Goal: Task Accomplishment & Management: Complete application form

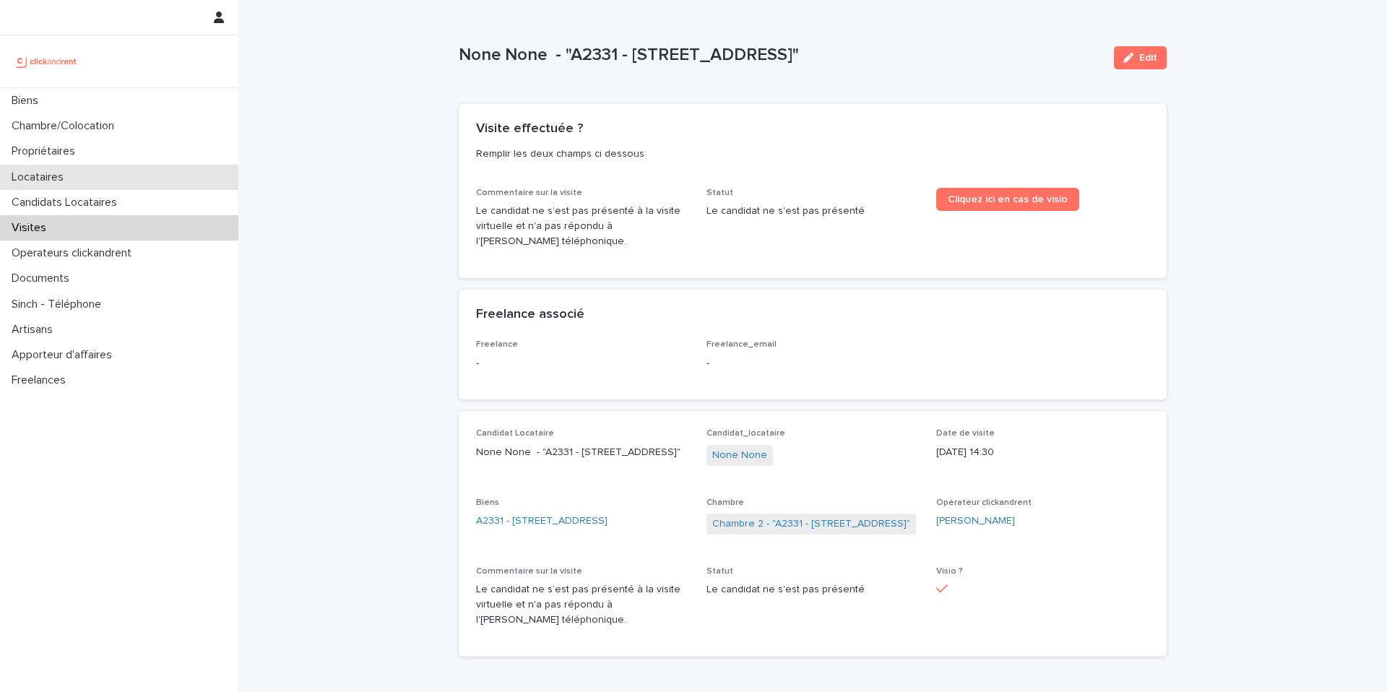
click at [65, 177] on p "Locataires" at bounding box center [40, 177] width 69 height 14
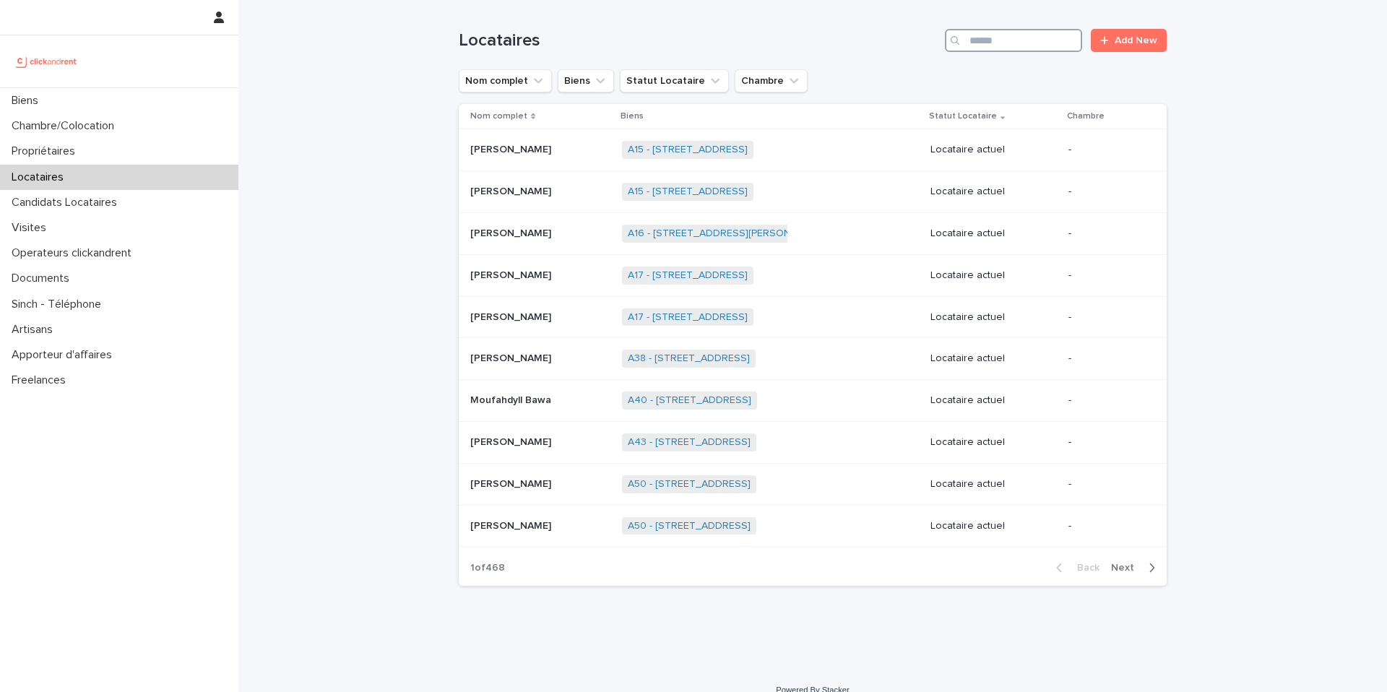
click at [1013, 43] on input "Search" at bounding box center [1013, 40] width 137 height 23
click at [134, 123] on div "Chambre/Colocation" at bounding box center [119, 125] width 238 height 25
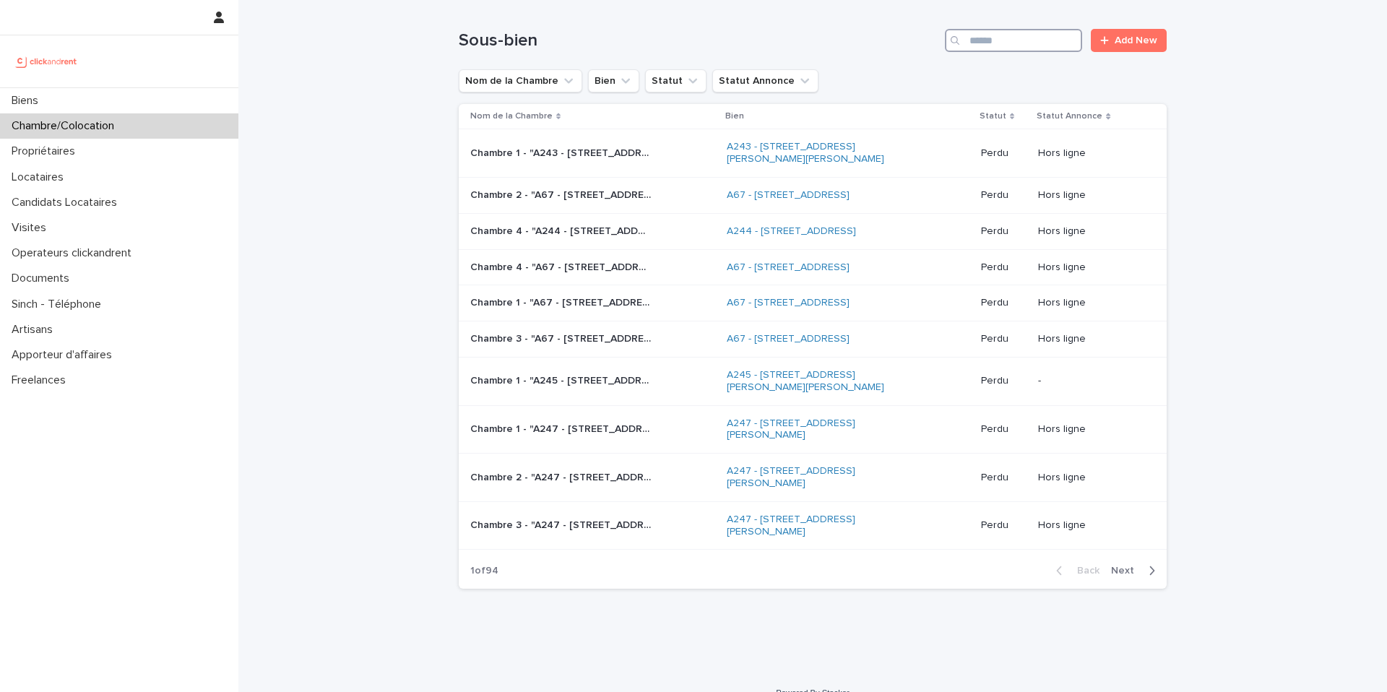
click at [987, 39] on input "Search" at bounding box center [1013, 40] width 137 height 23
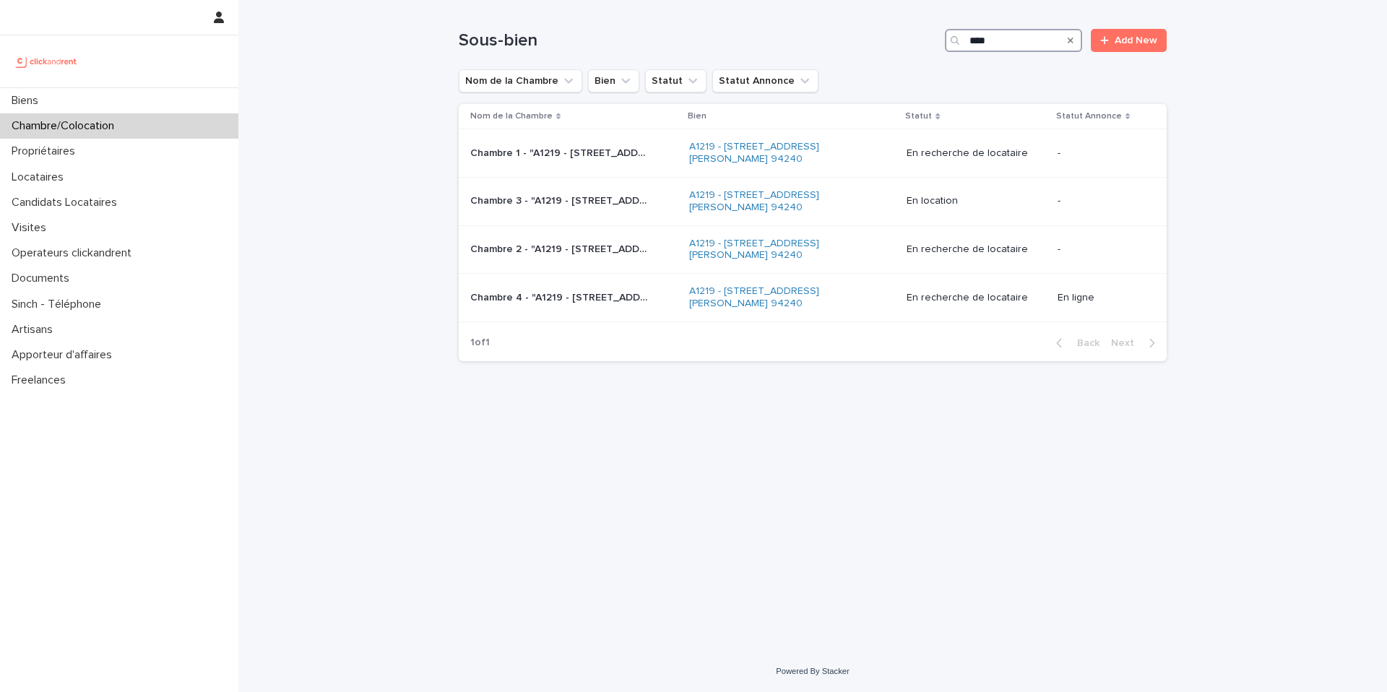
type input "****"
click at [83, 202] on p "Candidats Locataires" at bounding box center [67, 203] width 123 height 14
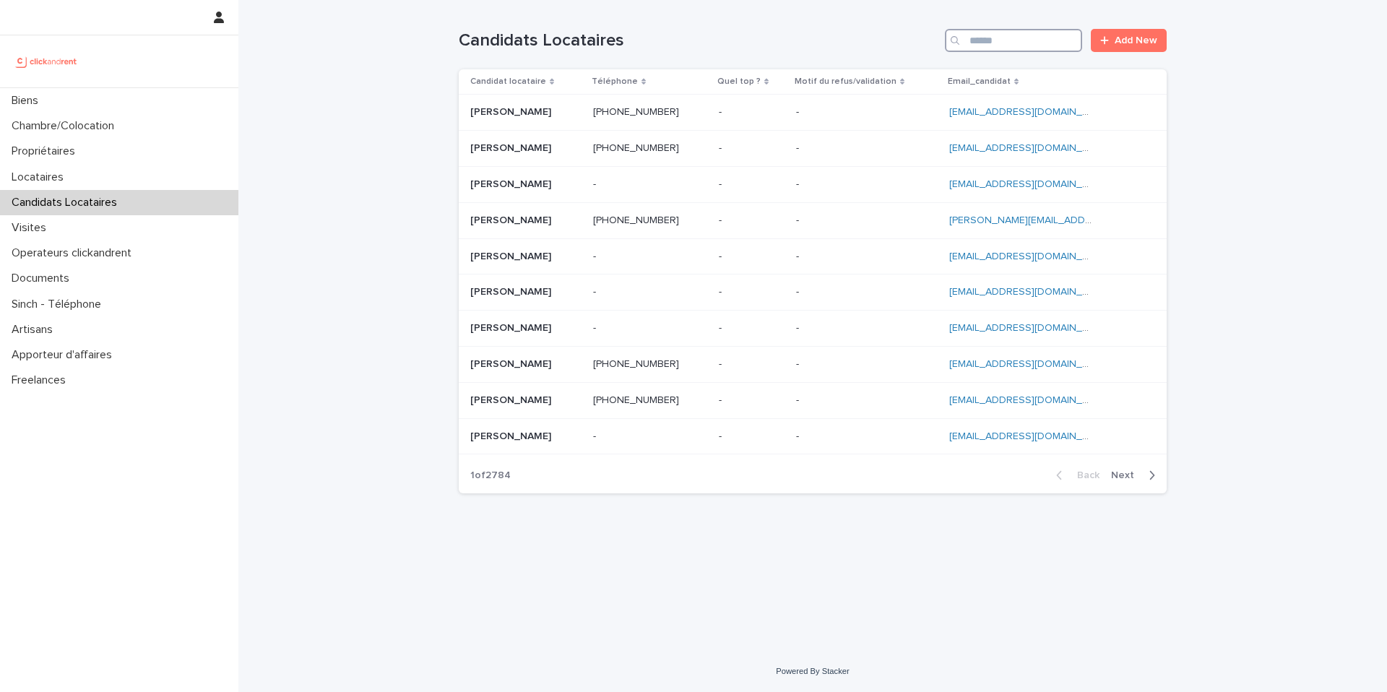
click at [999, 39] on input "Search" at bounding box center [1013, 40] width 137 height 23
paste input "**********"
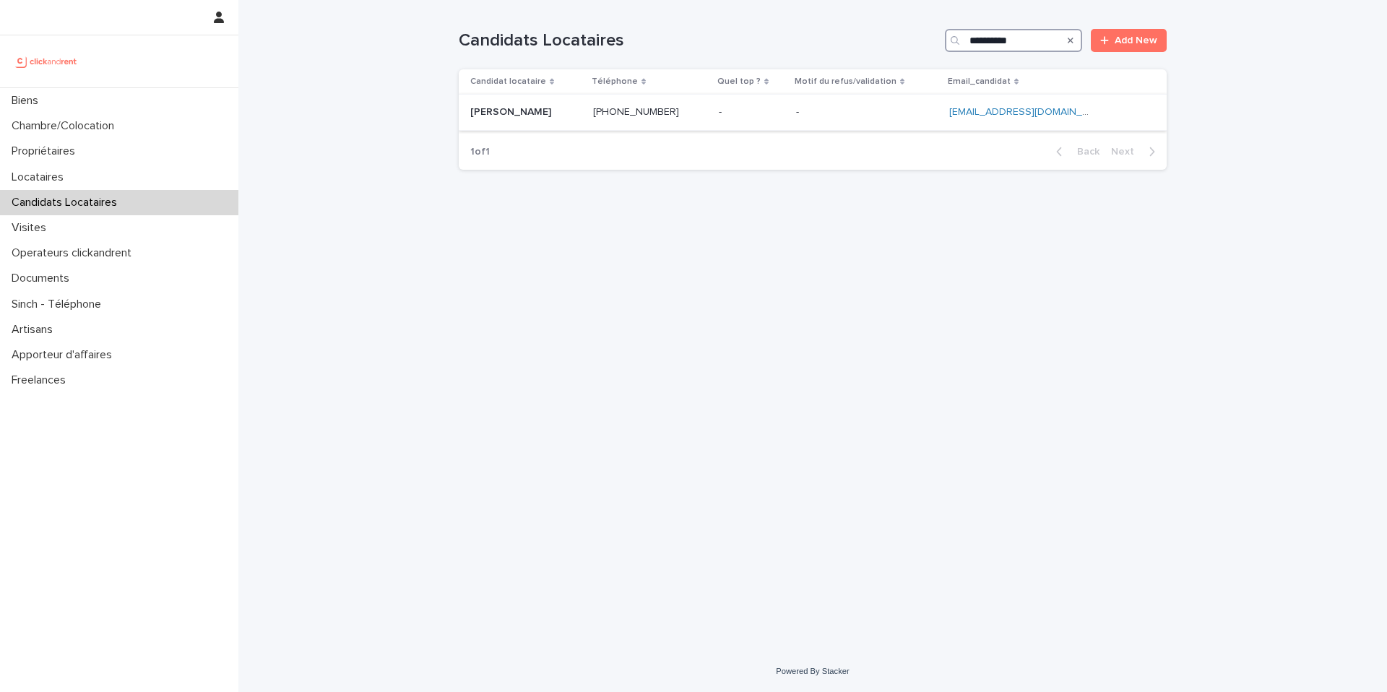
type input "**********"
click at [563, 120] on div "[PERSON_NAME] [PERSON_NAME]" at bounding box center [525, 112] width 111 height 24
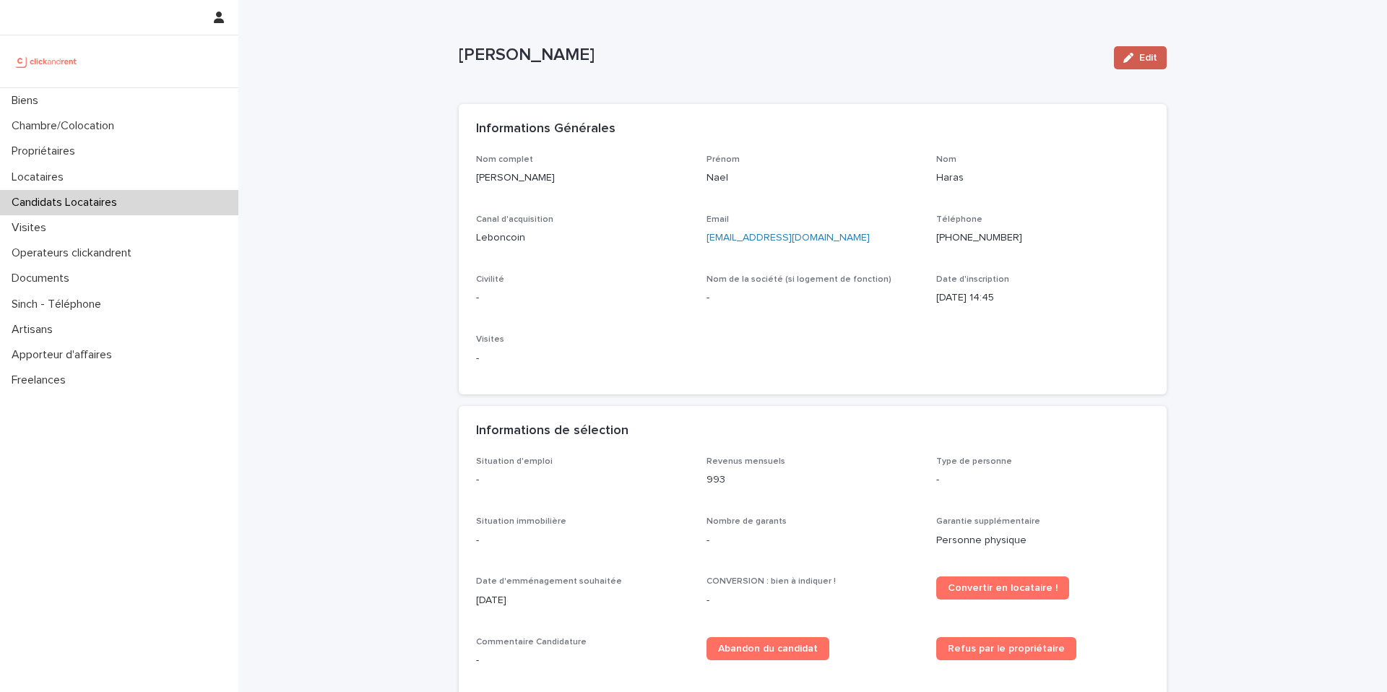
click at [1140, 61] on span "Edit" at bounding box center [1148, 58] width 18 height 10
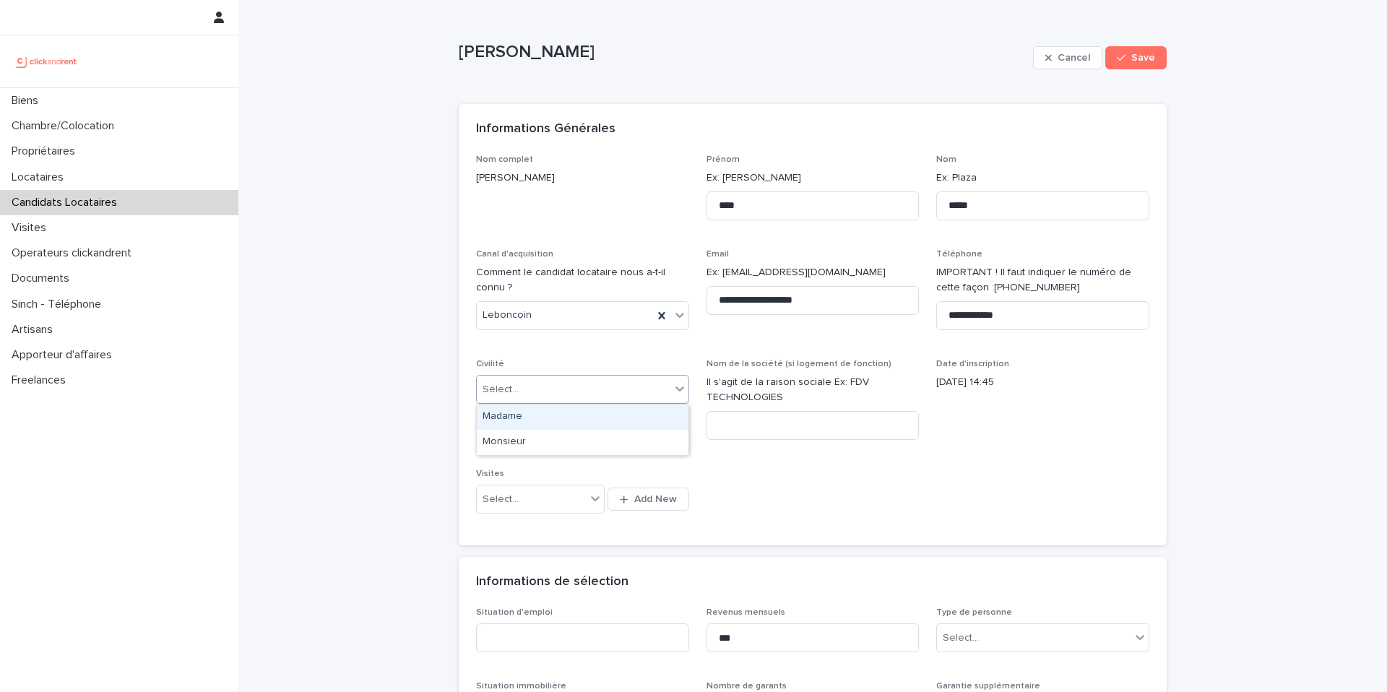
click at [545, 386] on div "Select..." at bounding box center [574, 390] width 194 height 24
click at [571, 365] on p "Civilité" at bounding box center [582, 364] width 213 height 10
click at [615, 394] on div "Select..." at bounding box center [574, 390] width 194 height 24
click at [571, 424] on div "Madame" at bounding box center [583, 416] width 212 height 25
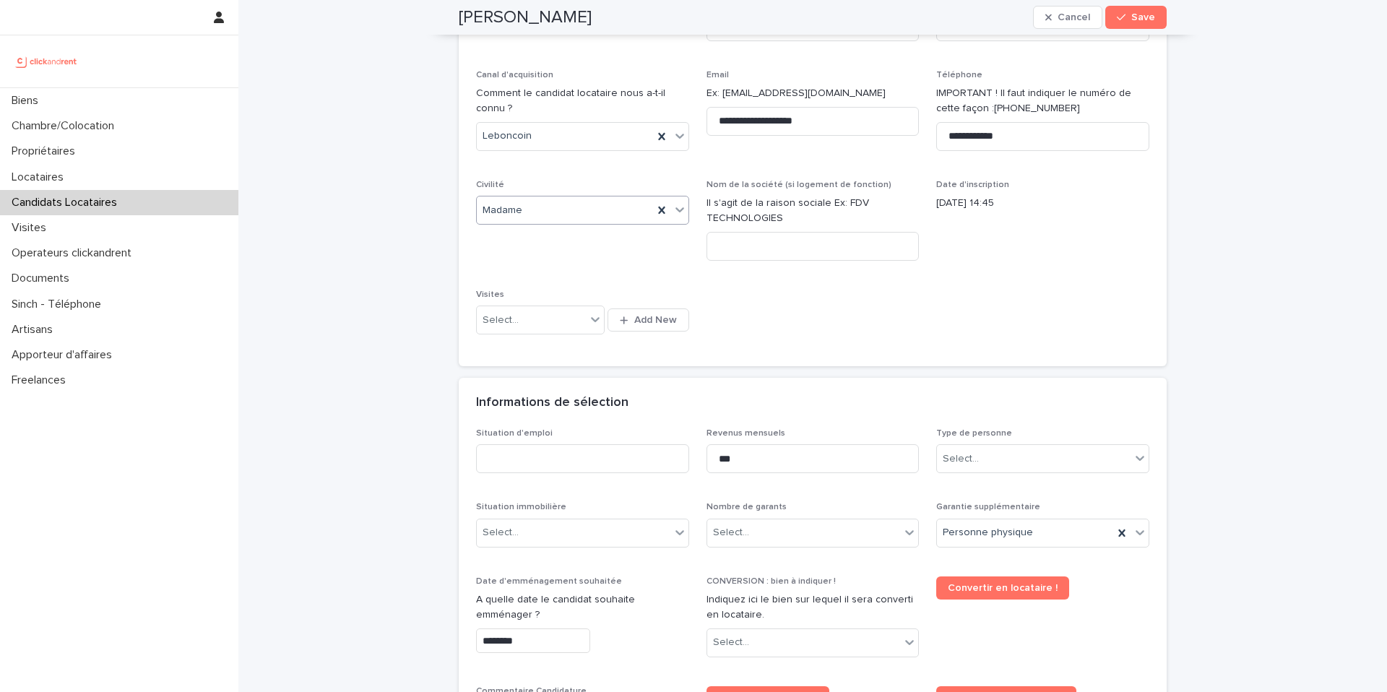
scroll to position [215, 0]
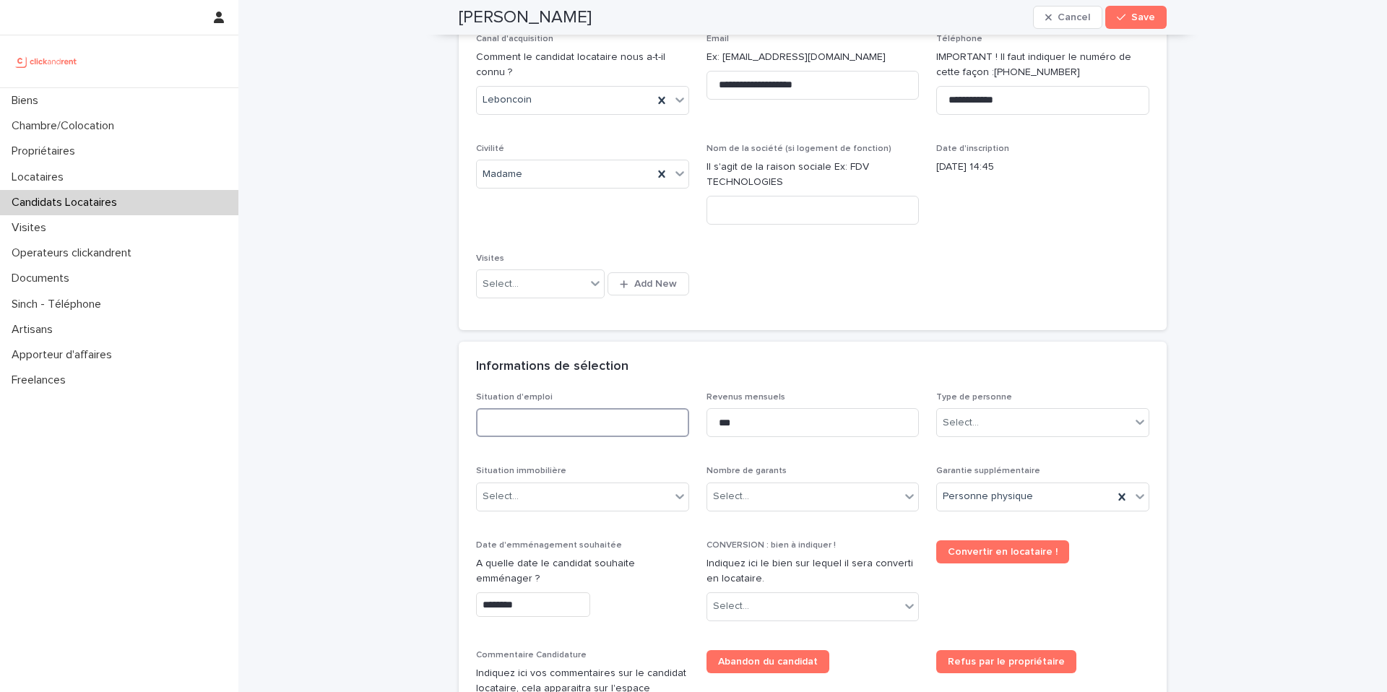
click at [571, 424] on input at bounding box center [582, 422] width 213 height 29
type input "********"
click at [1009, 420] on div "Select..." at bounding box center [1034, 423] width 194 height 24
click at [1008, 453] on div "Particulier" at bounding box center [1043, 450] width 212 height 25
click at [771, 495] on div "Select..." at bounding box center [804, 497] width 194 height 24
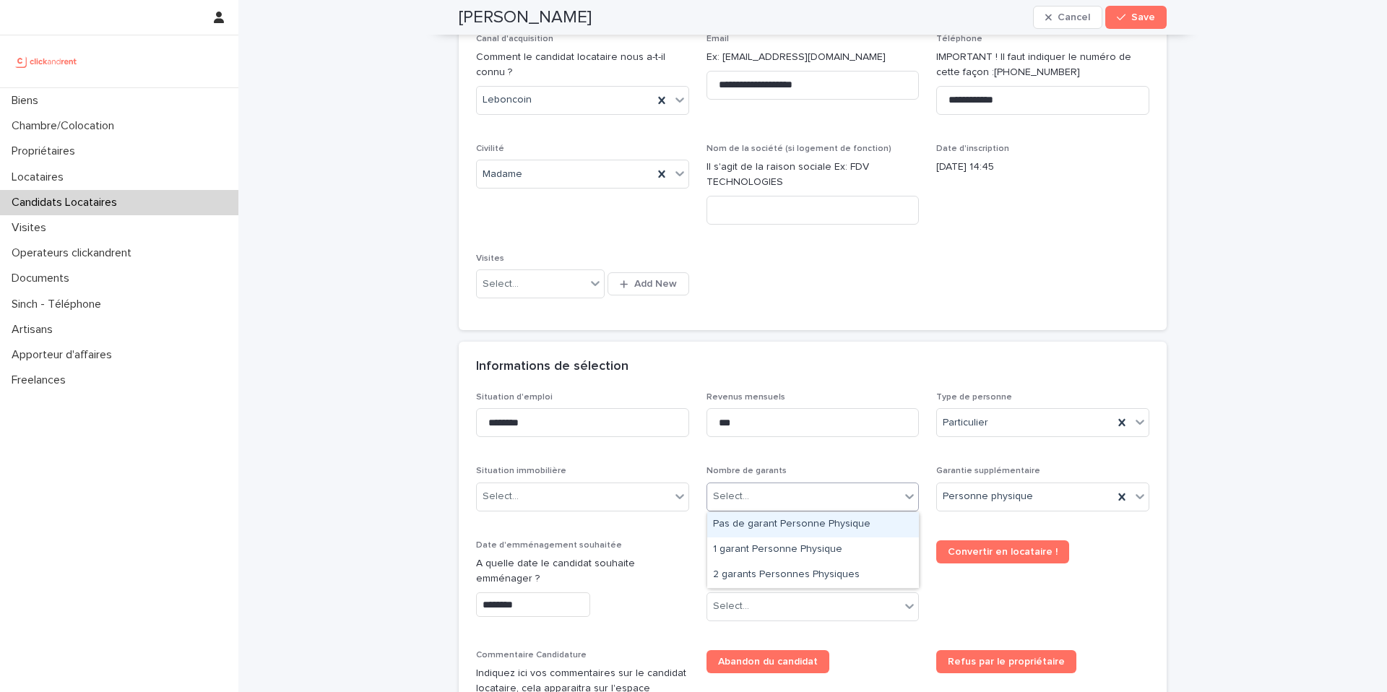
click at [770, 527] on div "Pas de garant Personne Physique" at bounding box center [813, 524] width 212 height 25
click at [1058, 498] on div "Personne physique" at bounding box center [1025, 497] width 176 height 24
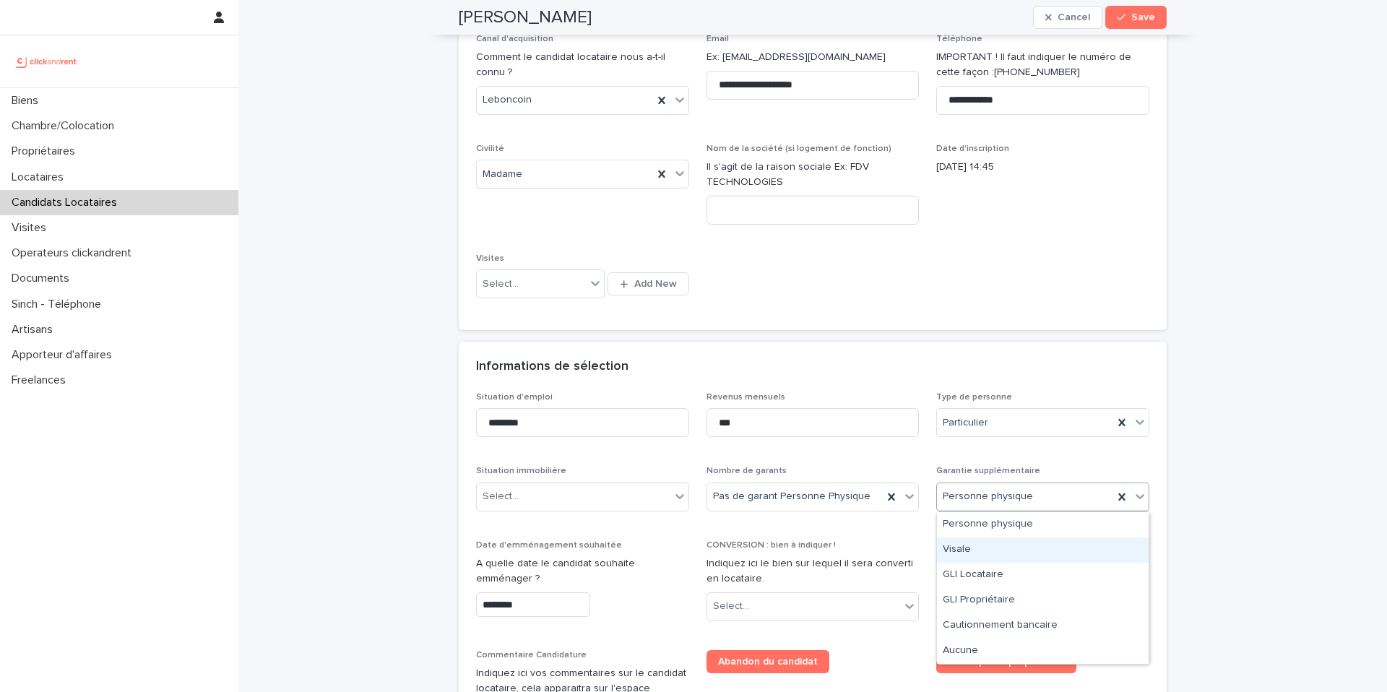
click at [1008, 559] on div "Visale" at bounding box center [1043, 549] width 212 height 25
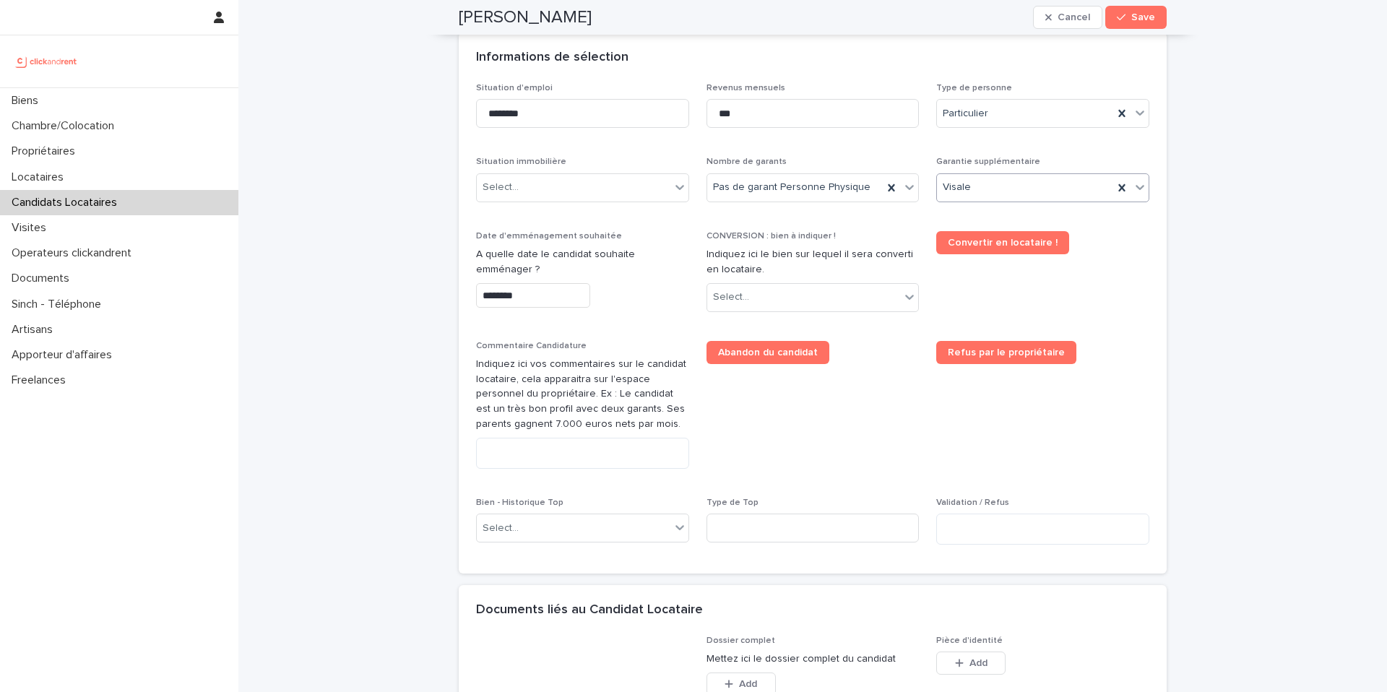
scroll to position [525, 0]
click at [534, 303] on input "********" at bounding box center [533, 294] width 114 height 25
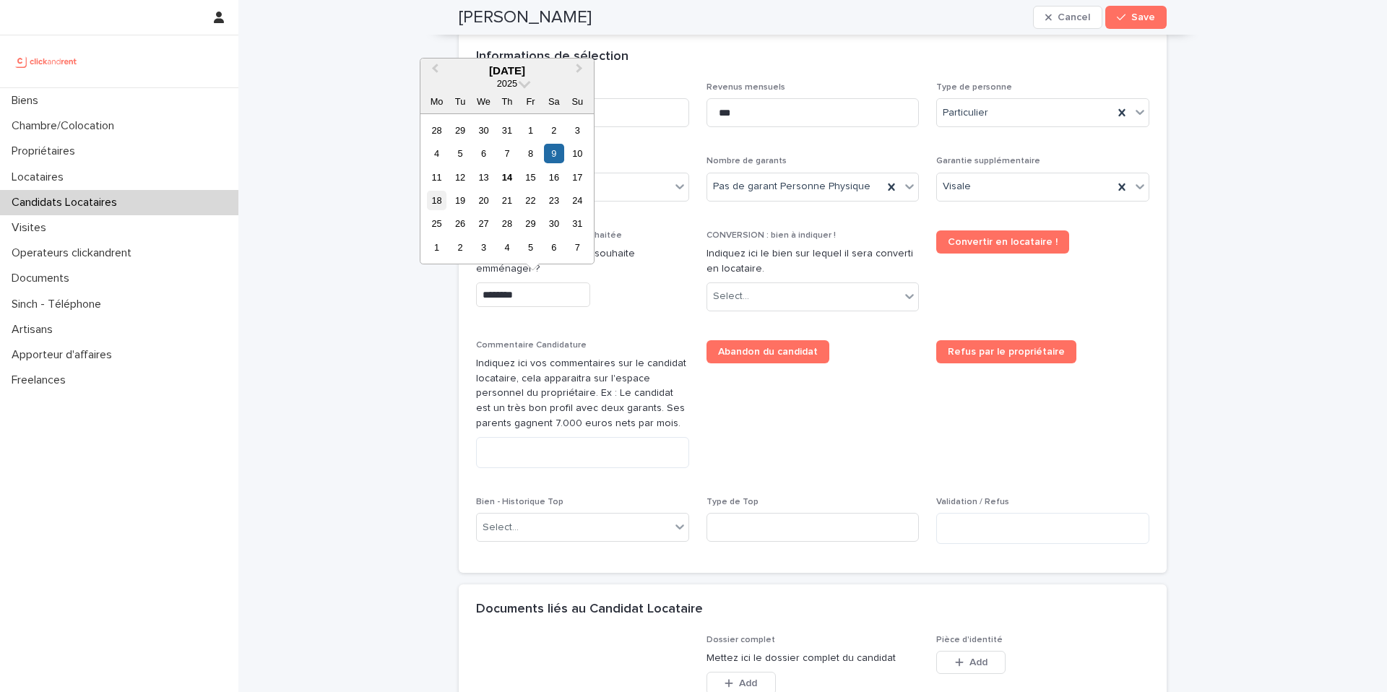
click at [439, 204] on div "18" at bounding box center [437, 201] width 20 height 20
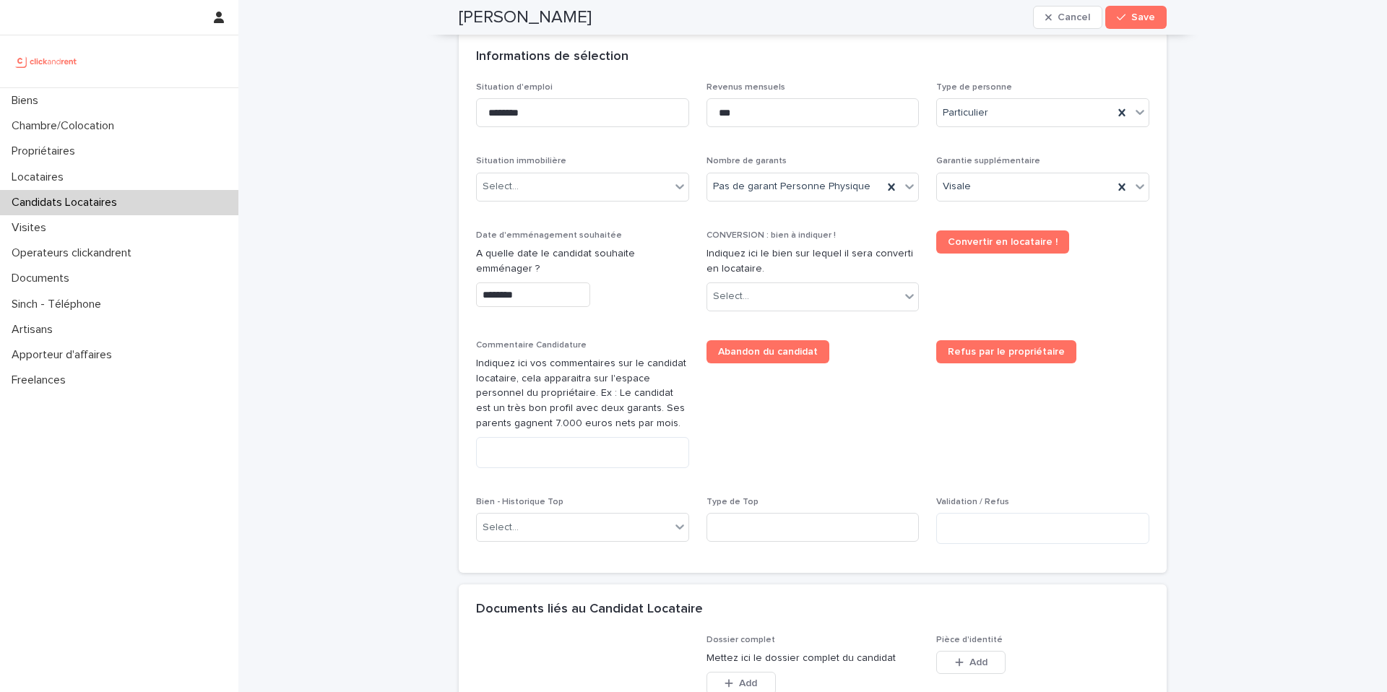
type input "*********"
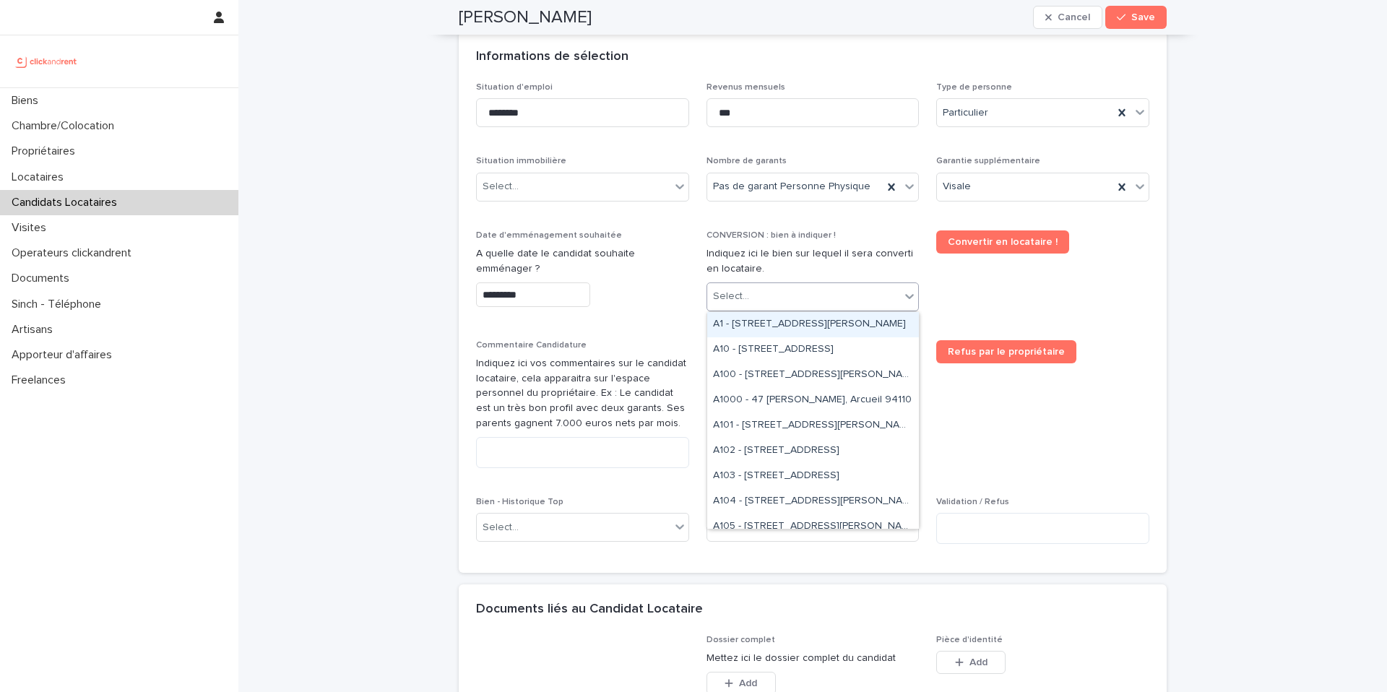
click at [753, 295] on div "Select..." at bounding box center [804, 297] width 194 height 24
type input "****"
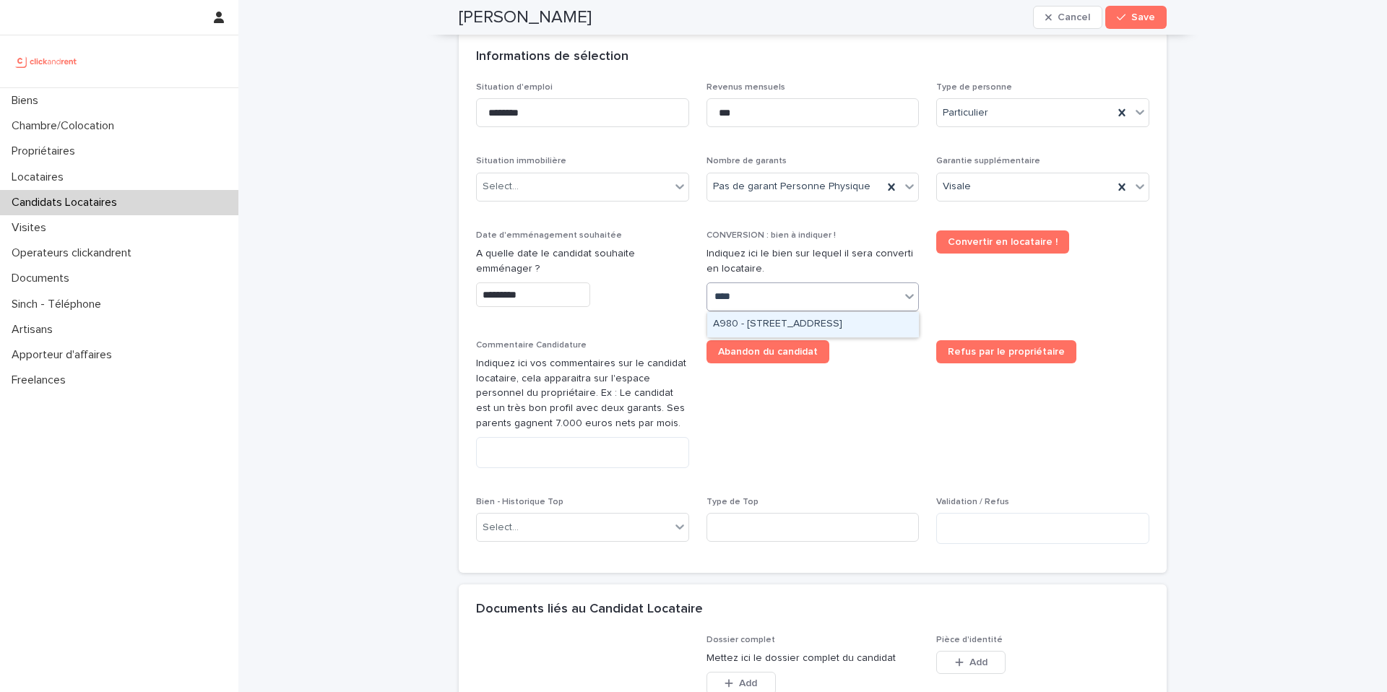
click at [757, 321] on div "A980 - [STREET_ADDRESS]" at bounding box center [813, 324] width 212 height 25
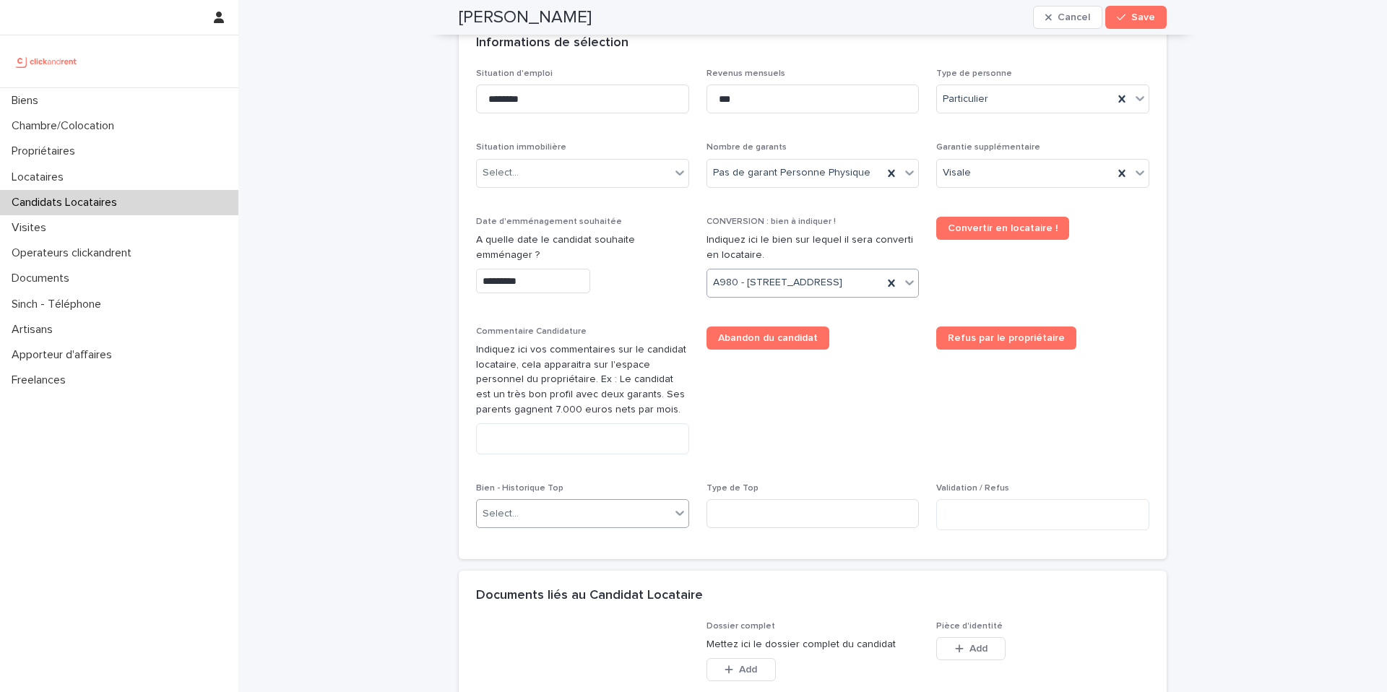
click at [526, 528] on div "Select..." at bounding box center [582, 513] width 213 height 29
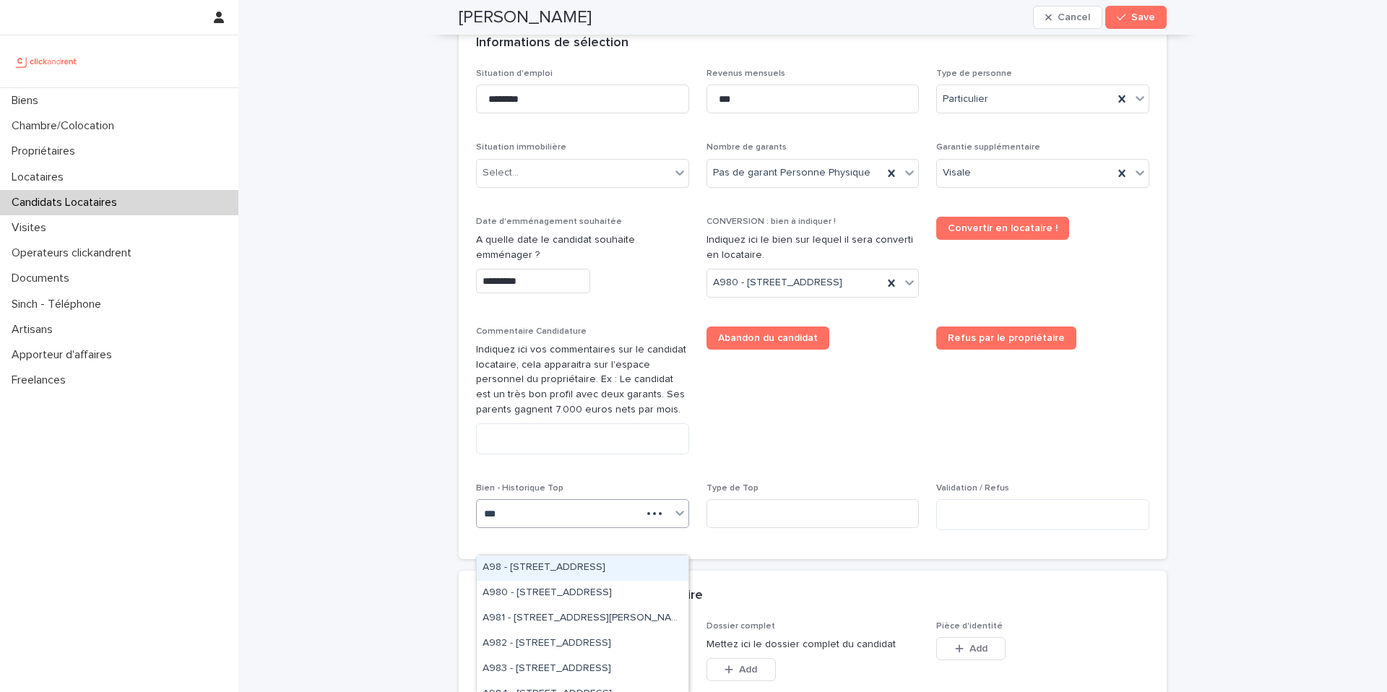
type input "****"
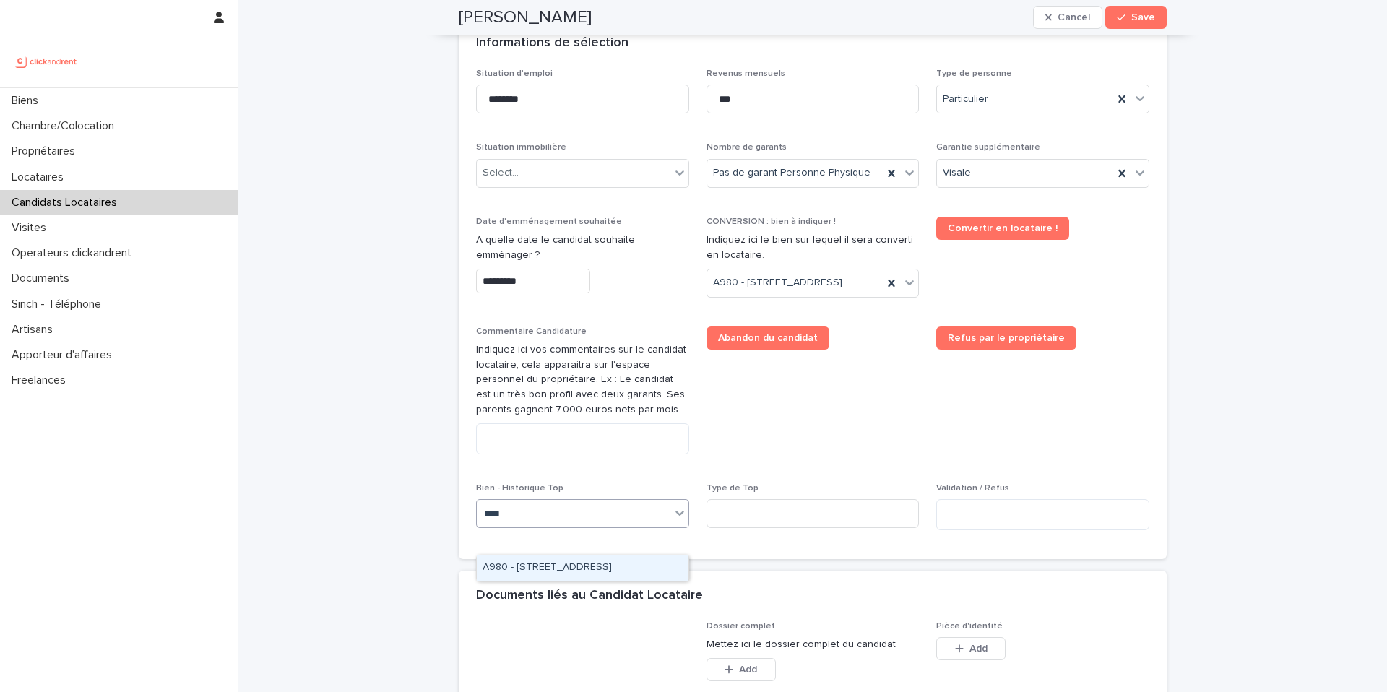
click at [545, 566] on div "A980 - [STREET_ADDRESS]" at bounding box center [583, 567] width 212 height 25
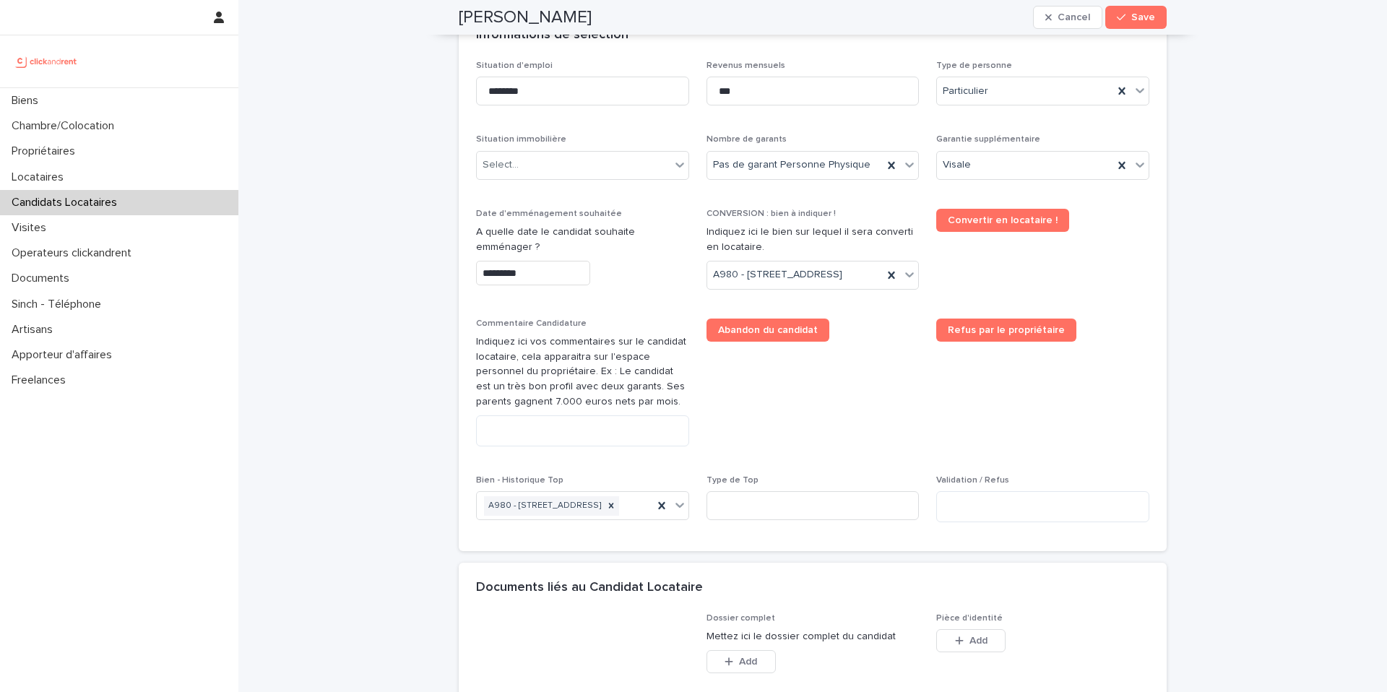
click at [735, 449] on span "Abandon du candidat" at bounding box center [812, 388] width 213 height 139
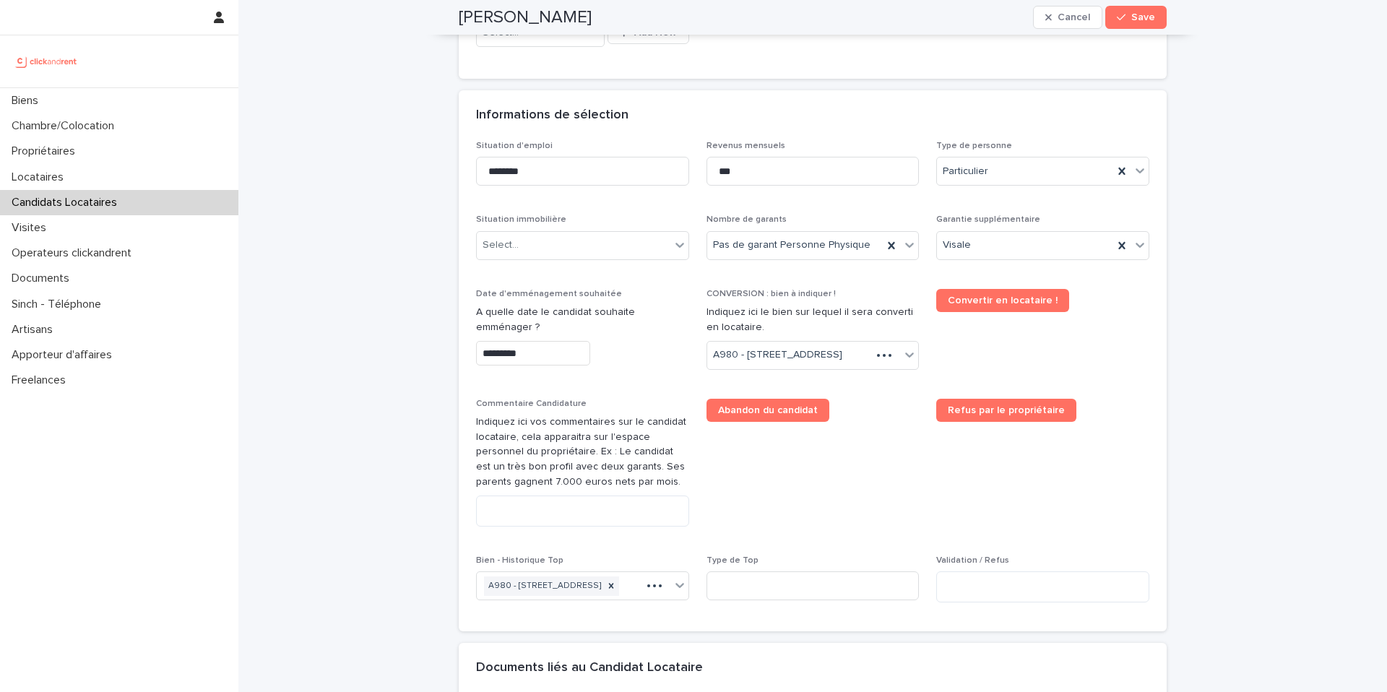
scroll to position [431, 0]
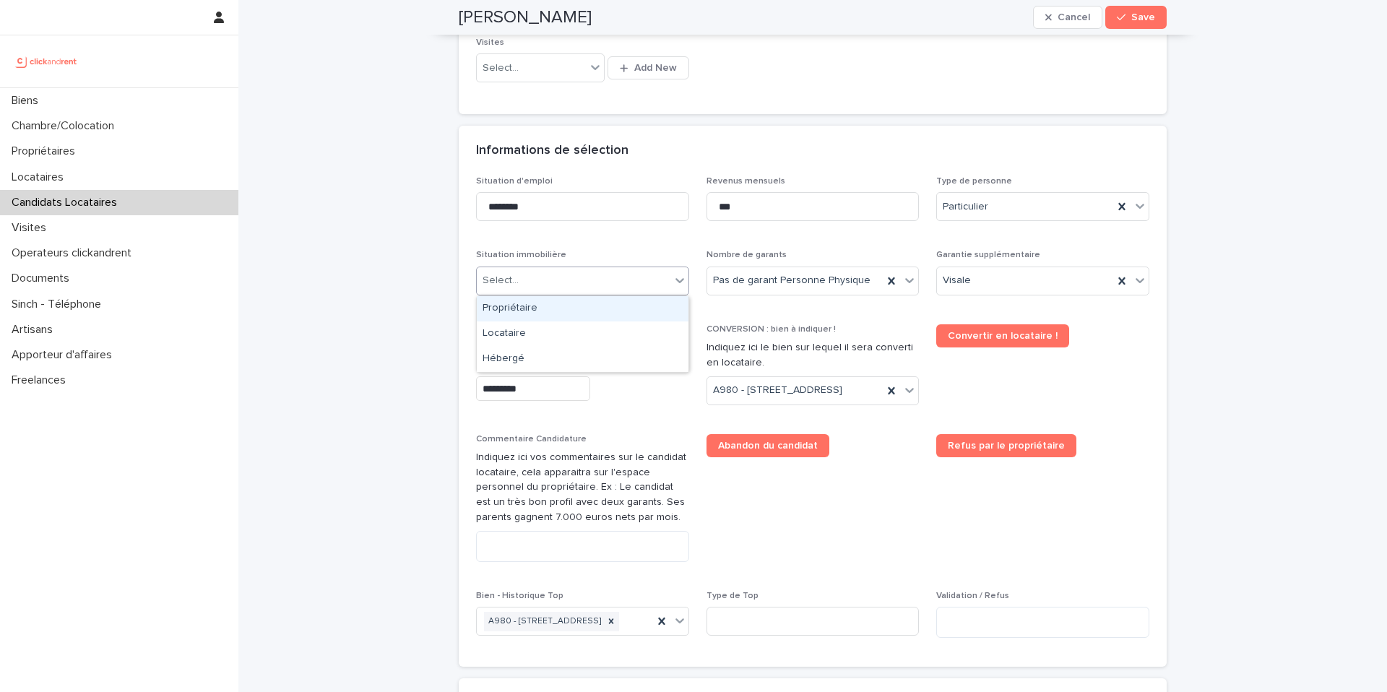
click at [607, 279] on div "Select..." at bounding box center [574, 281] width 194 height 24
click at [546, 358] on div "Hébergé" at bounding box center [583, 359] width 212 height 25
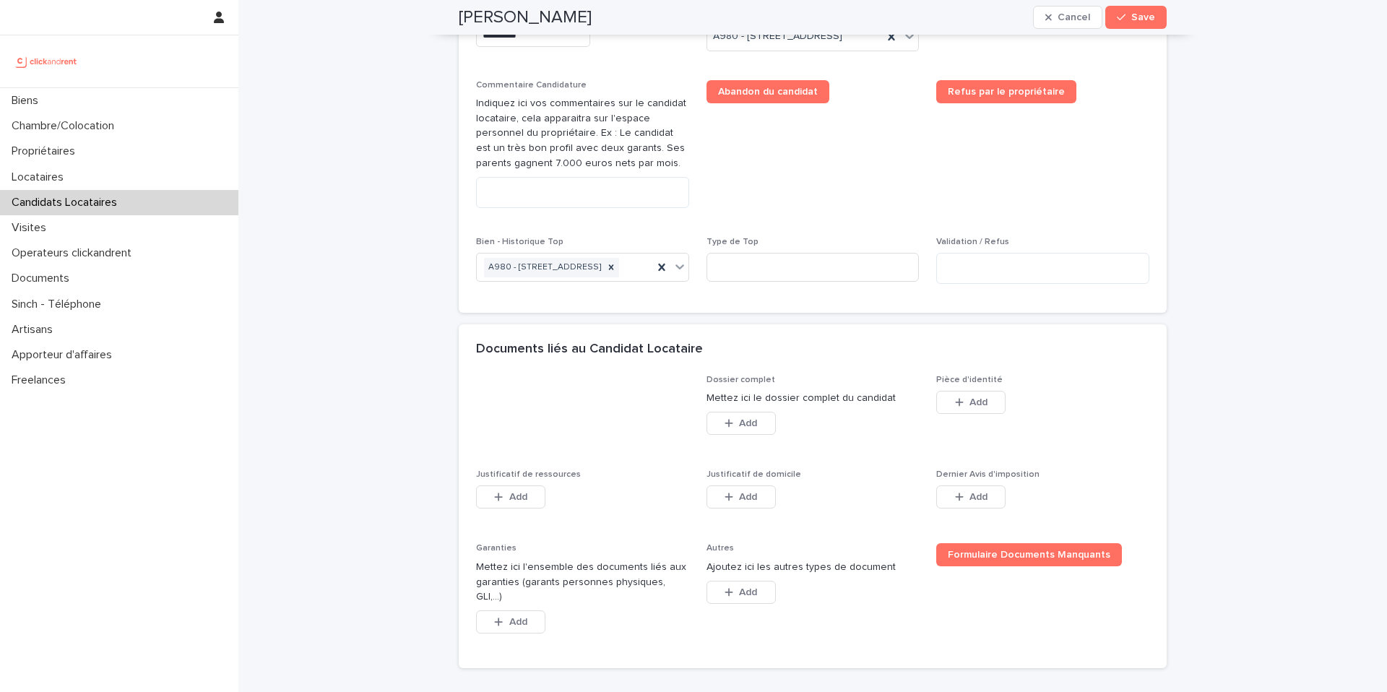
scroll to position [914, 0]
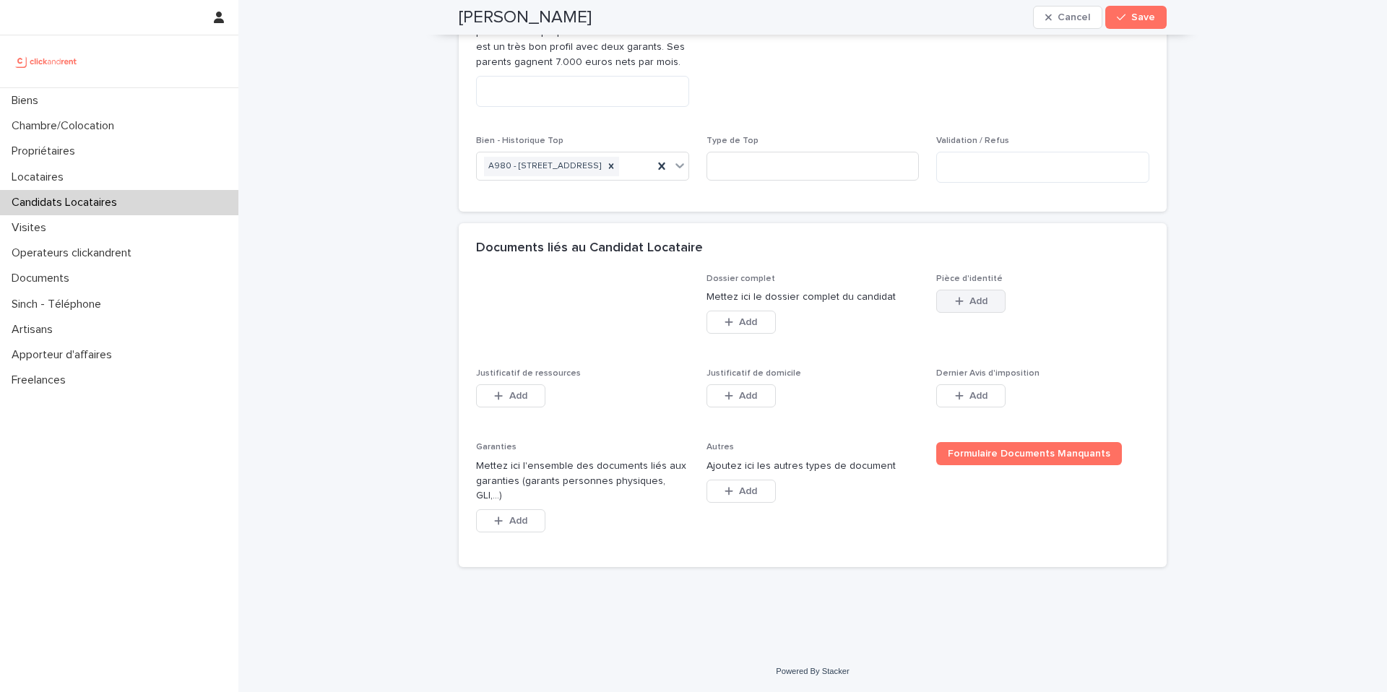
click at [969, 313] on button "Add" at bounding box center [970, 301] width 69 height 23
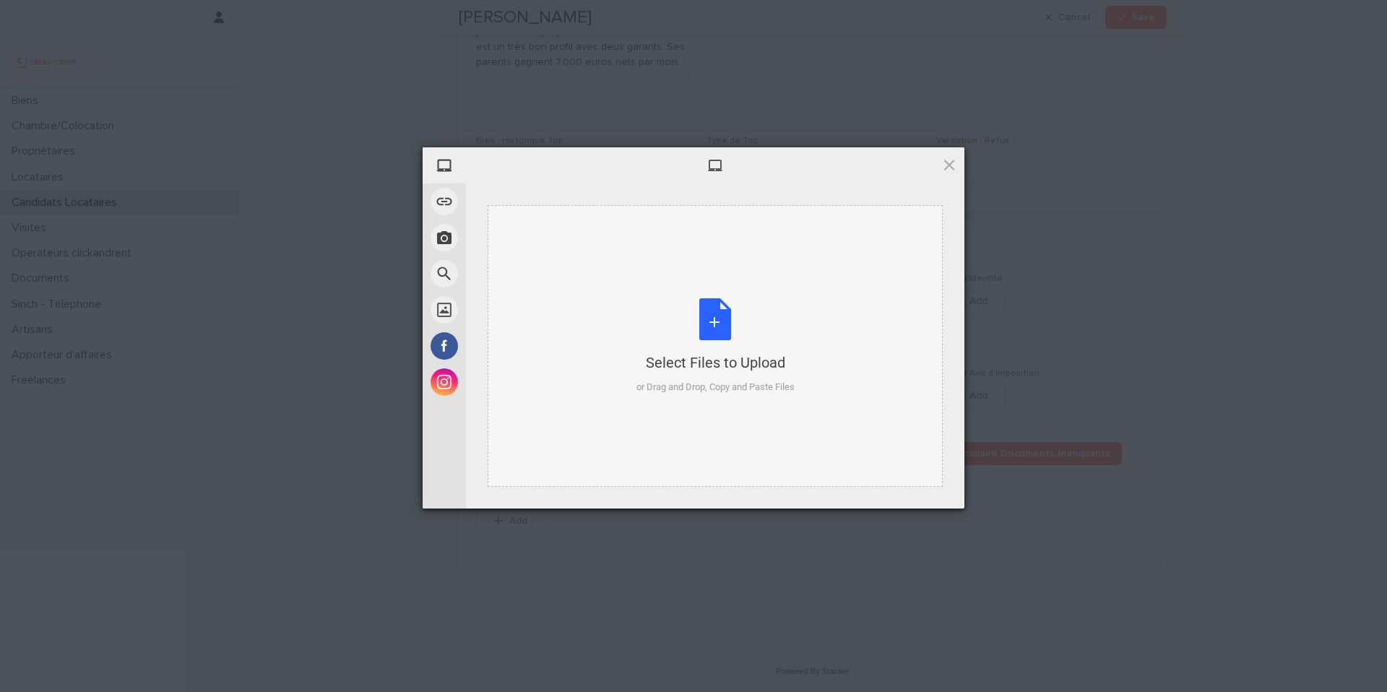
click at [721, 322] on div "Select Files to Upload or Drag and Drop, Copy and Paste Files" at bounding box center [715, 346] width 158 height 96
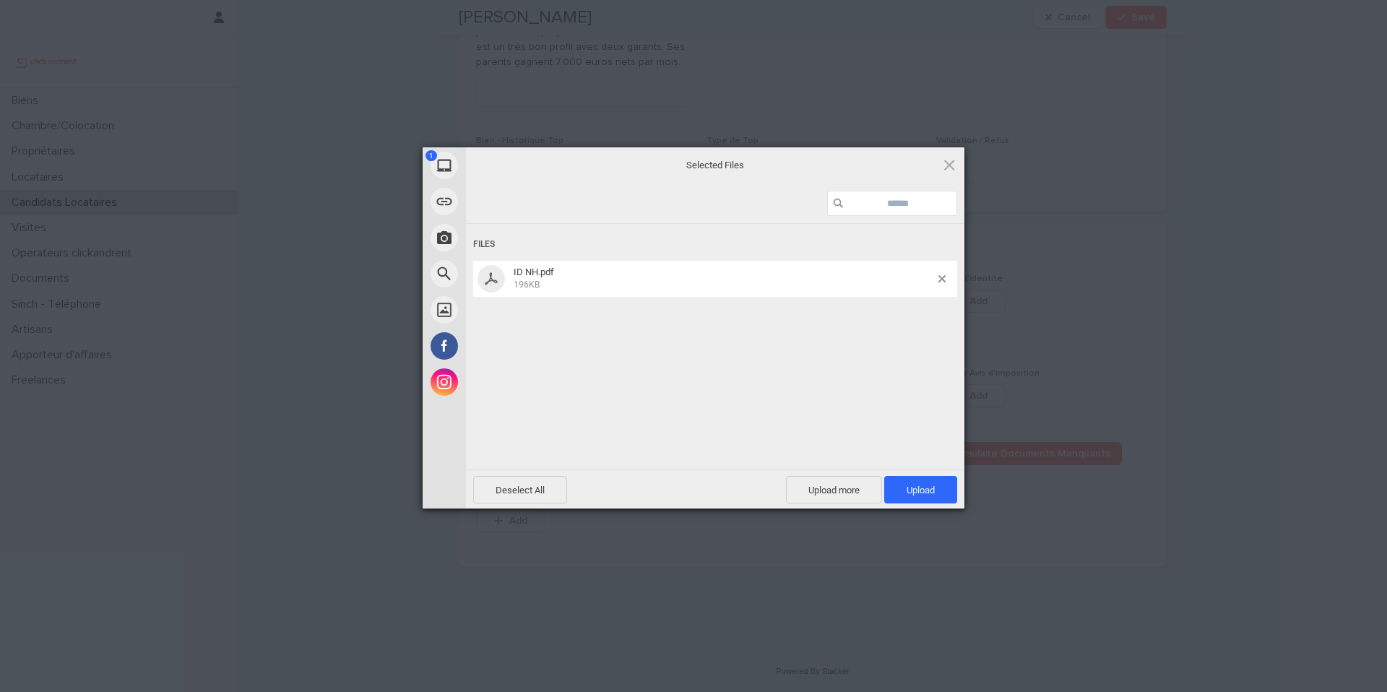
click at [933, 490] on span "Upload 1" at bounding box center [920, 490] width 28 height 11
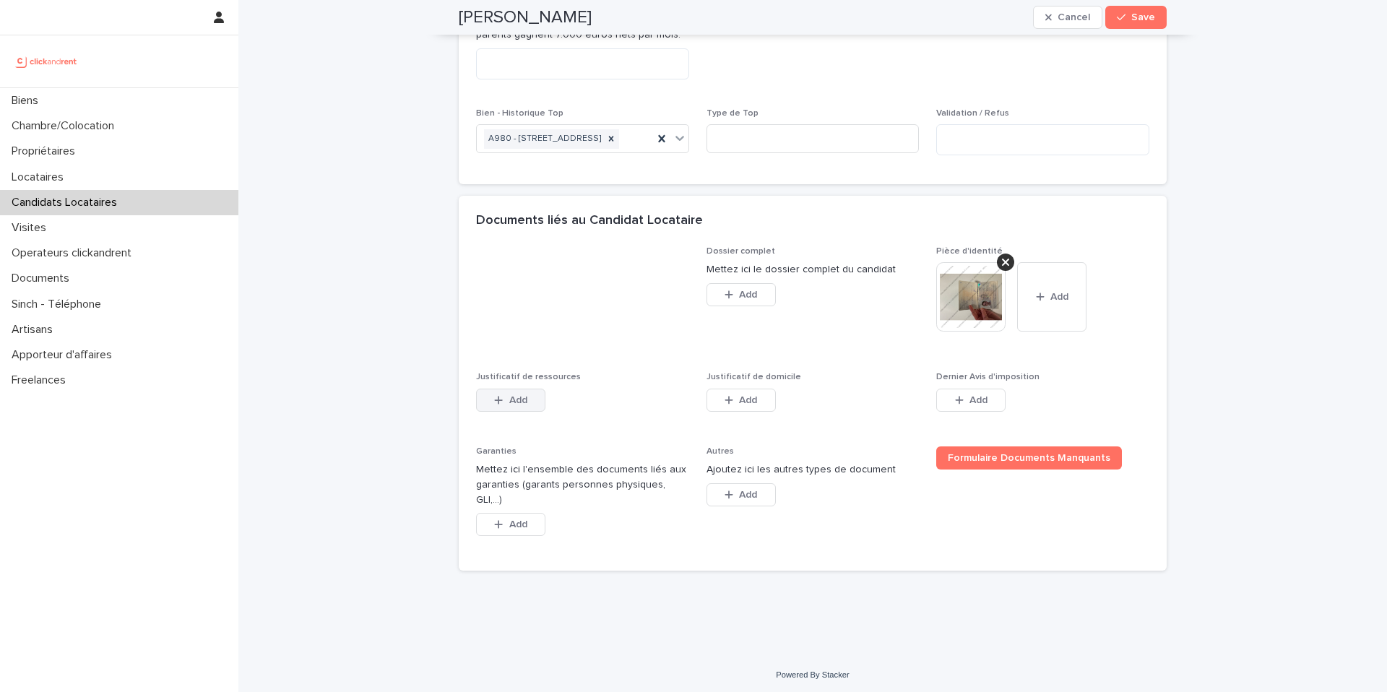
click at [518, 405] on span "Add" at bounding box center [518, 400] width 18 height 10
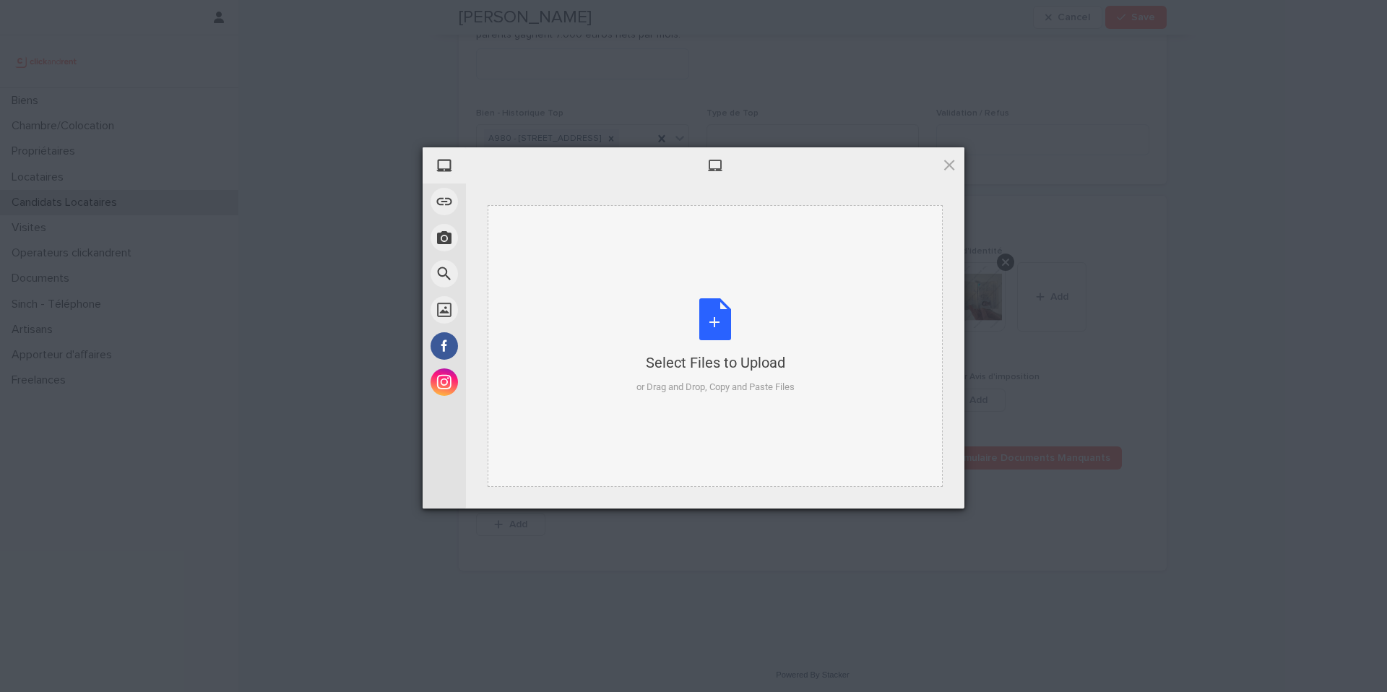
click at [714, 326] on div "Select Files to Upload or Drag and Drop, Copy and Paste Files" at bounding box center [715, 346] width 158 height 96
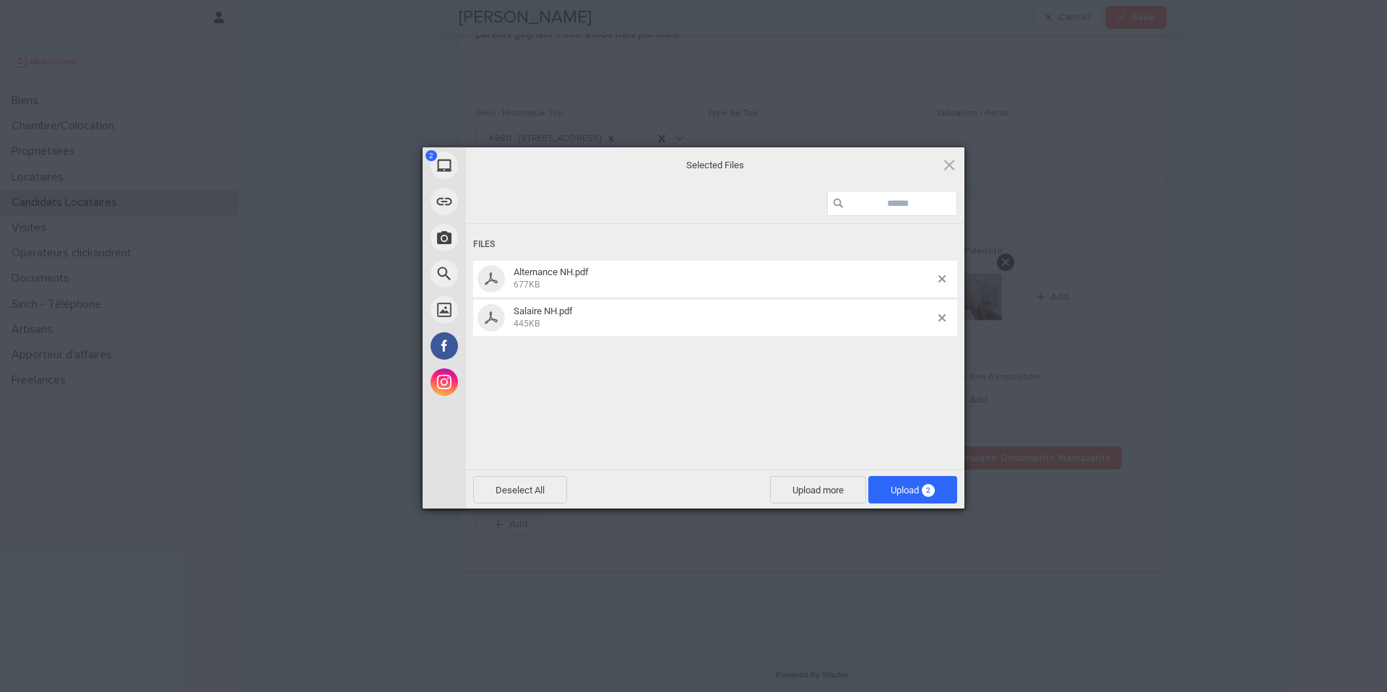
click at [922, 485] on span "Upload 2" at bounding box center [913, 490] width 44 height 11
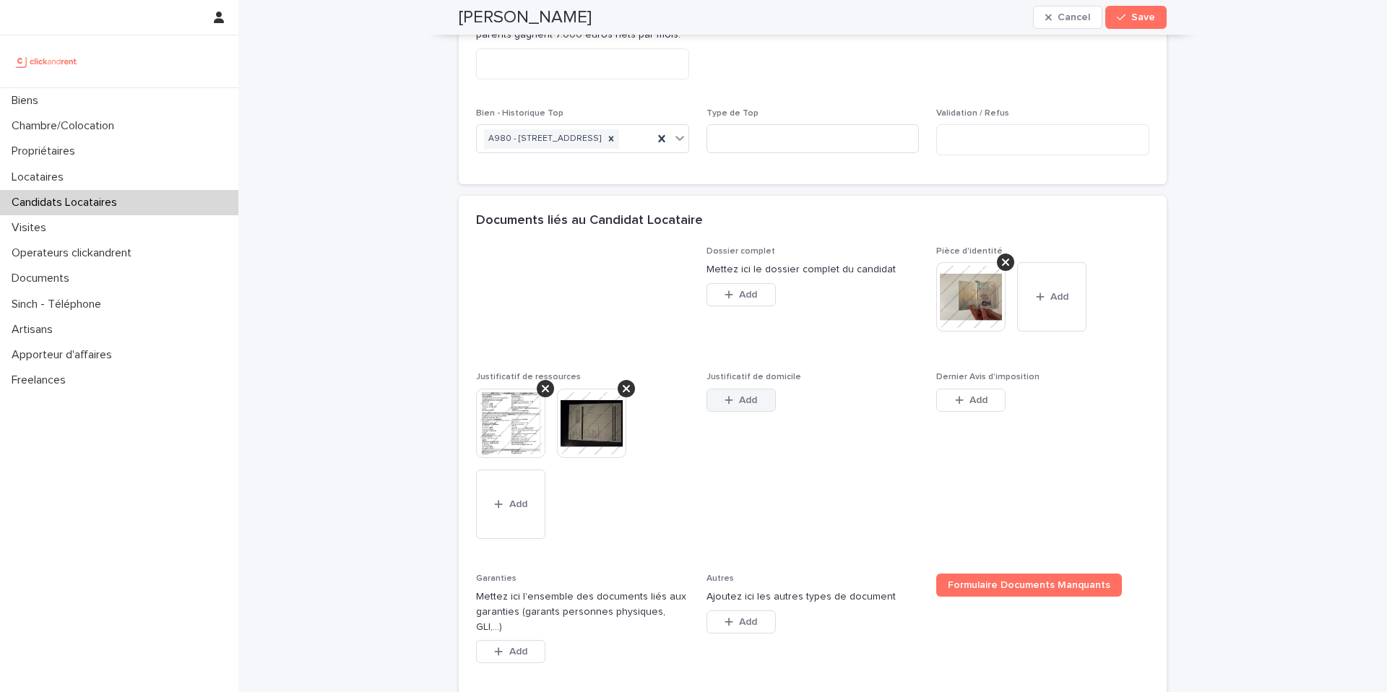
click at [750, 405] on span "Add" at bounding box center [748, 400] width 18 height 10
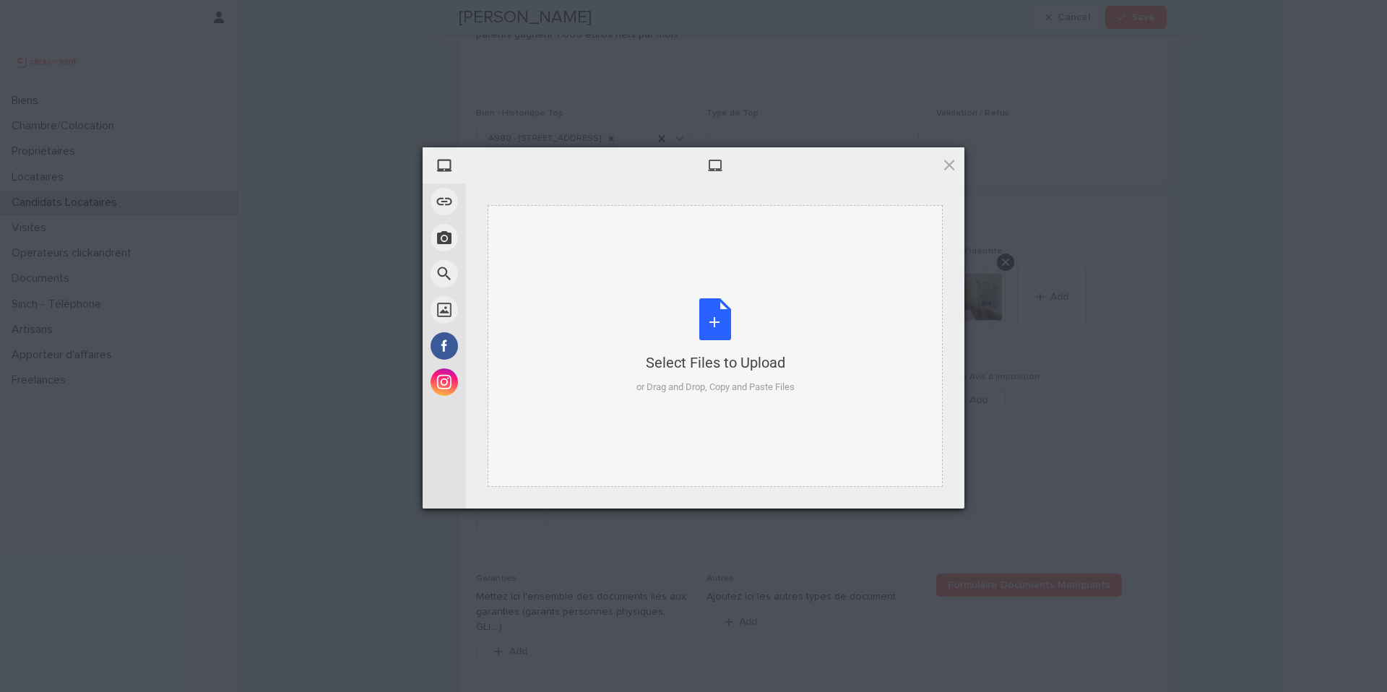
click at [717, 333] on div "Select Files to Upload or Drag and Drop, Copy and Paste Files" at bounding box center [715, 346] width 158 height 96
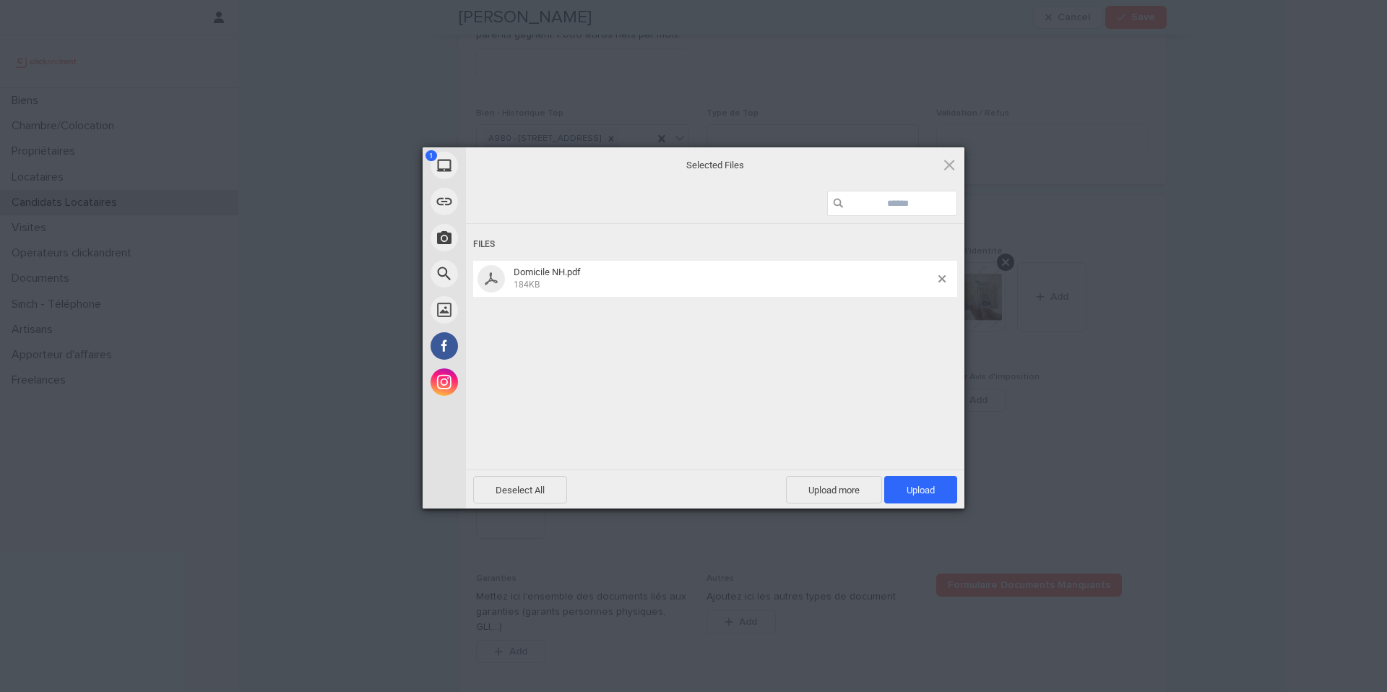
click at [943, 485] on span "Upload 1" at bounding box center [920, 489] width 73 height 27
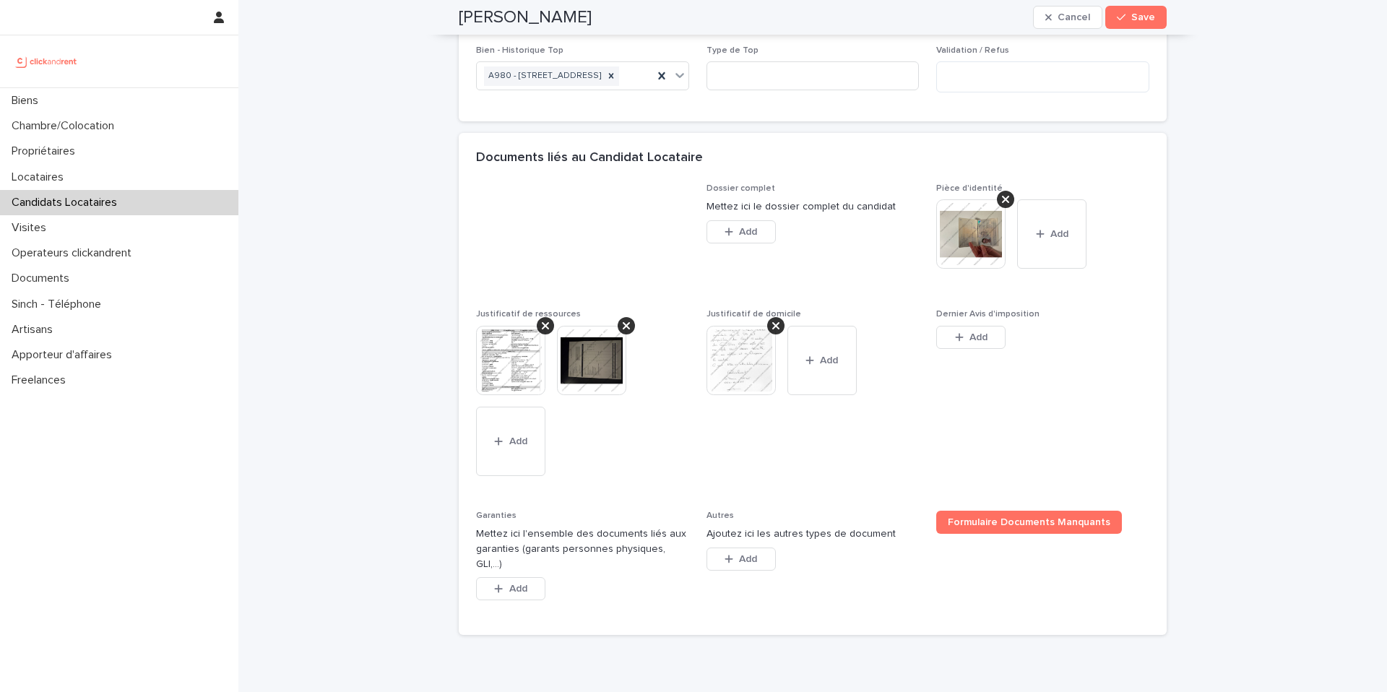
scroll to position [1072, 0]
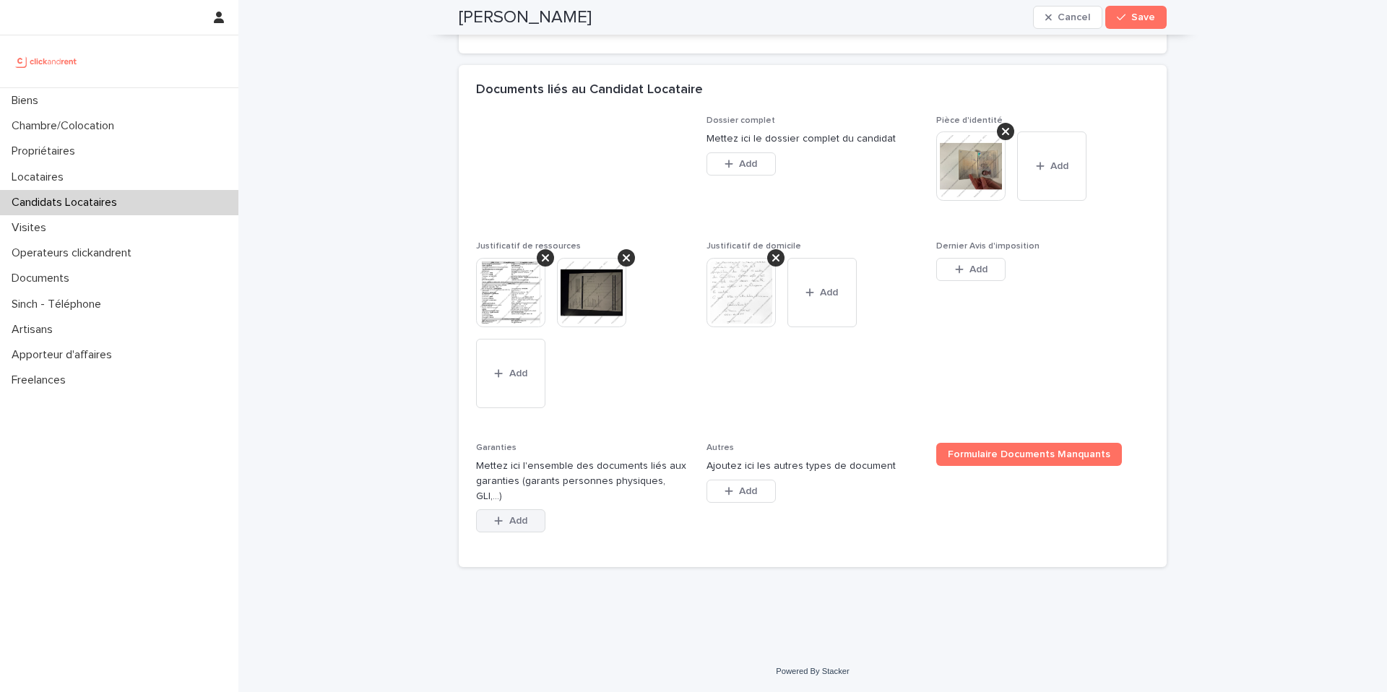
click at [523, 530] on button "Add" at bounding box center [510, 520] width 69 height 23
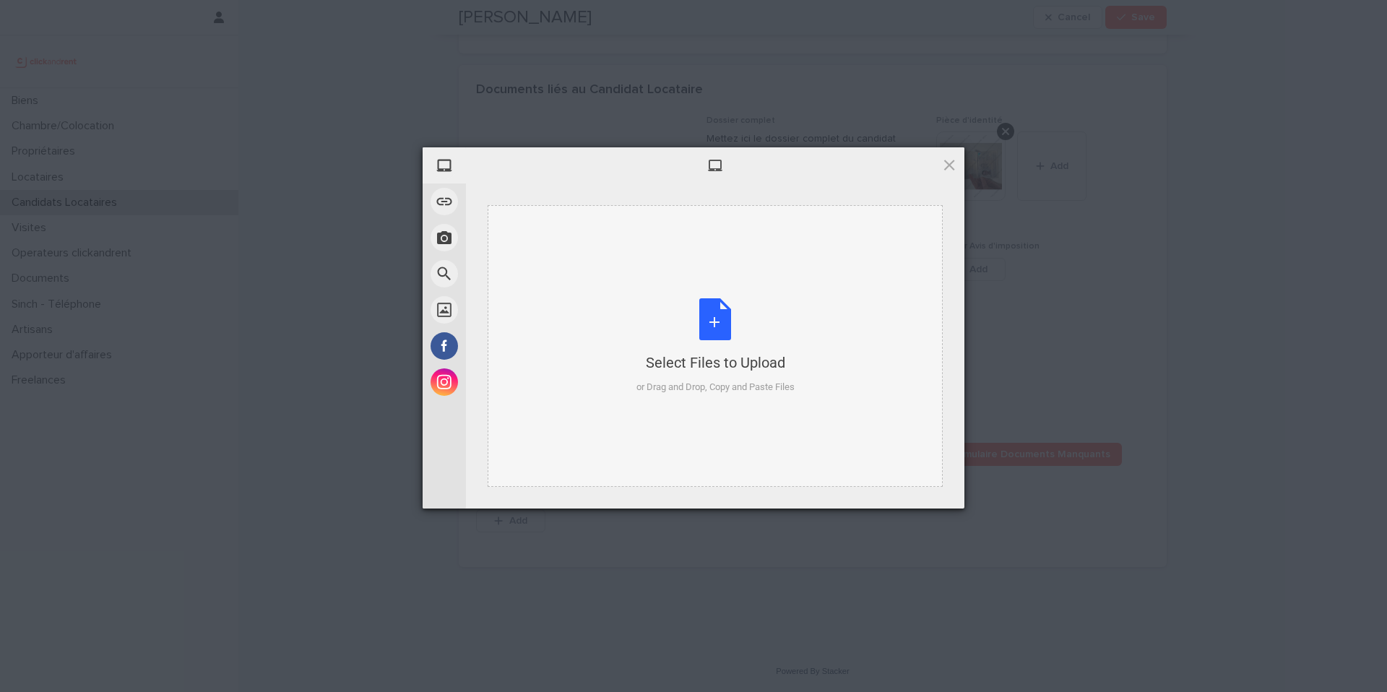
click at [714, 327] on div "Select Files to Upload or Drag and Drop, Copy and Paste Files" at bounding box center [715, 346] width 158 height 96
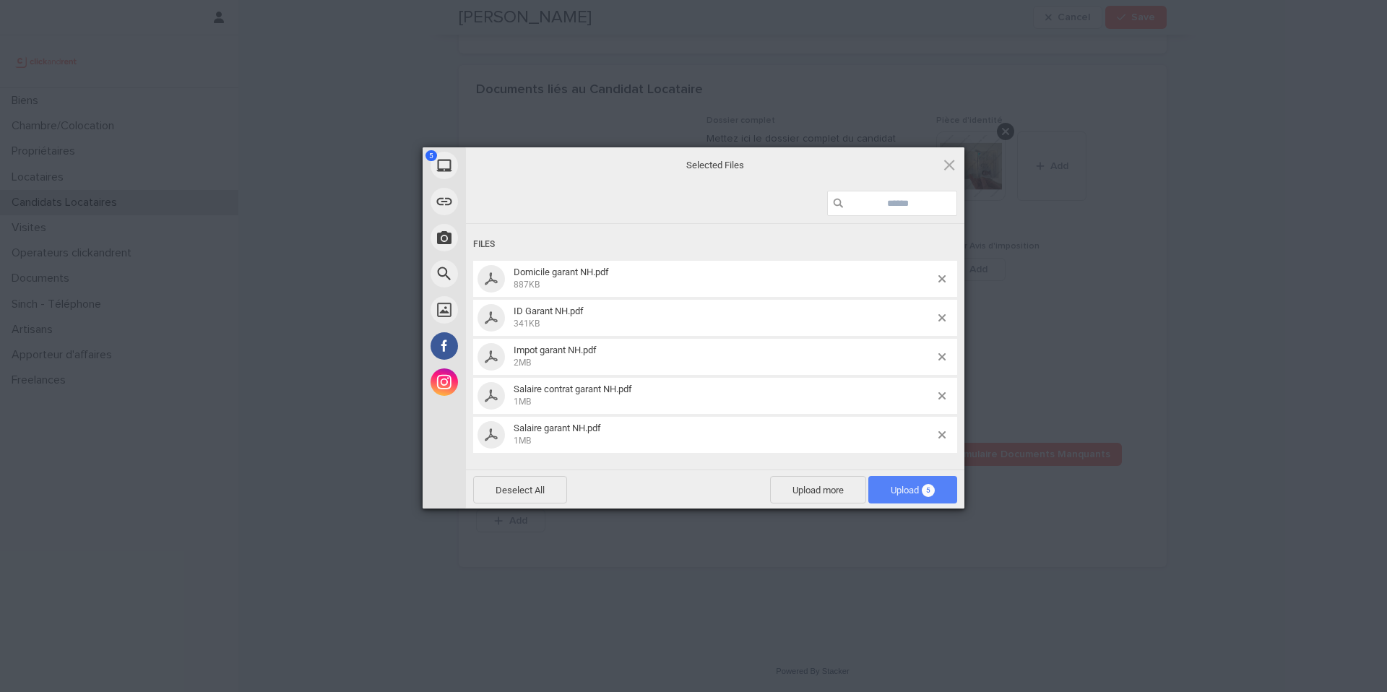
click at [915, 488] on span "Upload 5" at bounding box center [913, 490] width 44 height 11
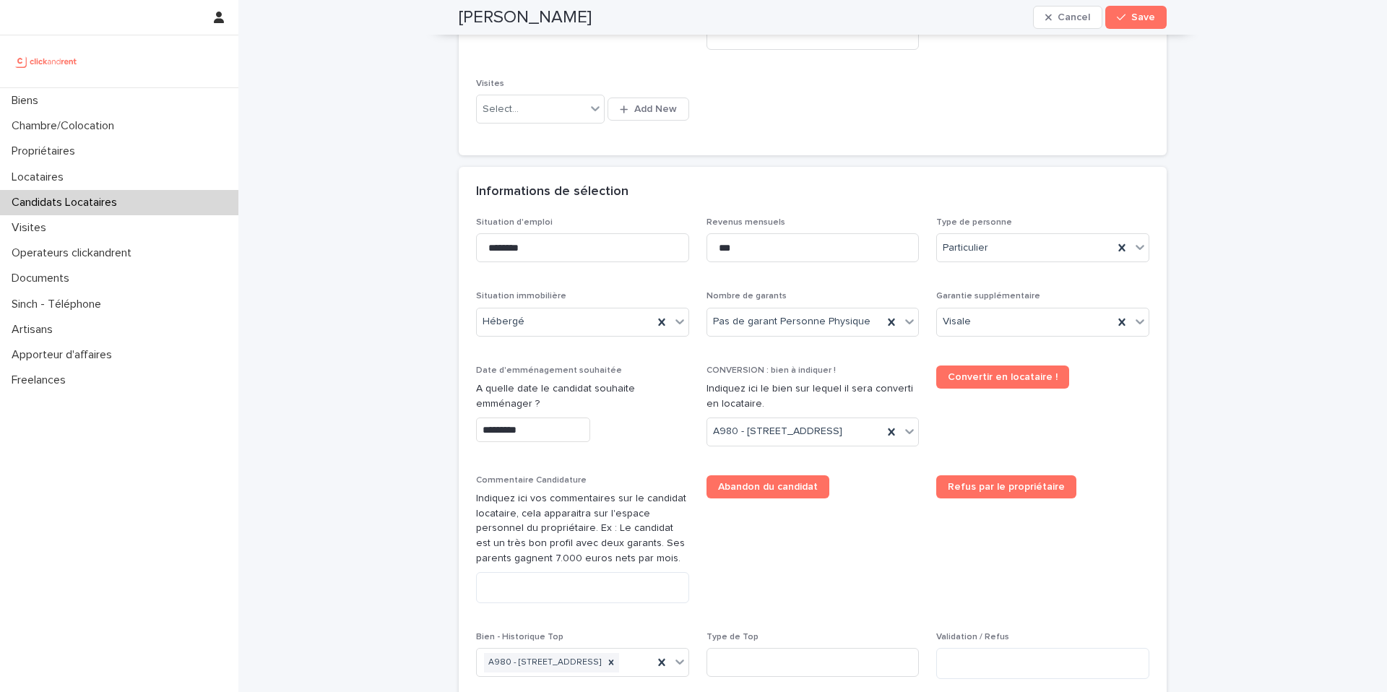
scroll to position [378, 0]
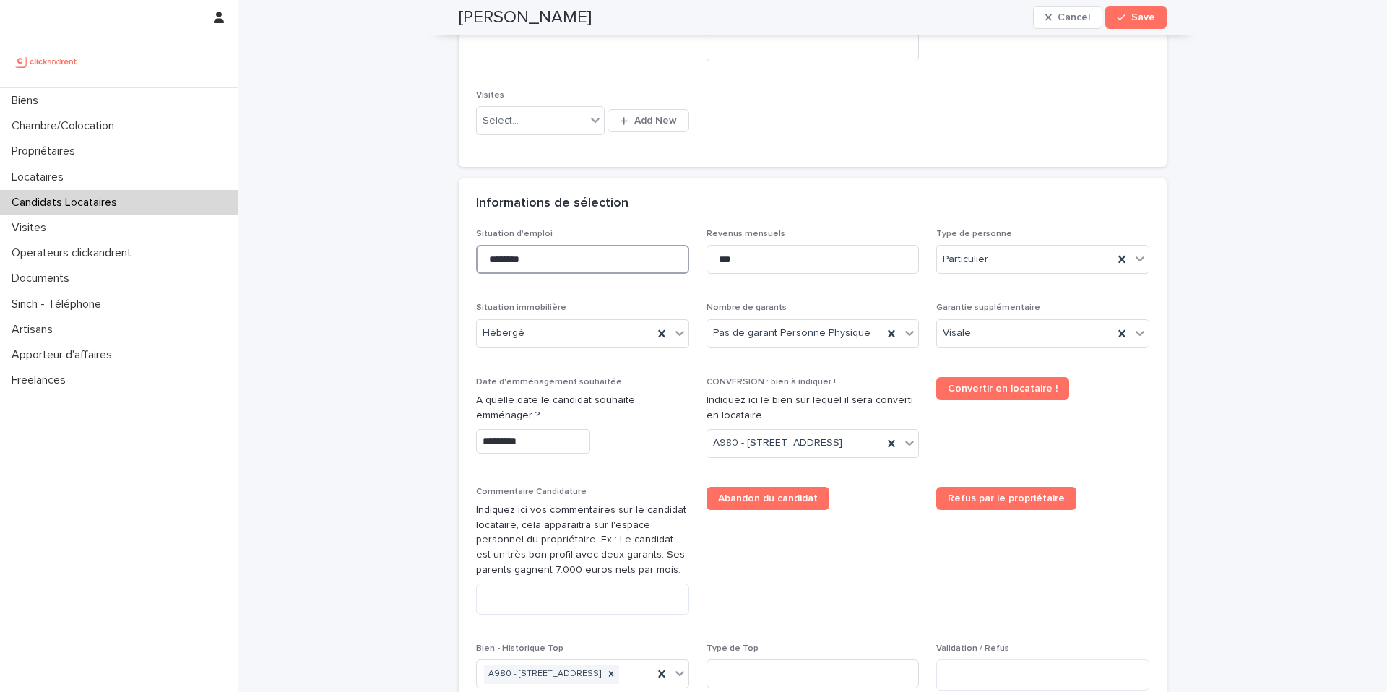
click at [592, 261] on input "********" at bounding box center [582, 259] width 213 height 29
type input "**********"
click at [685, 189] on div "Informations de sélection" at bounding box center [813, 203] width 708 height 51
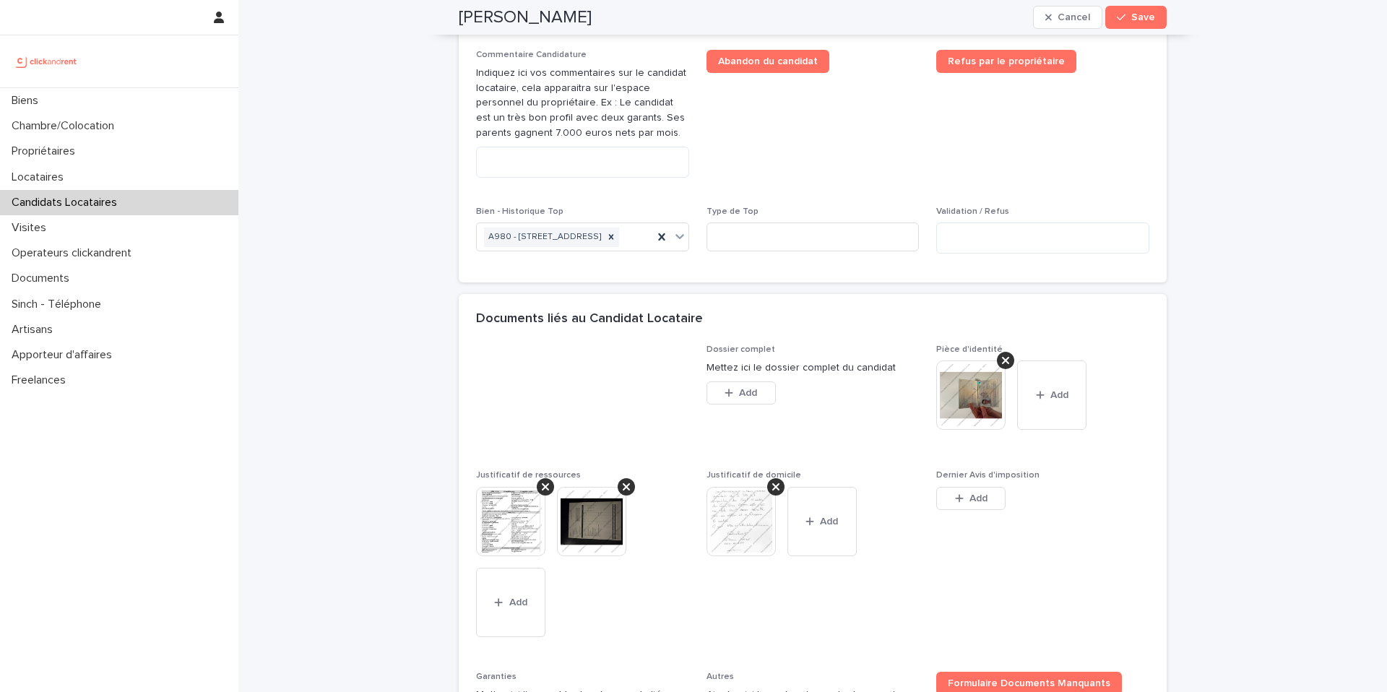
scroll to position [814, 0]
click at [610, 179] on textarea at bounding box center [582, 163] width 213 height 31
click at [516, 558] on img at bounding box center [510, 522] width 69 height 69
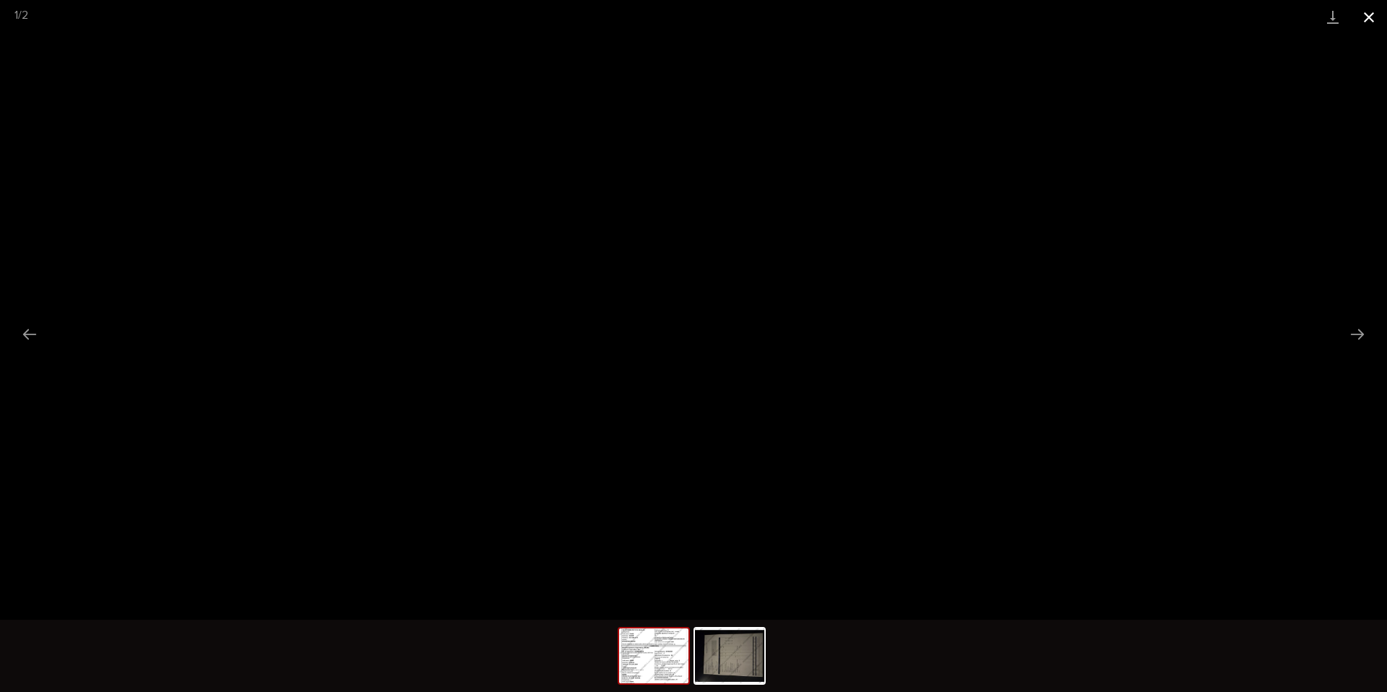
click at [1374, 17] on button "Close gallery" at bounding box center [1369, 17] width 36 height 34
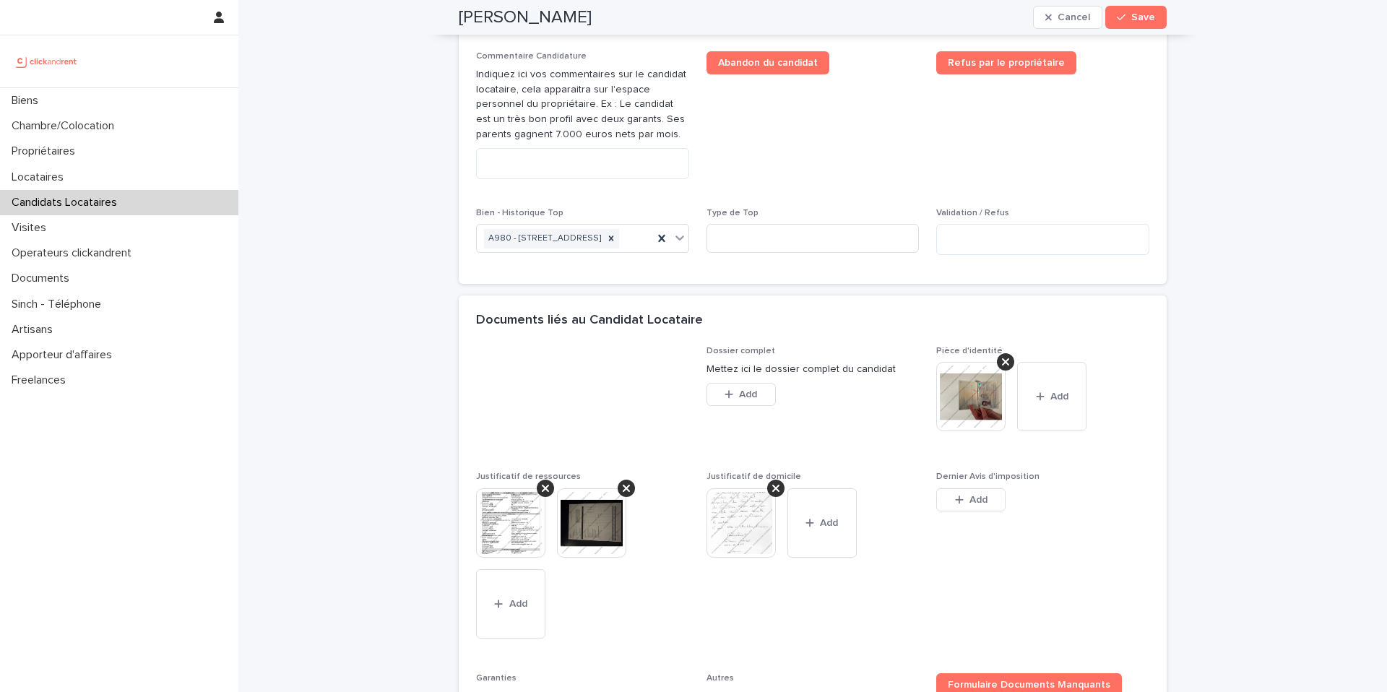
click at [600, 558] on img at bounding box center [591, 522] width 69 height 69
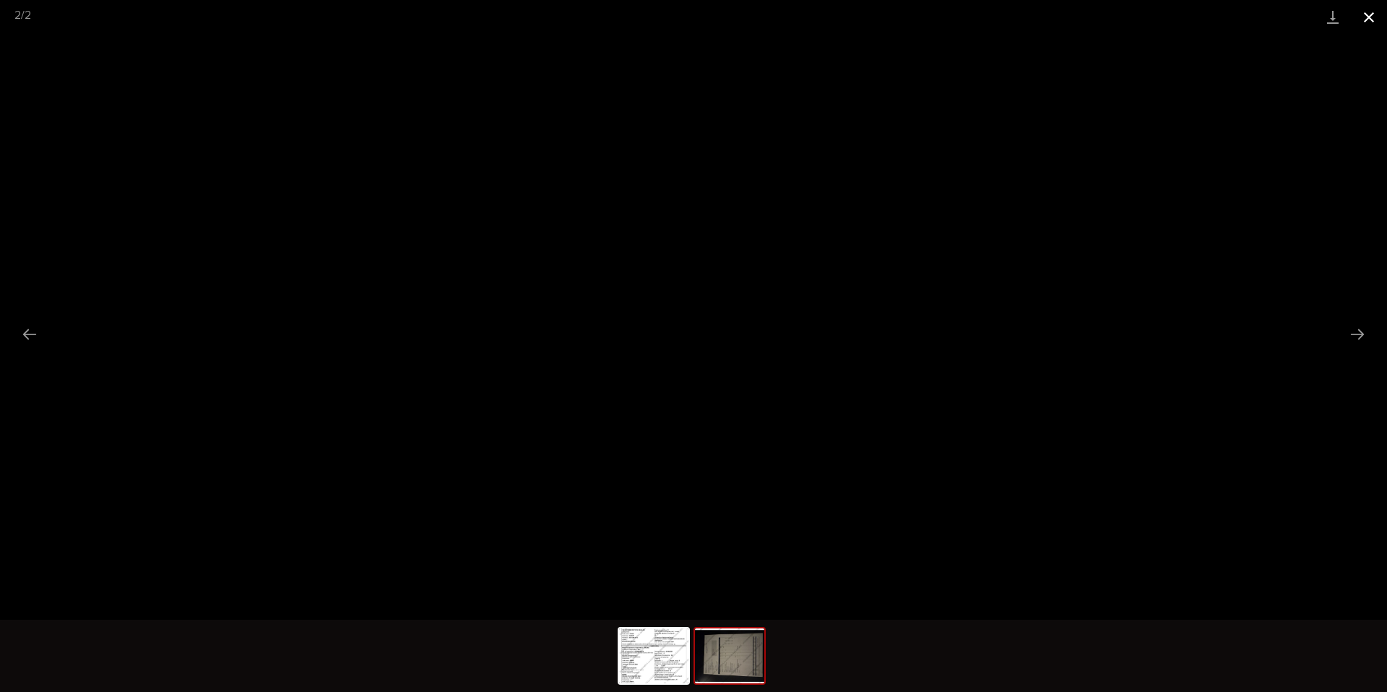
click at [1367, 21] on button "Close gallery" at bounding box center [1369, 17] width 36 height 34
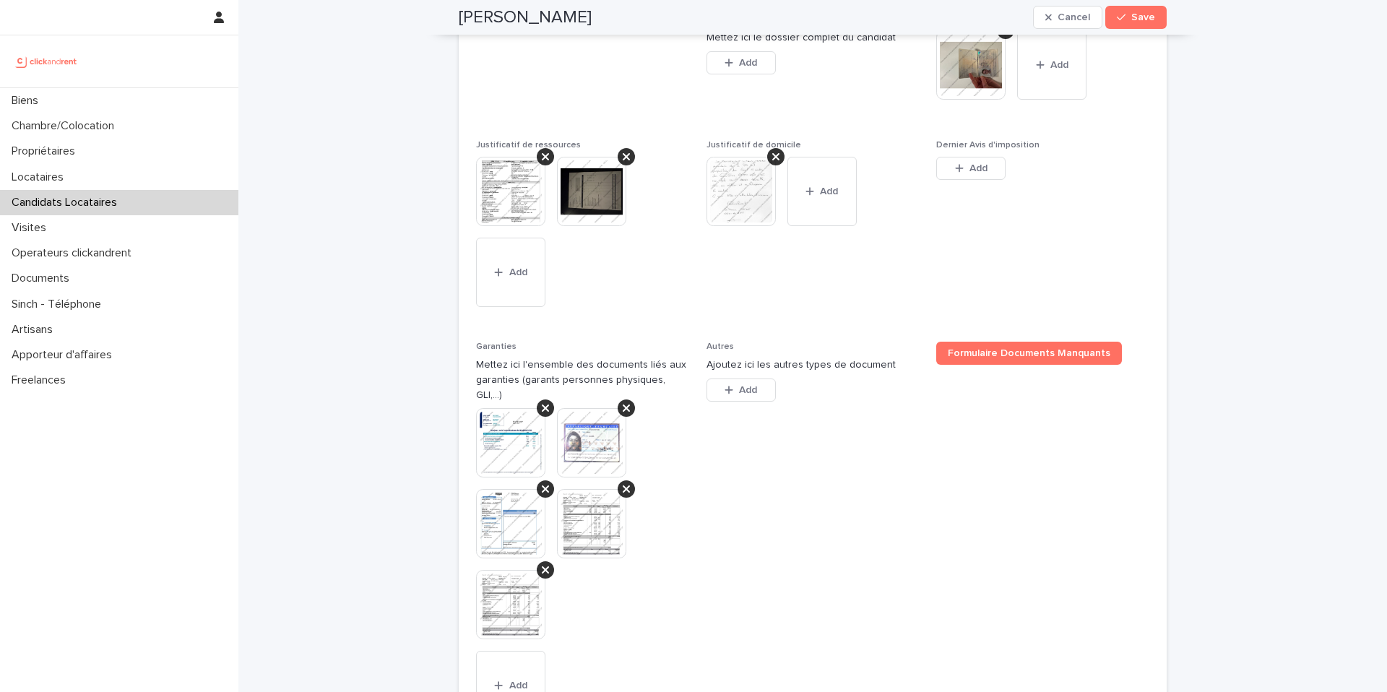
scroll to position [1144, 0]
click at [533, 626] on img at bounding box center [510, 605] width 69 height 69
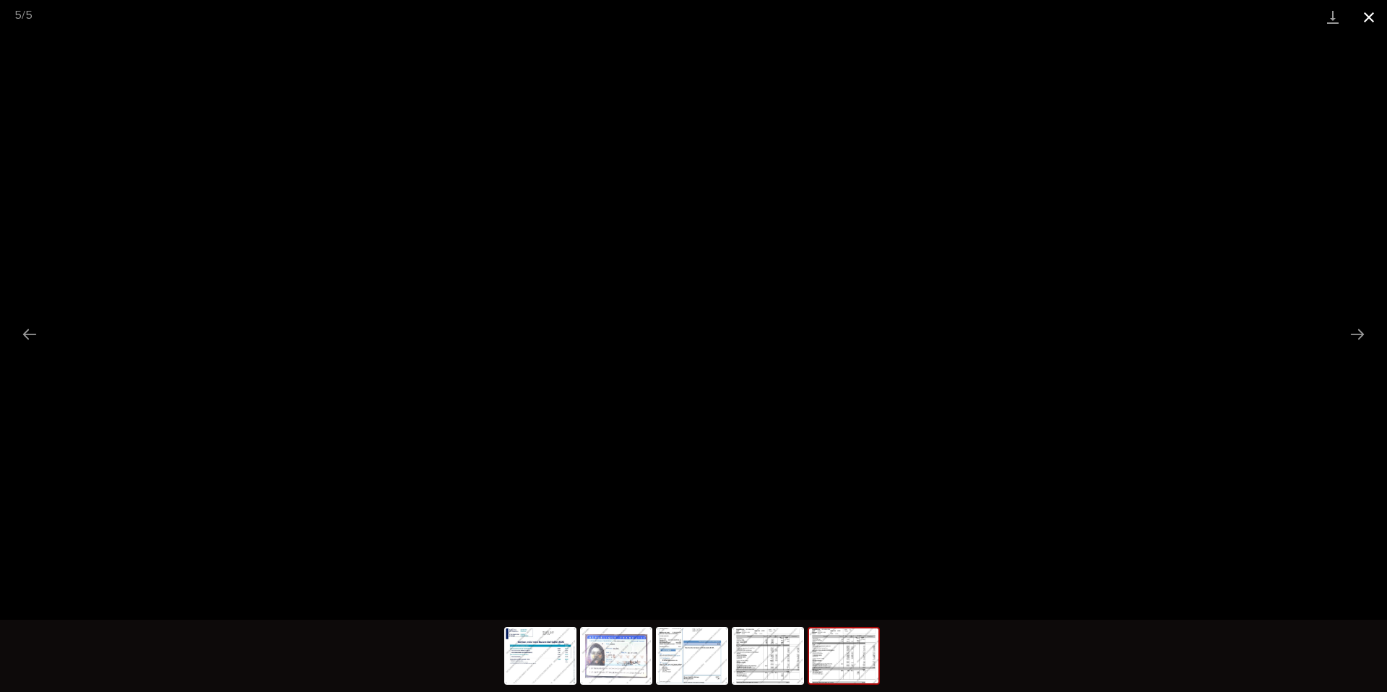
click at [1369, 20] on button "Close gallery" at bounding box center [1369, 17] width 36 height 34
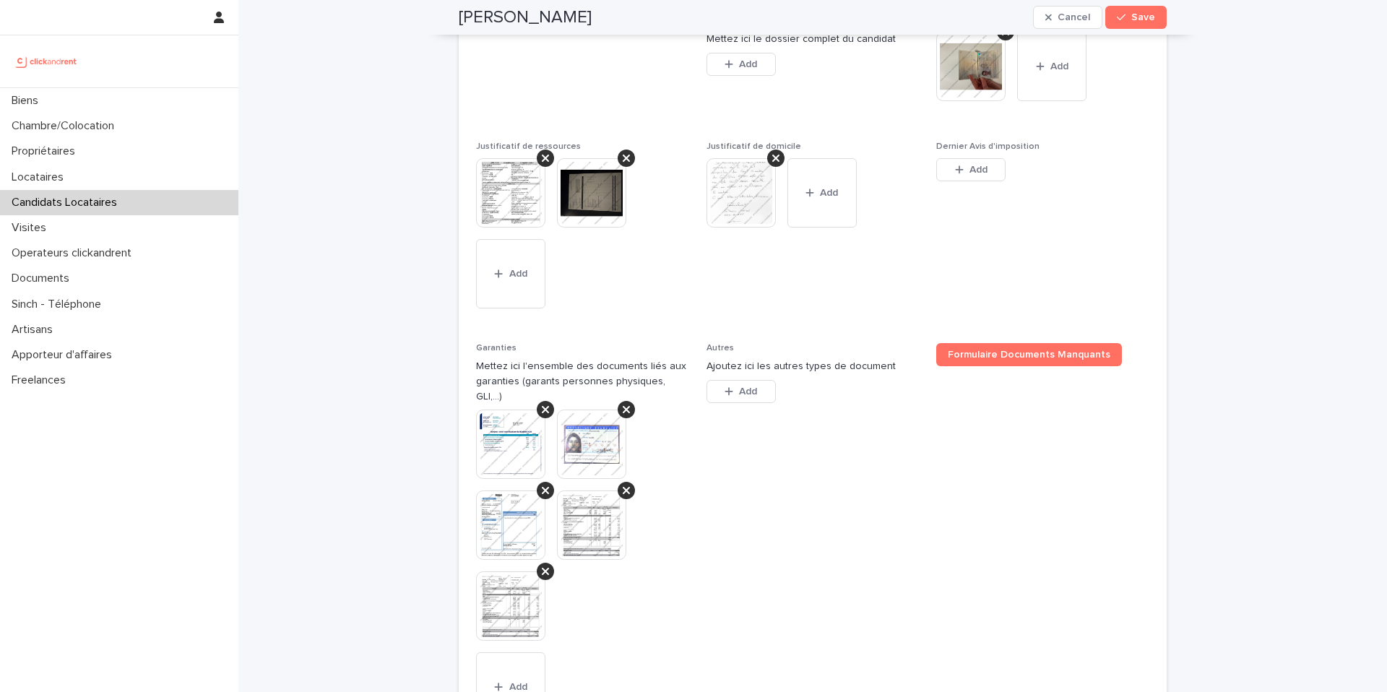
scroll to position [1361, 0]
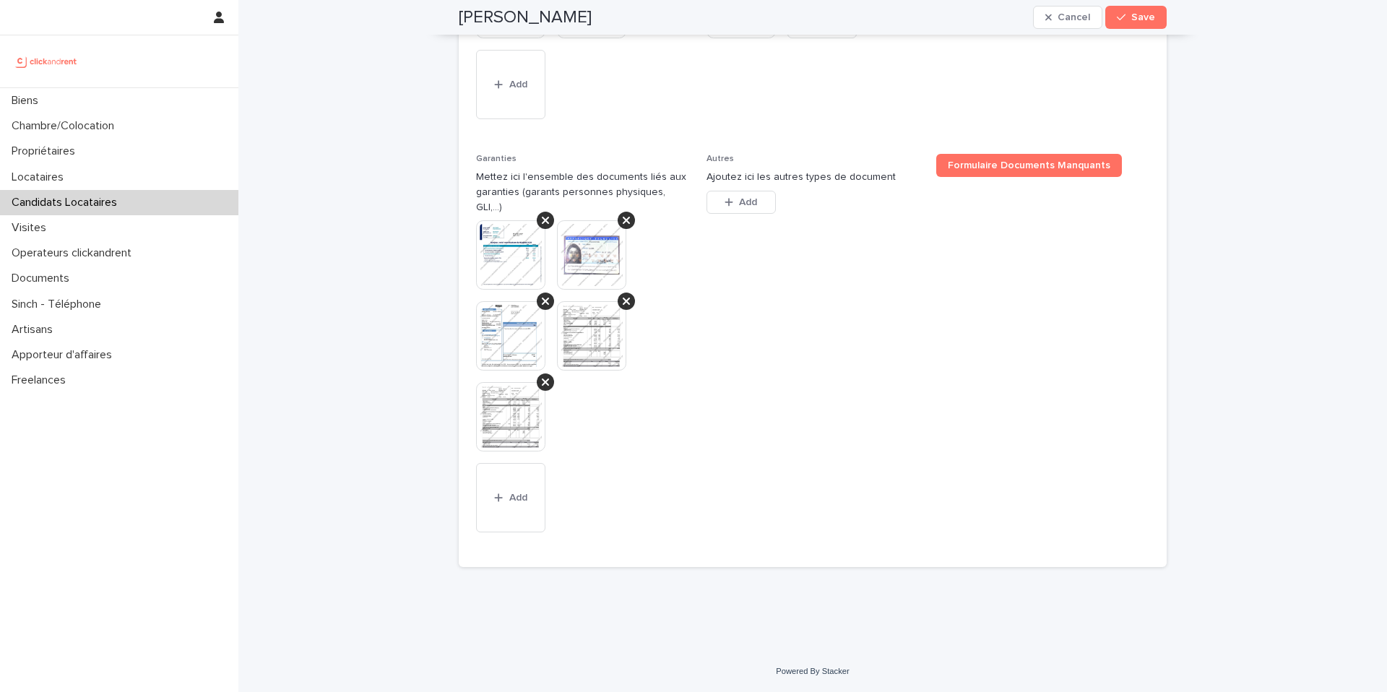
click at [516, 430] on img at bounding box center [510, 416] width 69 height 69
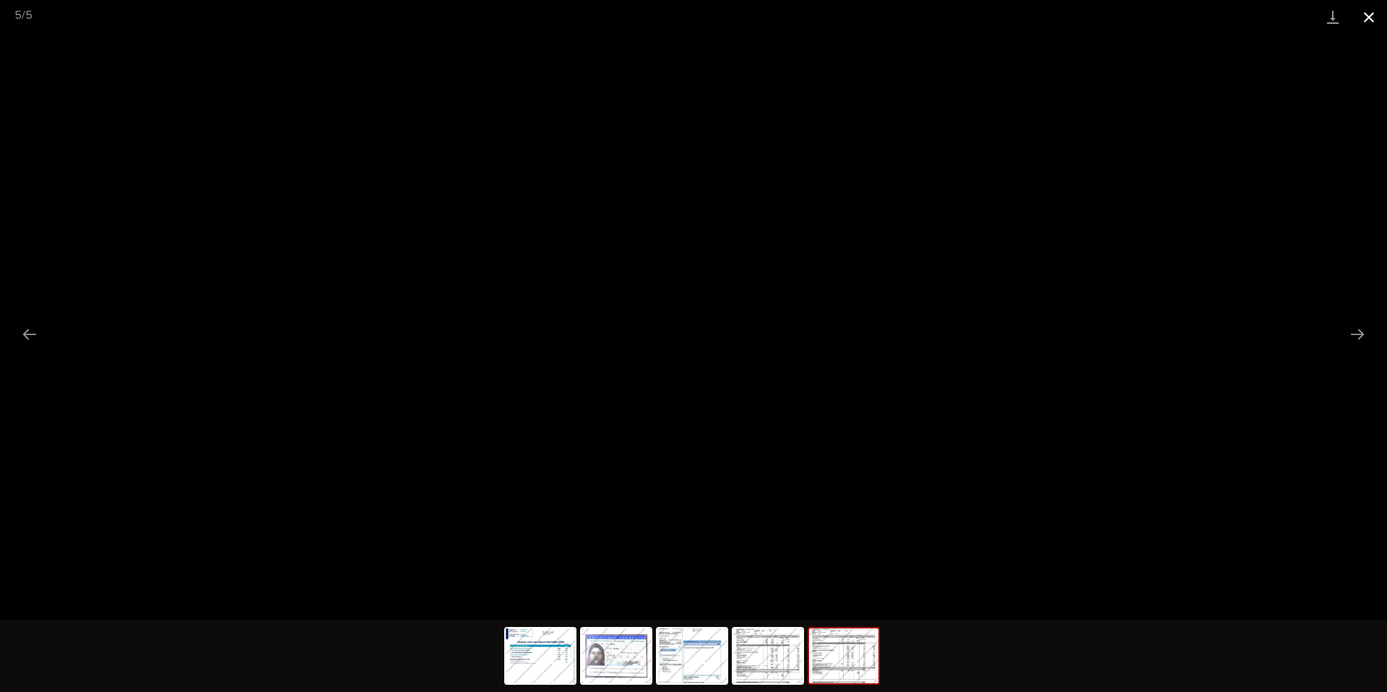
click at [1370, 14] on button "Close gallery" at bounding box center [1369, 17] width 36 height 34
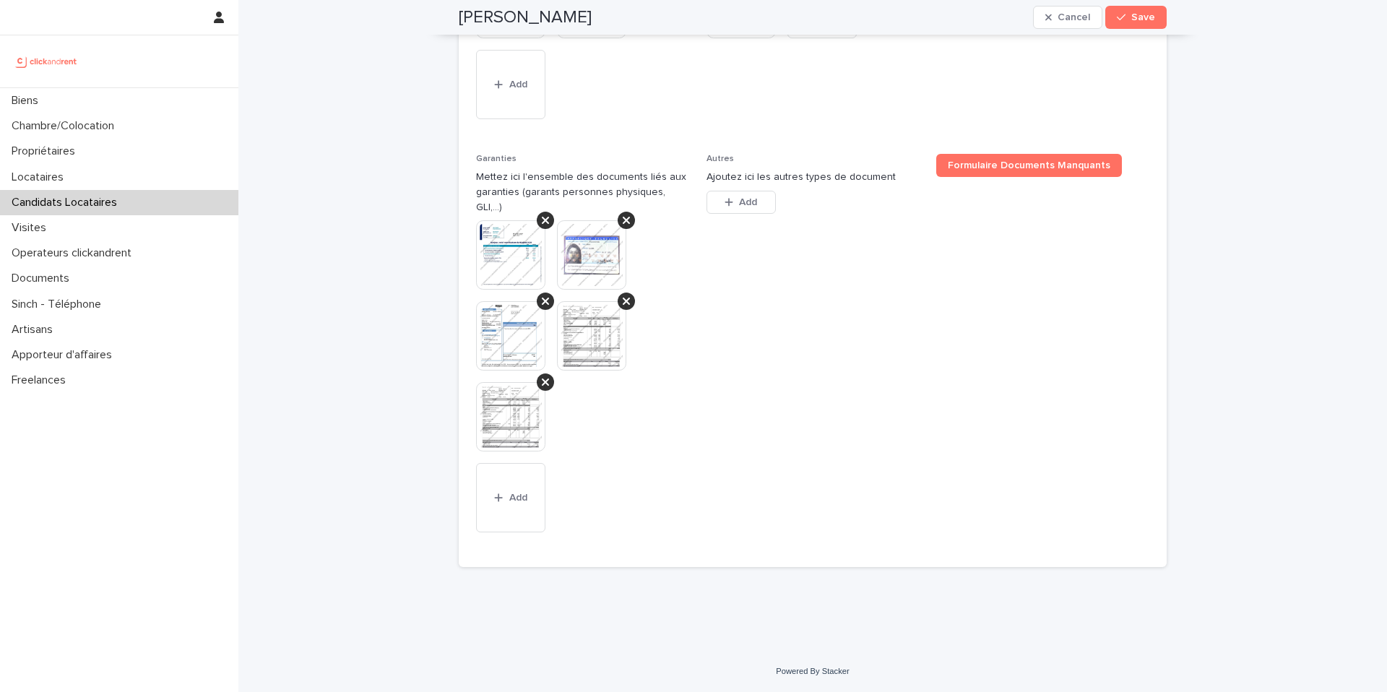
click at [572, 338] on img at bounding box center [591, 335] width 69 height 69
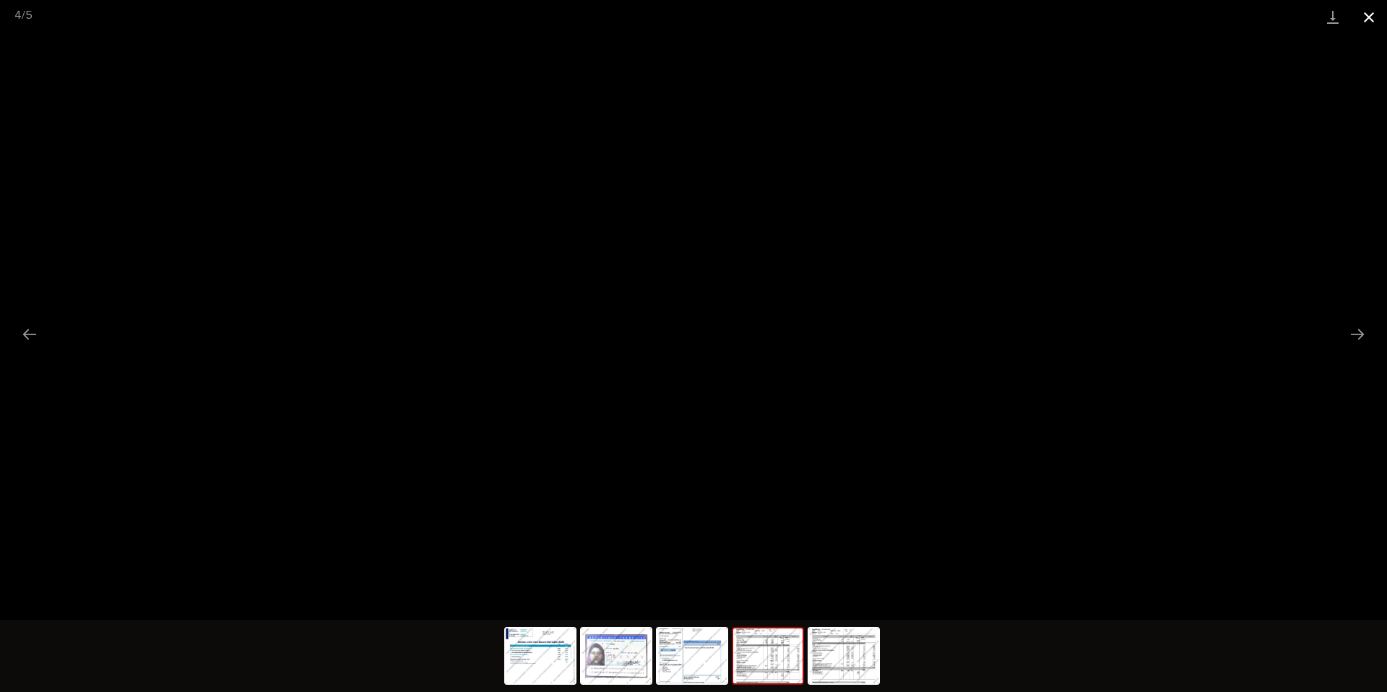
click at [1372, 17] on button "Close gallery" at bounding box center [1369, 17] width 36 height 34
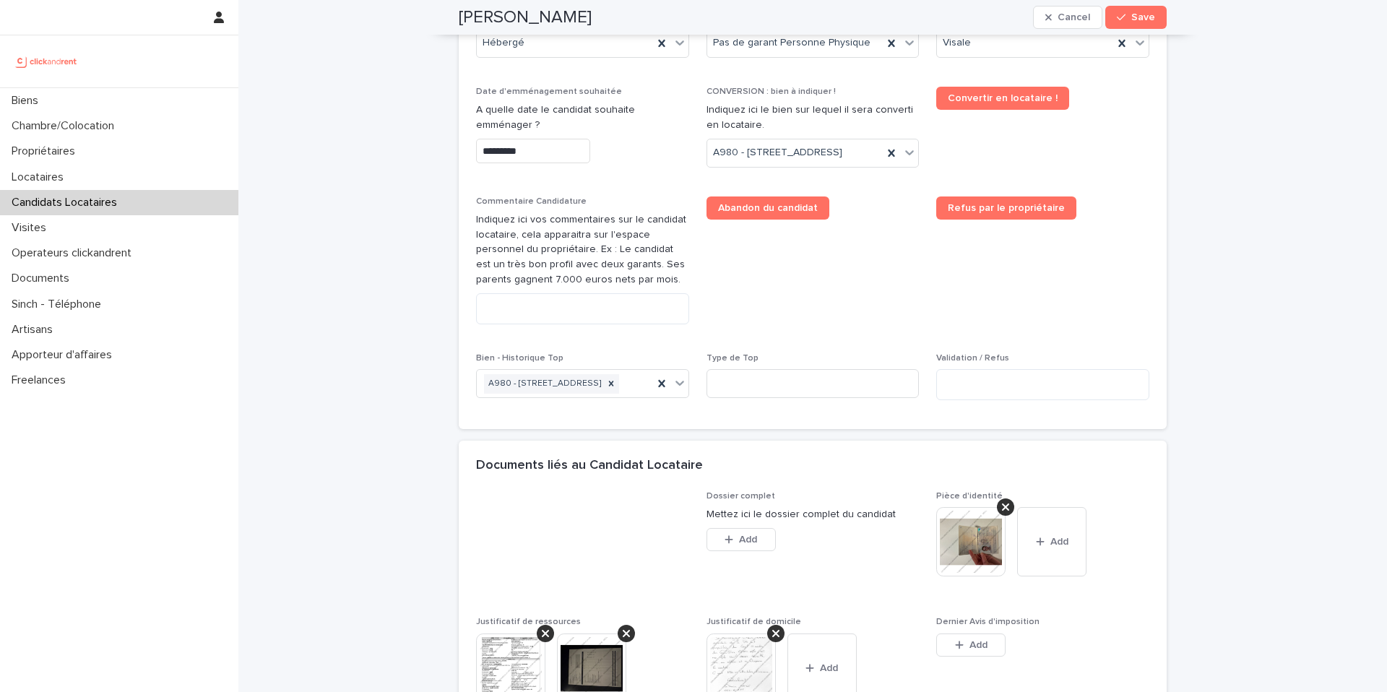
scroll to position [706, 0]
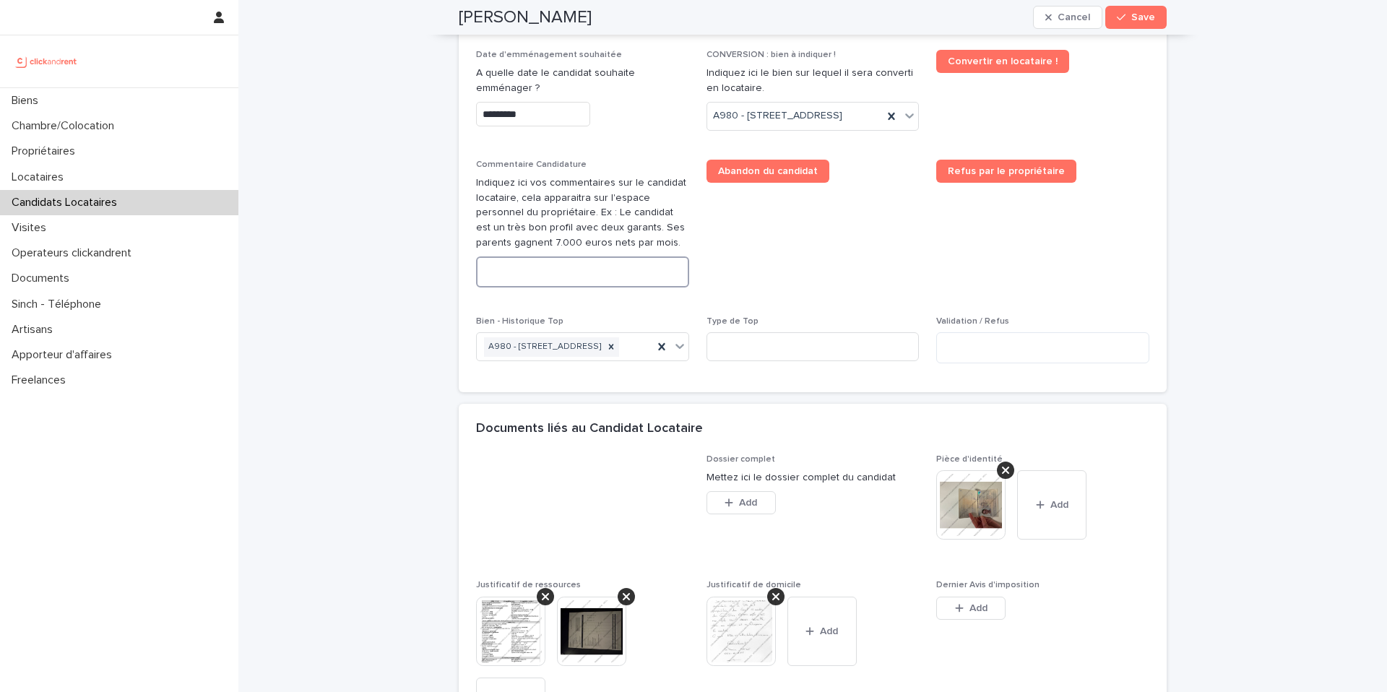
click at [542, 287] on textarea at bounding box center [582, 271] width 213 height 31
paste textarea "**********"
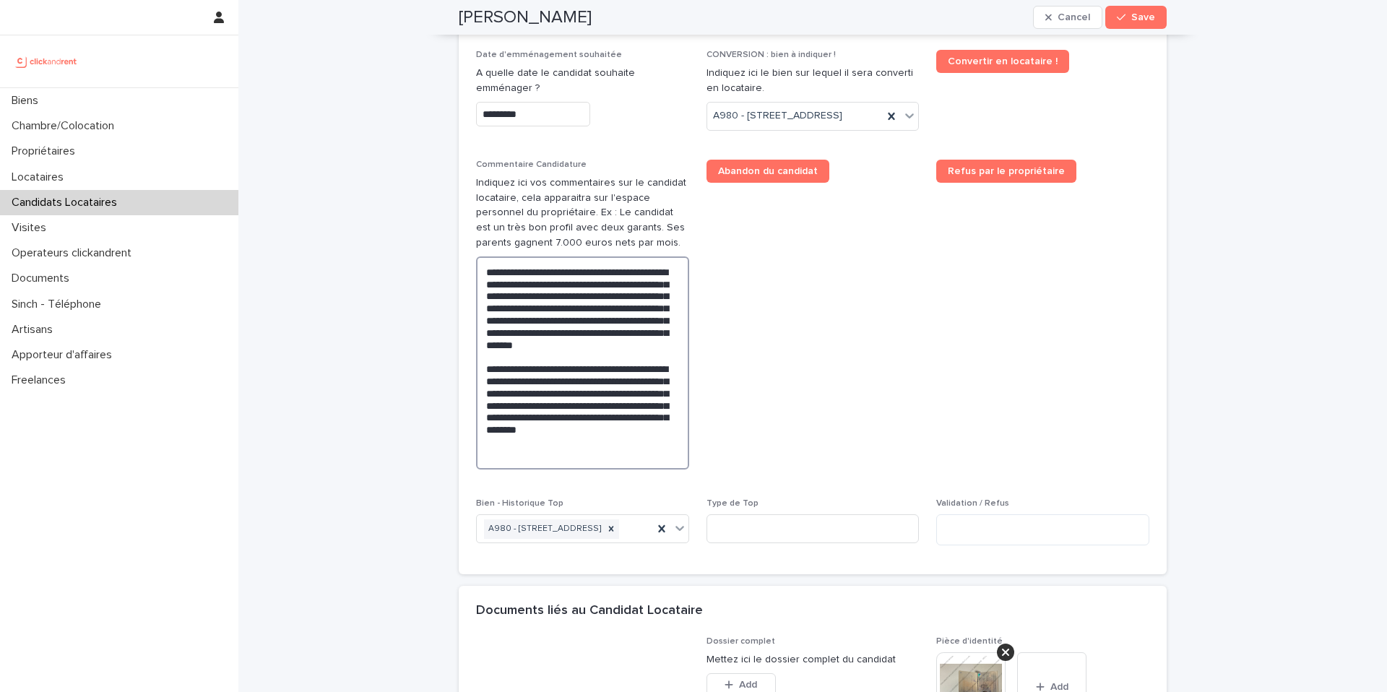
click at [504, 343] on textarea "**********" at bounding box center [582, 362] width 213 height 213
click at [516, 342] on textarea "**********" at bounding box center [582, 362] width 213 height 213
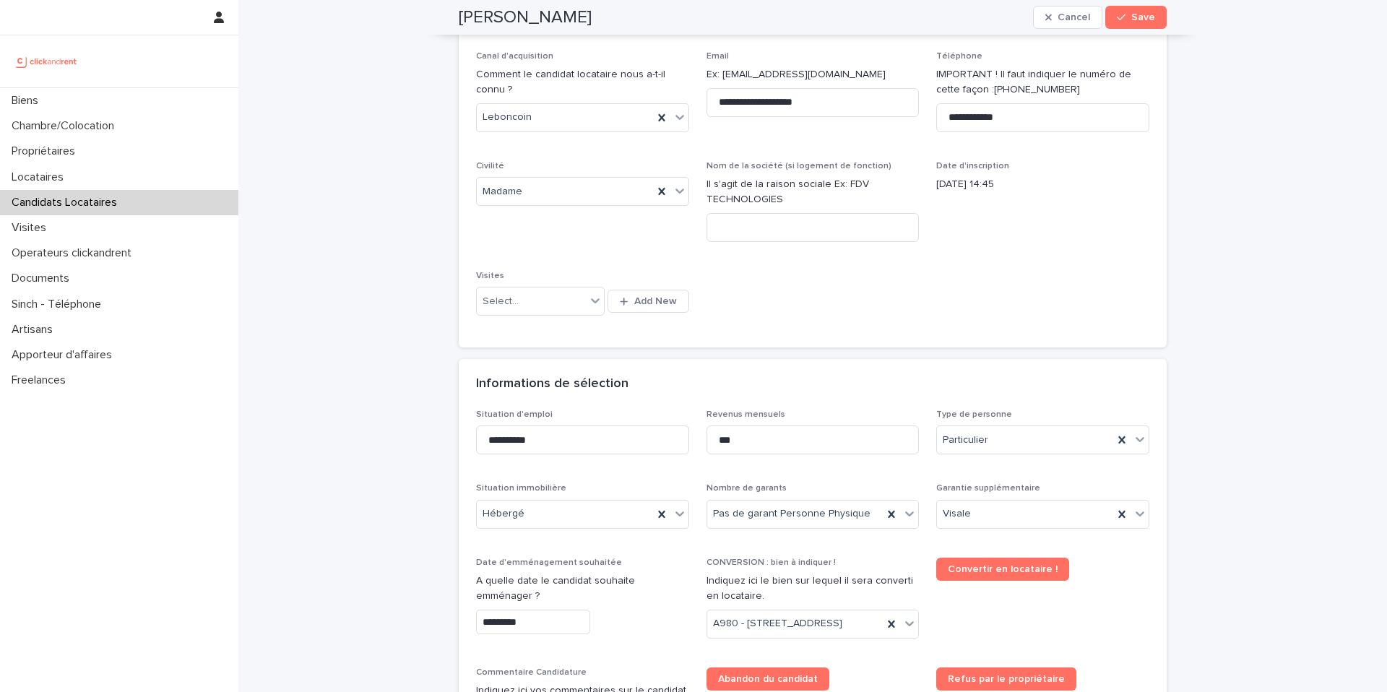
scroll to position [196, 0]
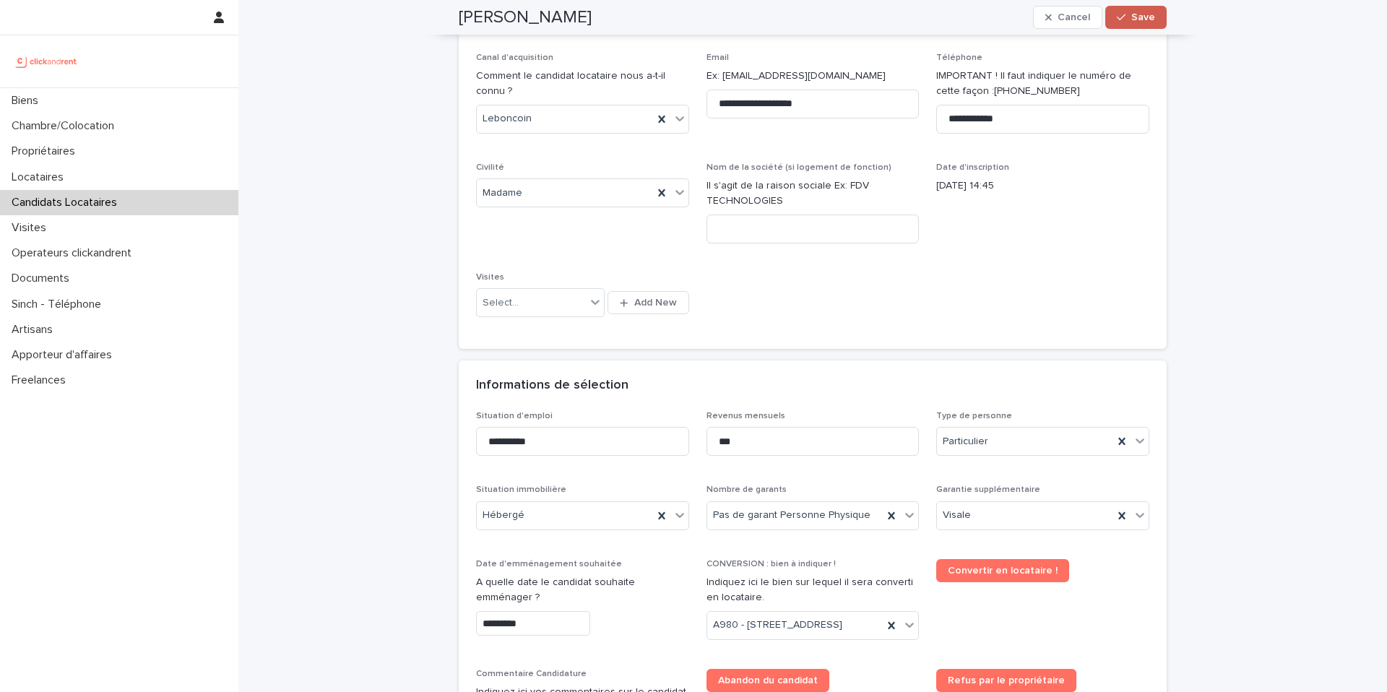
type textarea "**********"
click at [1117, 22] on button "Save" at bounding box center [1135, 17] width 61 height 23
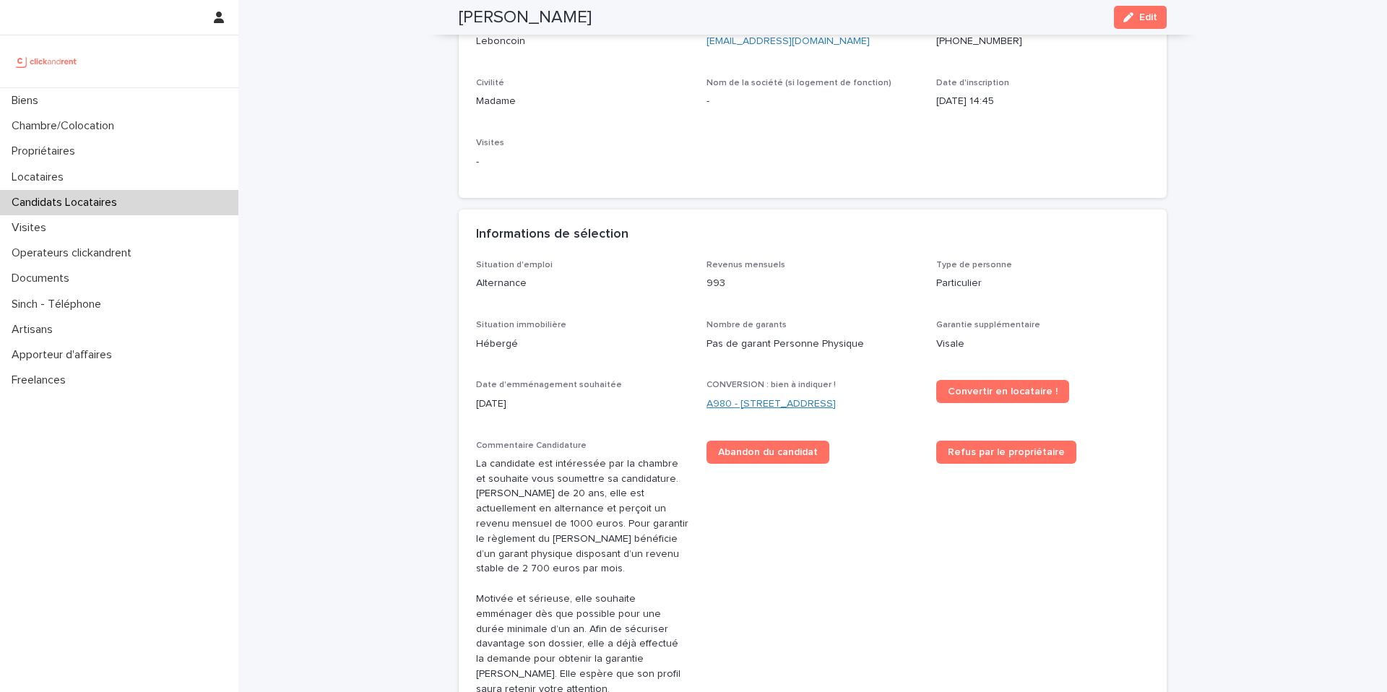
click at [766, 405] on link "A980 - [STREET_ADDRESS]" at bounding box center [770, 404] width 129 height 15
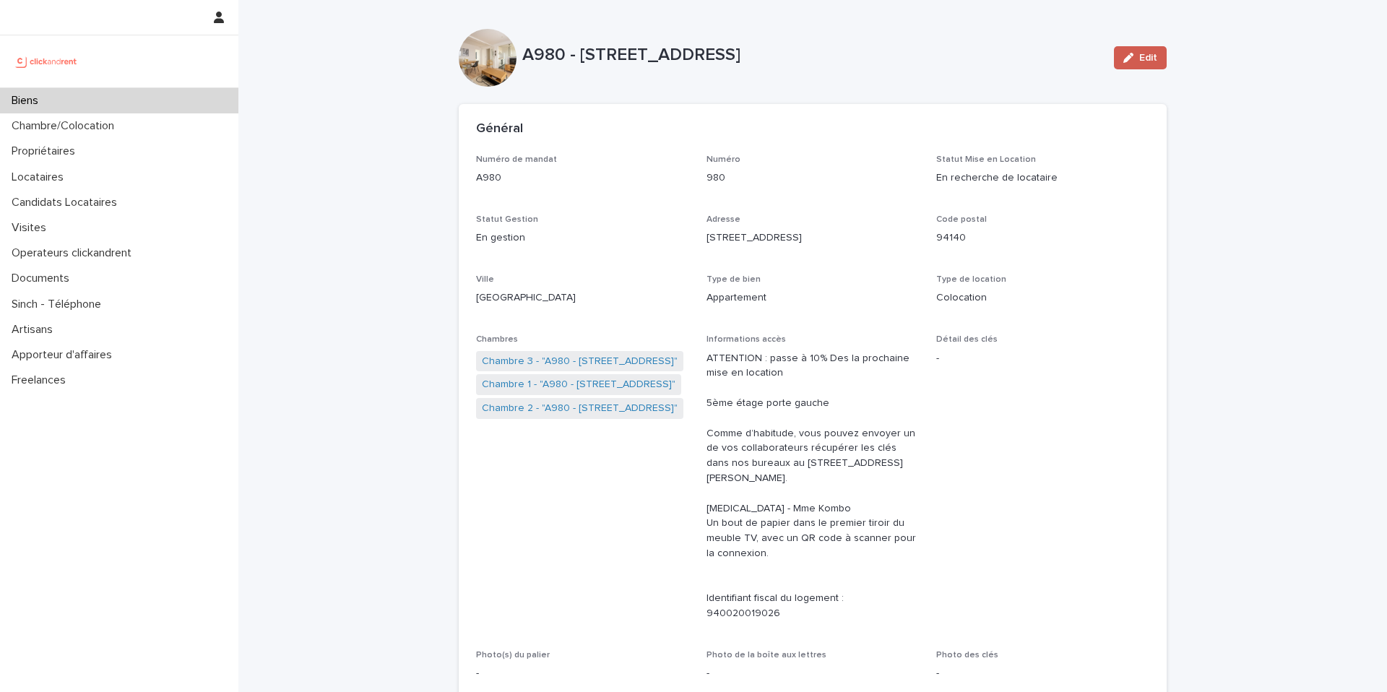
click at [1124, 57] on icon "button" at bounding box center [1128, 58] width 10 height 10
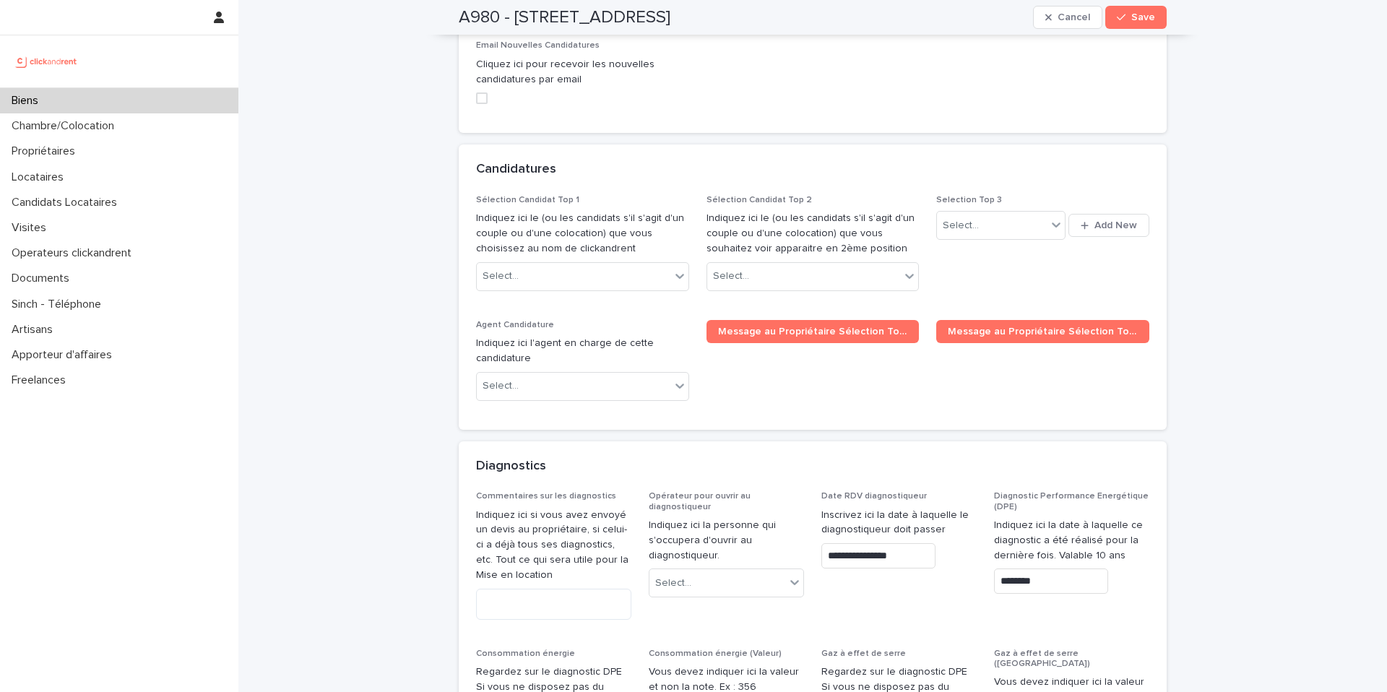
scroll to position [7258, 0]
click at [779, 264] on div "Select..." at bounding box center [804, 276] width 194 height 24
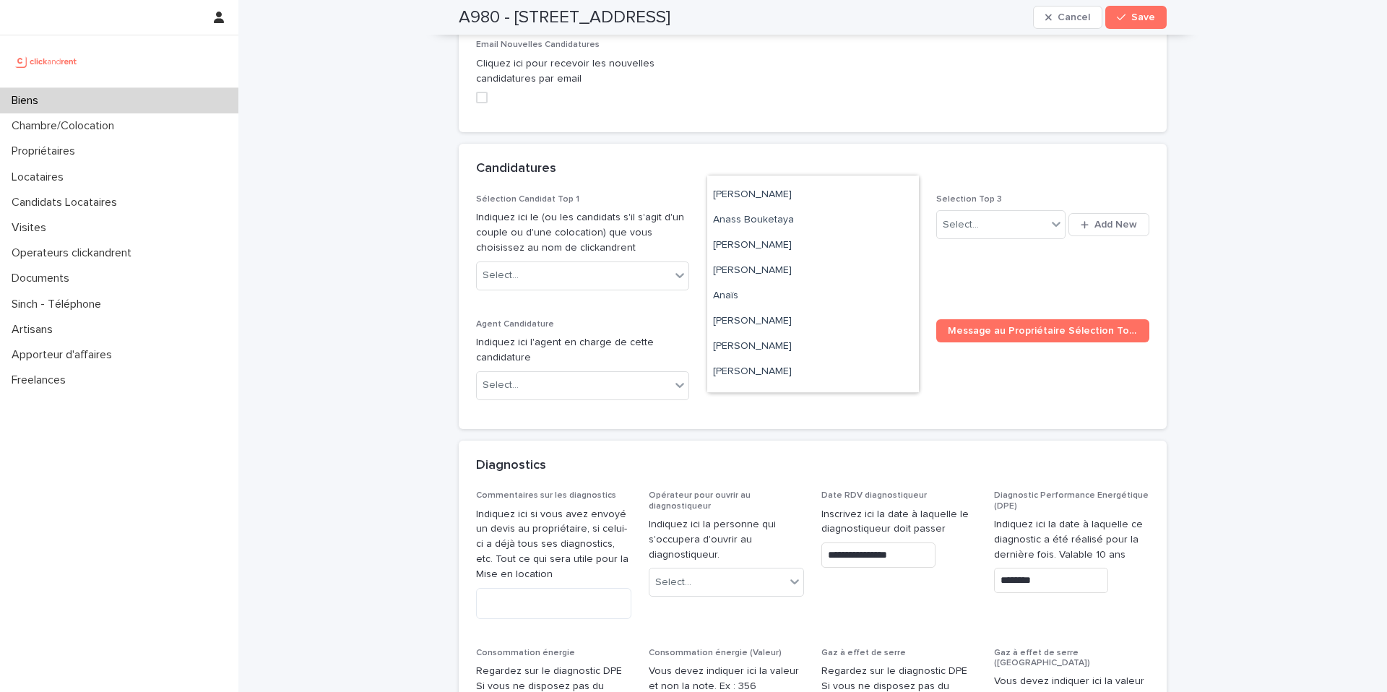
scroll to position [0, 0]
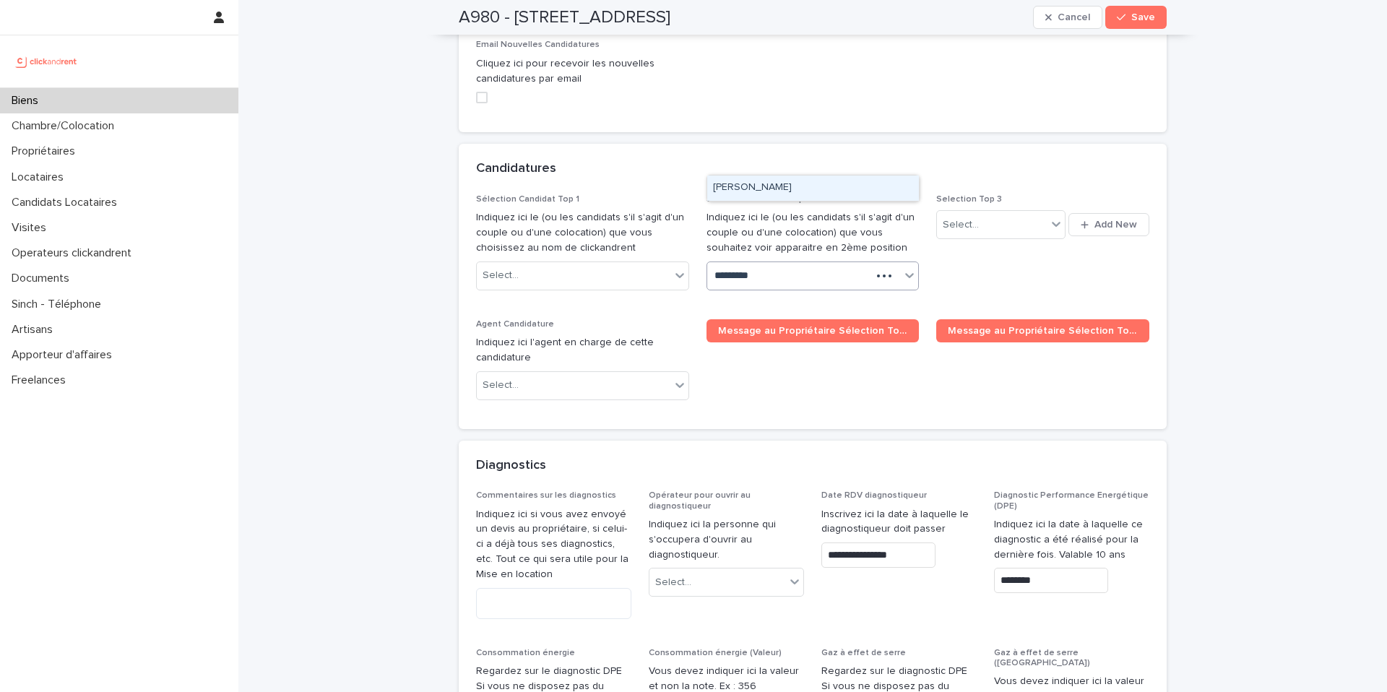
type input "**********"
click at [787, 191] on div "[PERSON_NAME]" at bounding box center [813, 188] width 212 height 25
click at [1133, 20] on span "Save" at bounding box center [1143, 17] width 24 height 10
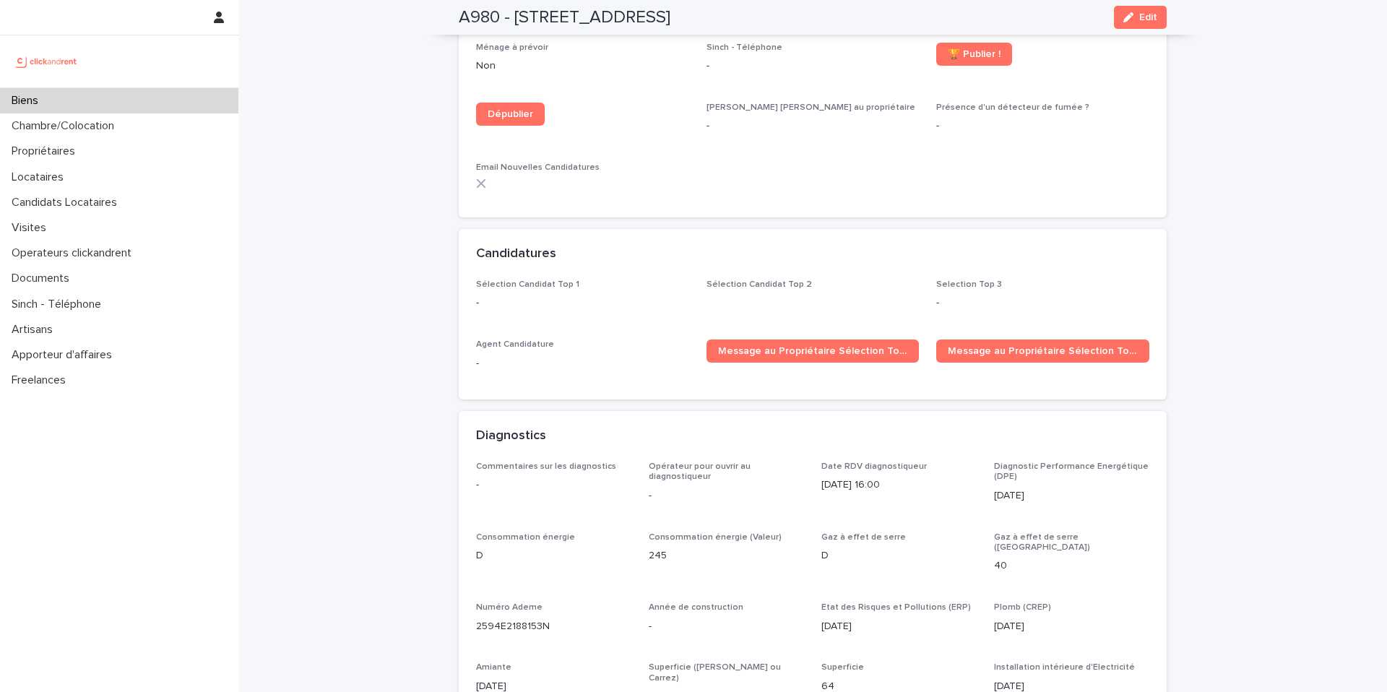
scroll to position [4607, 0]
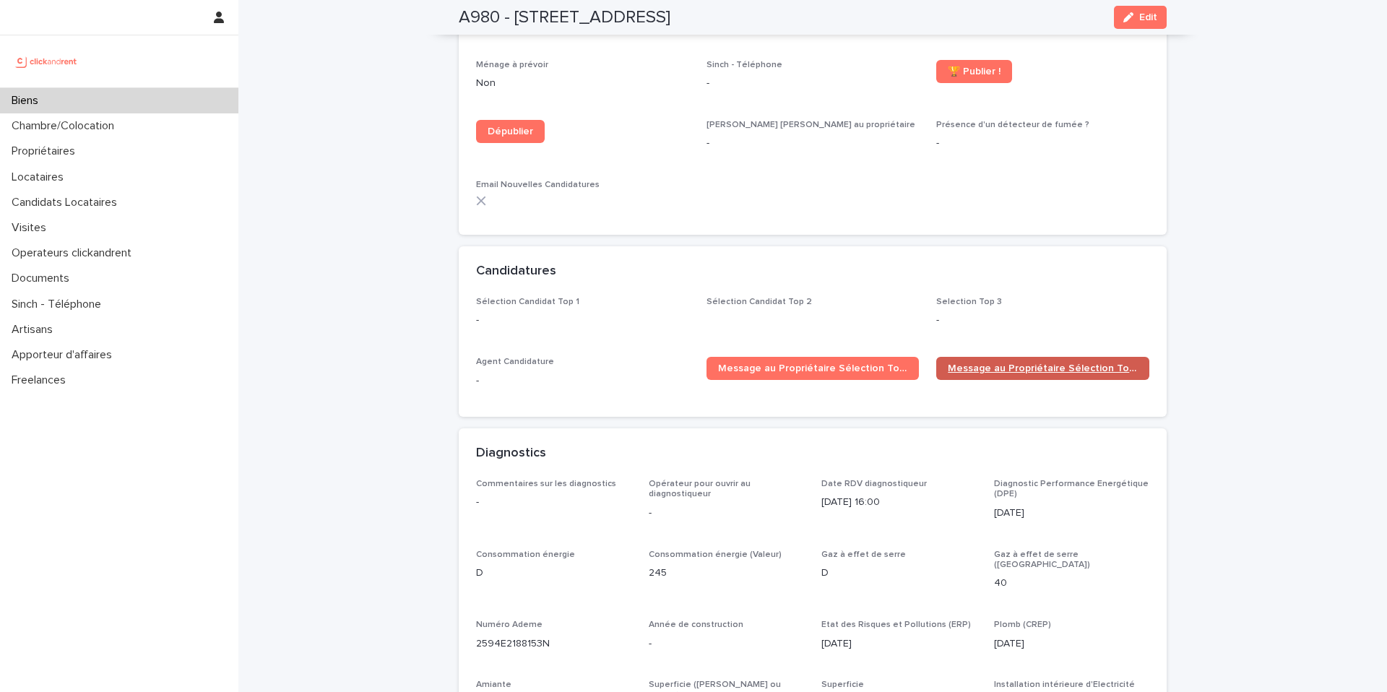
click at [970, 363] on span "Message au Propriétaire Sélection Top 2" at bounding box center [1043, 368] width 190 height 10
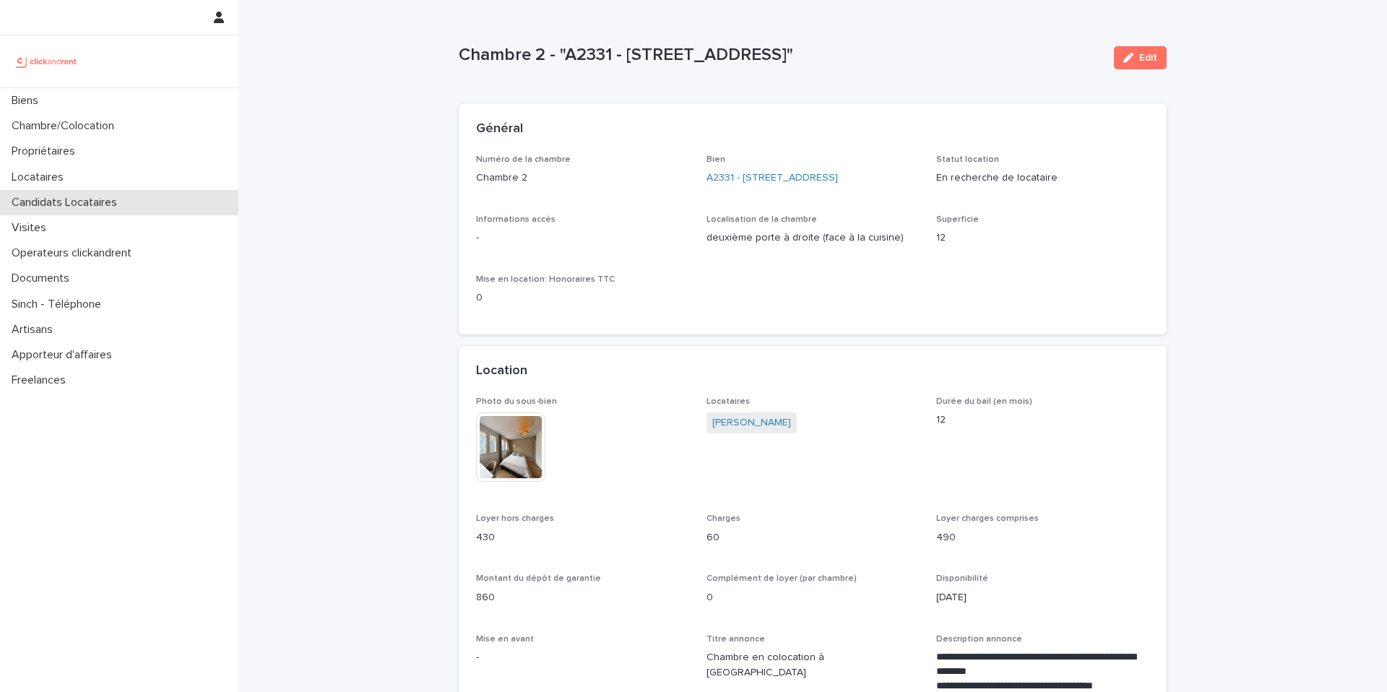
click at [105, 203] on p "Candidats Locataires" at bounding box center [67, 203] width 123 height 14
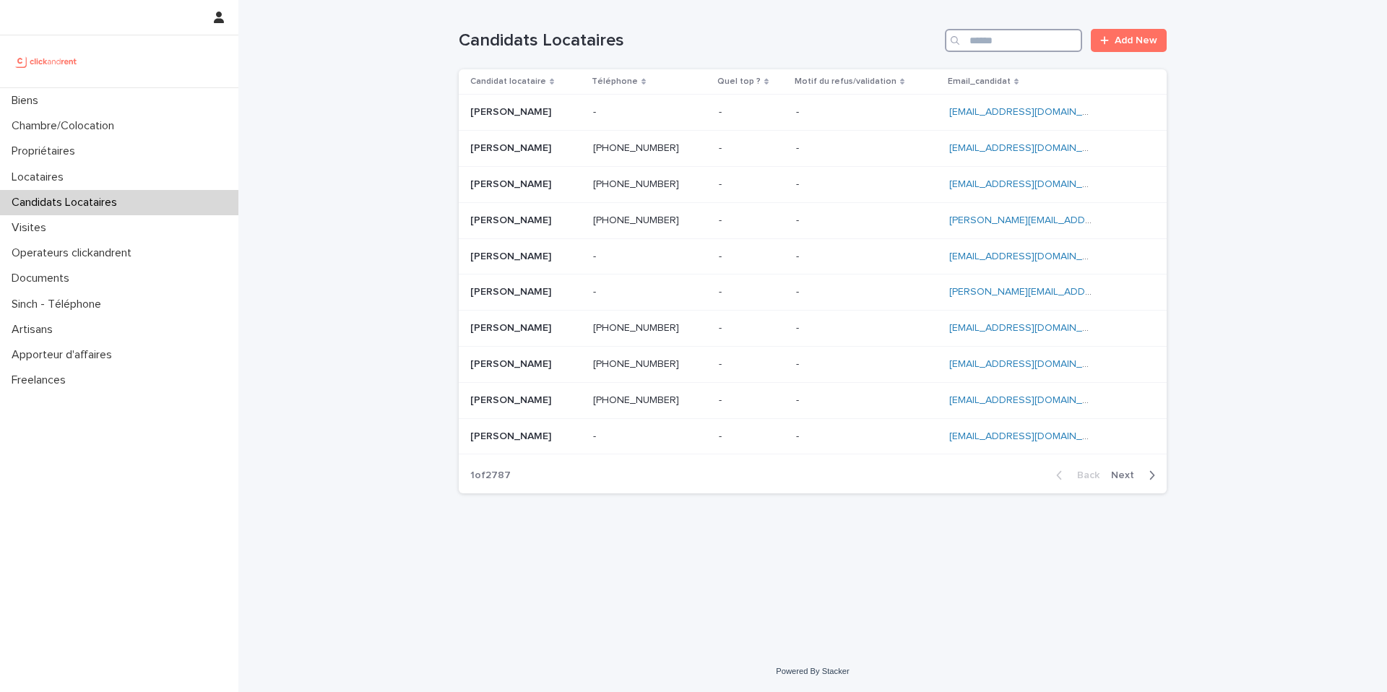
click at [995, 45] on input "Search" at bounding box center [1013, 40] width 137 height 23
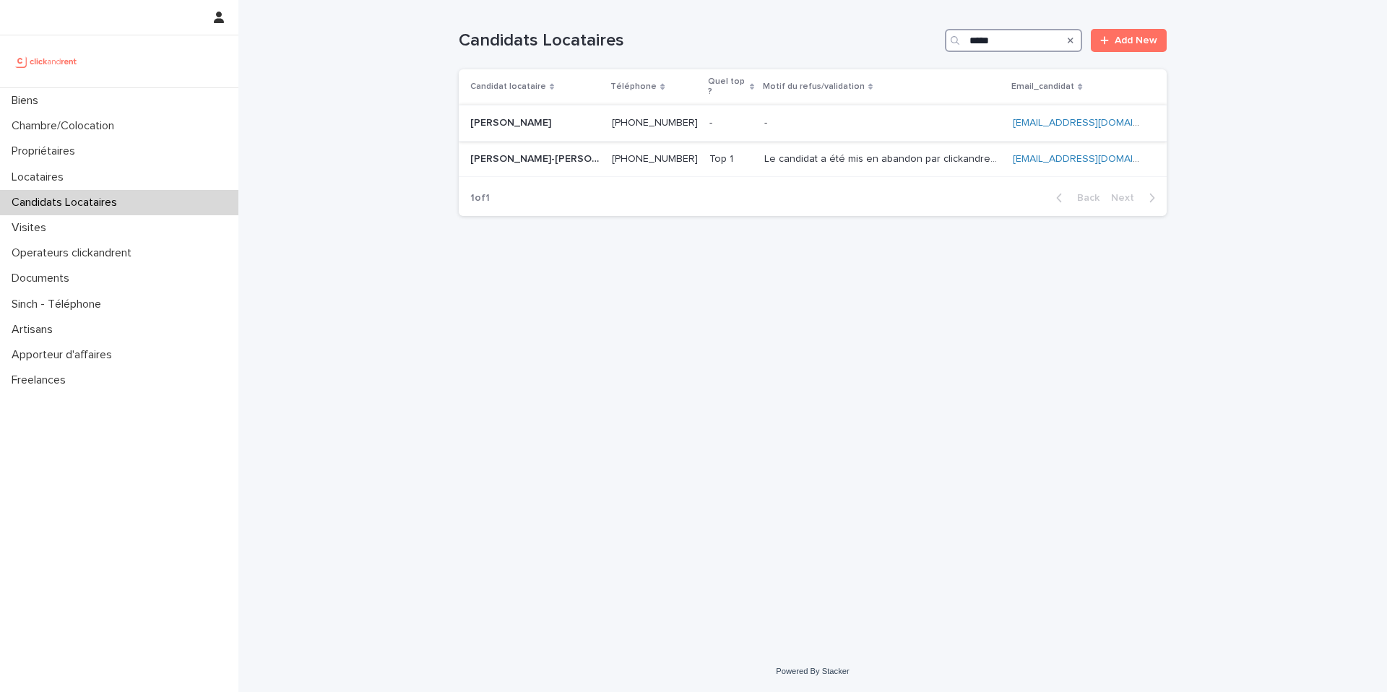
type input "*****"
click at [703, 125] on td "- -" at bounding box center [730, 123] width 55 height 36
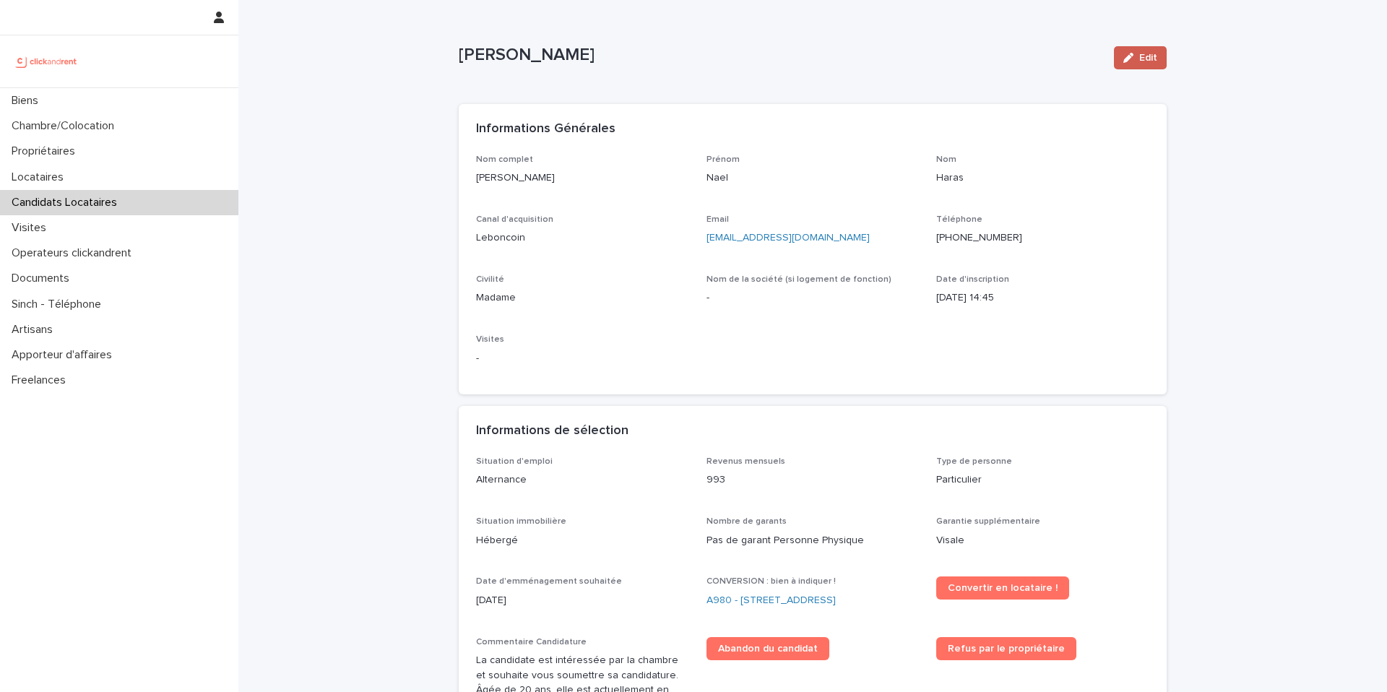
click at [1128, 59] on icon "button" at bounding box center [1128, 58] width 10 height 10
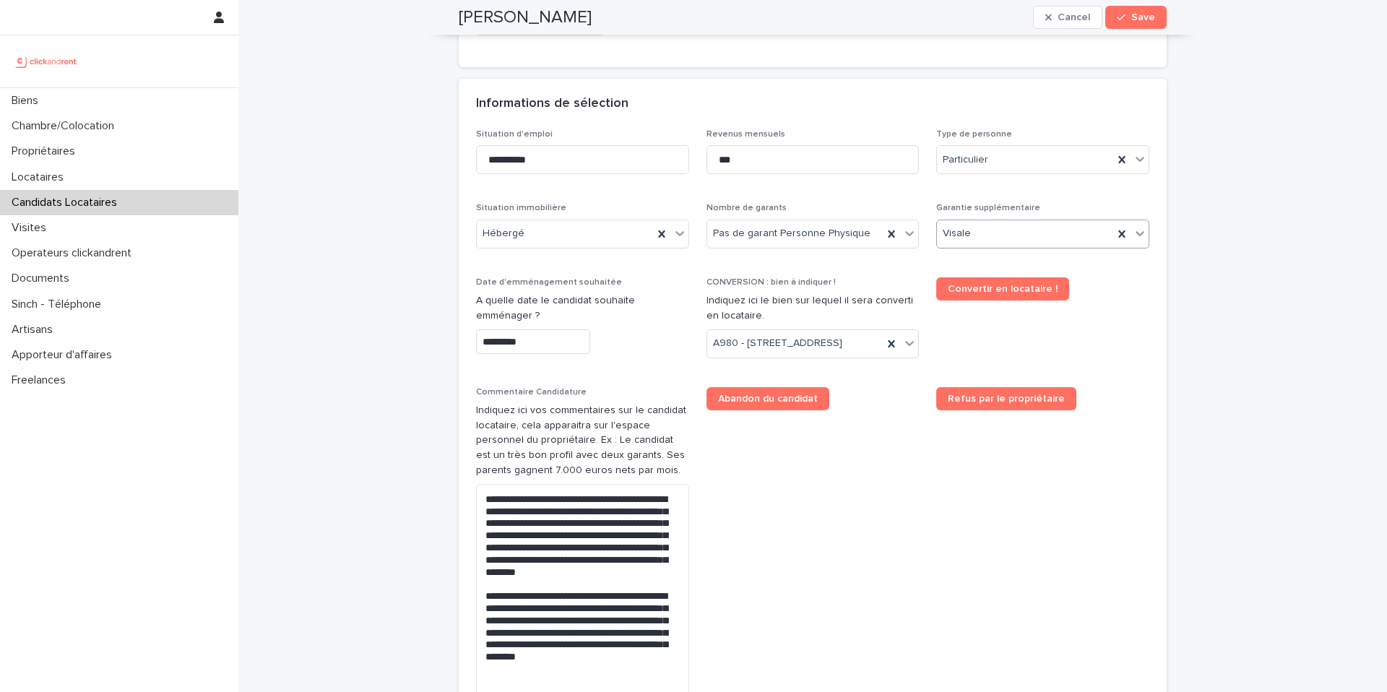
scroll to position [493, 0]
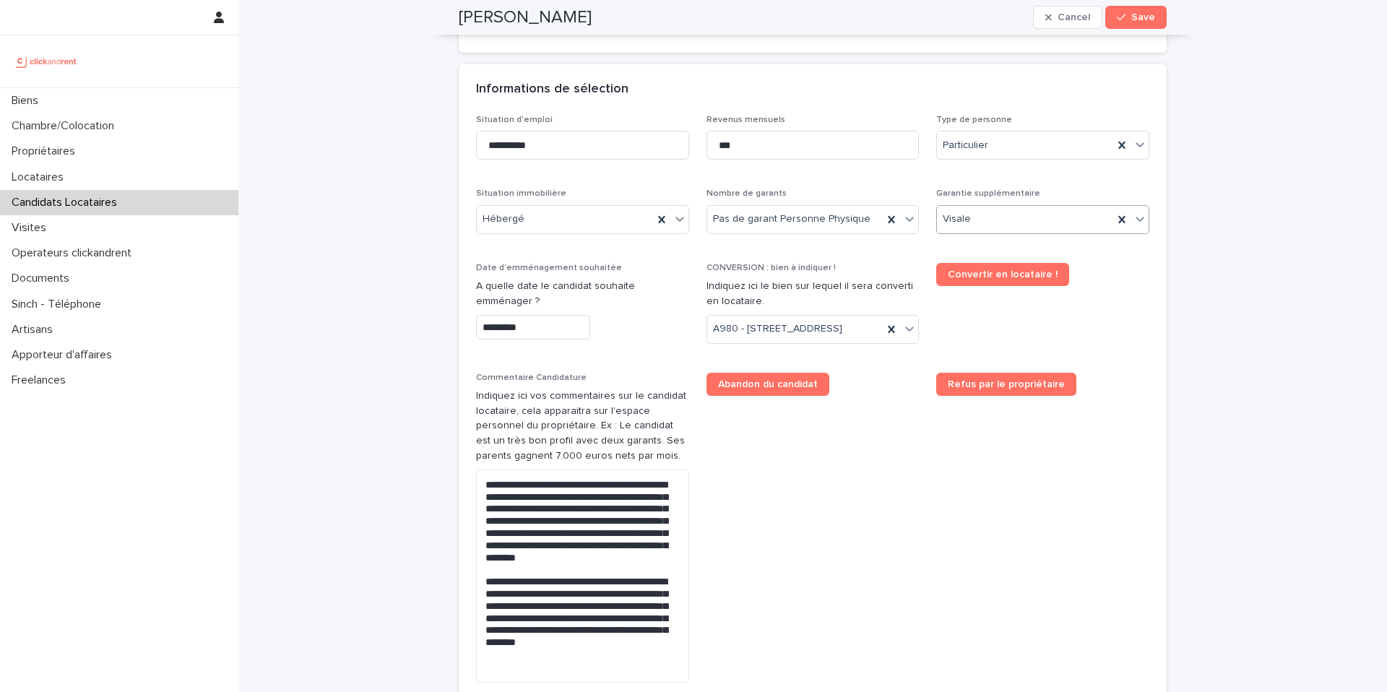
click at [1052, 223] on div "Visale" at bounding box center [1025, 219] width 176 height 24
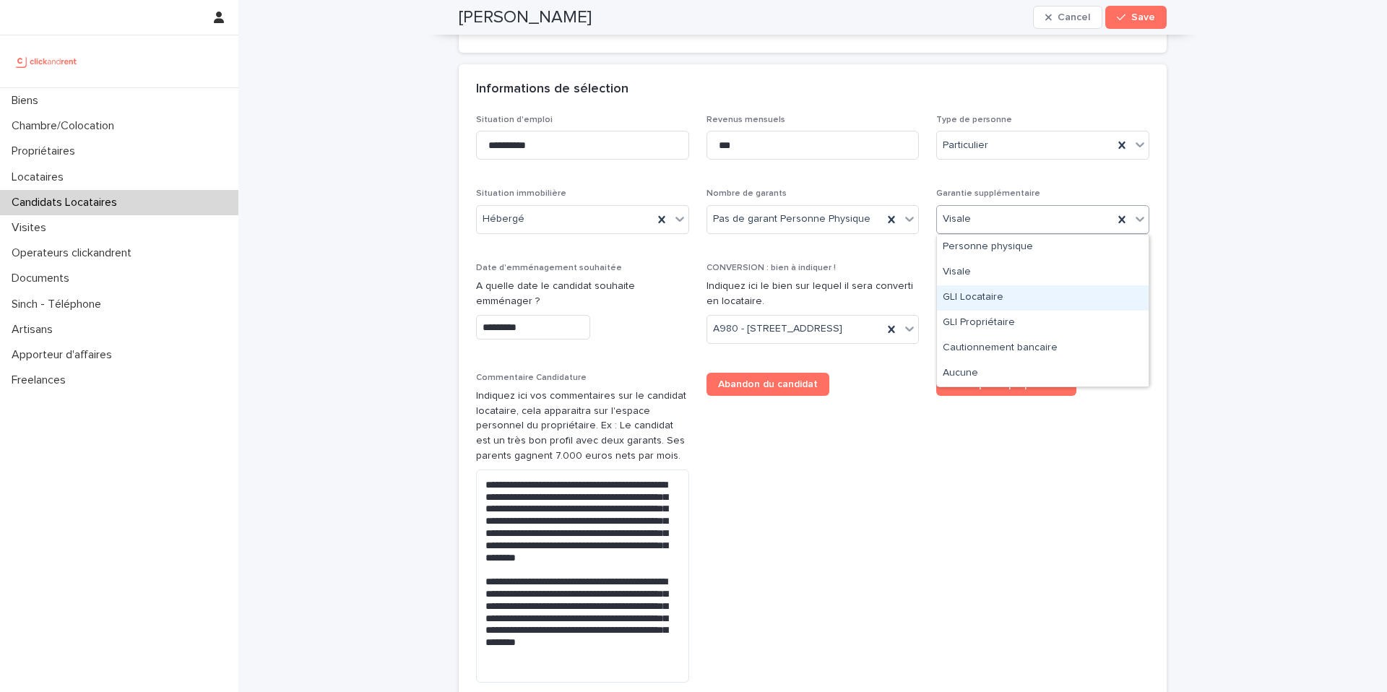
click at [1014, 304] on div "GLI Locataire" at bounding box center [1043, 297] width 212 height 25
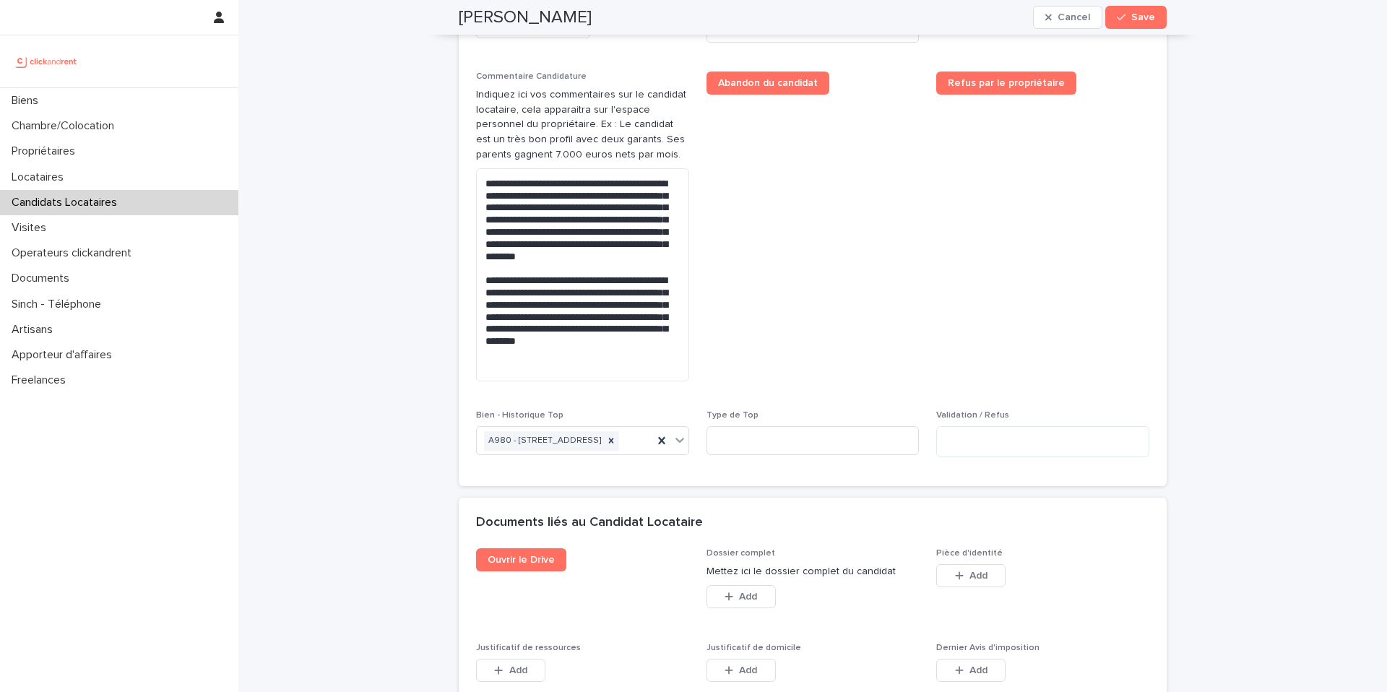
scroll to position [817, 0]
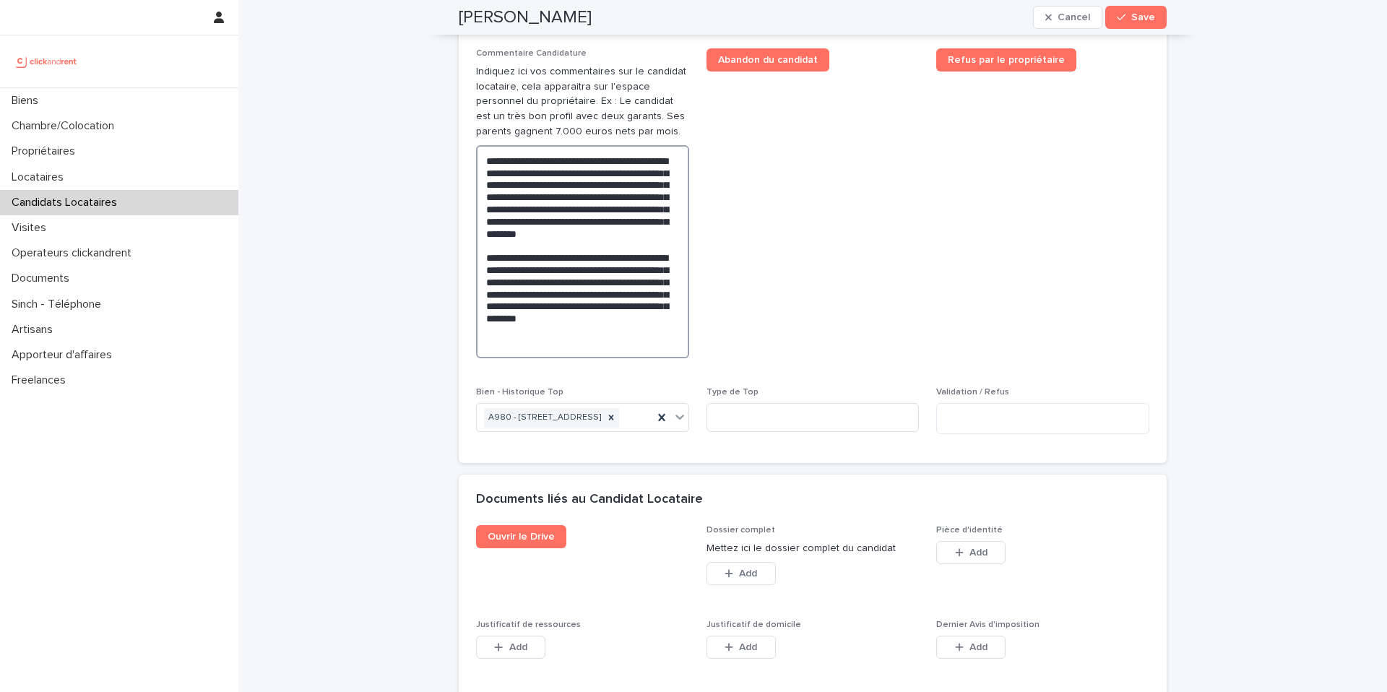
click at [672, 341] on textarea "**********" at bounding box center [582, 251] width 213 height 213
type textarea "**********"
click at [817, 274] on span "Abandon du candidat" at bounding box center [812, 208] width 213 height 321
click at [1124, 27] on button "Save" at bounding box center [1135, 17] width 61 height 23
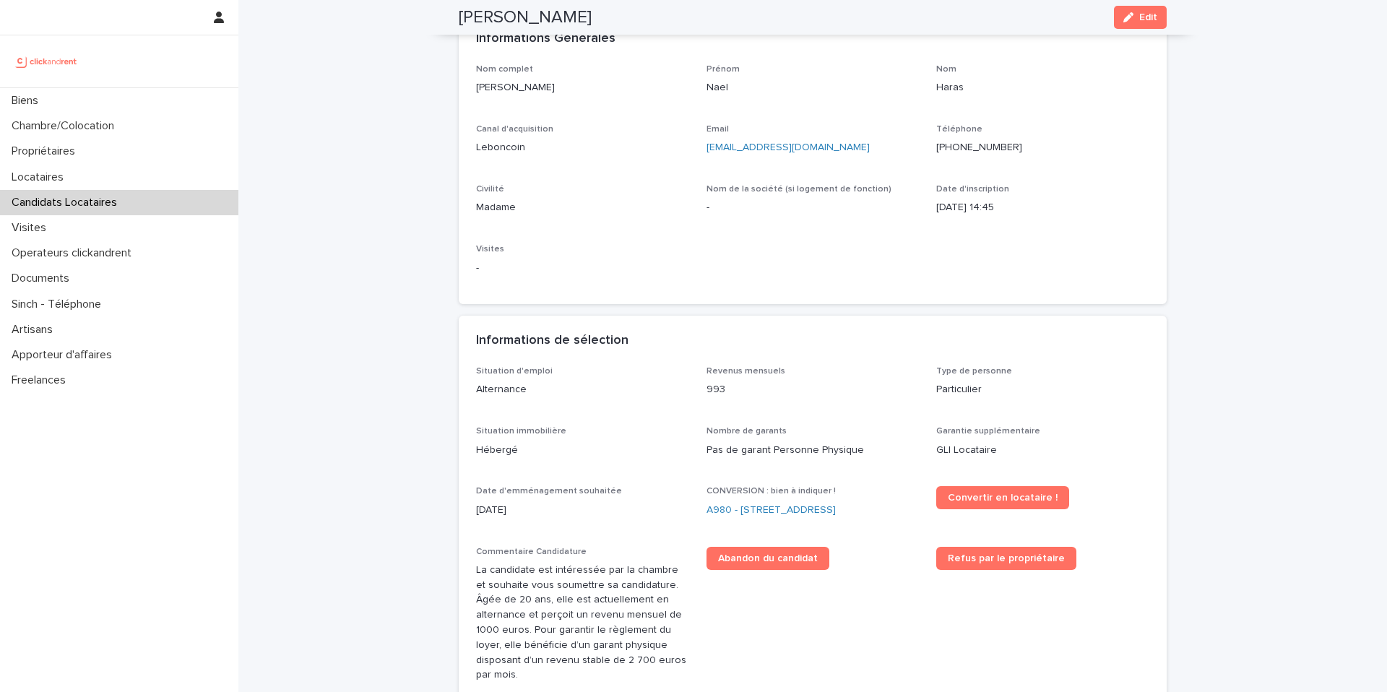
scroll to position [0, 0]
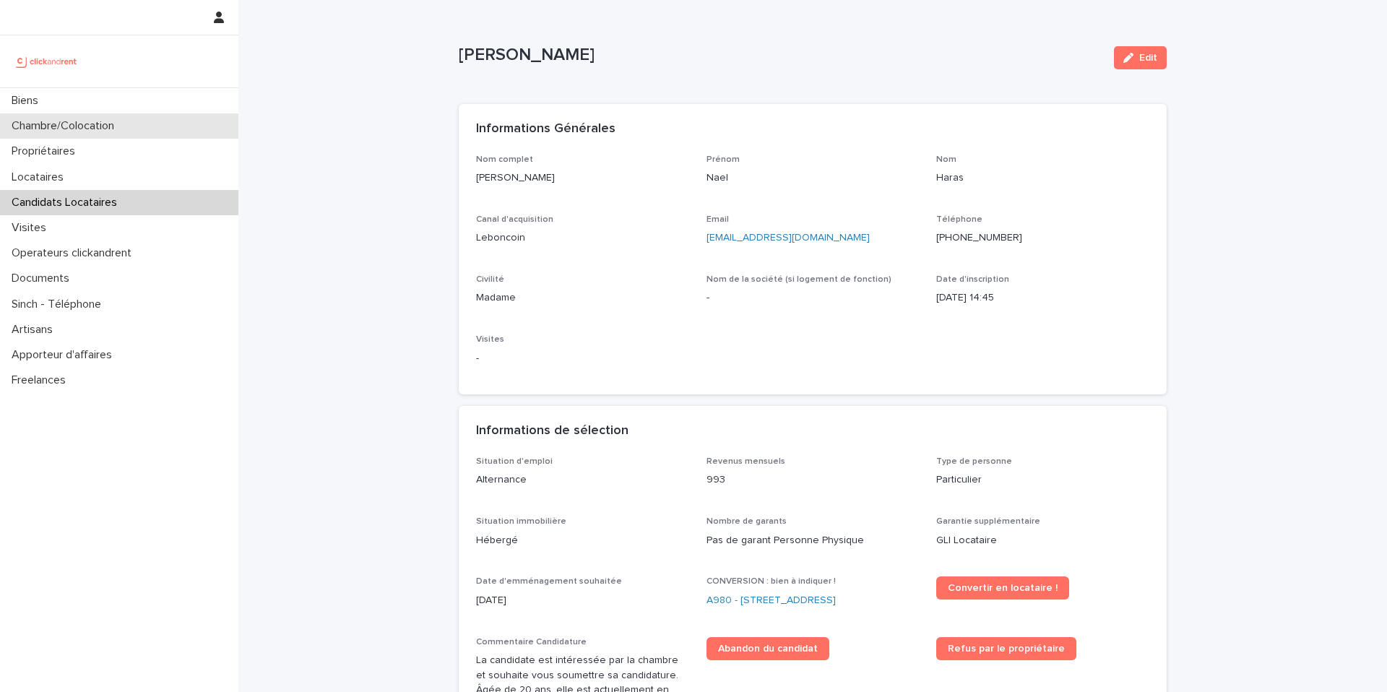
click at [82, 131] on p "Chambre/Colocation" at bounding box center [66, 126] width 120 height 14
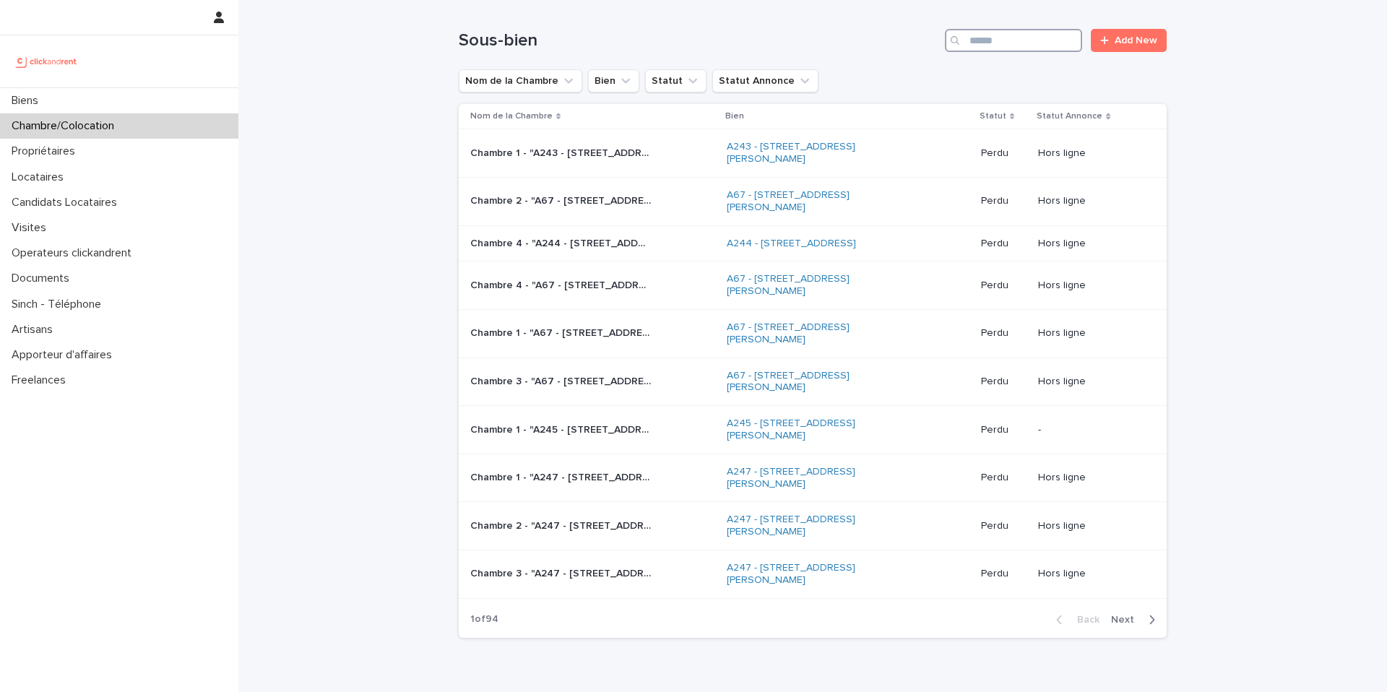
click at [1000, 43] on input "Search" at bounding box center [1013, 40] width 137 height 23
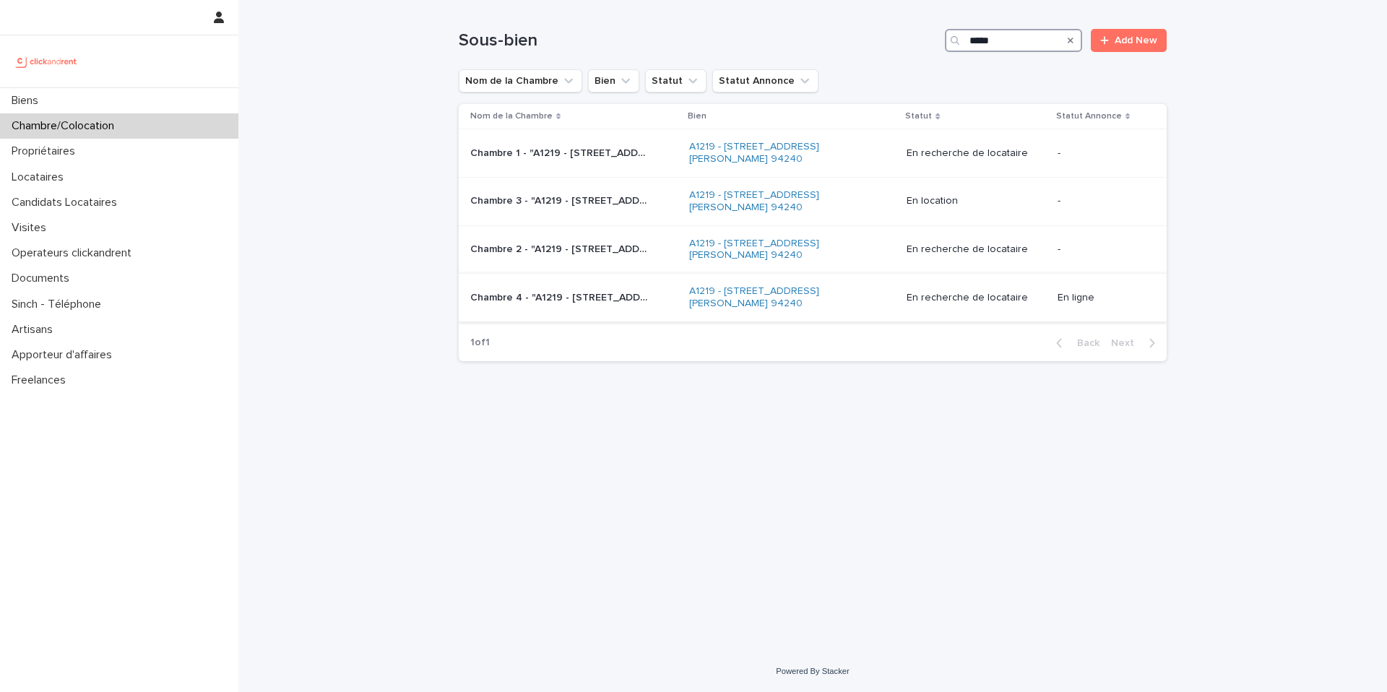
type input "*****"
click at [602, 298] on p "Chambre 4 - "A1219 - [STREET_ADDRESS][PERSON_NAME] 94240"" at bounding box center [561, 296] width 183 height 15
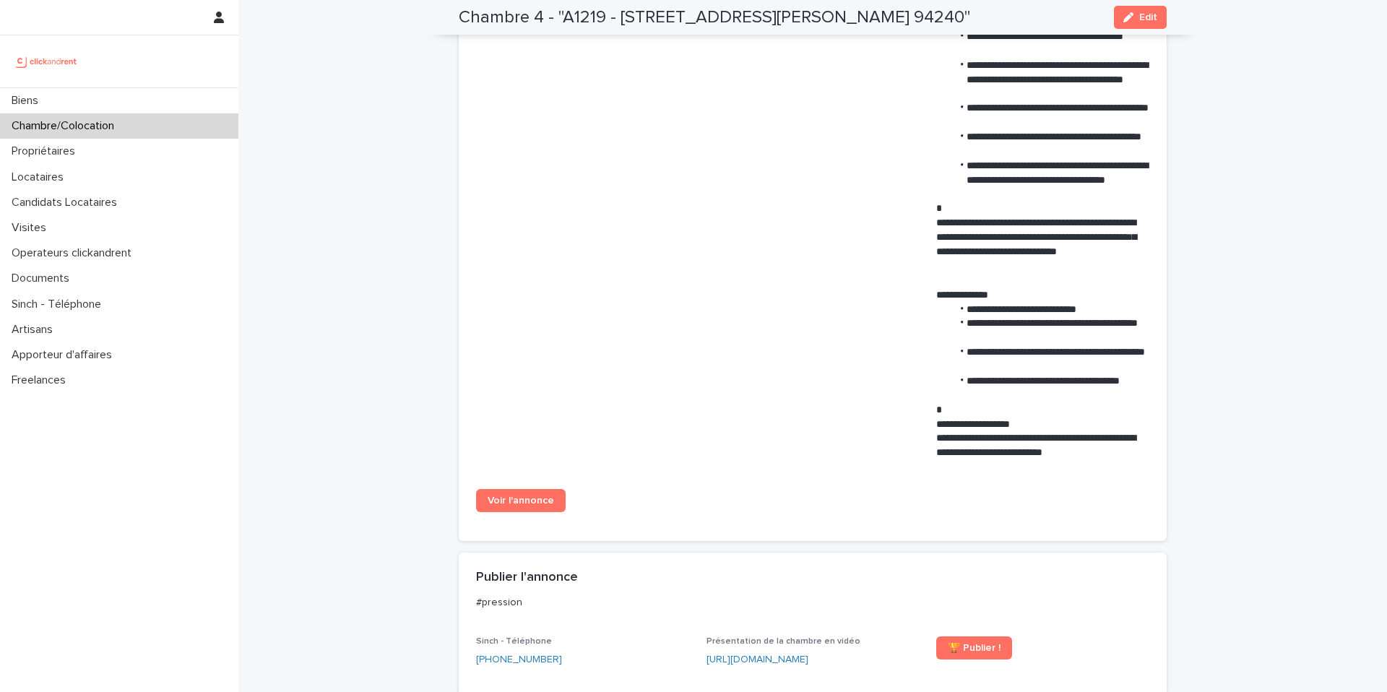
scroll to position [954, 0]
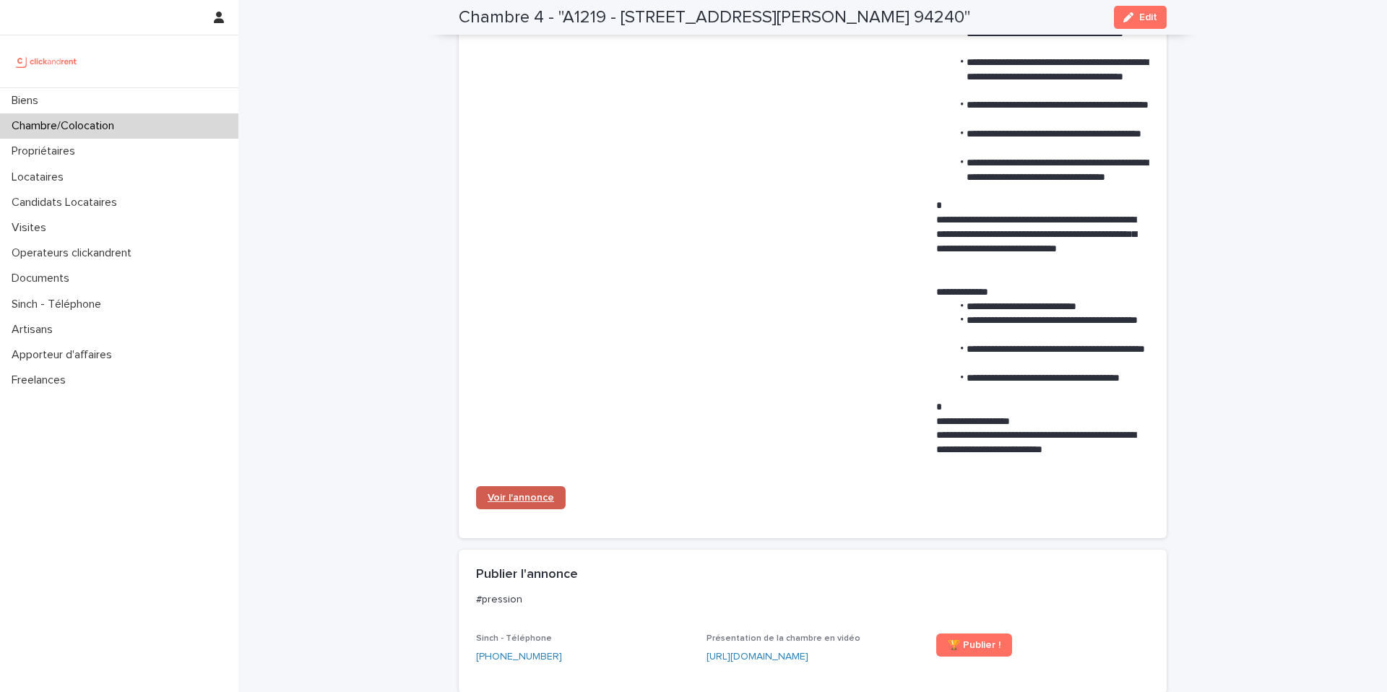
click at [527, 504] on link "Voir l'annonce" at bounding box center [521, 497] width 90 height 23
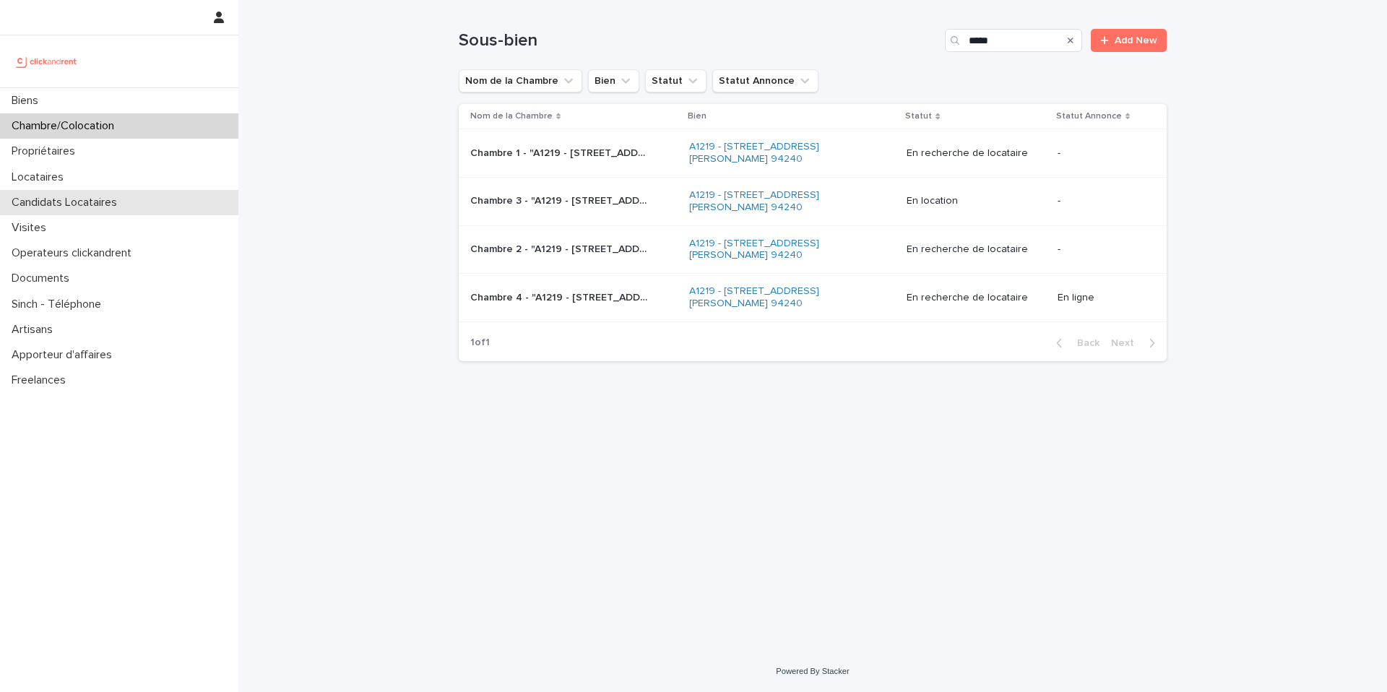
click at [123, 201] on p "Candidats Locataires" at bounding box center [67, 203] width 123 height 14
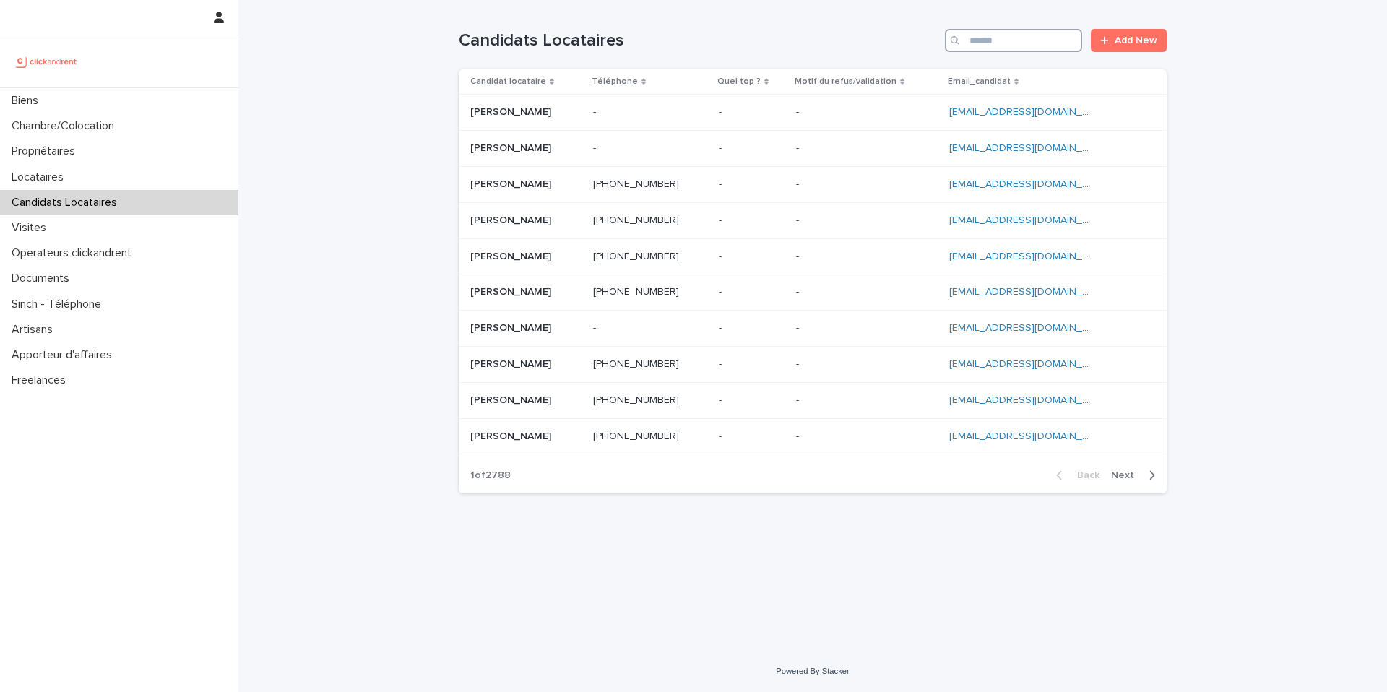
click at [1000, 40] on input "Search" at bounding box center [1013, 40] width 137 height 23
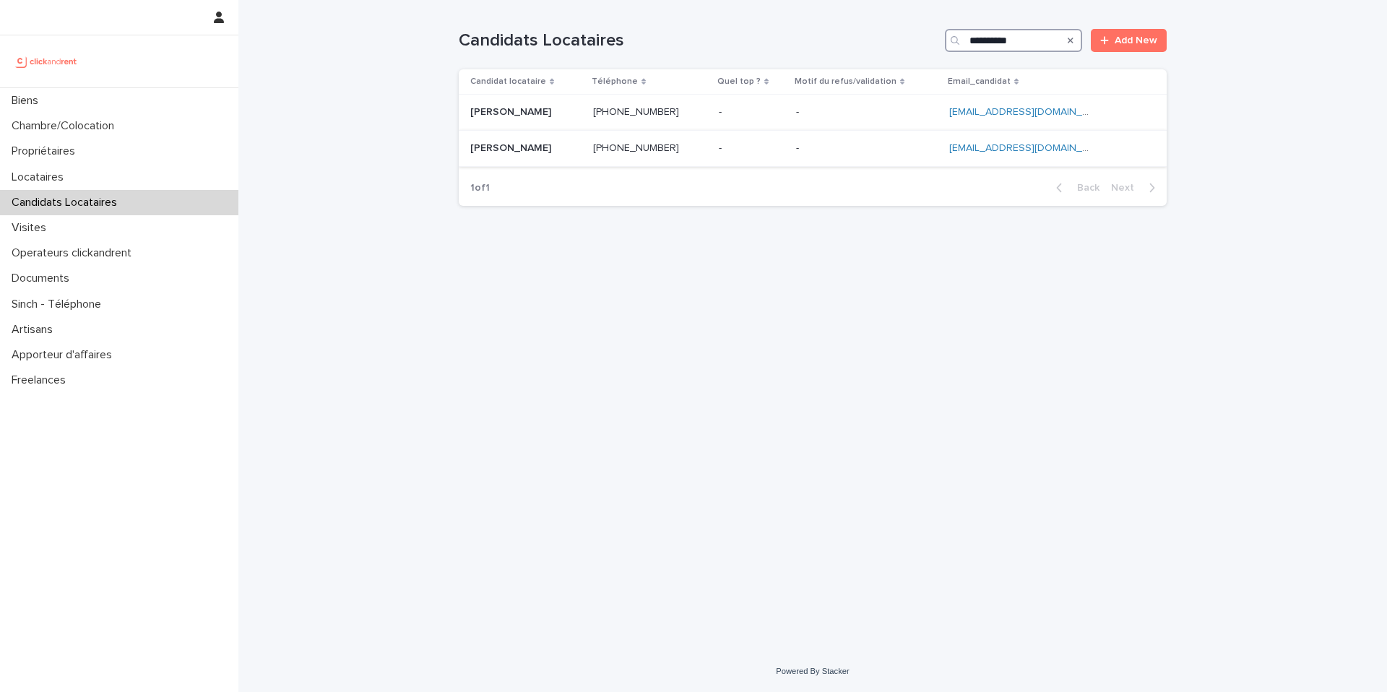
type input "**********"
click at [572, 158] on div "Vincent Ho Vincent Ho" at bounding box center [525, 149] width 111 height 24
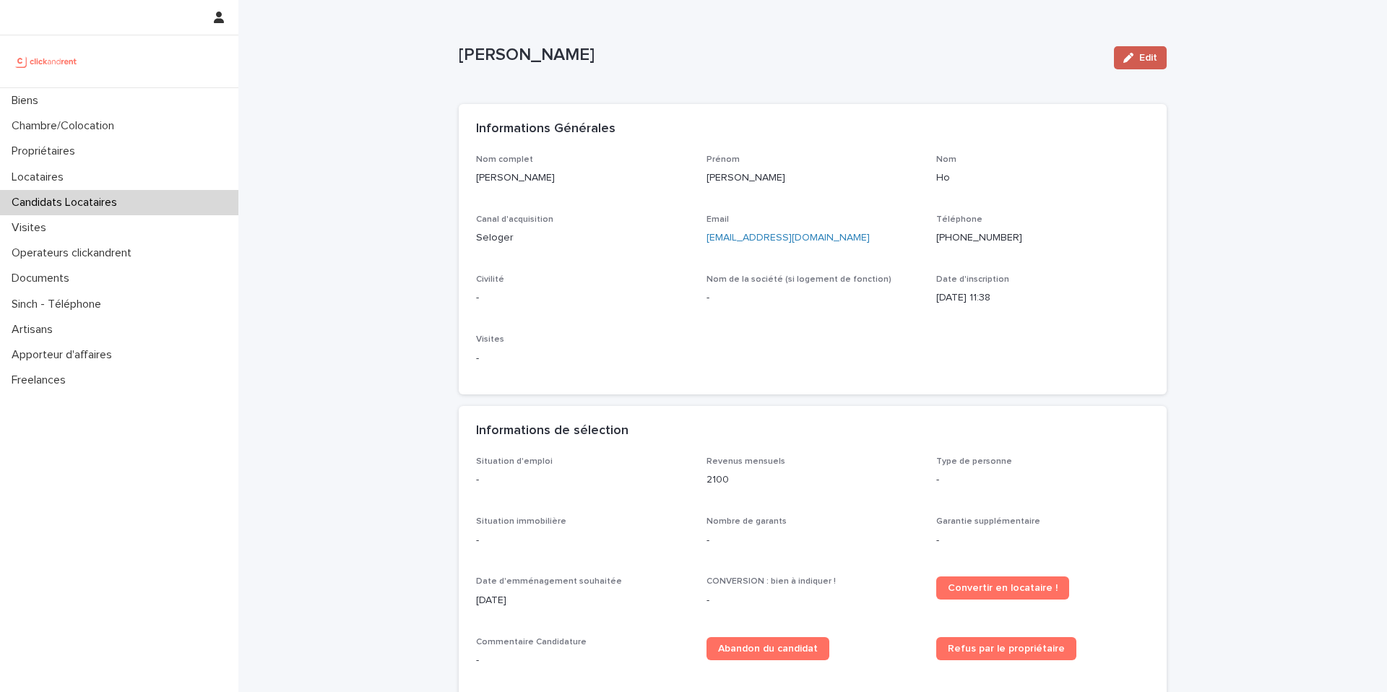
click at [1138, 69] on button "Edit" at bounding box center [1140, 57] width 53 height 23
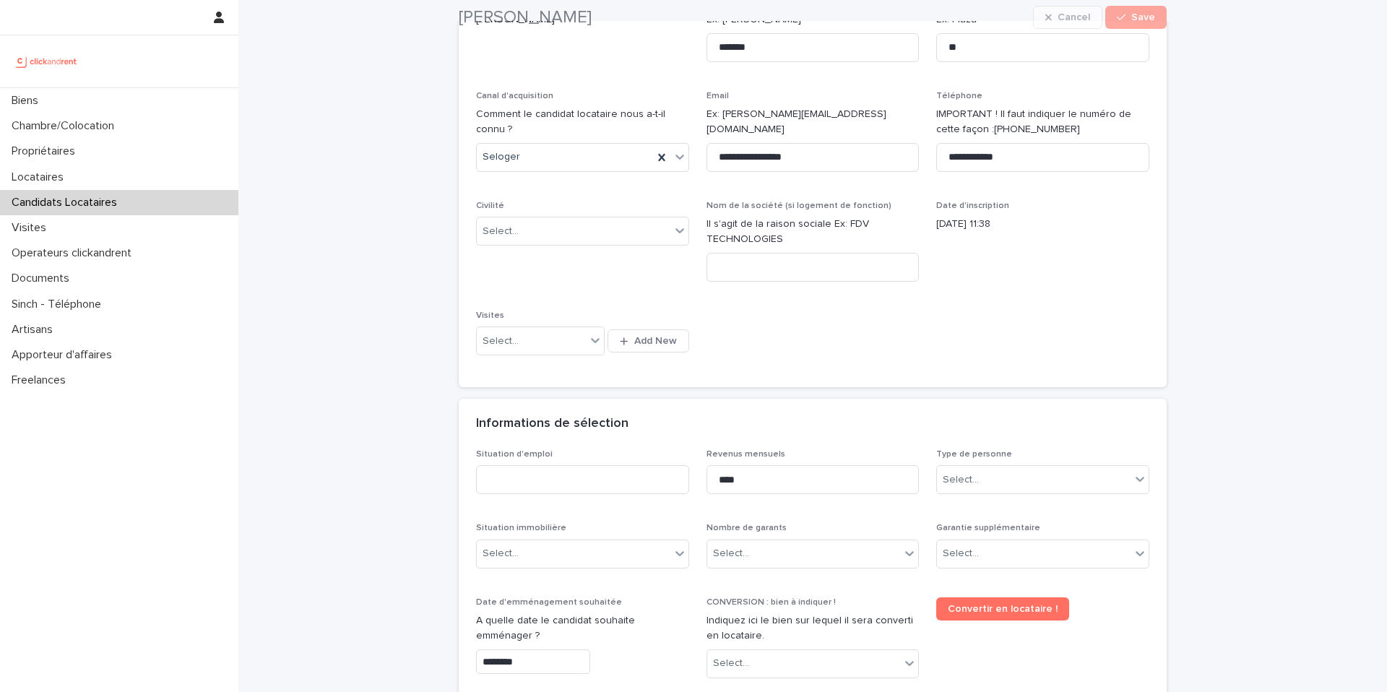
scroll to position [165, 0]
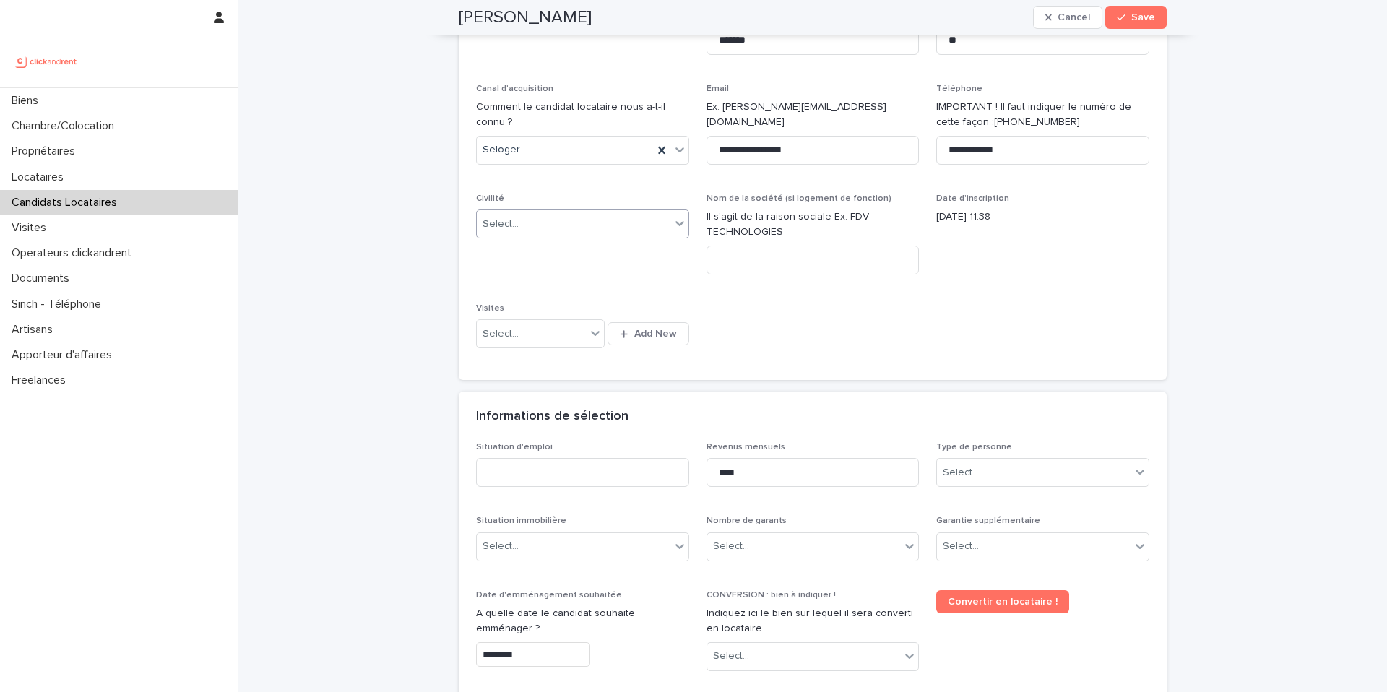
click at [620, 218] on div "Select..." at bounding box center [574, 224] width 194 height 24
click at [573, 274] on div "Monsieur" at bounding box center [583, 276] width 212 height 25
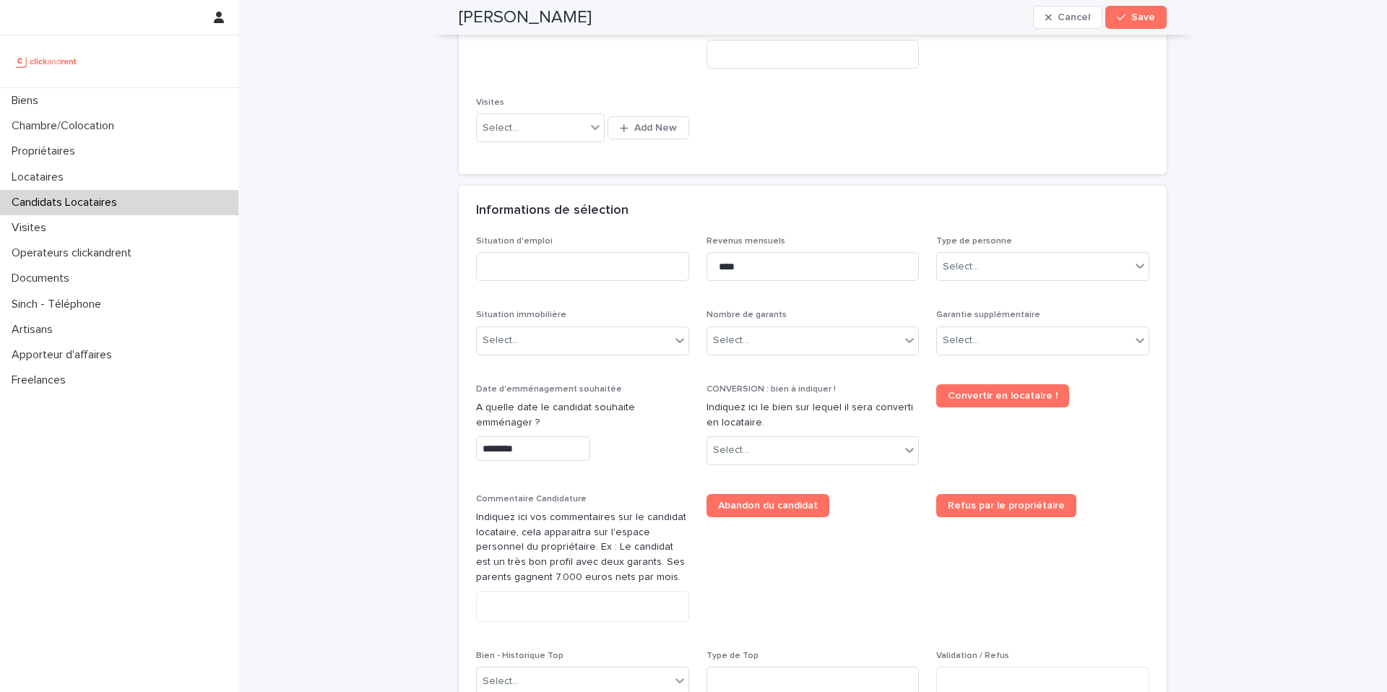
scroll to position [423, 0]
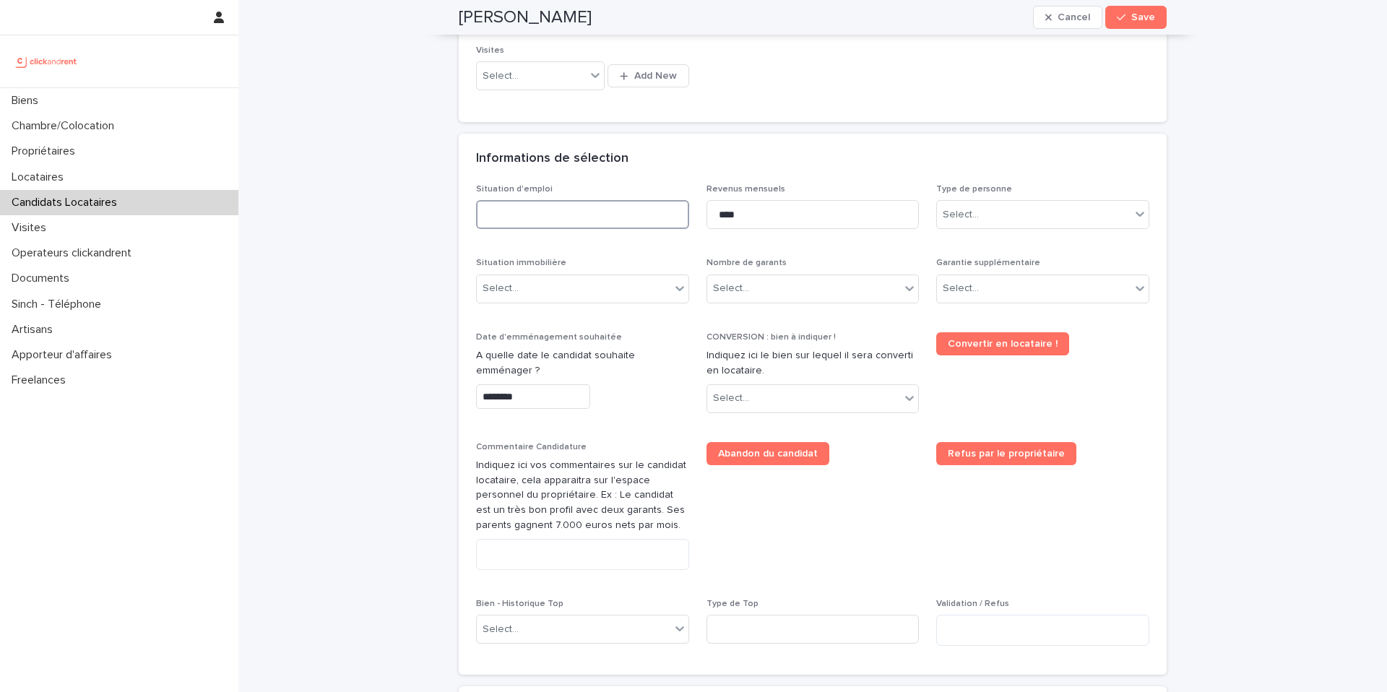
click at [594, 218] on input at bounding box center [582, 214] width 213 height 29
type input "*******"
click at [958, 225] on div "Select..." at bounding box center [1034, 215] width 194 height 24
click at [968, 249] on div "Particulier" at bounding box center [1043, 242] width 212 height 25
click at [572, 286] on div "Select..." at bounding box center [574, 289] width 194 height 24
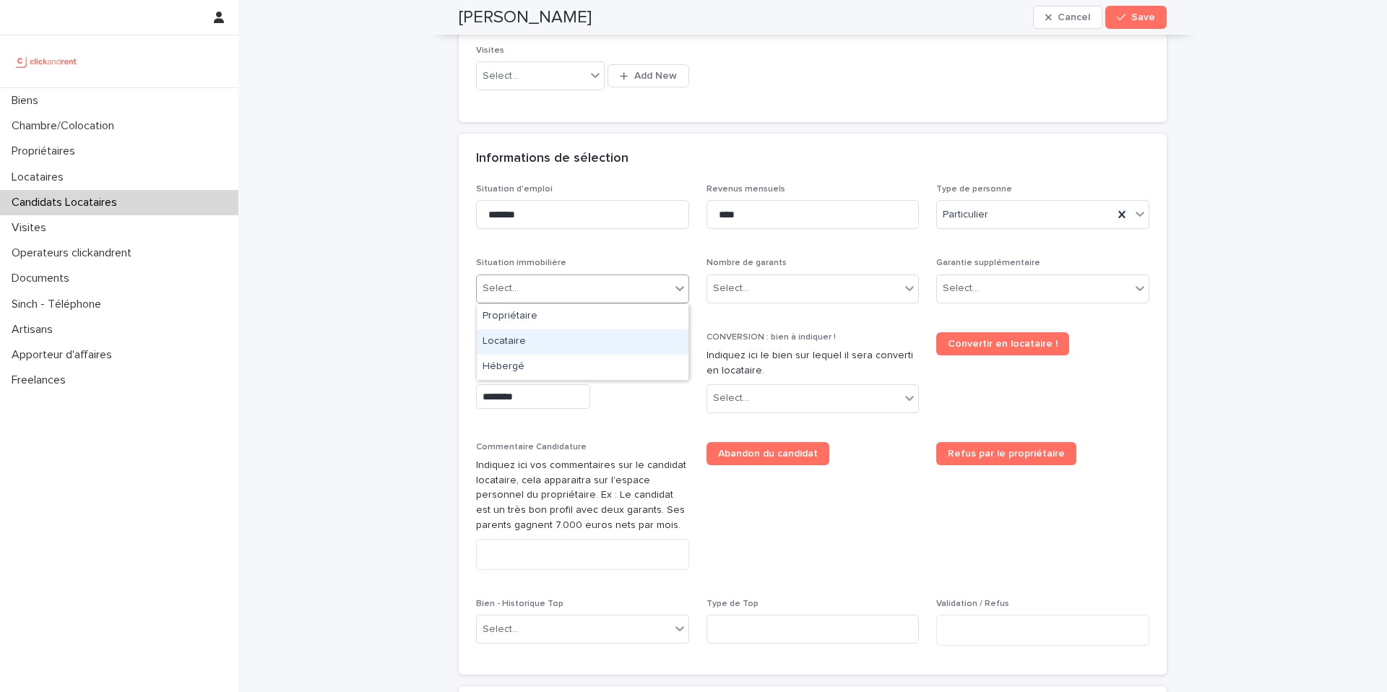
click at [547, 339] on div "Locataire" at bounding box center [583, 341] width 212 height 25
click at [767, 288] on div "Select..." at bounding box center [804, 289] width 194 height 24
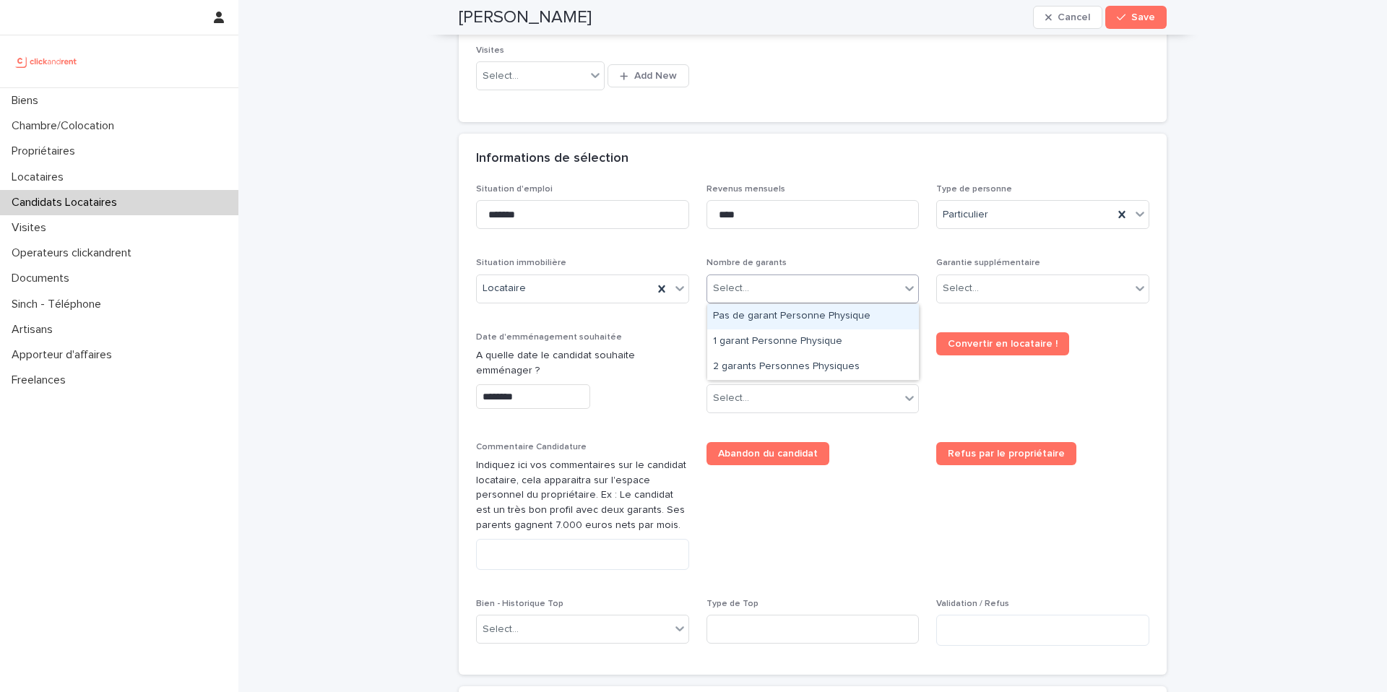
click at [774, 318] on div "Pas de garant Personne Physique" at bounding box center [813, 316] width 212 height 25
click at [983, 293] on div "Select..." at bounding box center [1034, 289] width 194 height 24
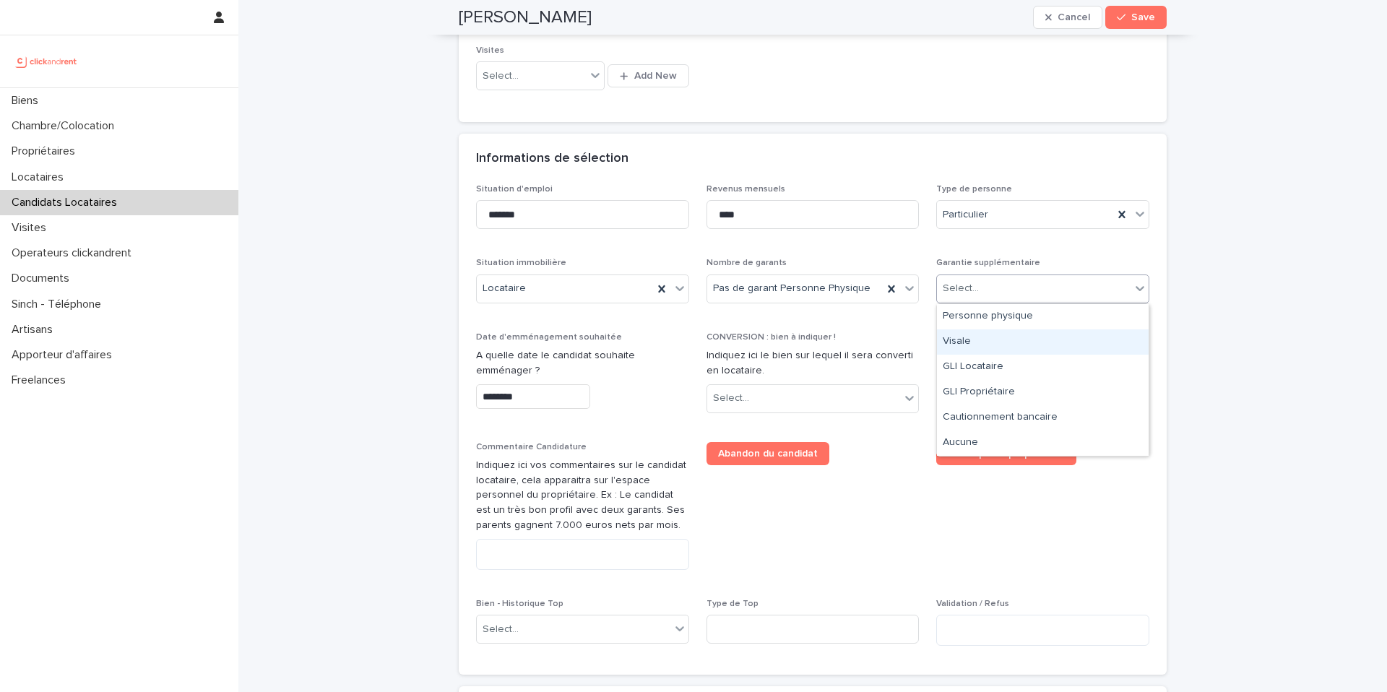
click at [991, 344] on div "Visale" at bounding box center [1043, 341] width 212 height 25
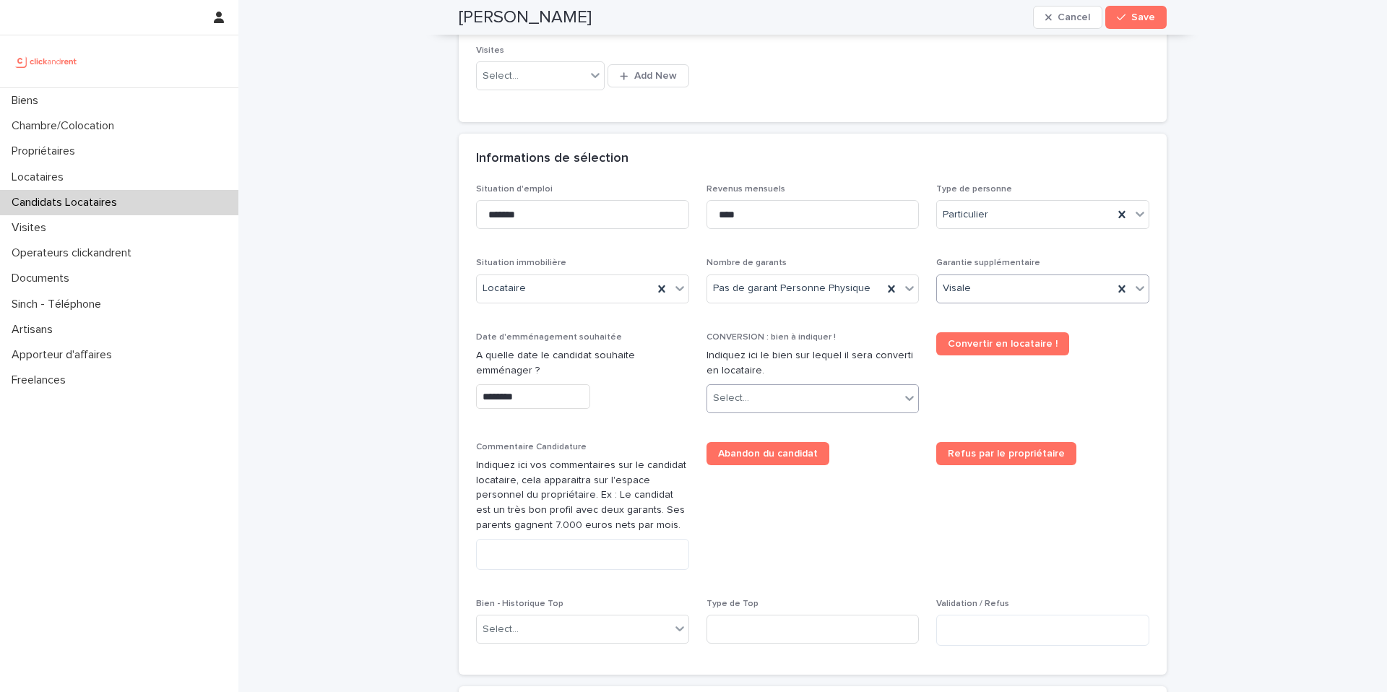
click at [774, 402] on div "Select..." at bounding box center [804, 398] width 194 height 24
type input "*****"
click at [779, 425] on div "A1219 - [STREET_ADDRESS][PERSON_NAME] 94240" at bounding box center [813, 426] width 212 height 25
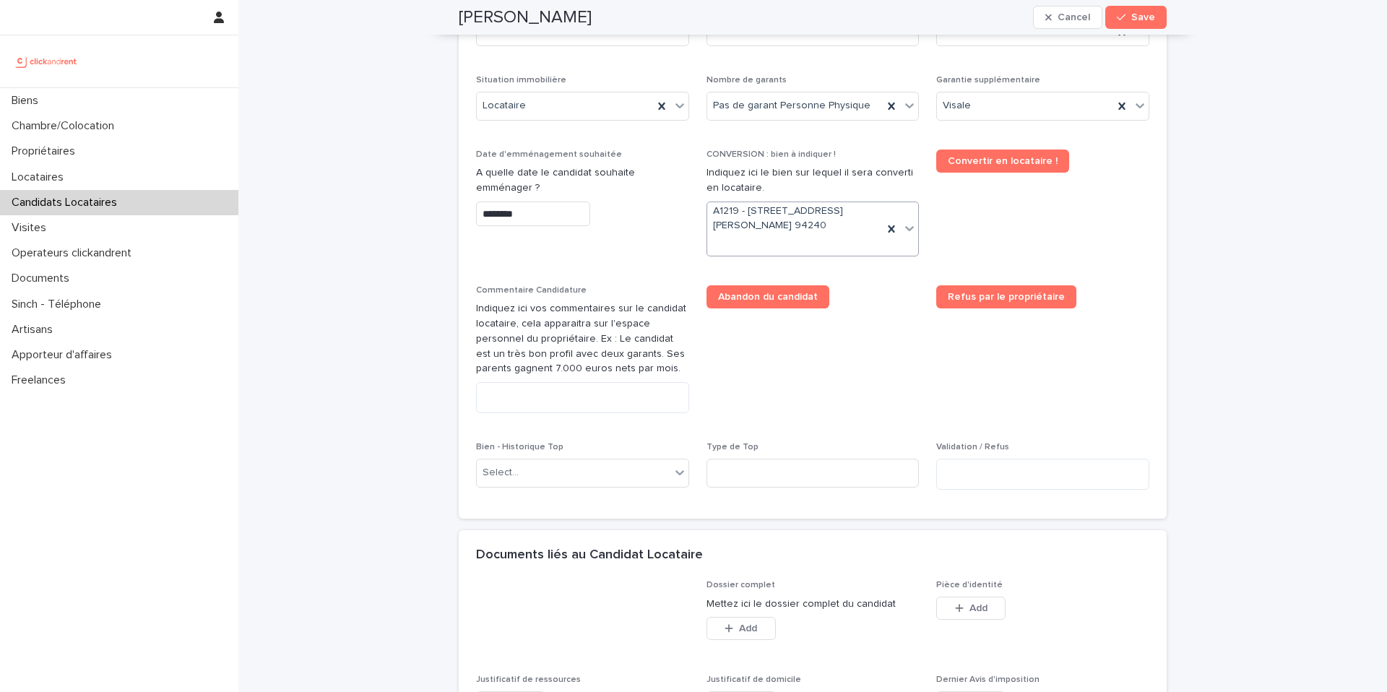
scroll to position [626, 0]
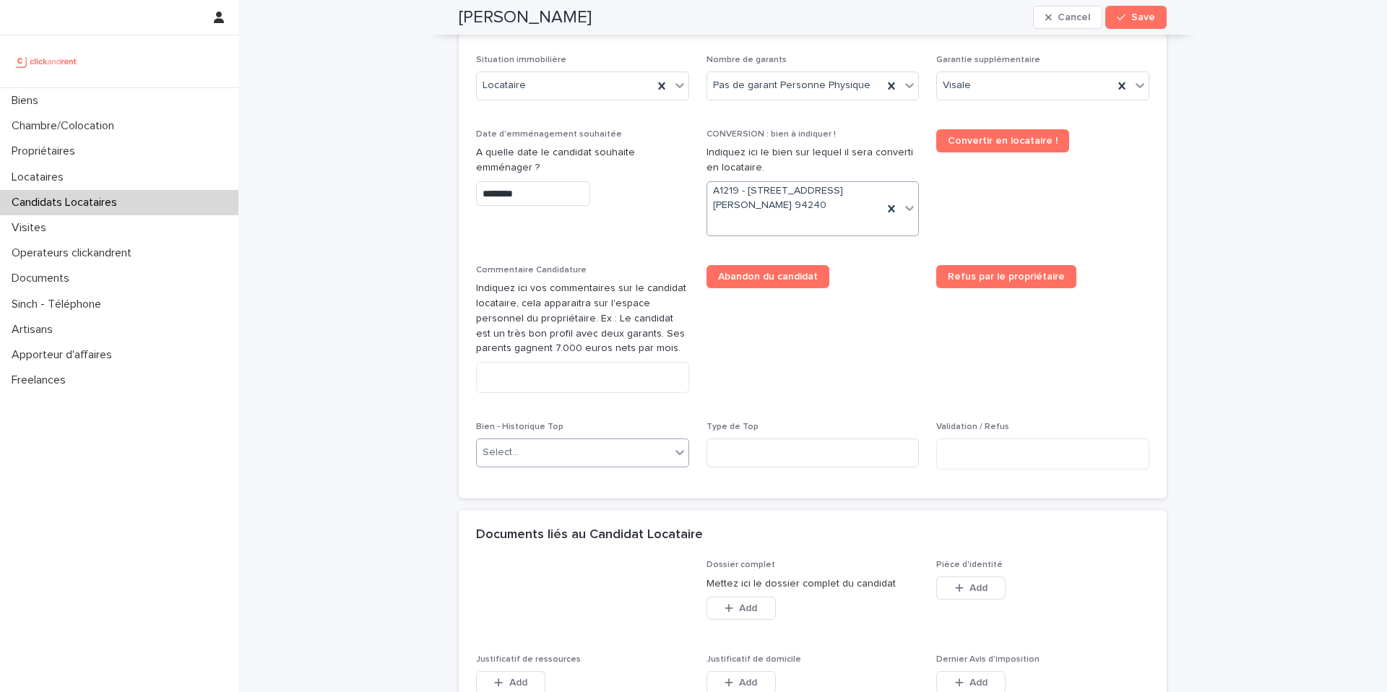
click at [582, 458] on div "Select..." at bounding box center [574, 453] width 194 height 24
type input "*****"
click at [555, 477] on div "A1219 - [STREET_ADDRESS][PERSON_NAME] 94240" at bounding box center [583, 480] width 212 height 25
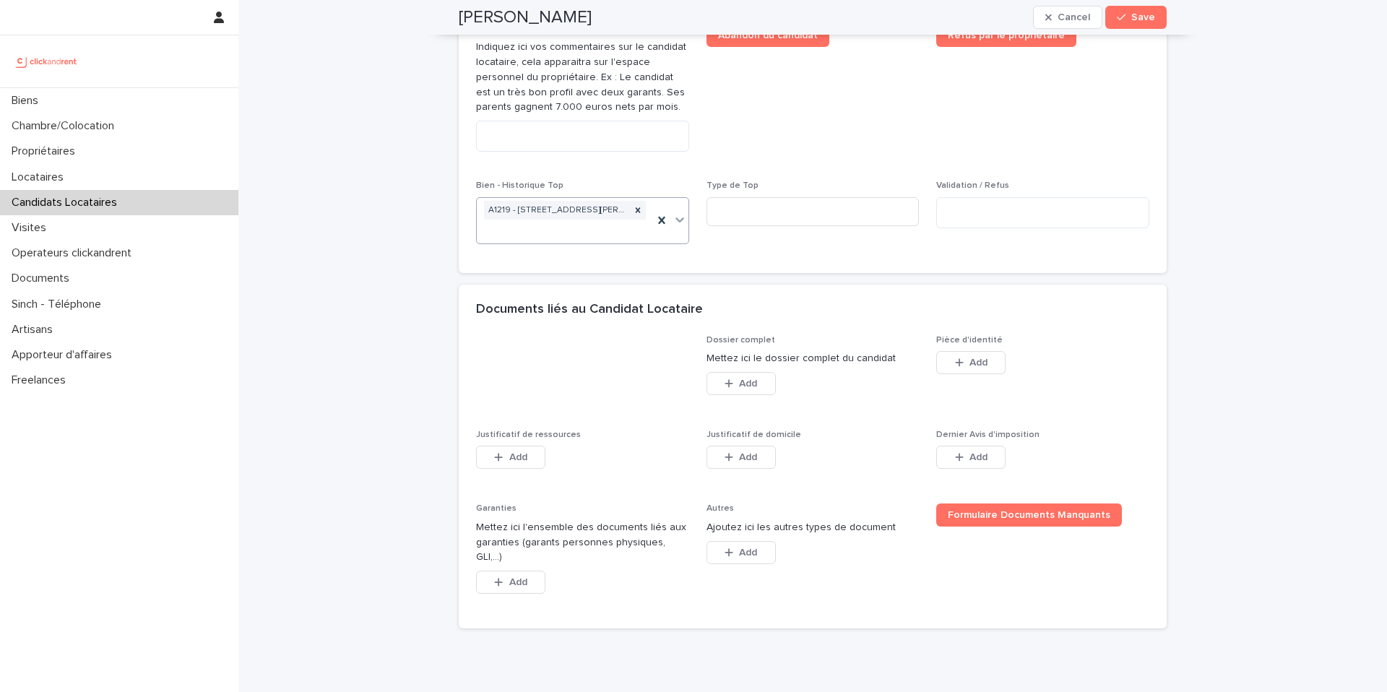
scroll to position [914, 0]
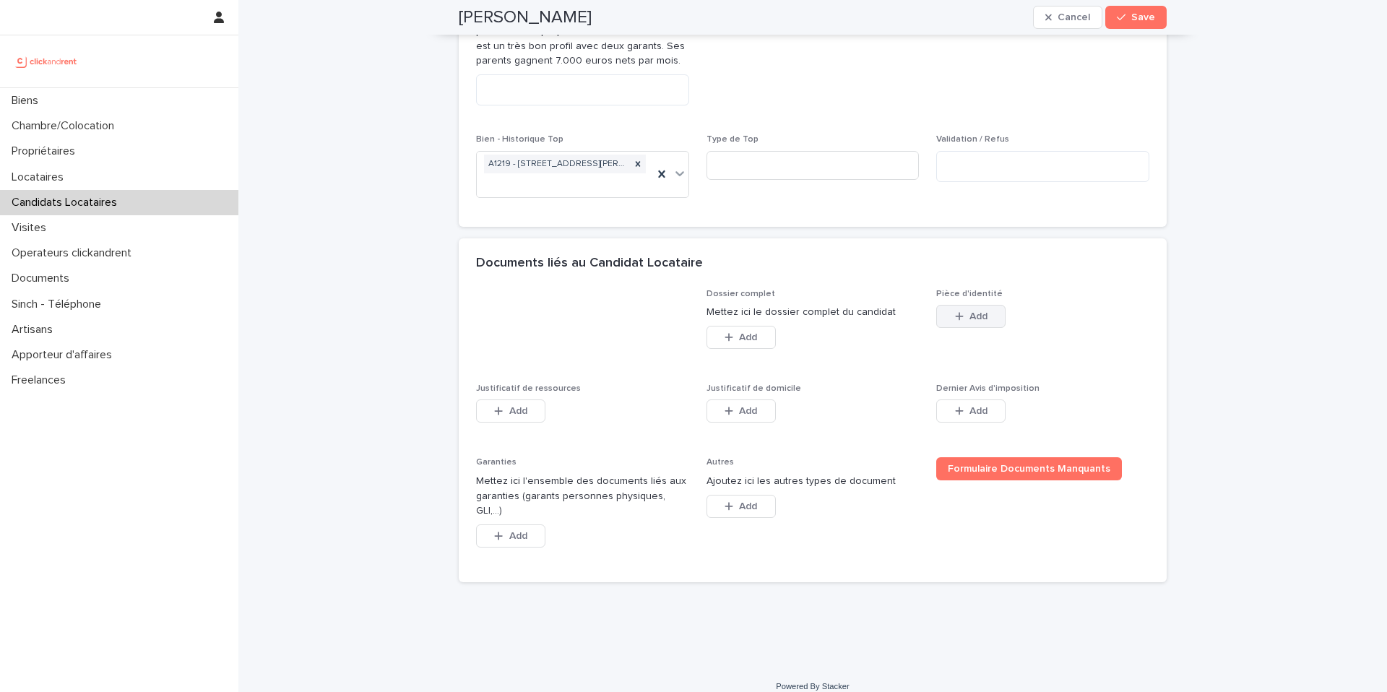
click at [962, 313] on icon "button" at bounding box center [959, 316] width 9 height 10
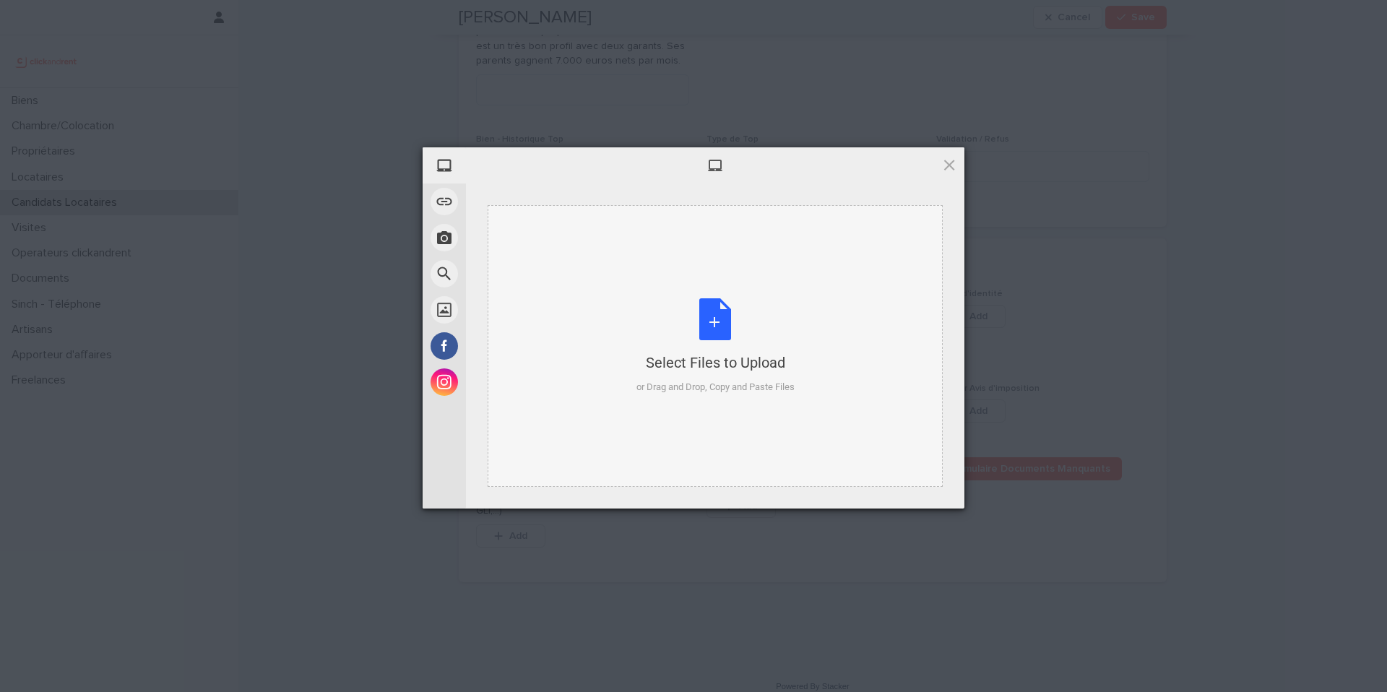
click at [717, 315] on div "Select Files to Upload or Drag and Drop, Copy and Paste Files" at bounding box center [715, 346] width 158 height 96
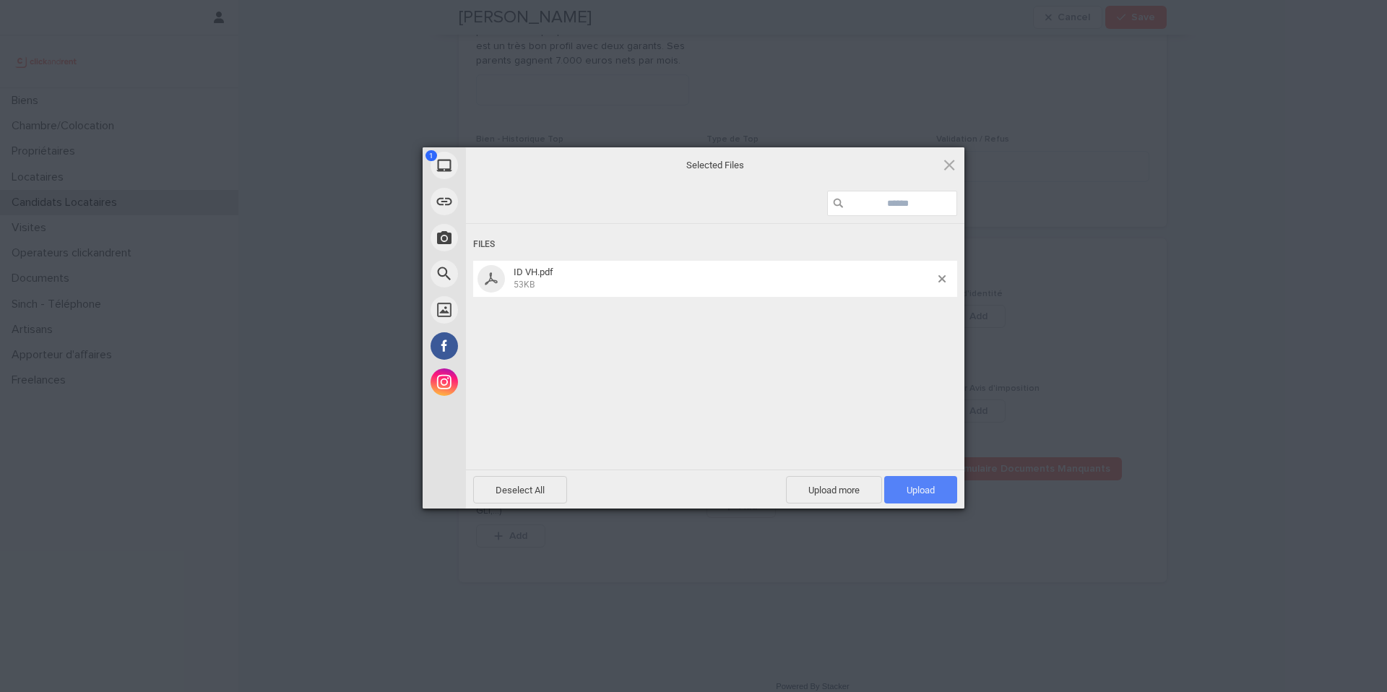
click at [917, 494] on span "Upload 1" at bounding box center [920, 490] width 28 height 11
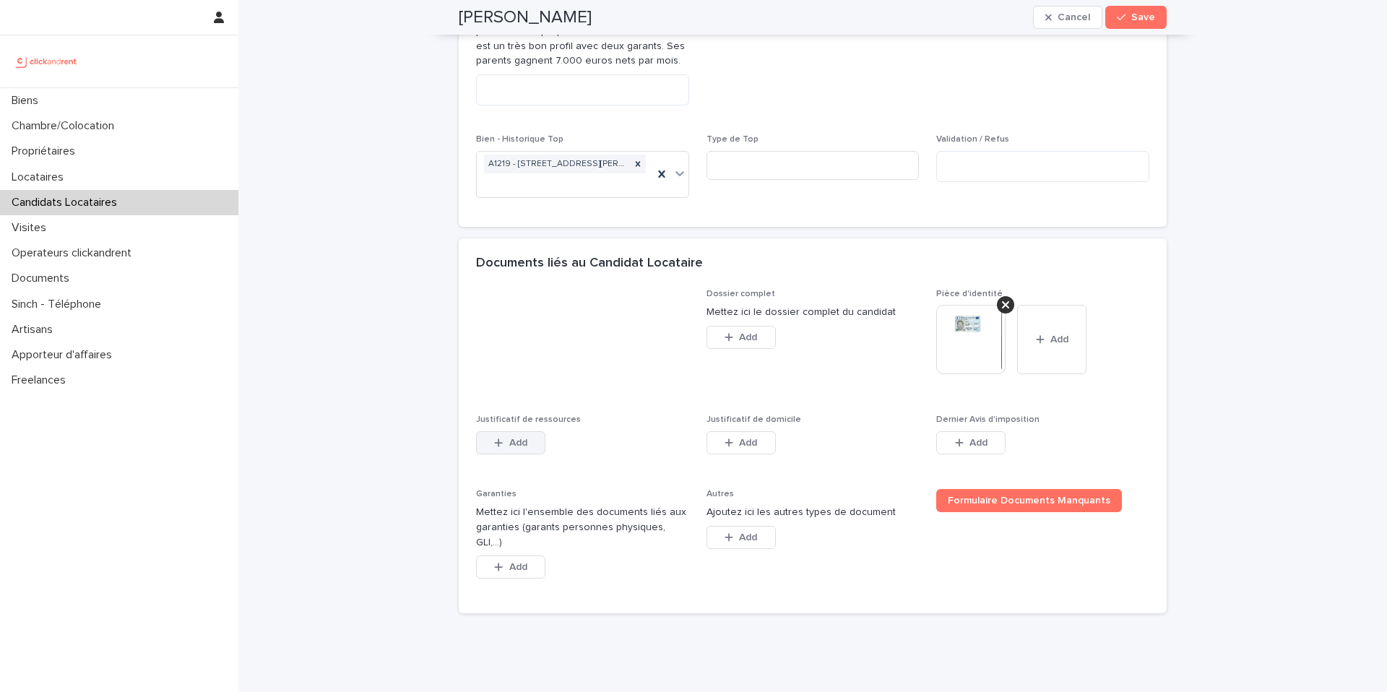
click at [526, 460] on div "Justificatif de ressources This file cannot be opened Download File Add" at bounding box center [582, 443] width 213 height 56
click at [527, 446] on button "Add" at bounding box center [510, 442] width 69 height 23
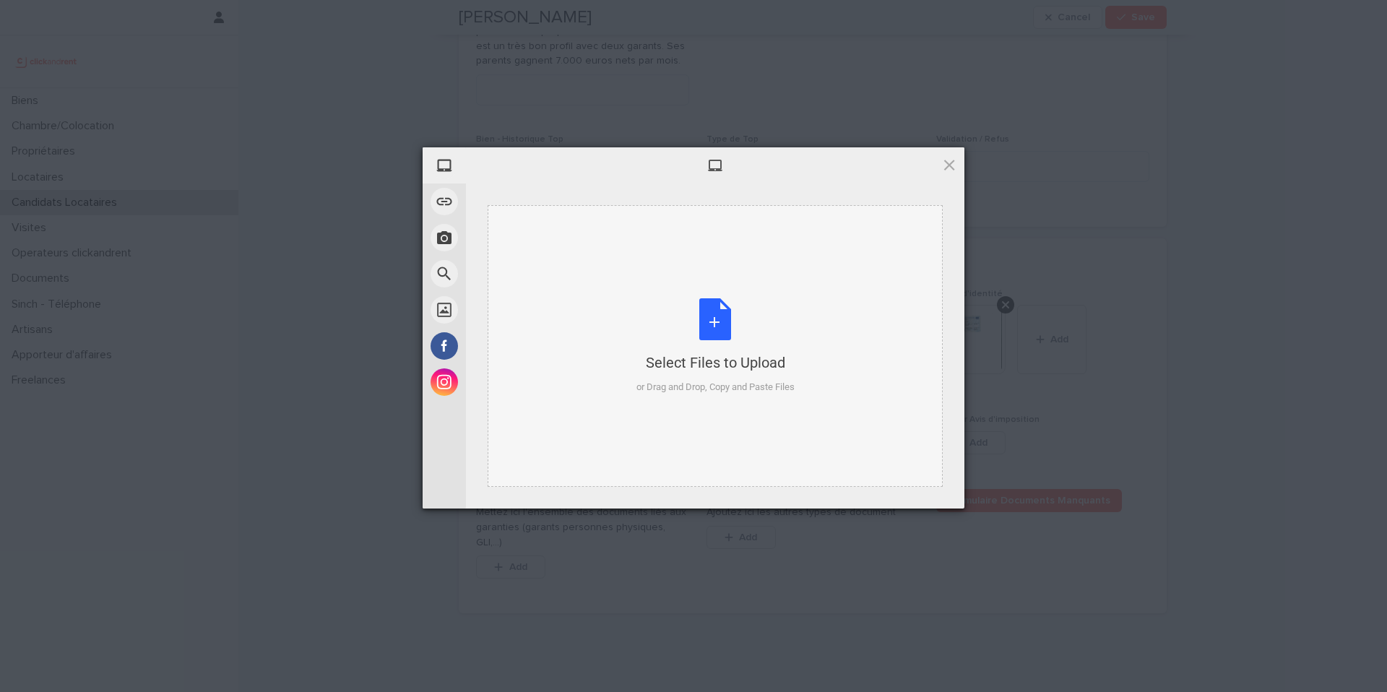
click at [713, 324] on div "Select Files to Upload or Drag and Drop, Copy and Paste Files" at bounding box center [715, 346] width 158 height 96
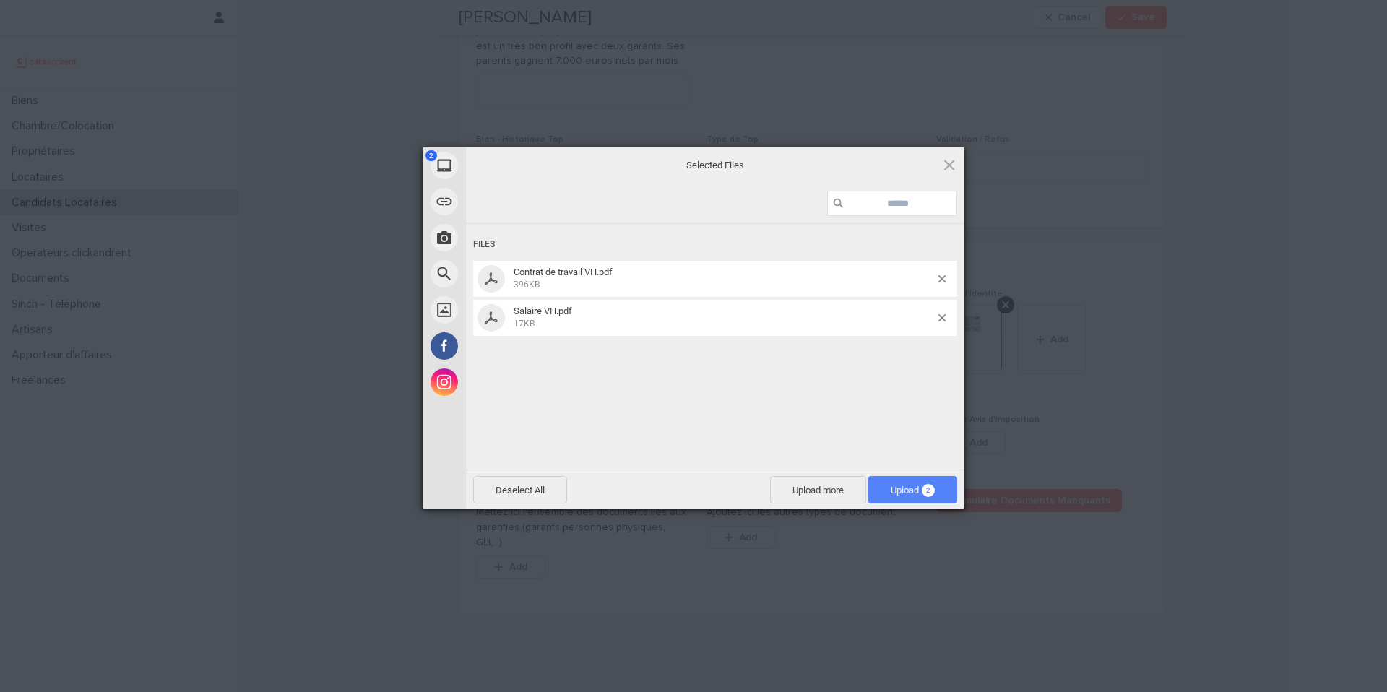
click at [910, 493] on span "Upload 2" at bounding box center [913, 490] width 44 height 11
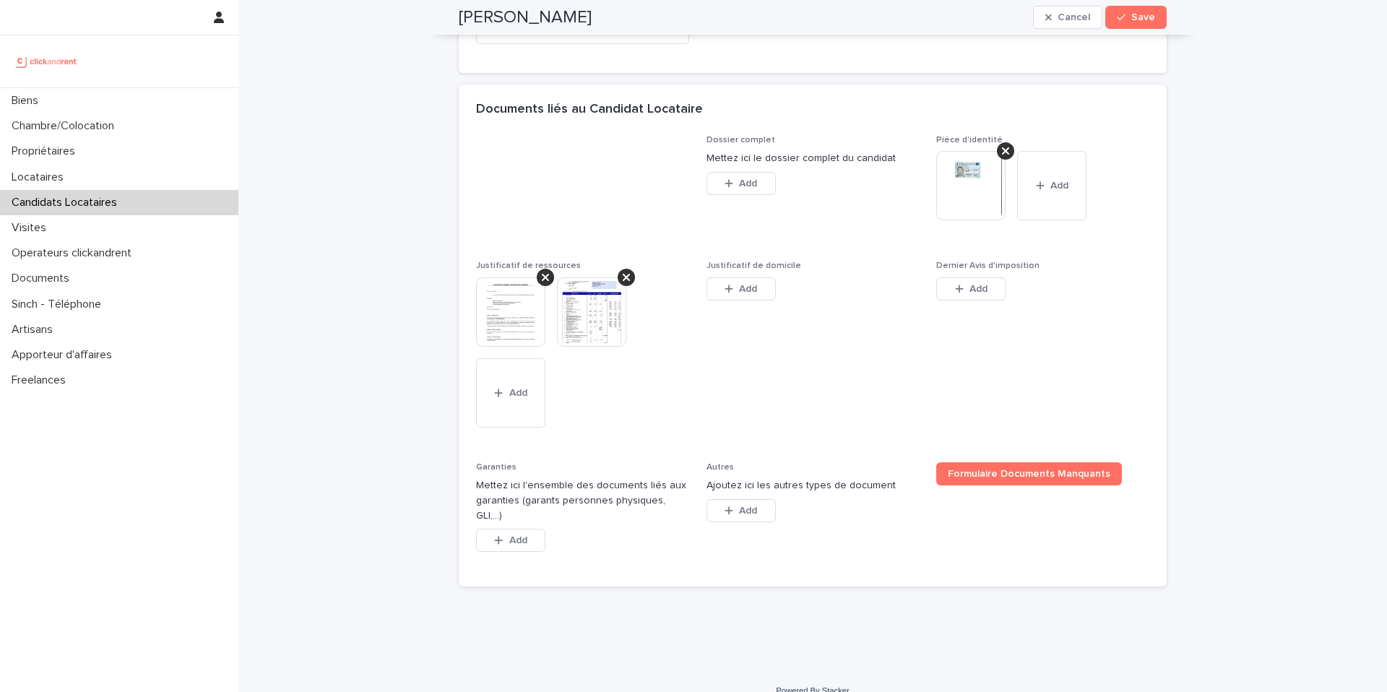
scroll to position [1072, 0]
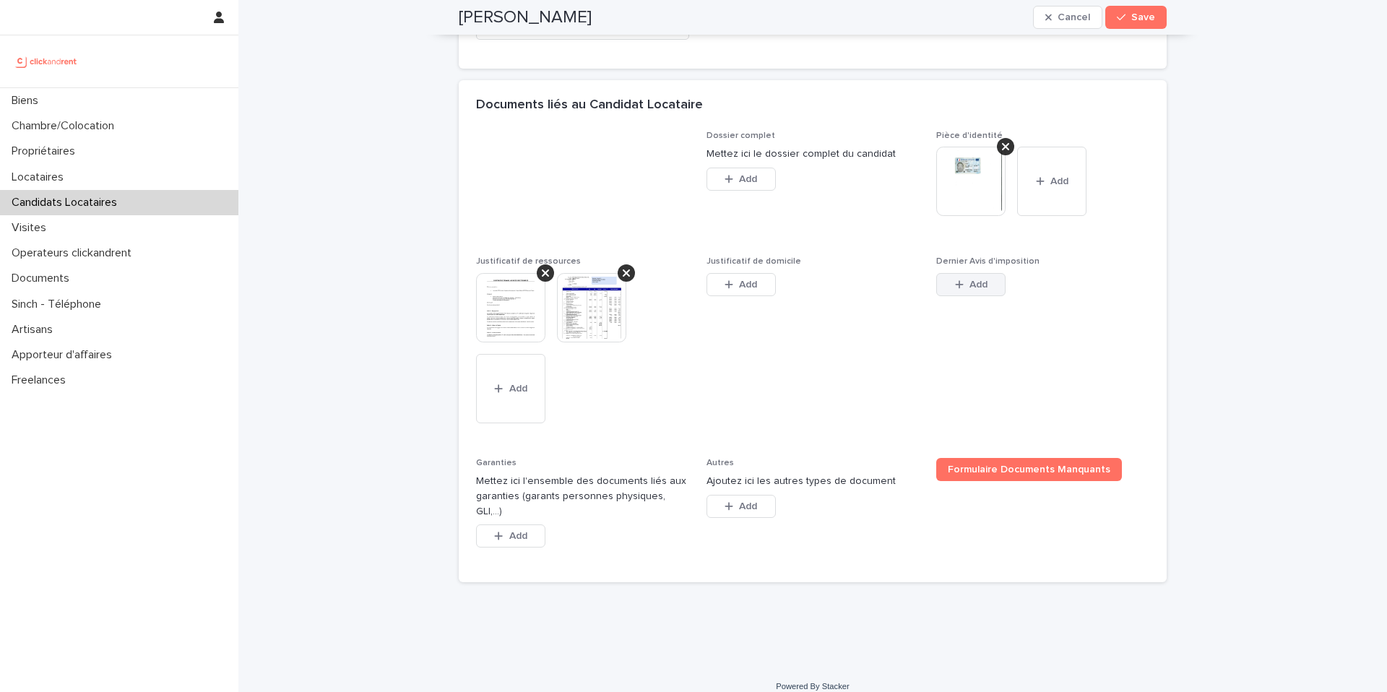
click at [970, 291] on button "Add" at bounding box center [970, 284] width 69 height 23
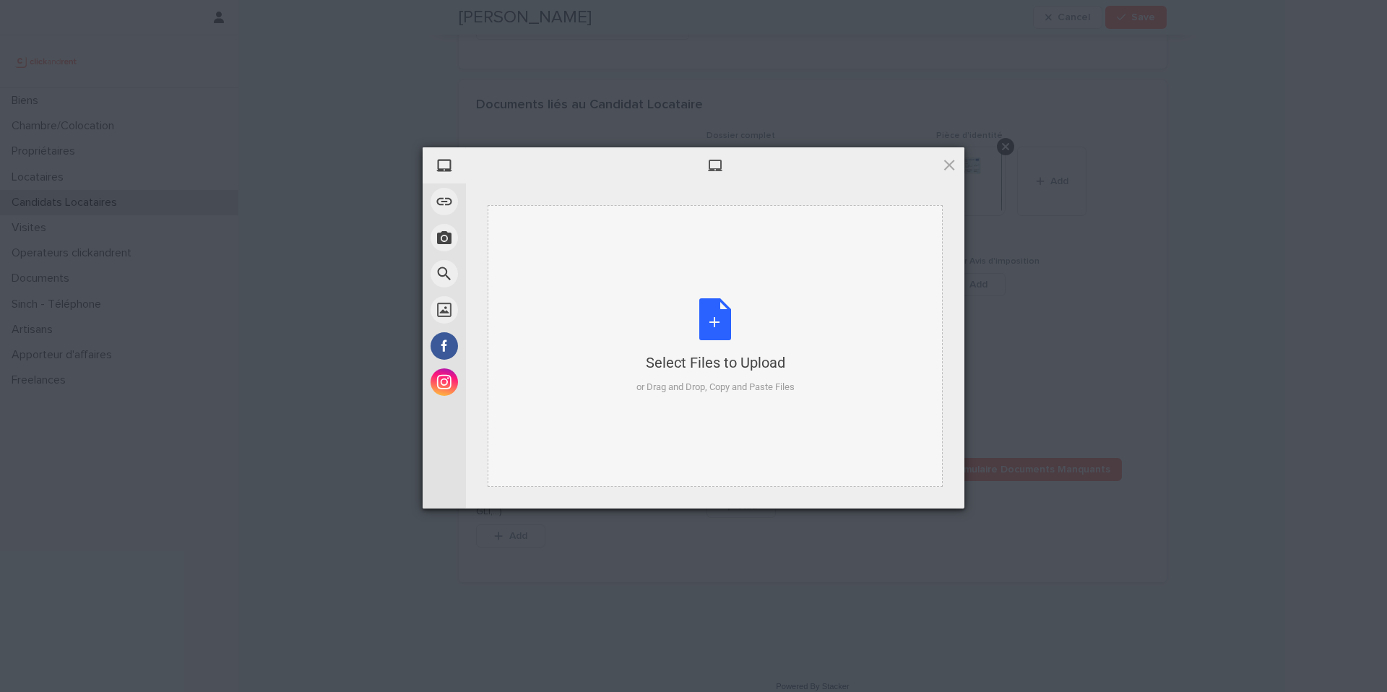
click at [716, 324] on div "Select Files to Upload or Drag and Drop, Copy and Paste Files" at bounding box center [715, 346] width 158 height 96
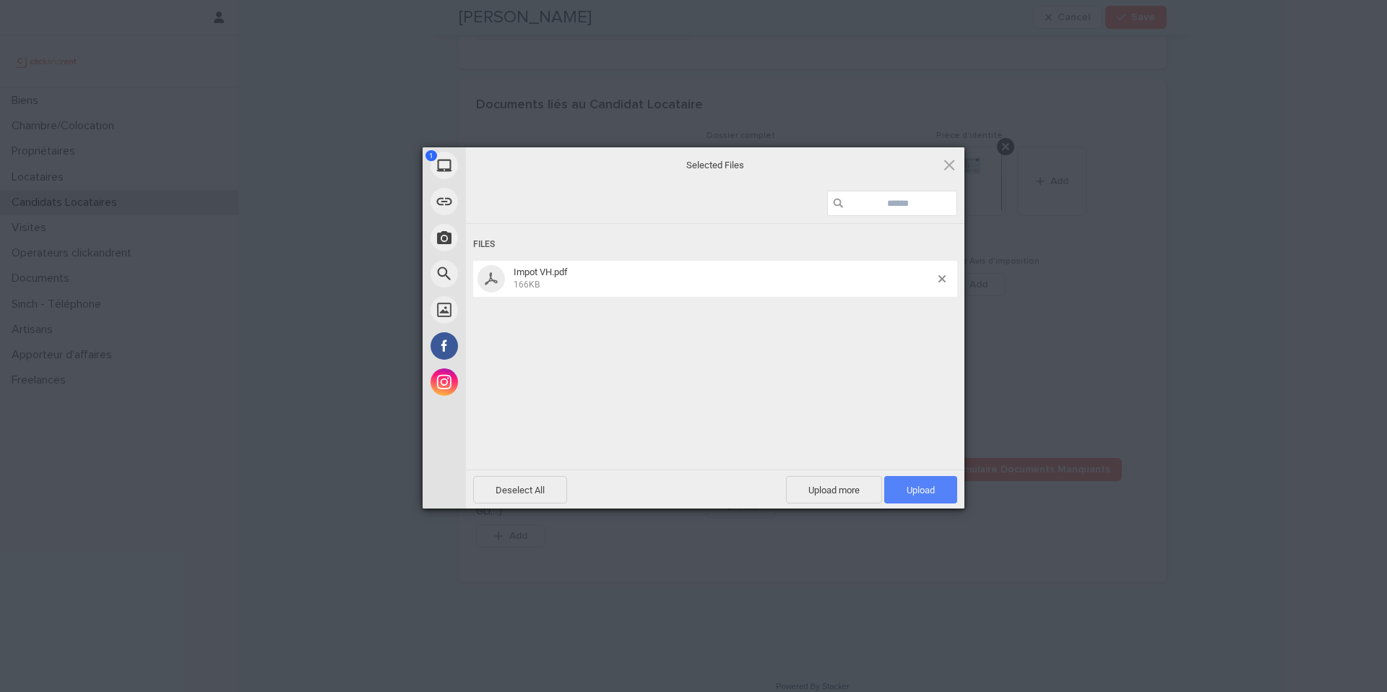
click at [919, 488] on span "Upload 1" at bounding box center [920, 490] width 28 height 11
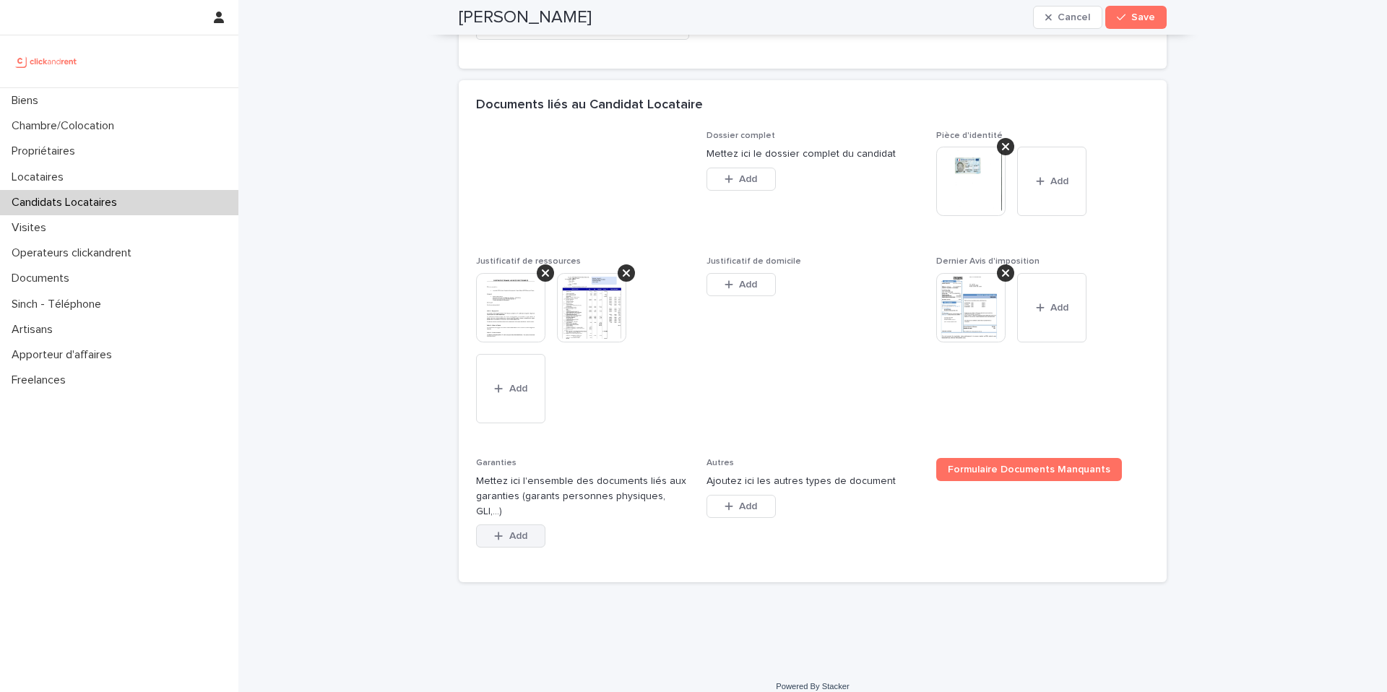
click at [514, 531] on span "Add" at bounding box center [518, 536] width 18 height 10
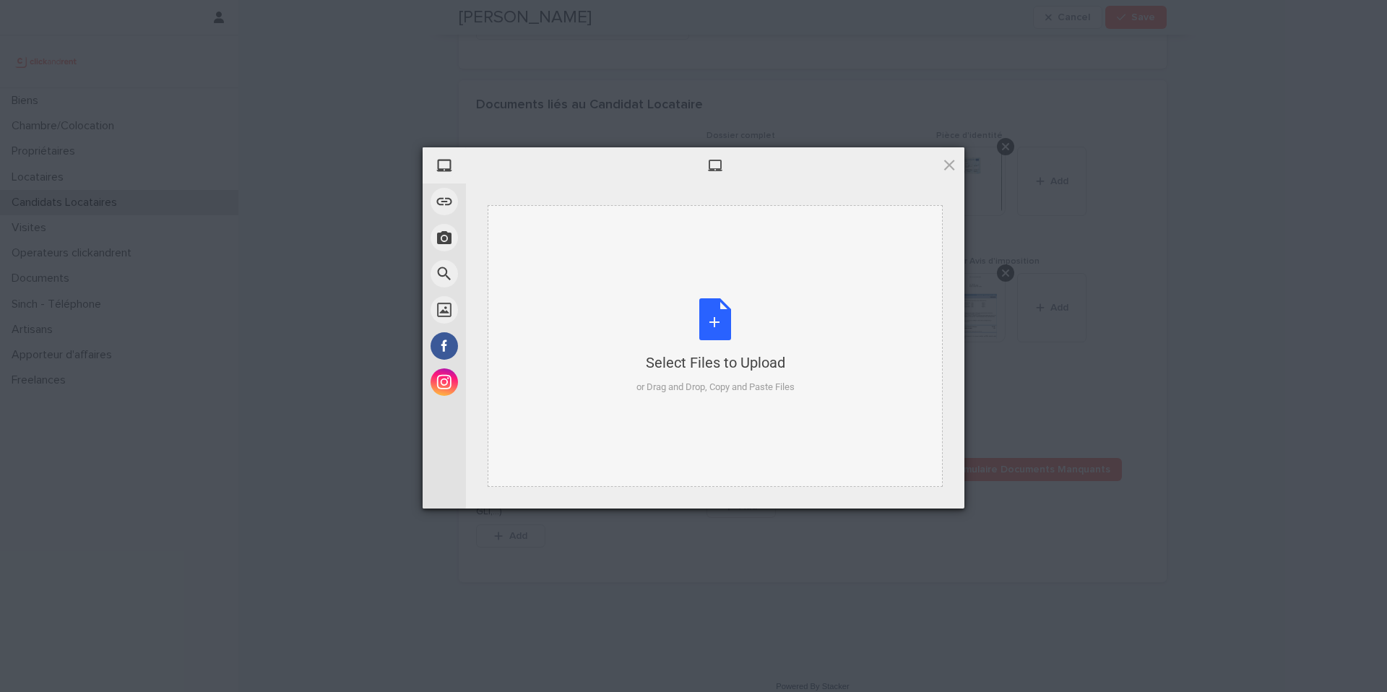
click at [716, 334] on div "Select Files to Upload or Drag and Drop, Copy and Paste Files" at bounding box center [715, 346] width 158 height 96
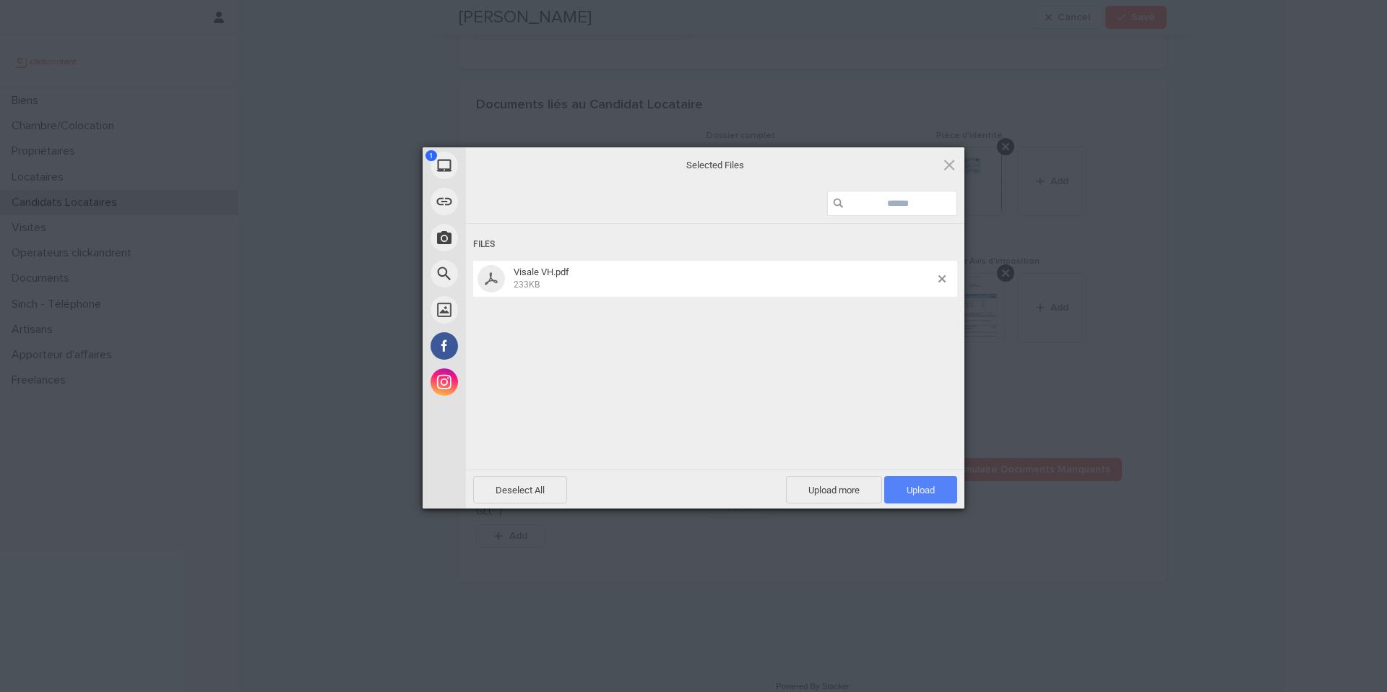
click at [917, 485] on span "Upload 1" at bounding box center [920, 490] width 28 height 11
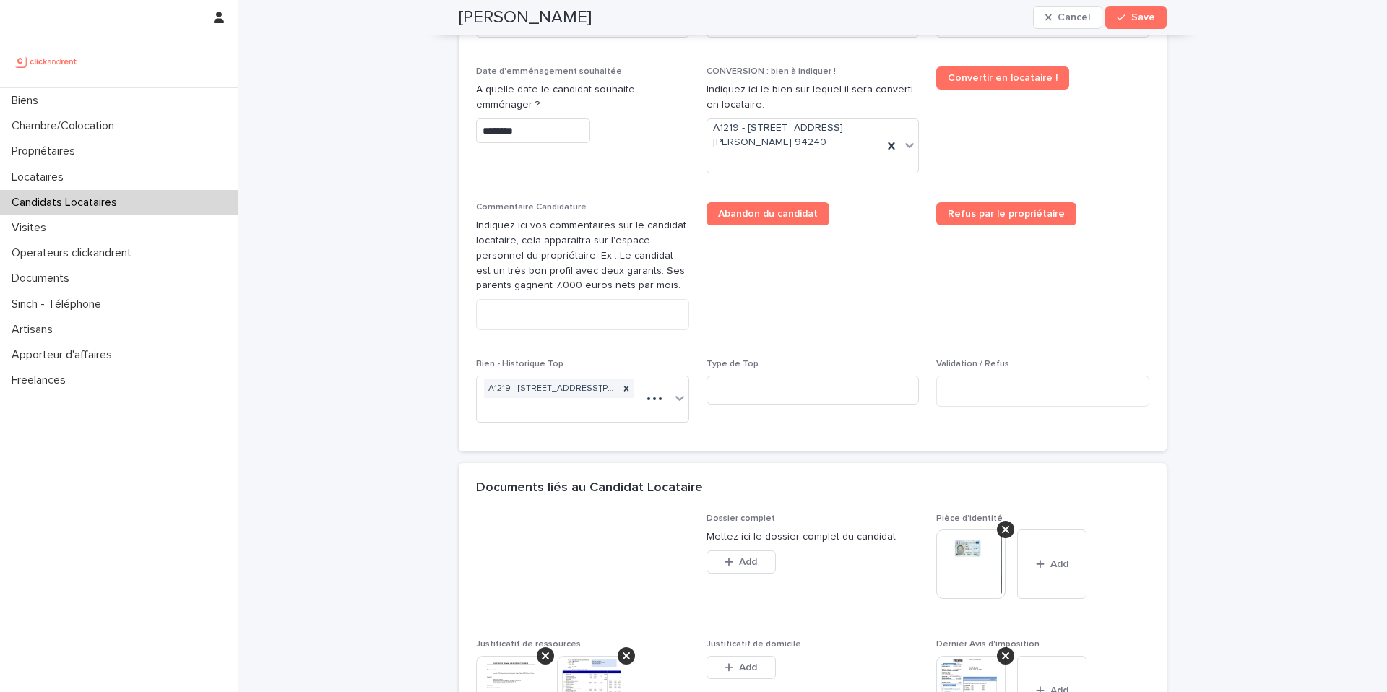
scroll to position [681, 0]
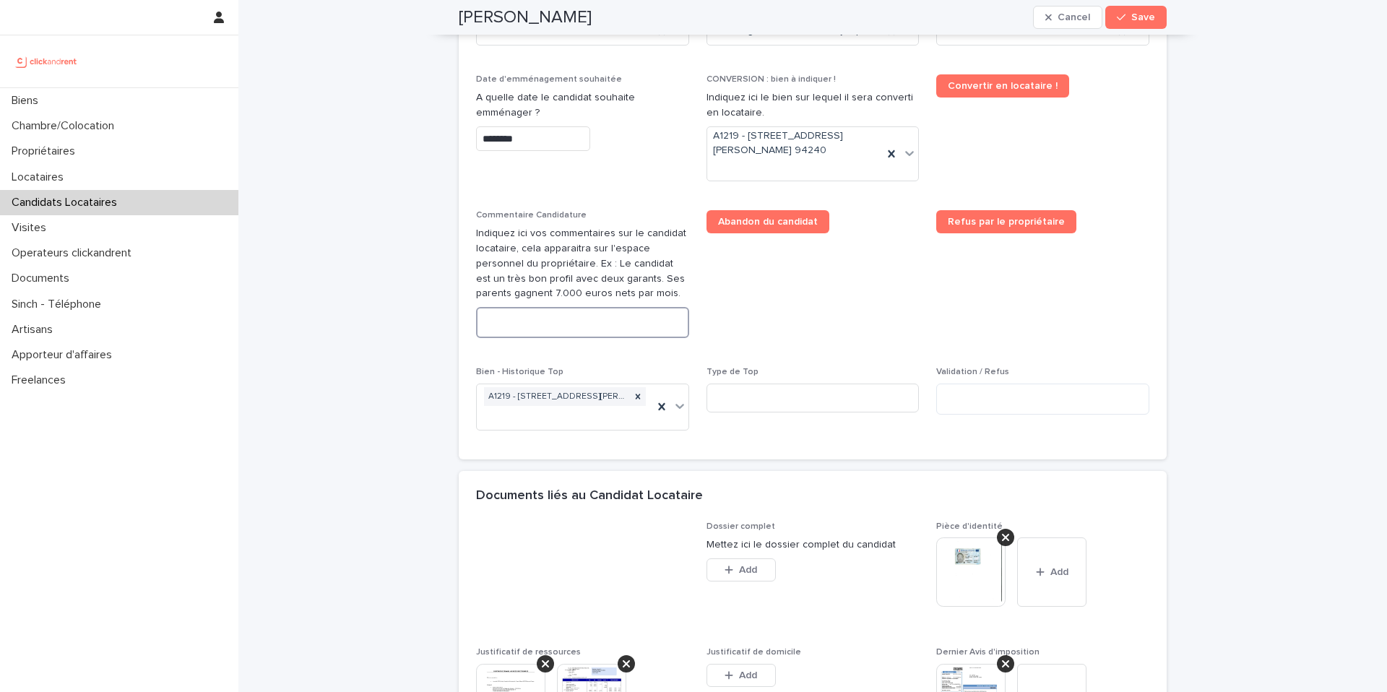
click at [586, 334] on textarea at bounding box center [582, 322] width 213 height 31
paste textarea "**********"
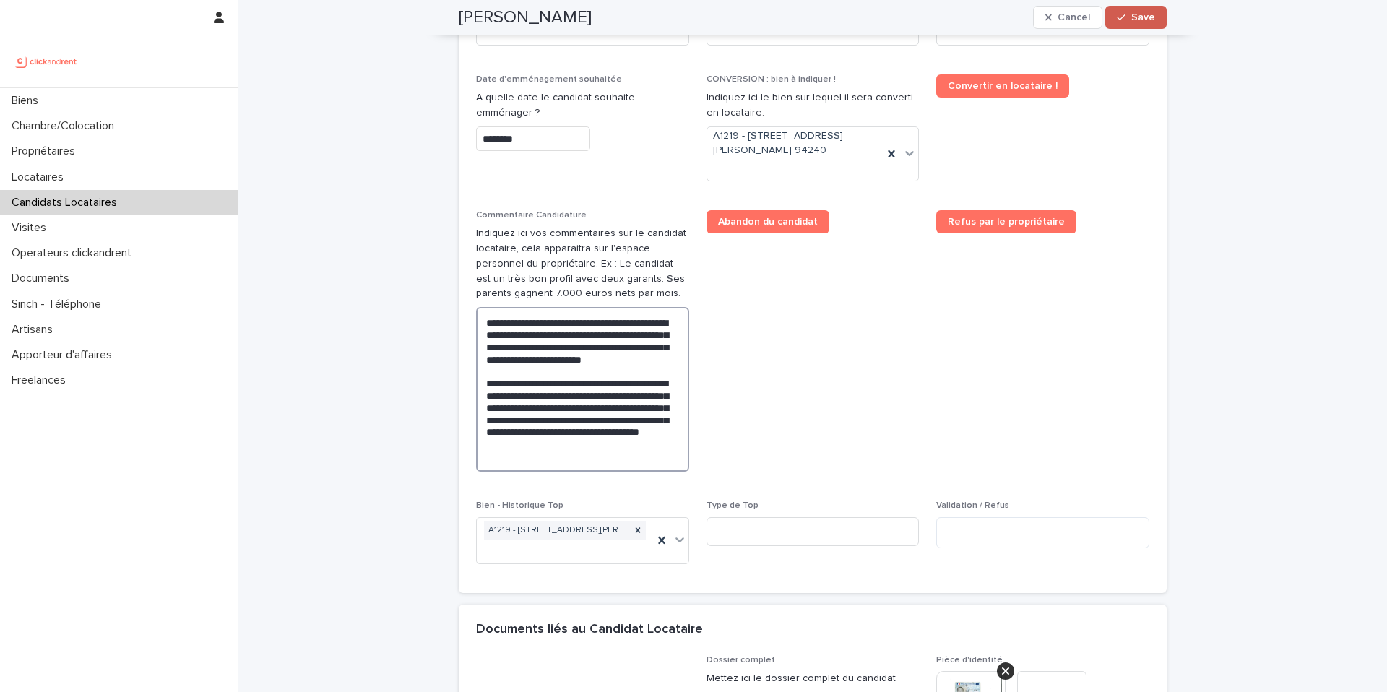
type textarea "**********"
click at [1131, 18] on div "button" at bounding box center [1124, 17] width 14 height 10
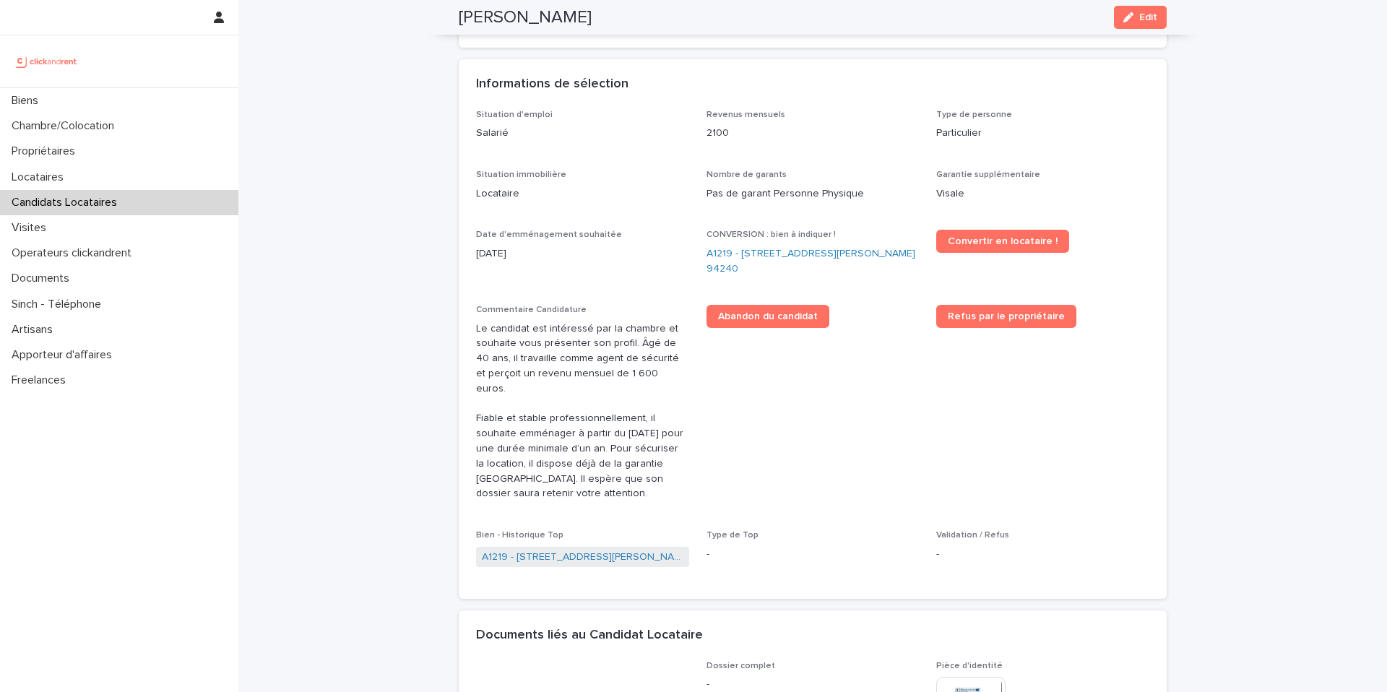
scroll to position [342, 0]
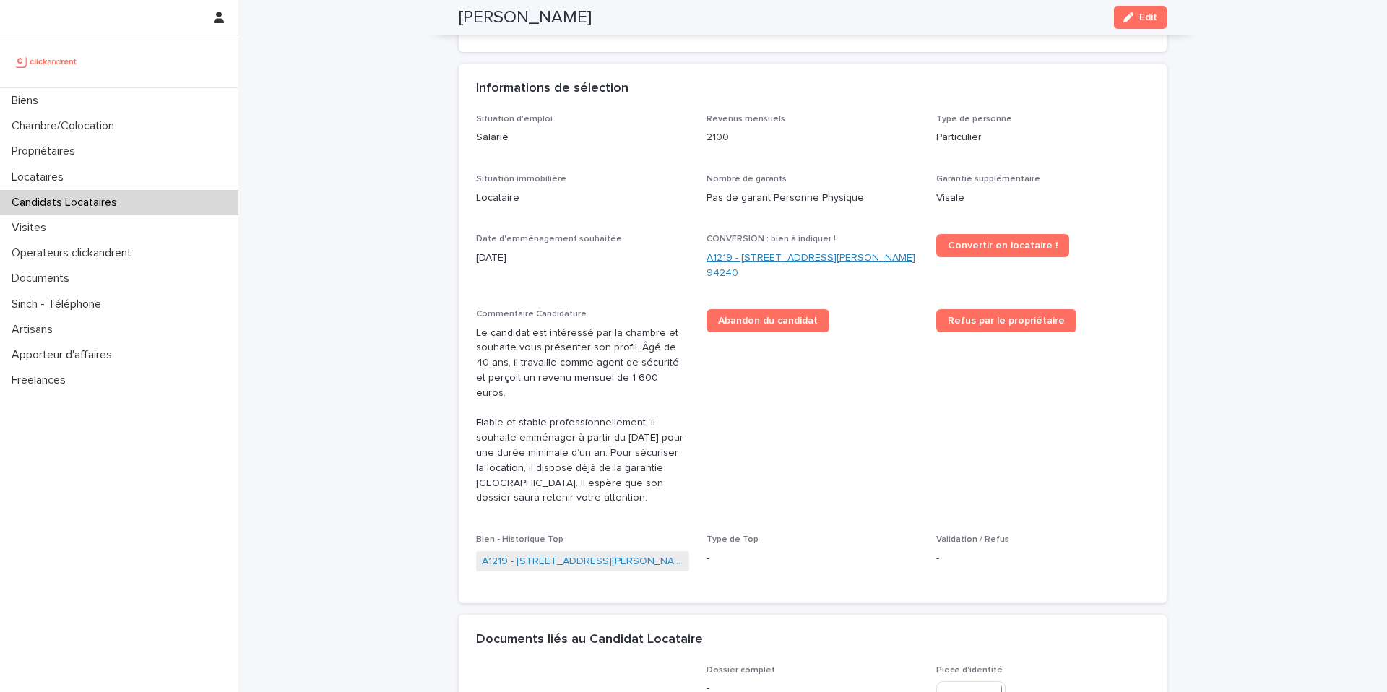
click at [794, 260] on link "A1219 - [STREET_ADDRESS][PERSON_NAME] 94240" at bounding box center [812, 266] width 213 height 30
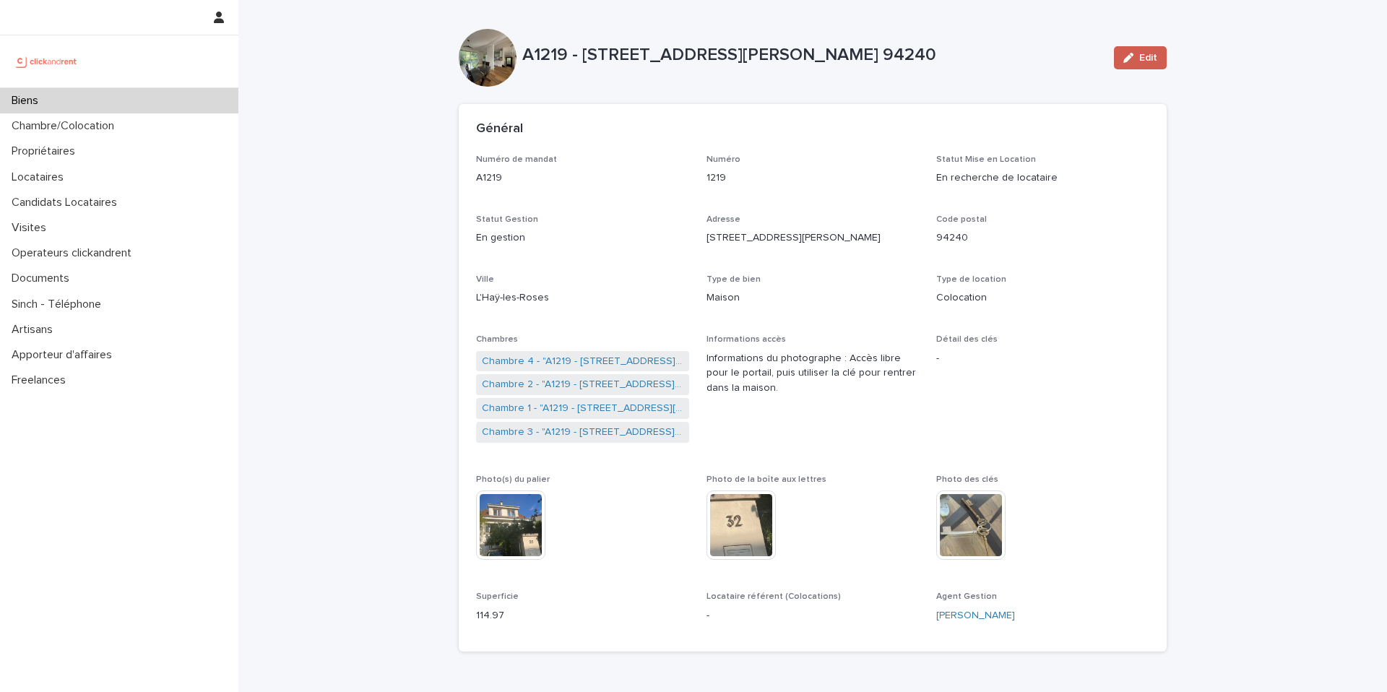
click at [1143, 66] on button "Edit" at bounding box center [1140, 57] width 53 height 23
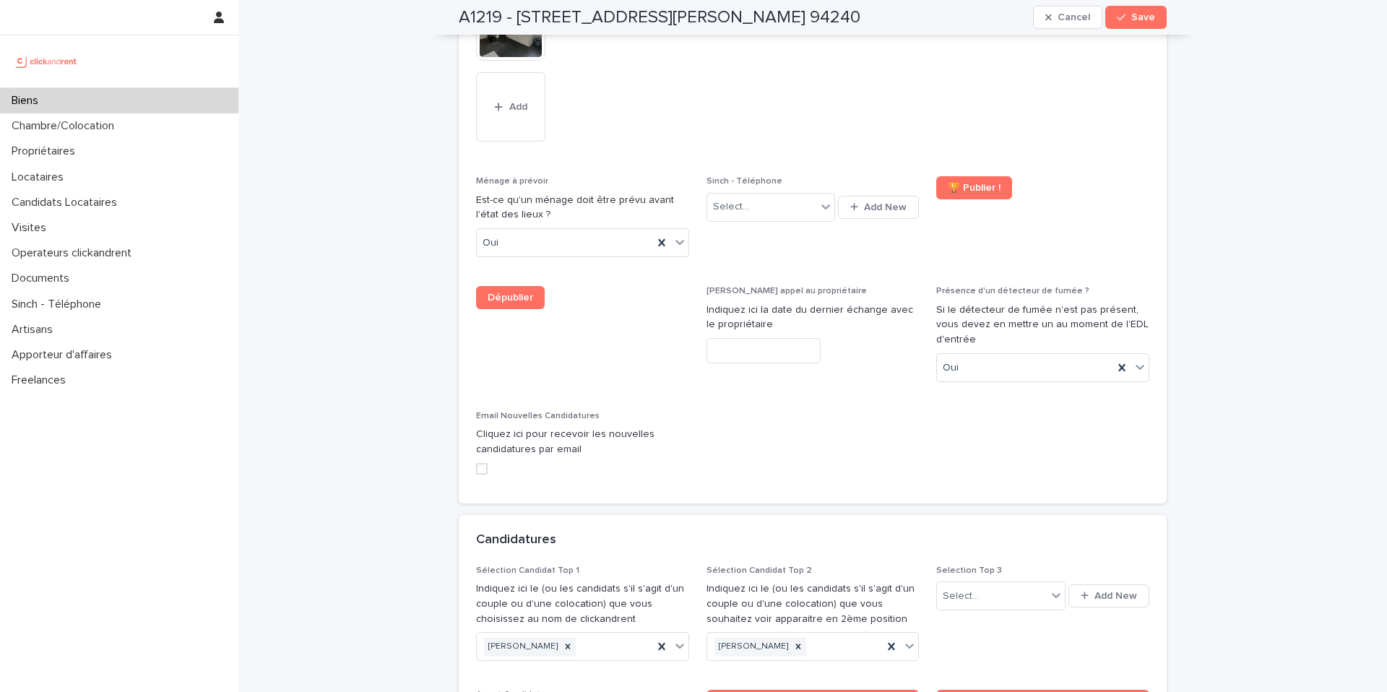
scroll to position [7122, 0]
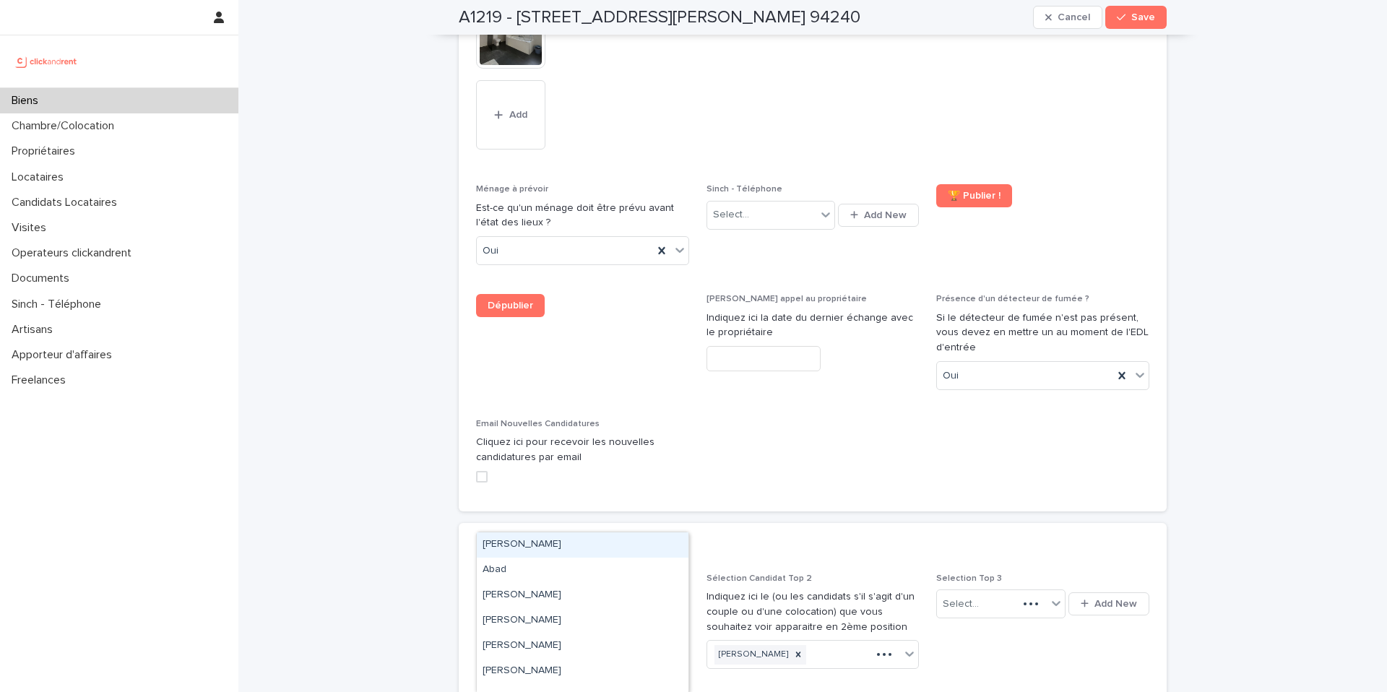
click at [545, 645] on div "Wladimir Sobocinski" at bounding box center [522, 655] width 76 height 20
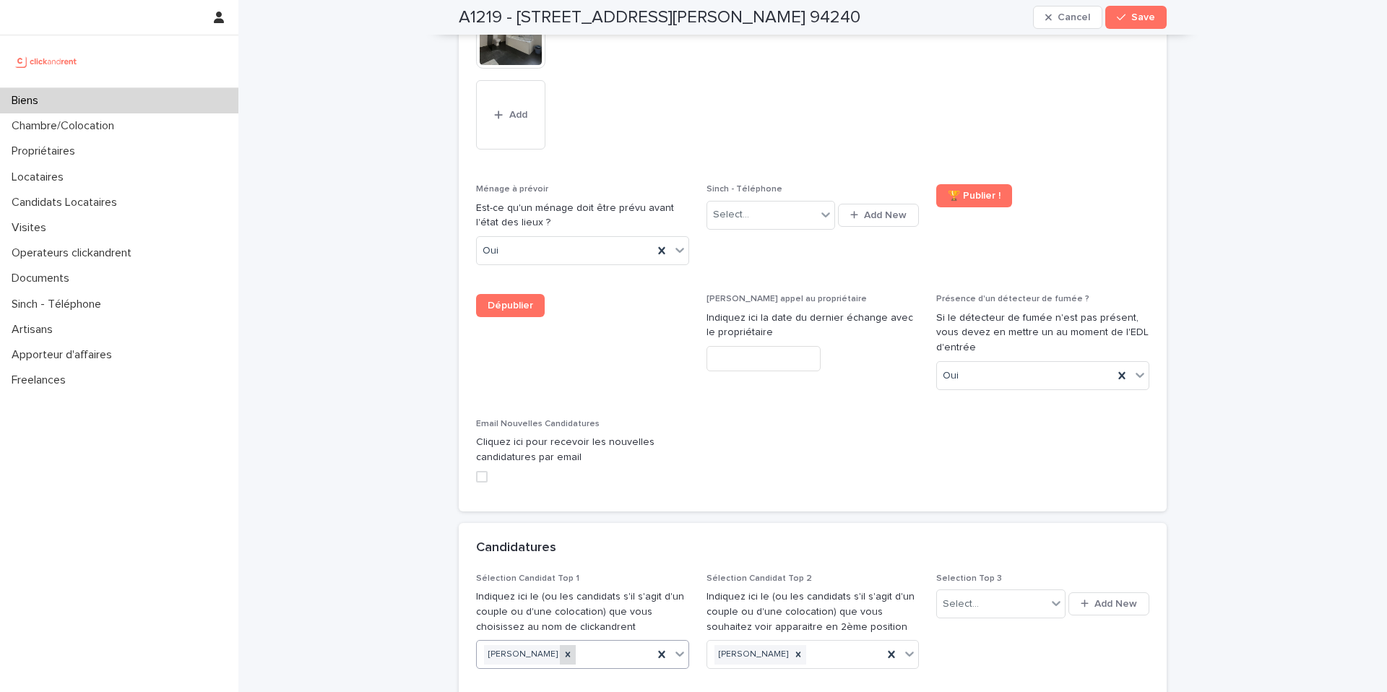
click at [571, 652] on icon at bounding box center [568, 654] width 5 height 5
type input "**********"
click at [547, 568] on div "Vincent Ho" at bounding box center [583, 570] width 212 height 25
click at [1132, 26] on button "Save" at bounding box center [1135, 17] width 61 height 23
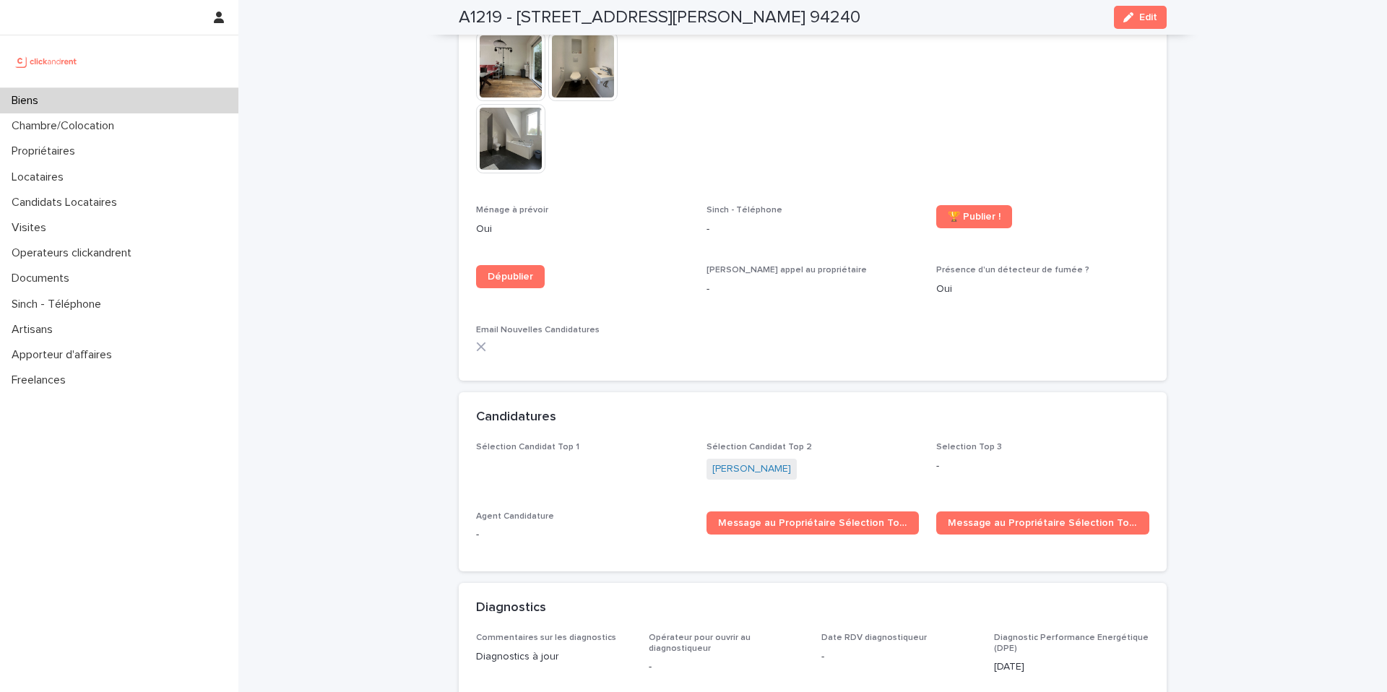
scroll to position [4764, 0]
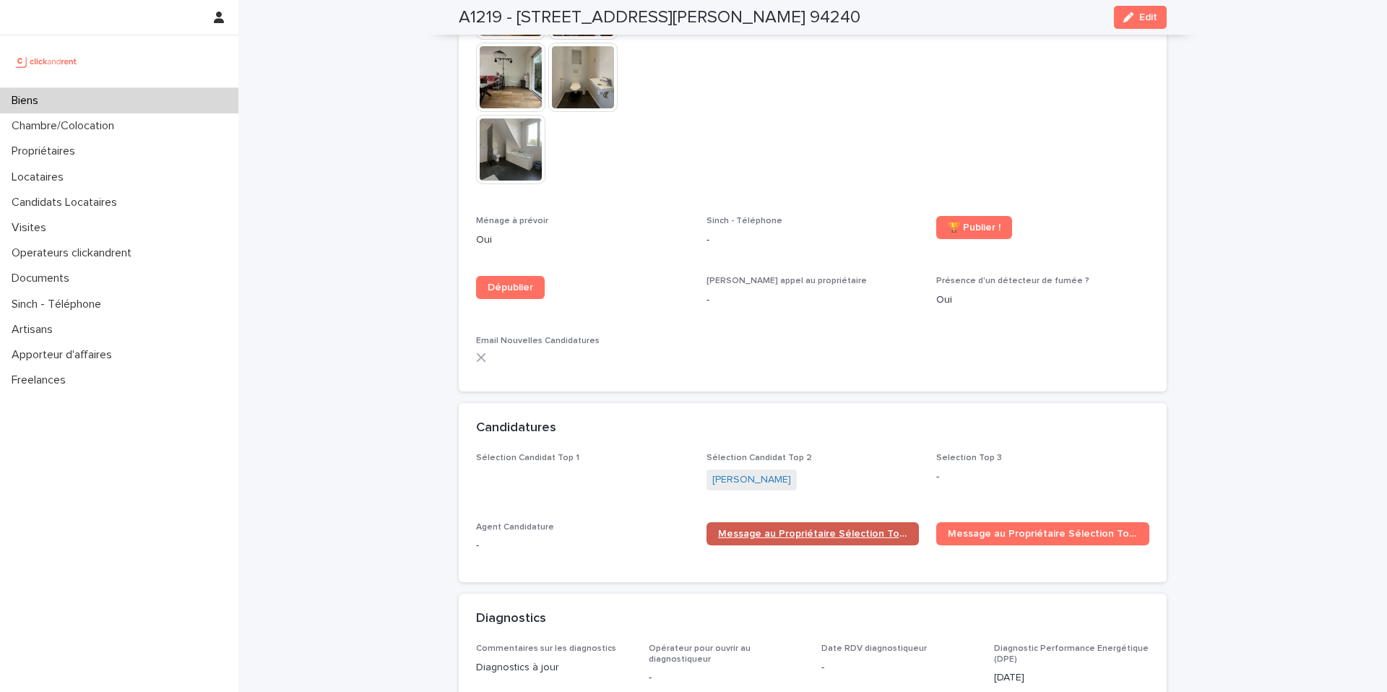
click at [807, 529] on span "Message au Propriétaire Sélection Top 1" at bounding box center [813, 534] width 190 height 10
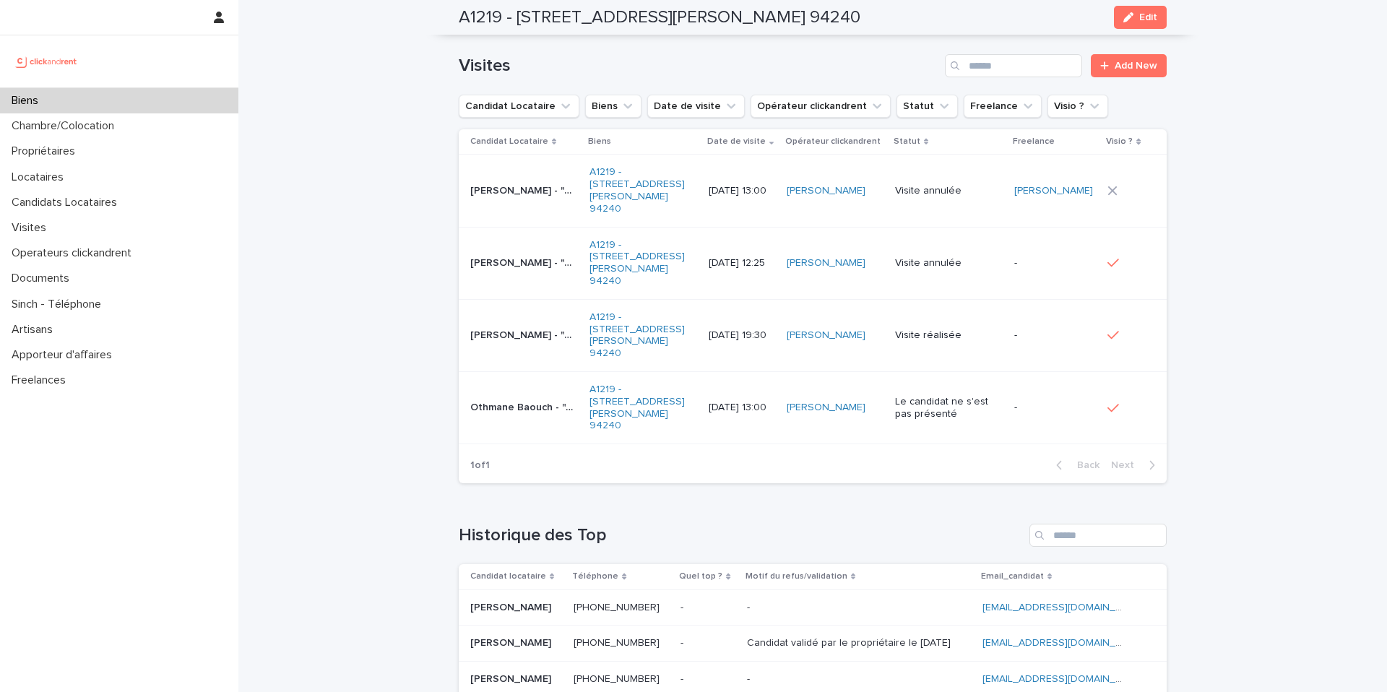
scroll to position [6310, 0]
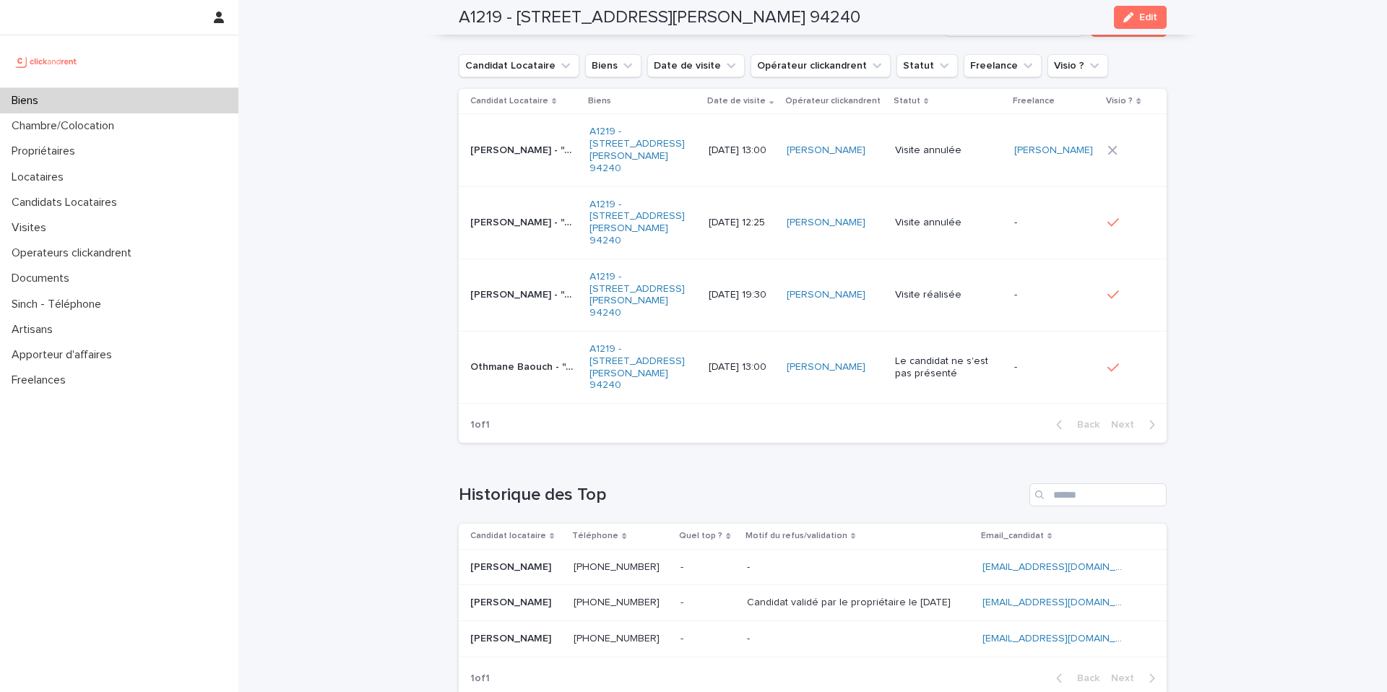
click at [562, 597] on p at bounding box center [516, 603] width 92 height 12
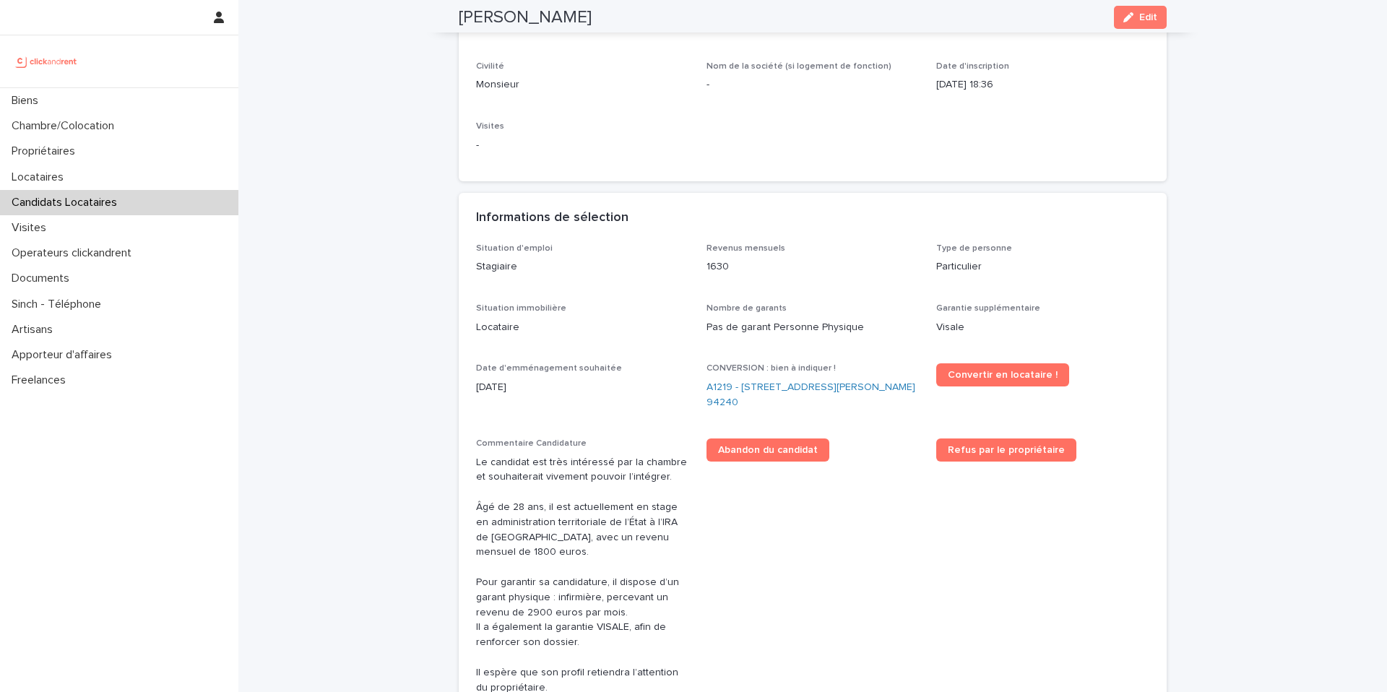
scroll to position [226, 0]
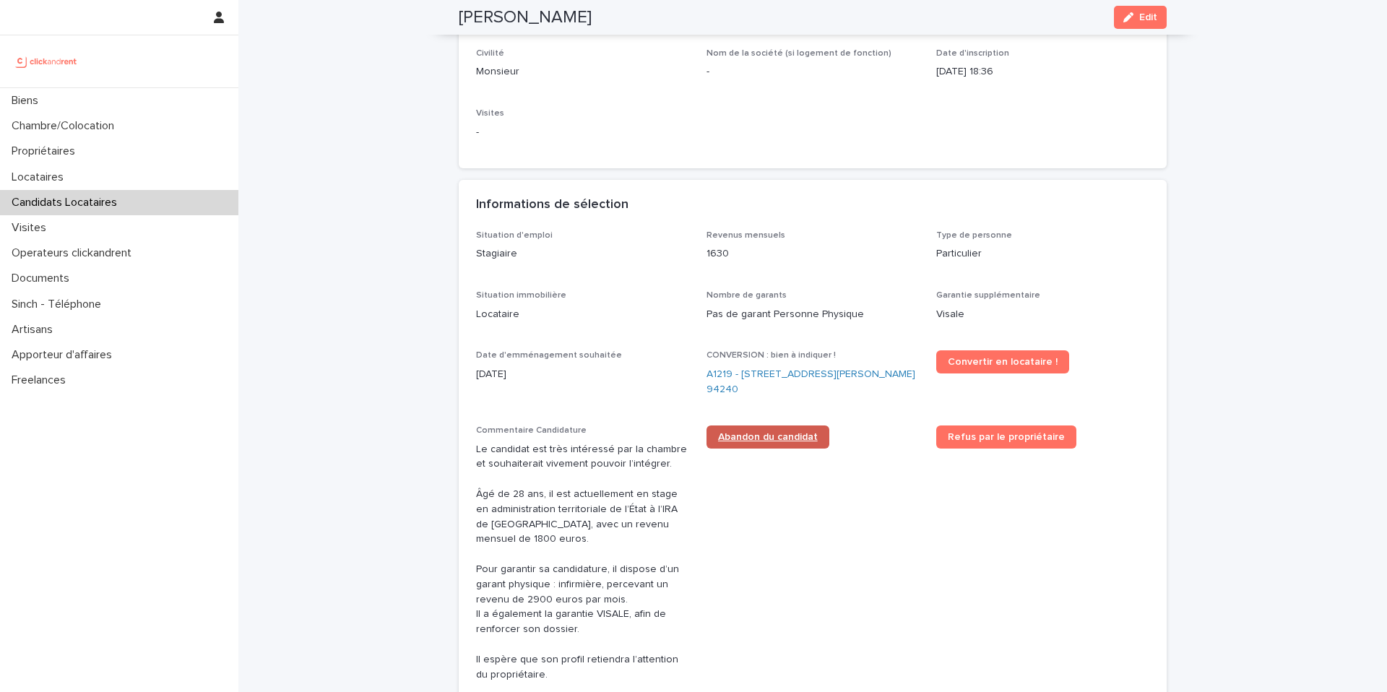
click at [771, 441] on span "Abandon du candidat" at bounding box center [768, 437] width 100 height 10
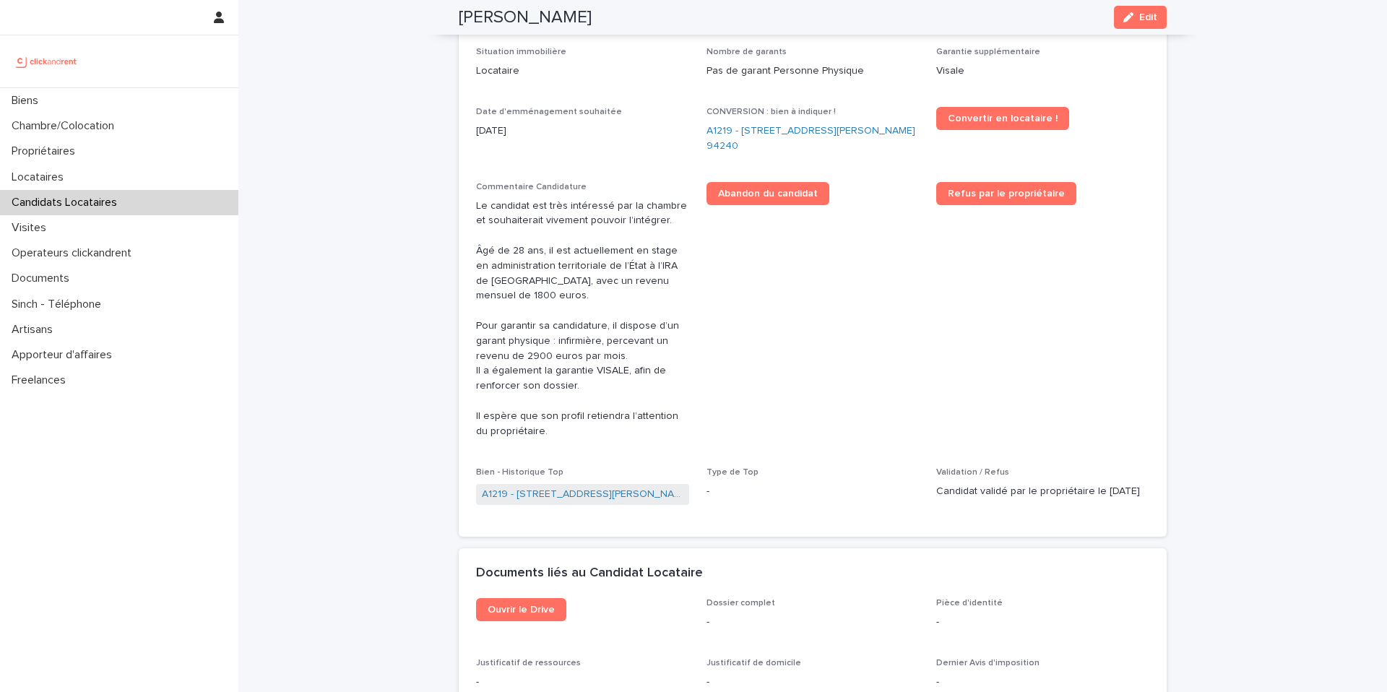
scroll to position [470, 0]
click at [120, 200] on p "Candidats Locataires" at bounding box center [67, 203] width 123 height 14
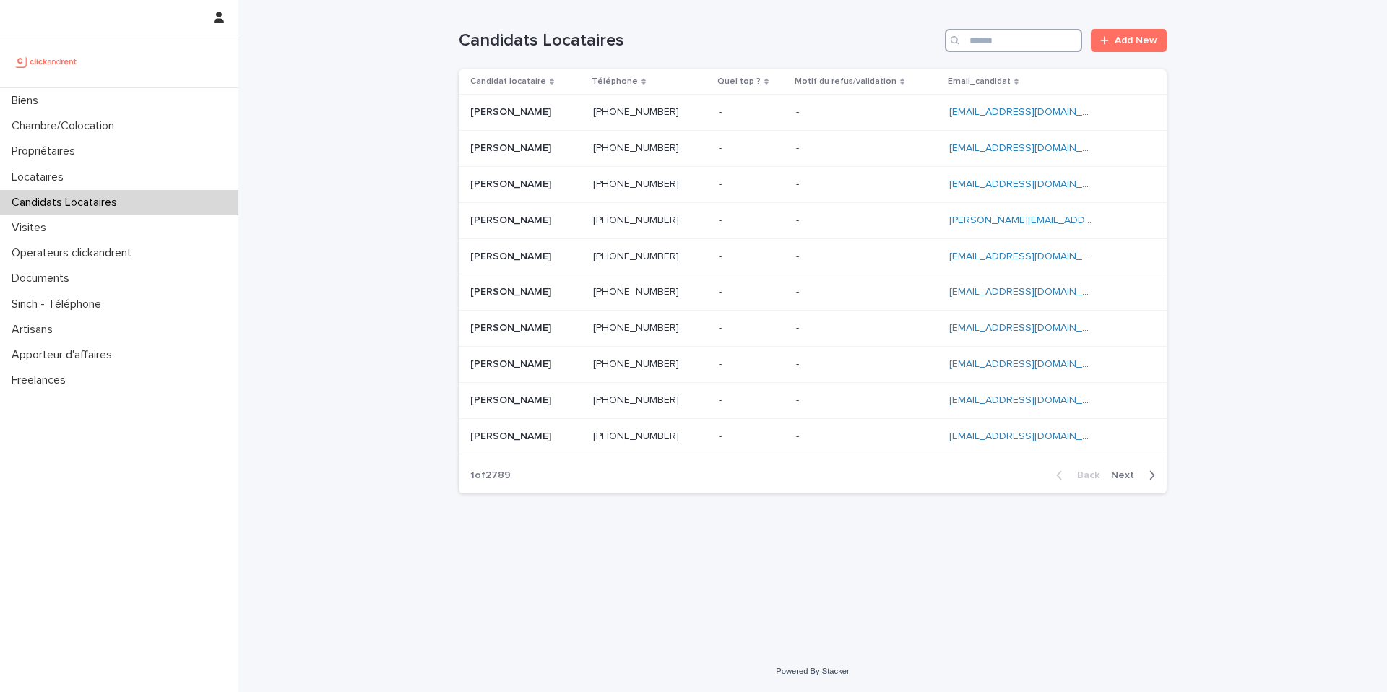
click at [1004, 41] on input "Search" at bounding box center [1013, 40] width 137 height 23
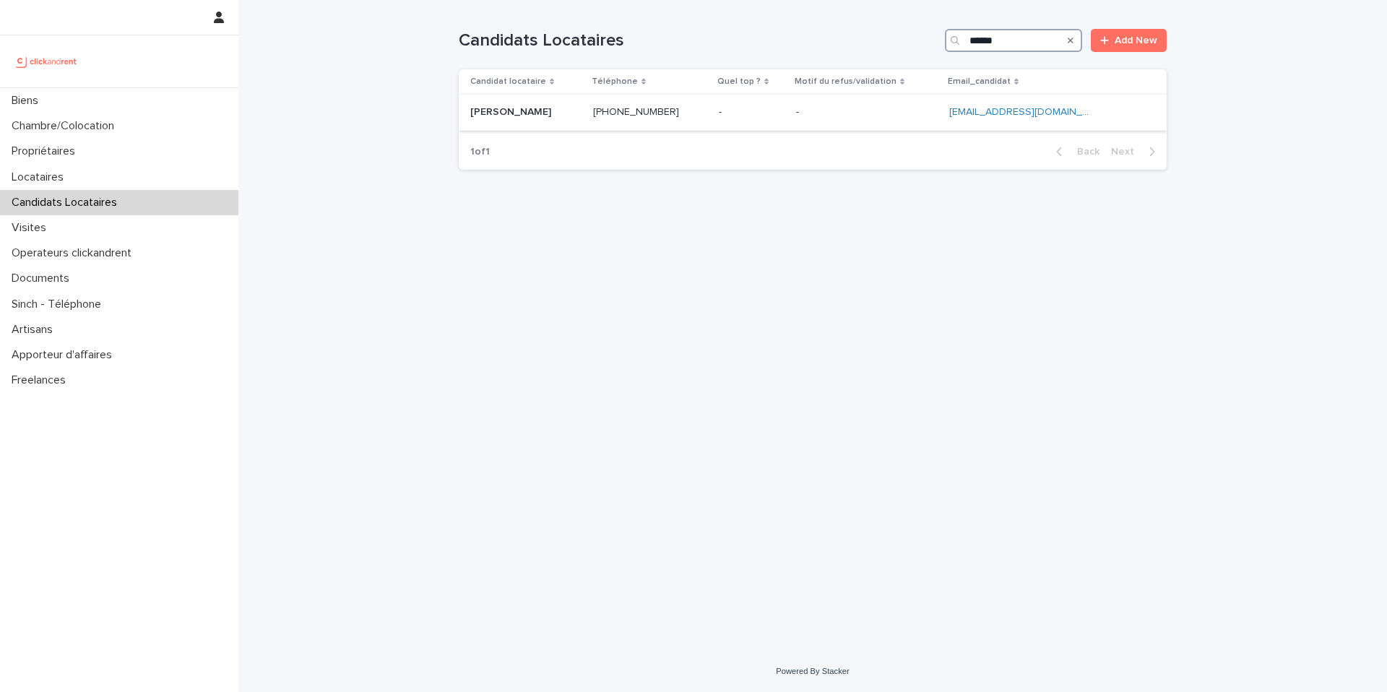
type input "******"
click at [562, 107] on p at bounding box center [525, 112] width 111 height 12
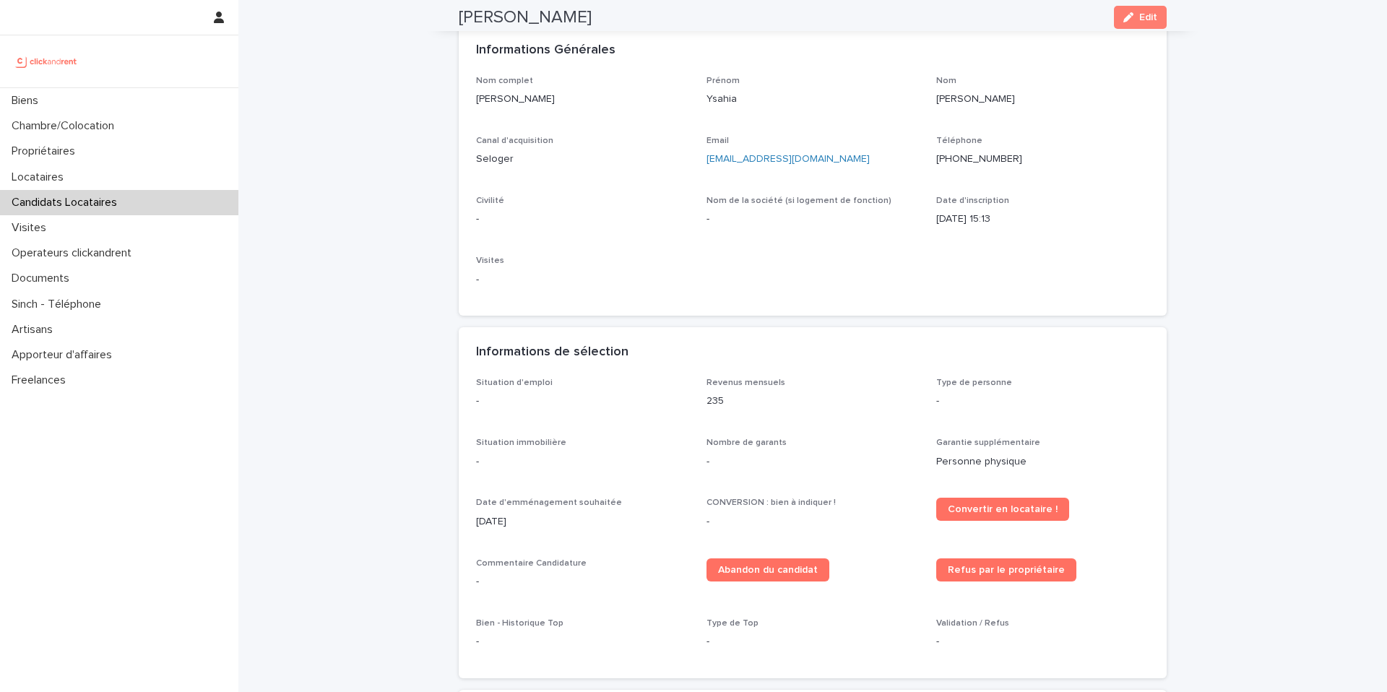
scroll to position [69, 0]
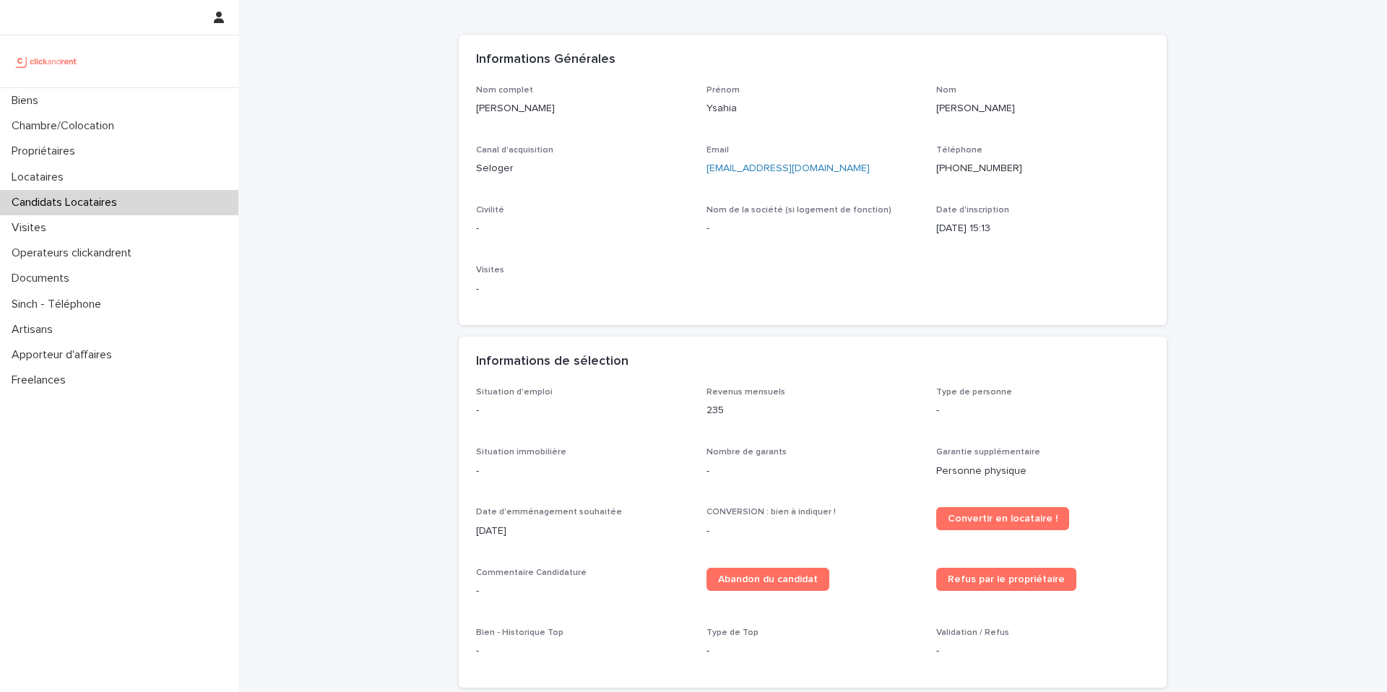
drag, startPoint x: 550, startPoint y: 107, endPoint x: 472, endPoint y: 115, distance: 77.7
click at [472, 115] on div "Nom complet Ysahia Martinez Prénom Ysahia Nom Martinez Canal d'acquisition Selo…" at bounding box center [813, 205] width 708 height 241
copy p "Ysahia Martinez"
click at [100, 202] on p "Candidats Locataires" at bounding box center [67, 203] width 123 height 14
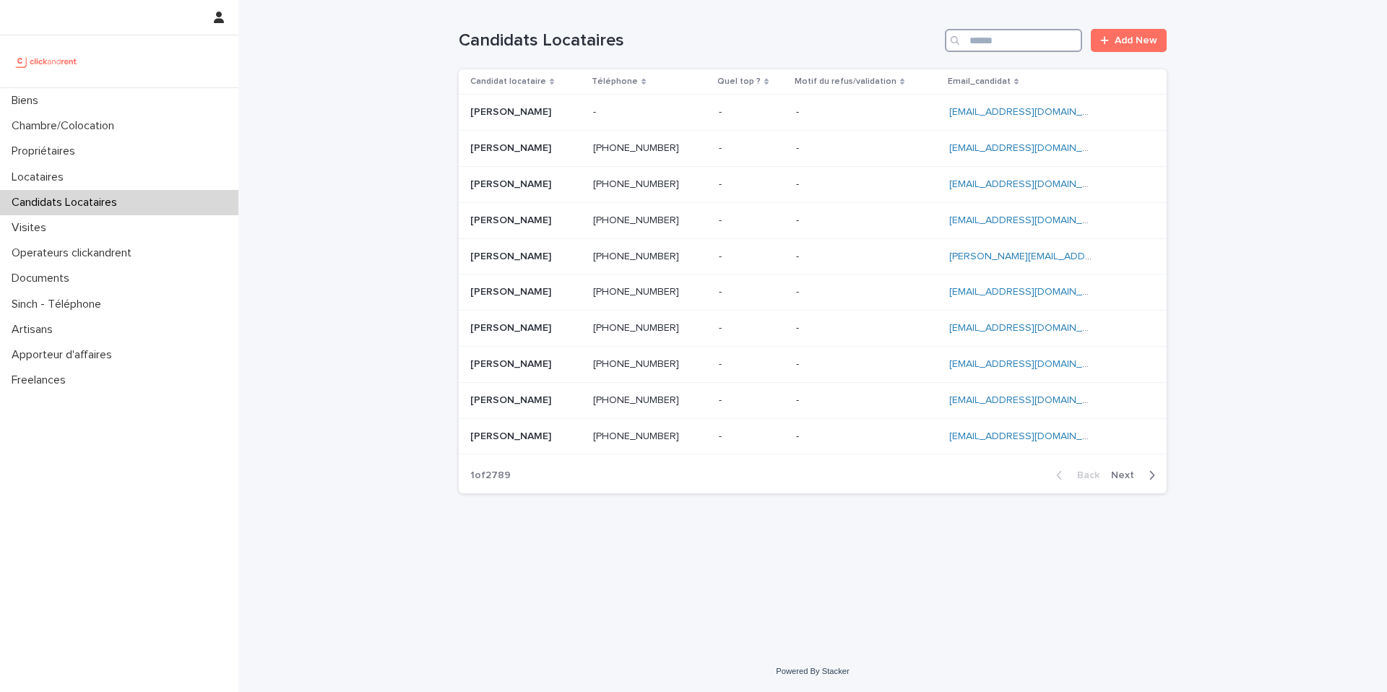
click at [1012, 44] on input "Search" at bounding box center [1013, 40] width 137 height 23
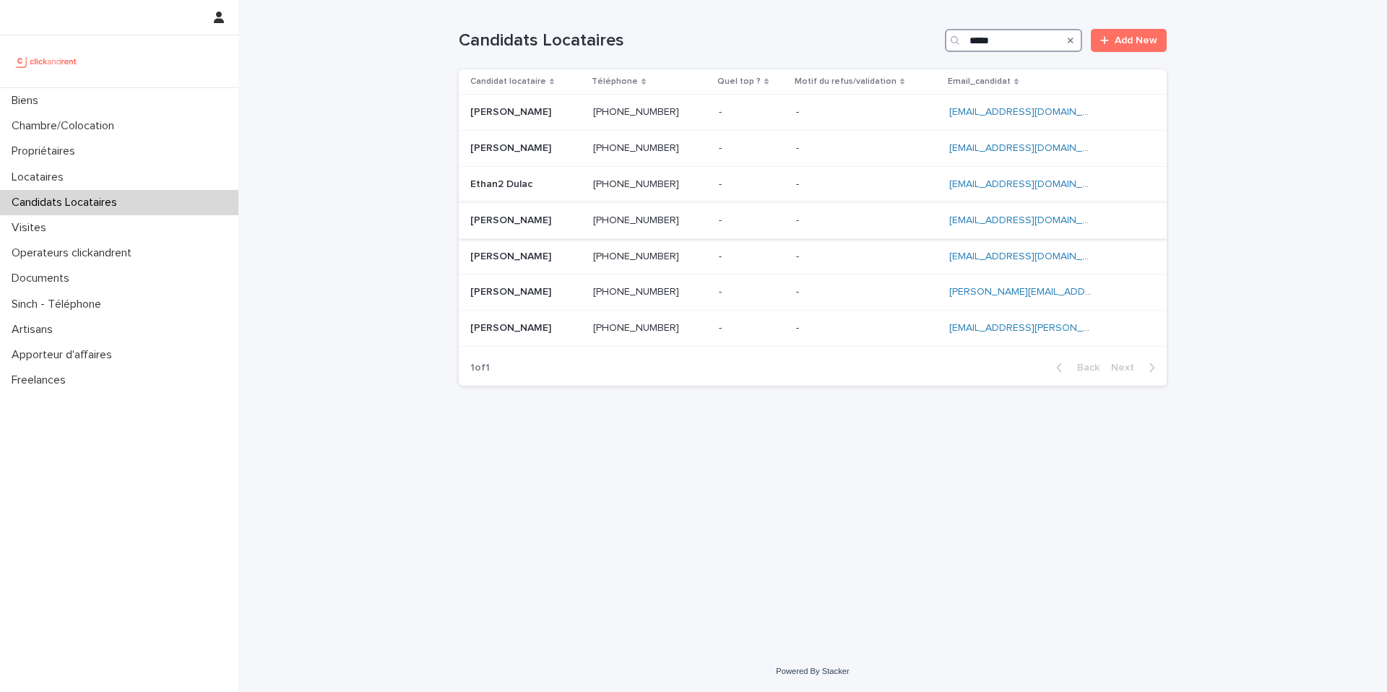
type input "*****"
click at [560, 222] on p at bounding box center [525, 221] width 111 height 12
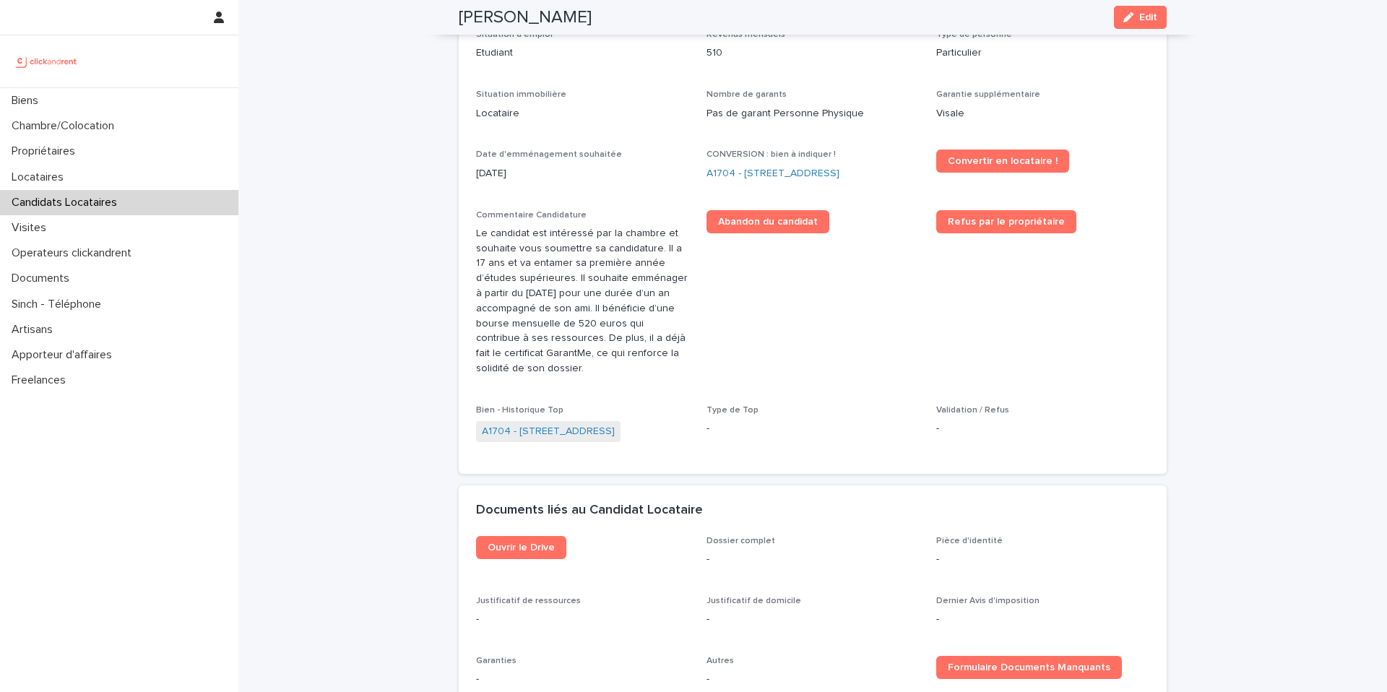
scroll to position [428, 0]
click at [1137, 23] on button "Edit" at bounding box center [1140, 17] width 53 height 23
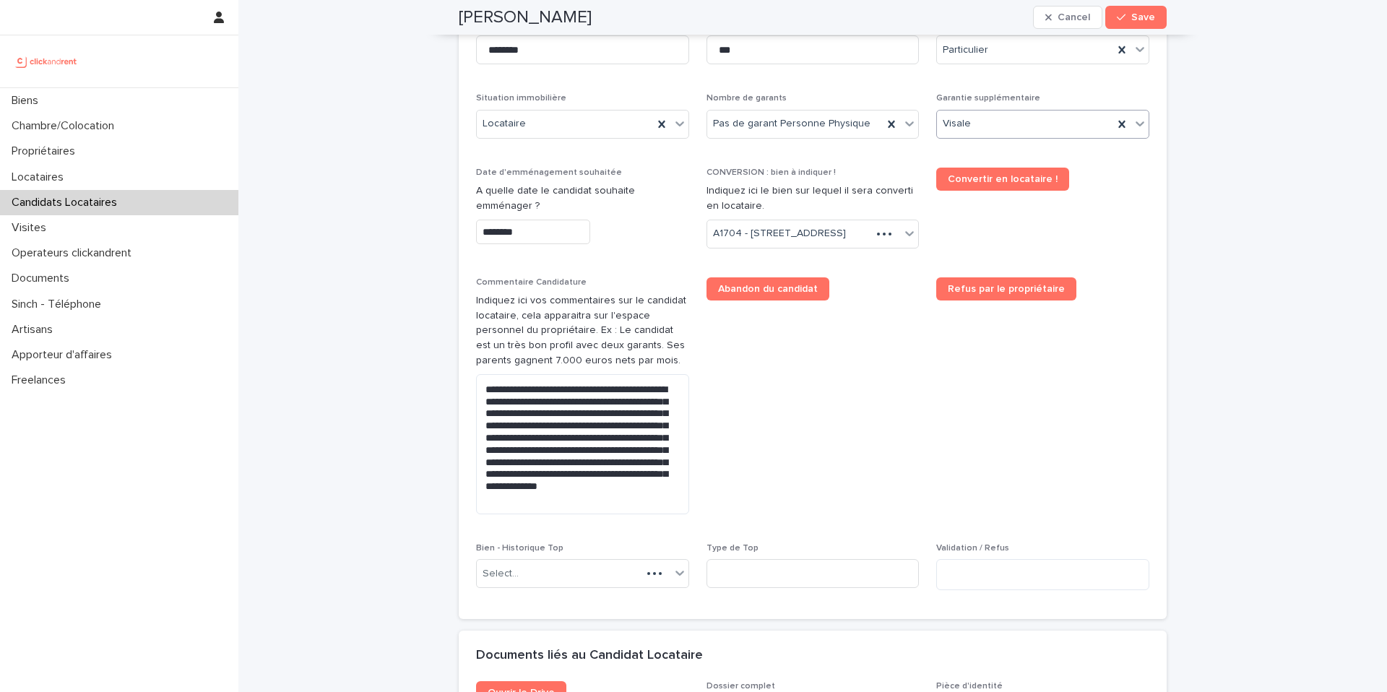
scroll to position [596, 0]
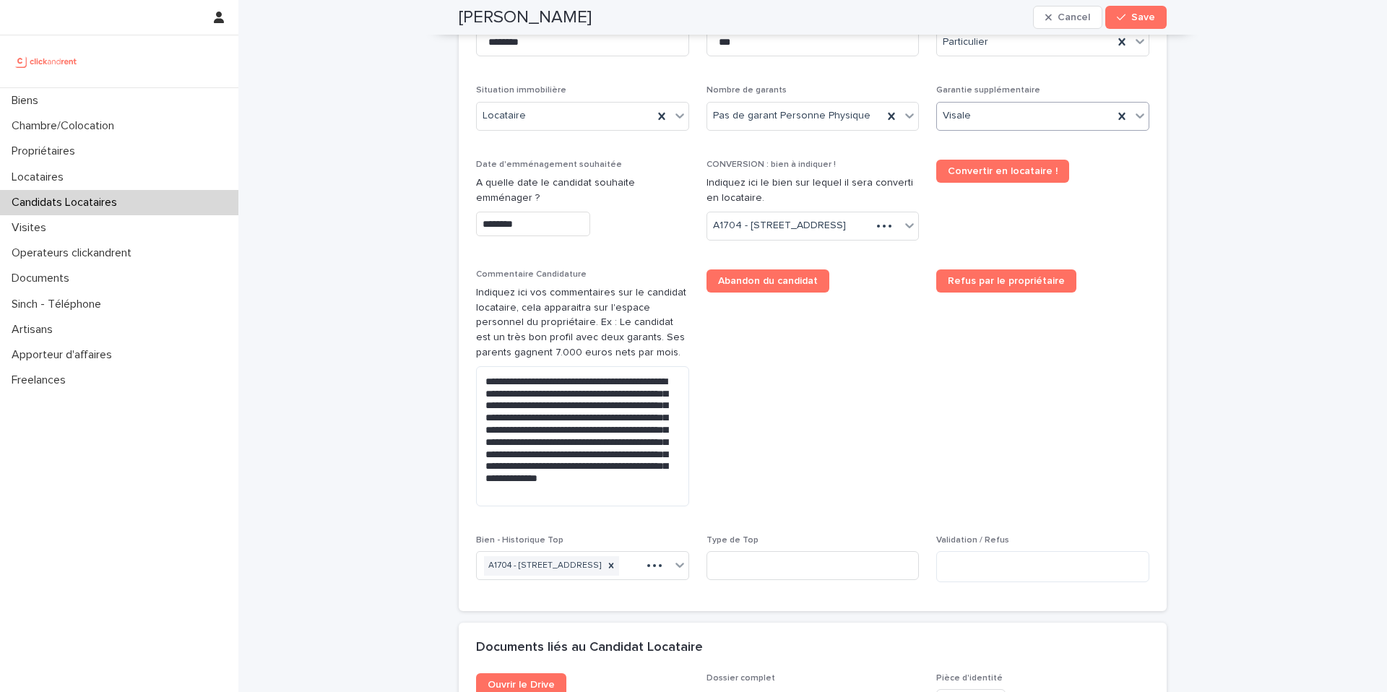
click at [1071, 129] on div "Visale" at bounding box center [1042, 116] width 213 height 29
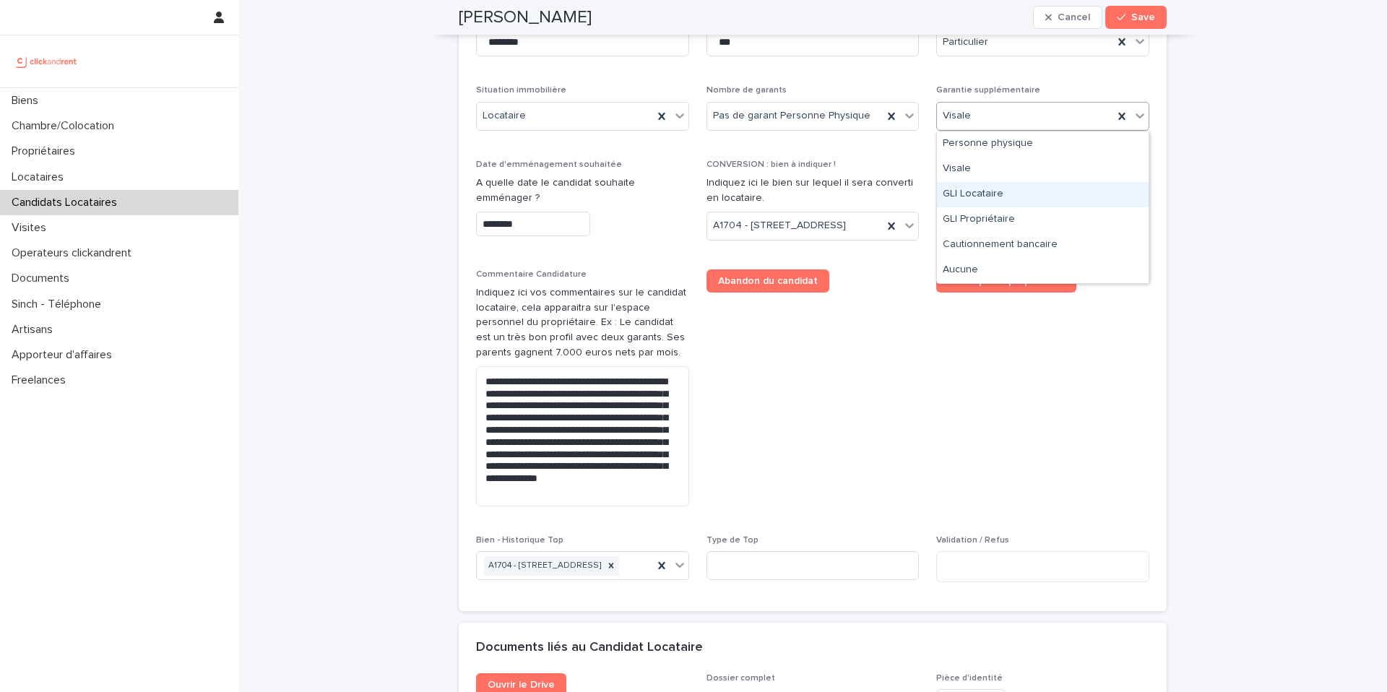
click at [1044, 193] on div "GLI Locataire" at bounding box center [1043, 194] width 212 height 25
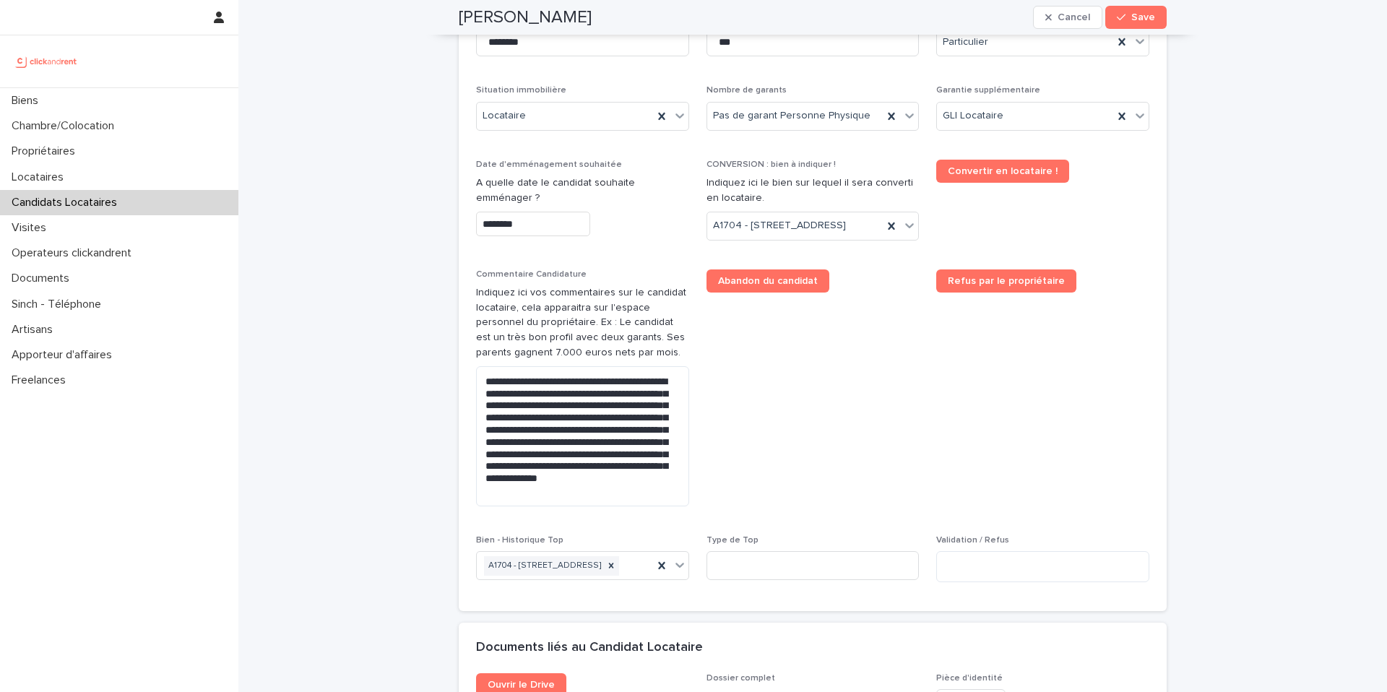
click at [1142, 22] on span "Save" at bounding box center [1143, 17] width 24 height 10
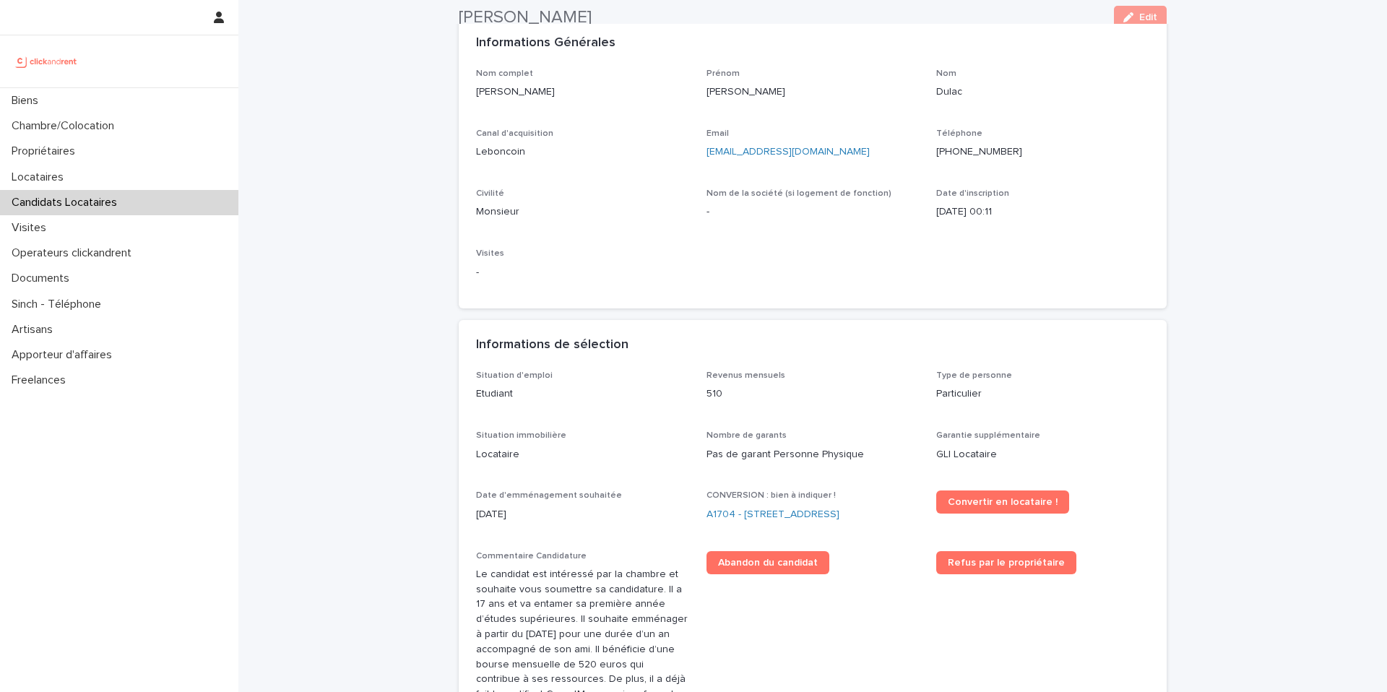
scroll to position [85, 0]
click at [971, 151] on ringoverc2c-number-84e06f14122c "+590690949508" at bounding box center [979, 152] width 86 height 10
click at [968, 153] on ringoverc2c-number-84e06f14122c "+590690949508" at bounding box center [979, 152] width 86 height 10
click at [160, 207] on div "Candidats Locataires" at bounding box center [119, 202] width 238 height 25
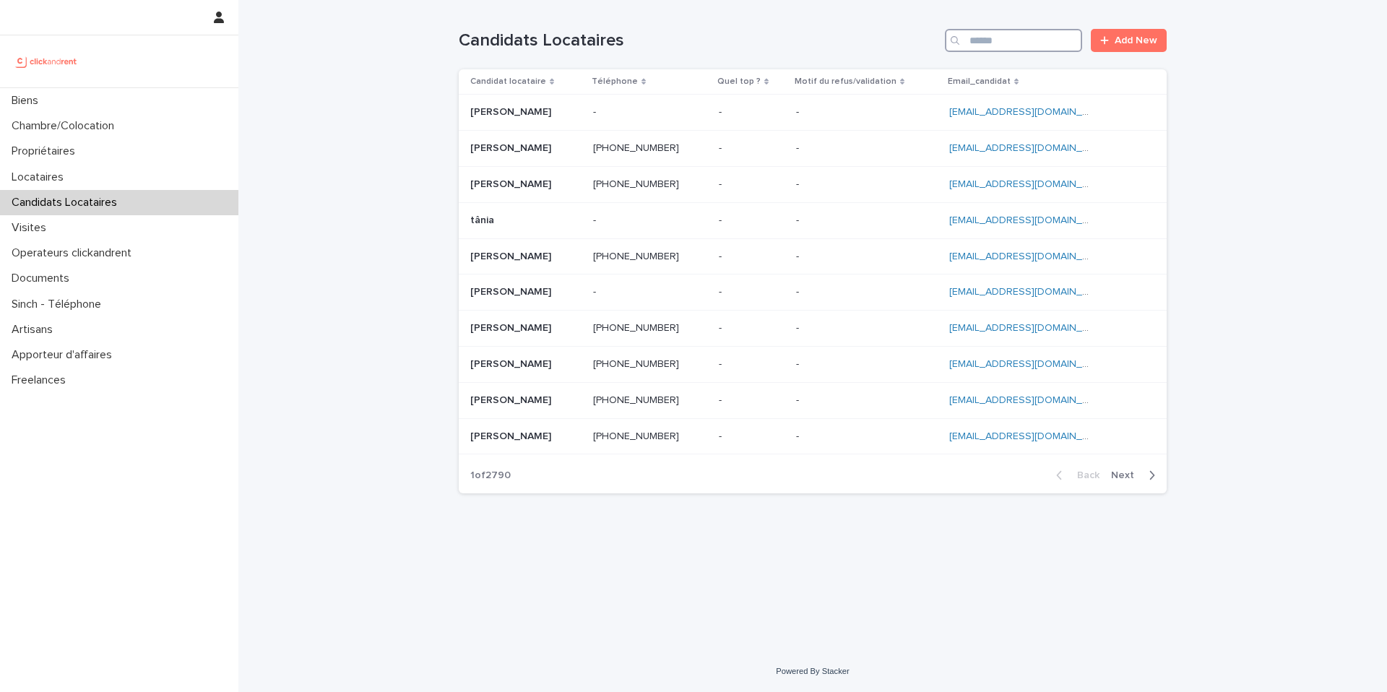
click at [1005, 40] on input "Search" at bounding box center [1013, 40] width 137 height 23
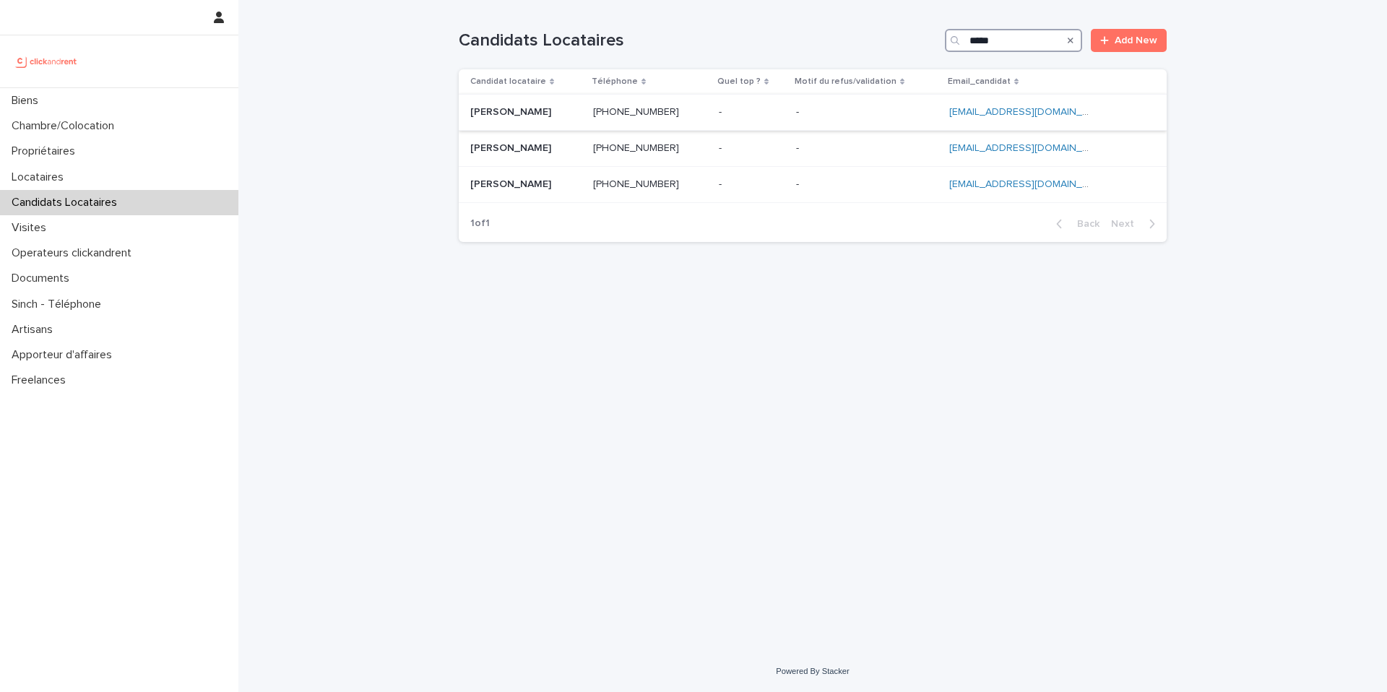
type input "*****"
click at [529, 110] on p "Antoine Moras" at bounding box center [512, 110] width 84 height 15
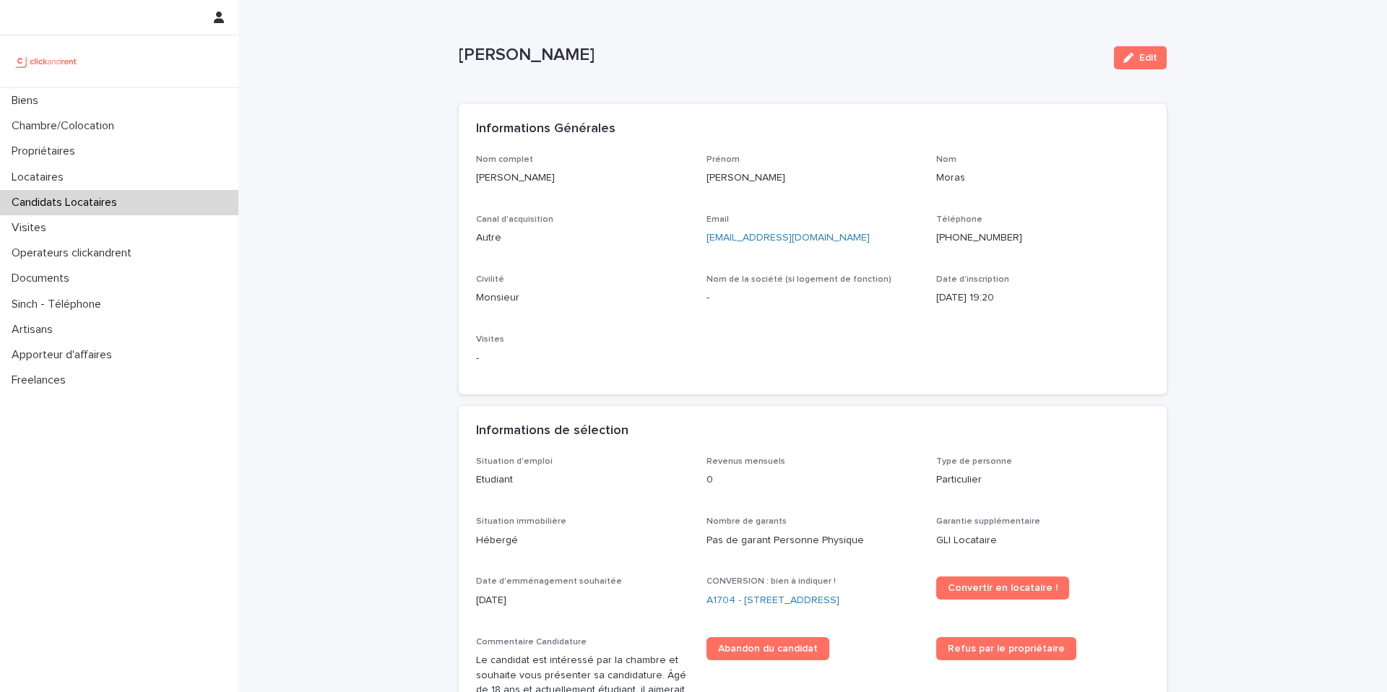
click at [977, 238] on ringoverc2c-number-84e06f14122c "+590690588396" at bounding box center [979, 238] width 86 height 10
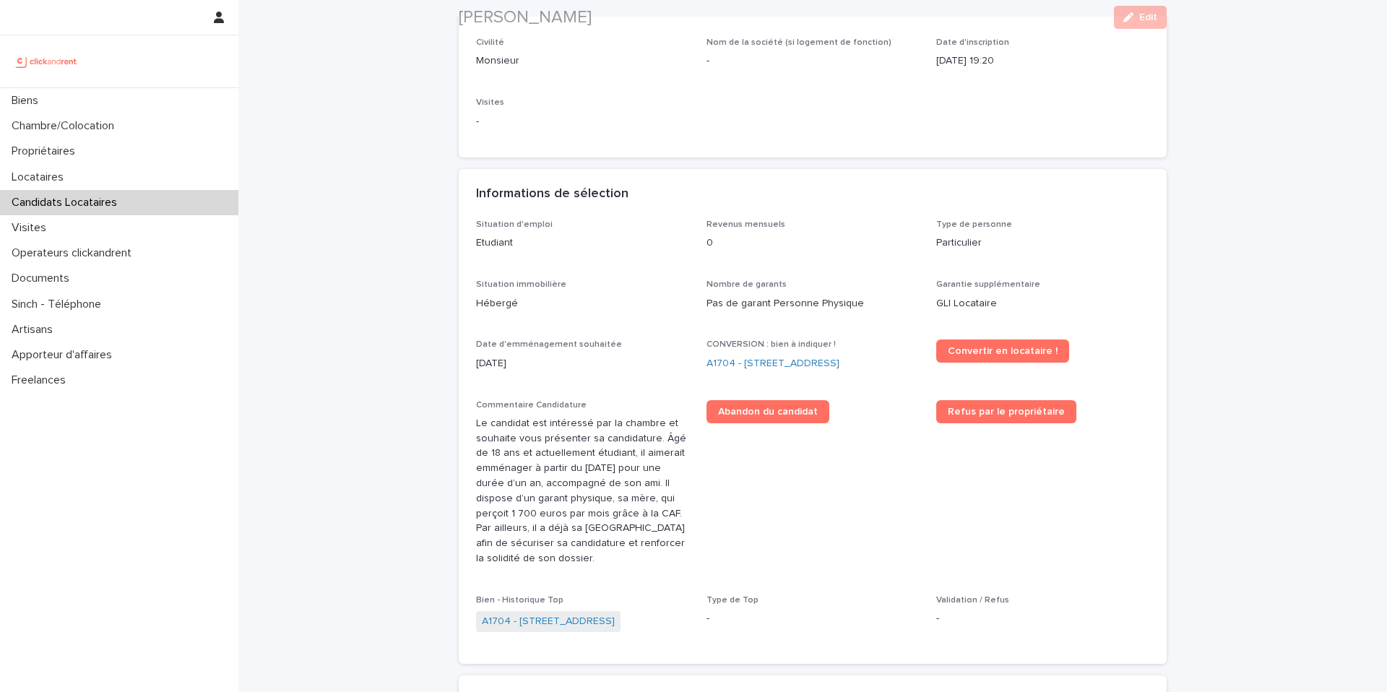
scroll to position [560, 0]
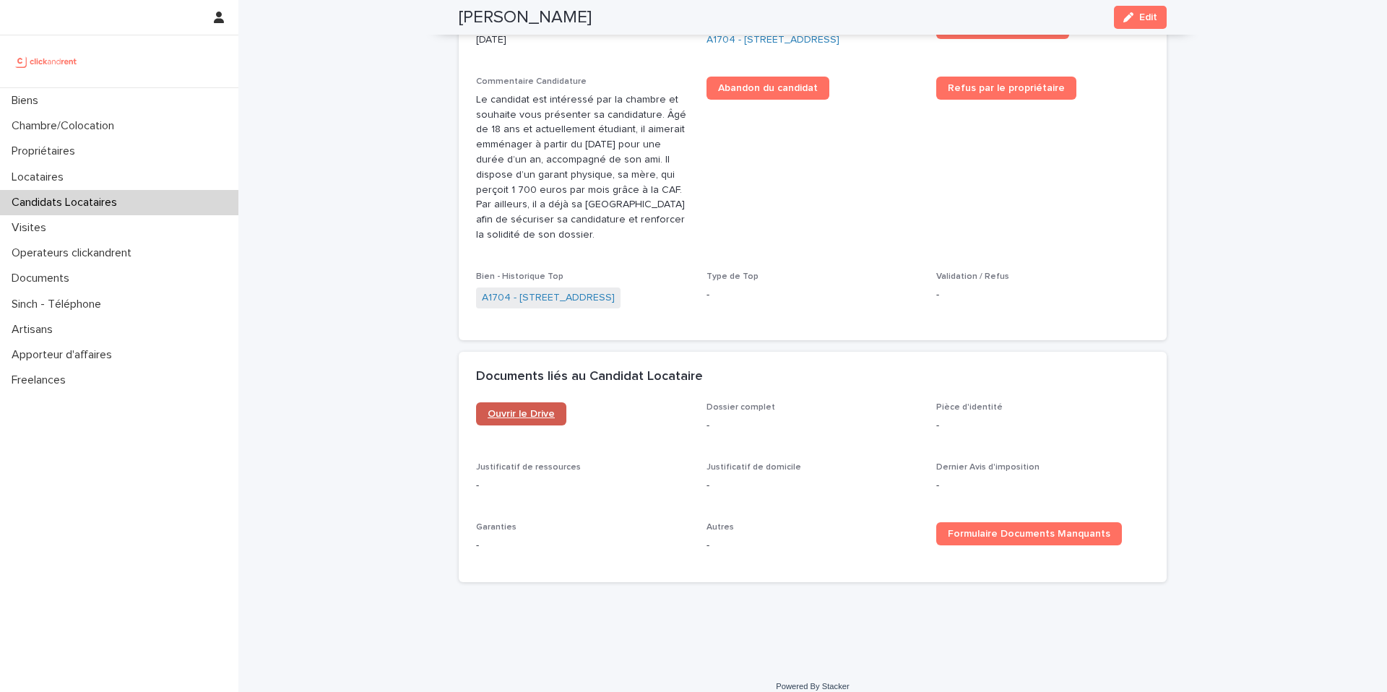
click at [508, 409] on span "Ouvrir le Drive" at bounding box center [521, 414] width 67 height 10
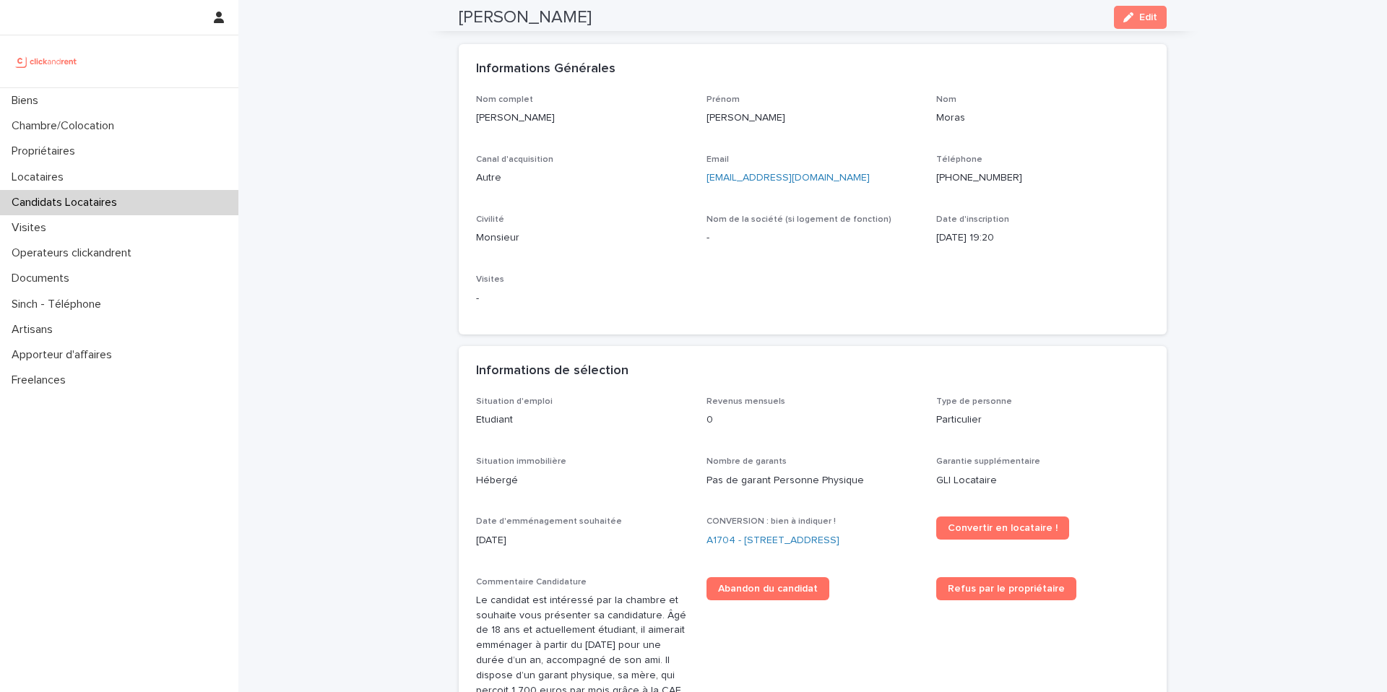
scroll to position [0, 0]
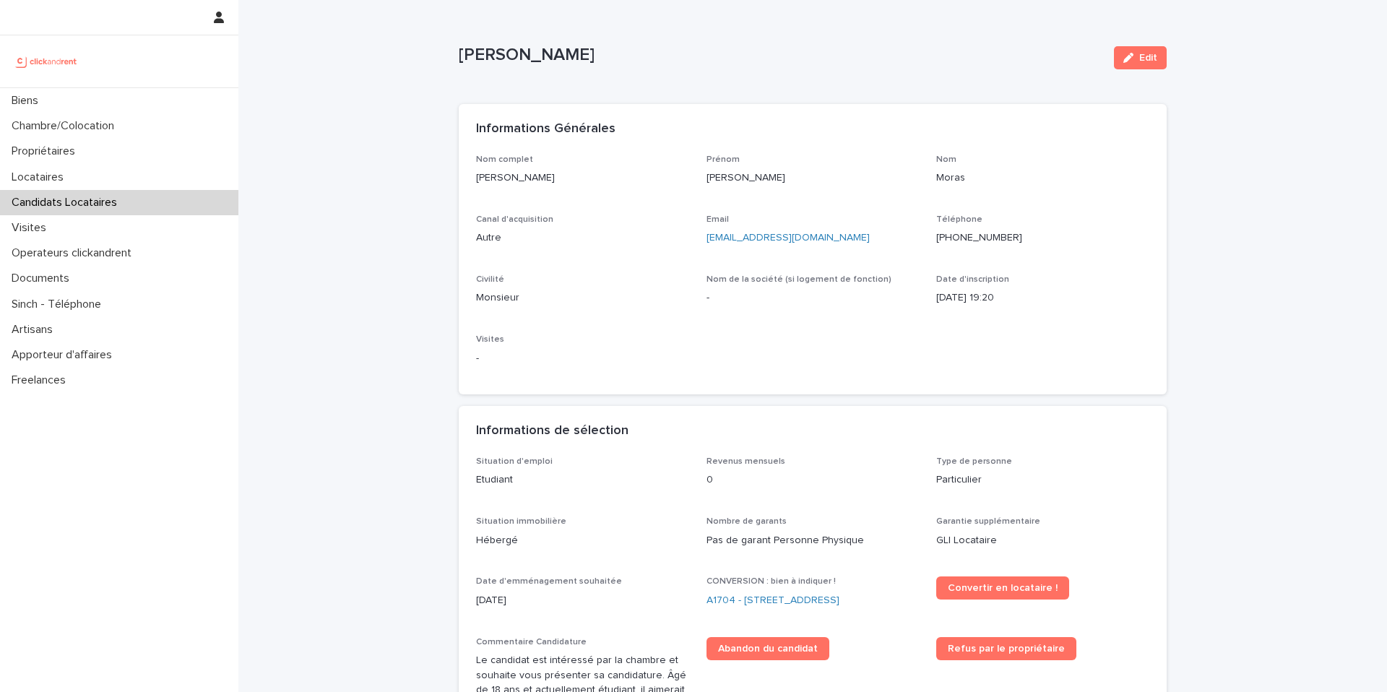
click at [189, 209] on div "Candidats Locataires" at bounding box center [119, 202] width 238 height 25
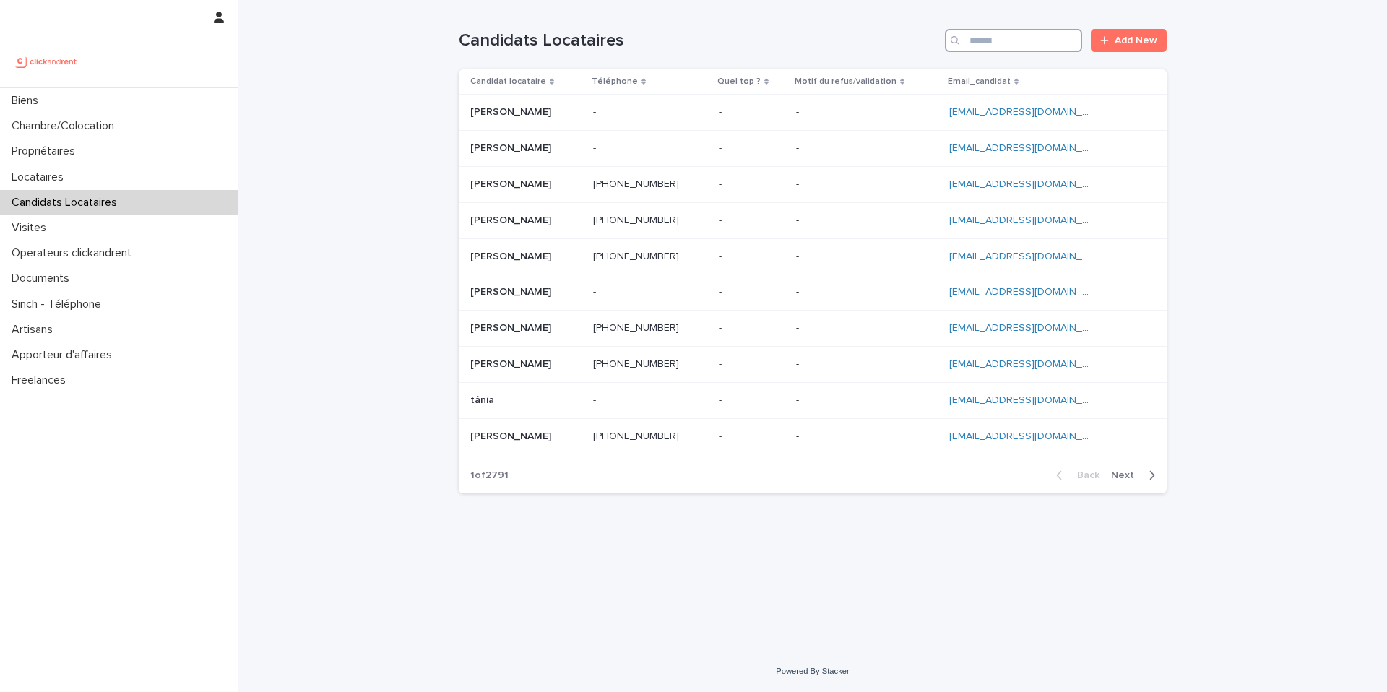
click at [1006, 46] on input "Search" at bounding box center [1013, 40] width 137 height 23
click at [1011, 43] on input "Search" at bounding box center [1013, 40] width 137 height 23
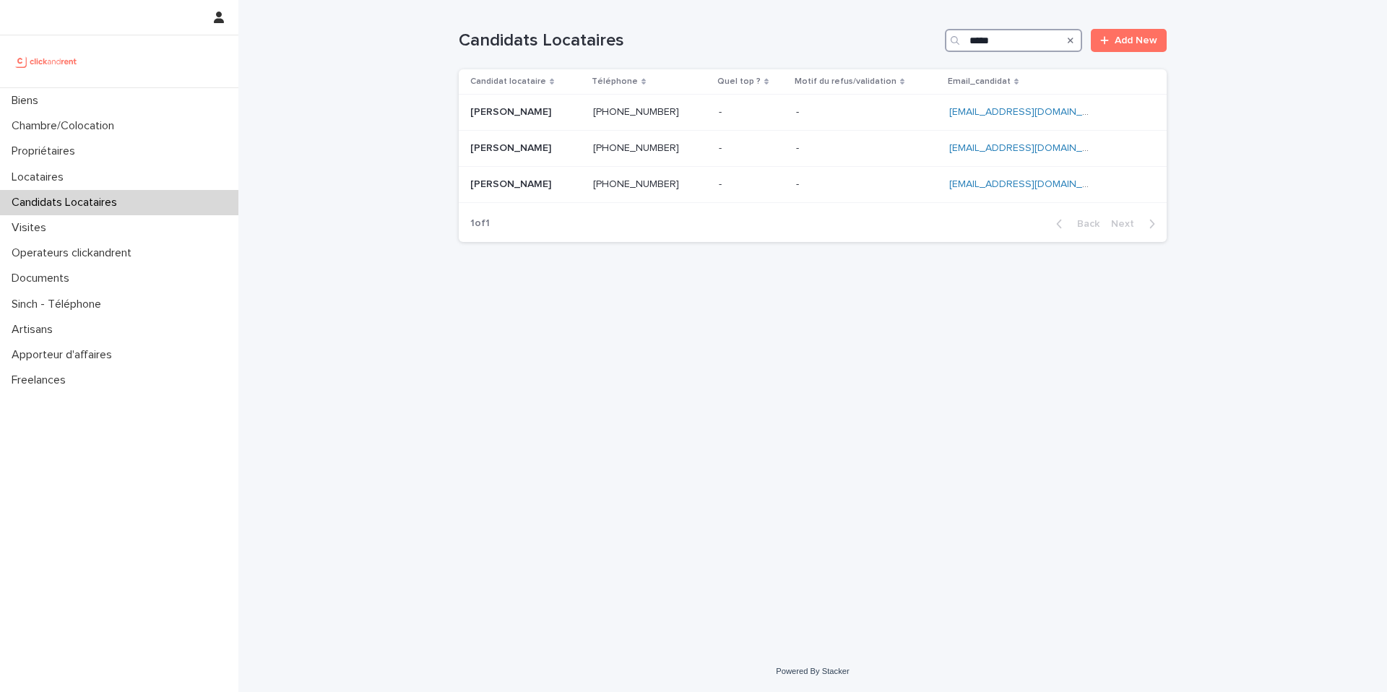
type input "*****"
click at [677, 116] on ringoverc2c-number-84e06f14122c "+590690588396" at bounding box center [636, 112] width 86 height 10
click at [745, 120] on td "- -" at bounding box center [751, 113] width 77 height 36
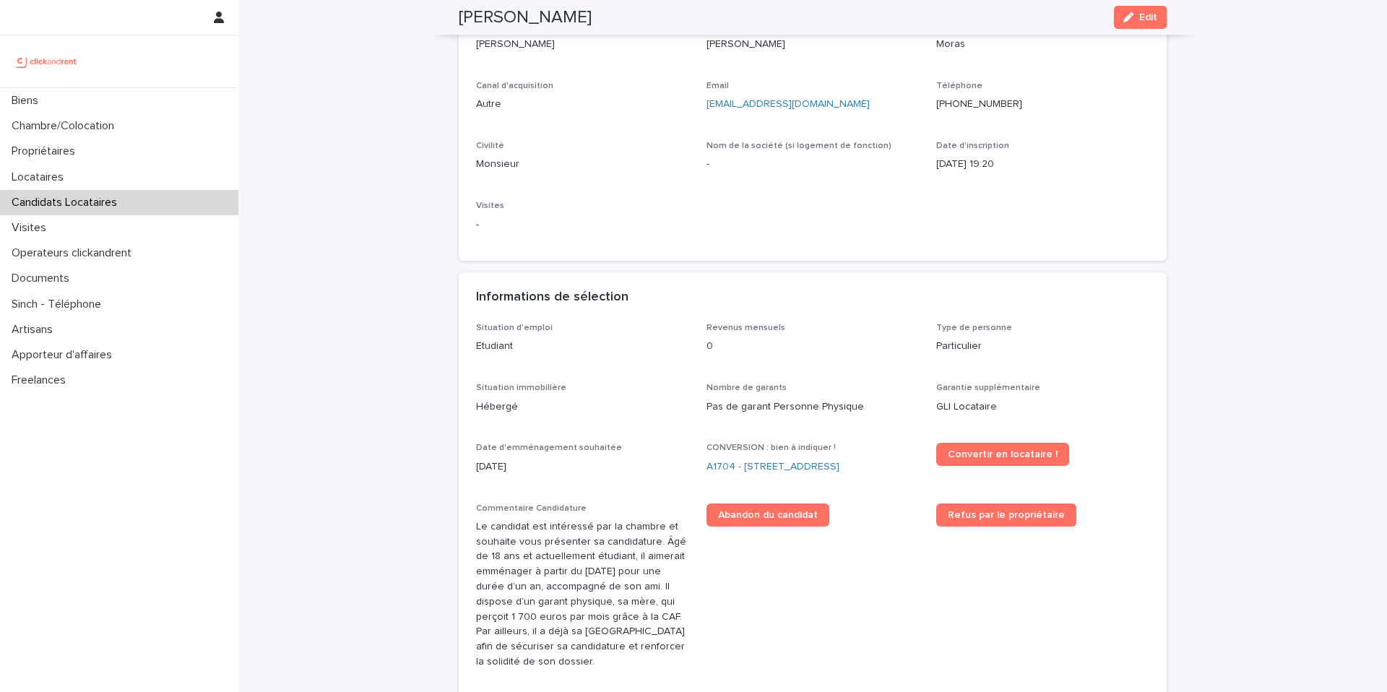
scroll to position [134, 0]
click at [1122, 24] on button "Edit" at bounding box center [1140, 17] width 53 height 23
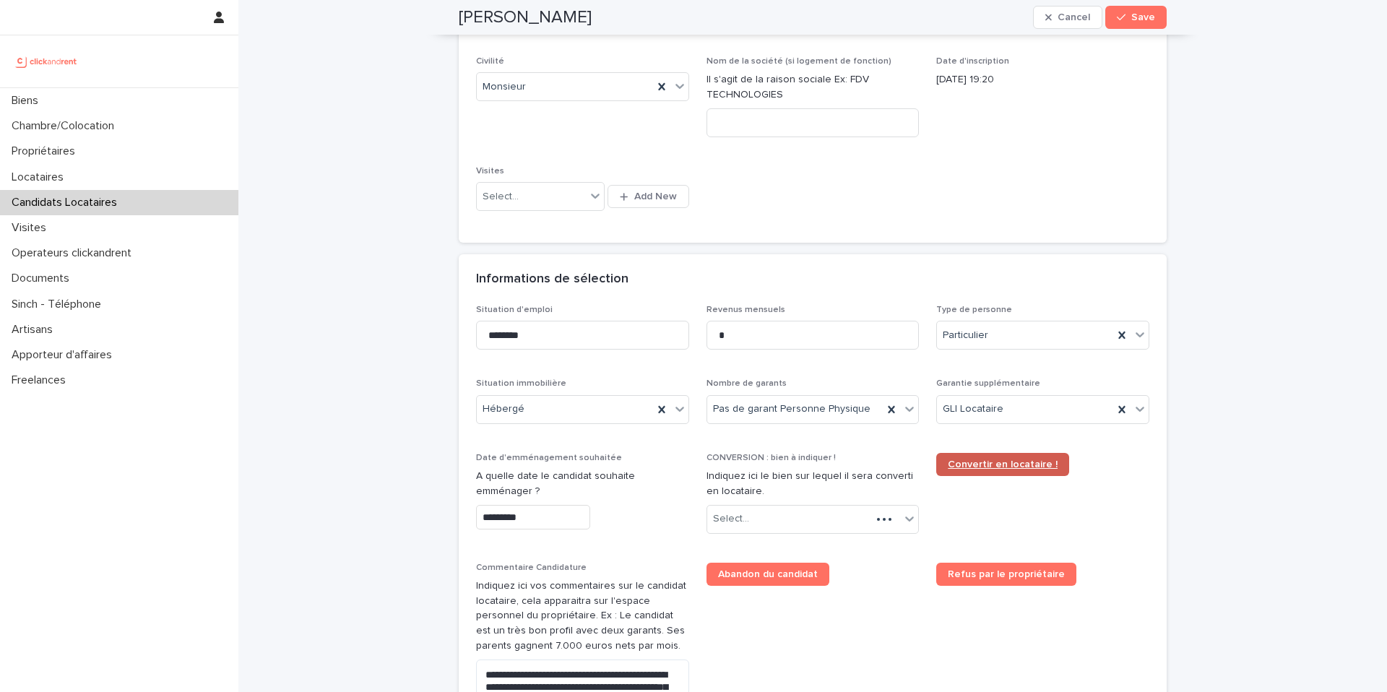
scroll to position [311, 0]
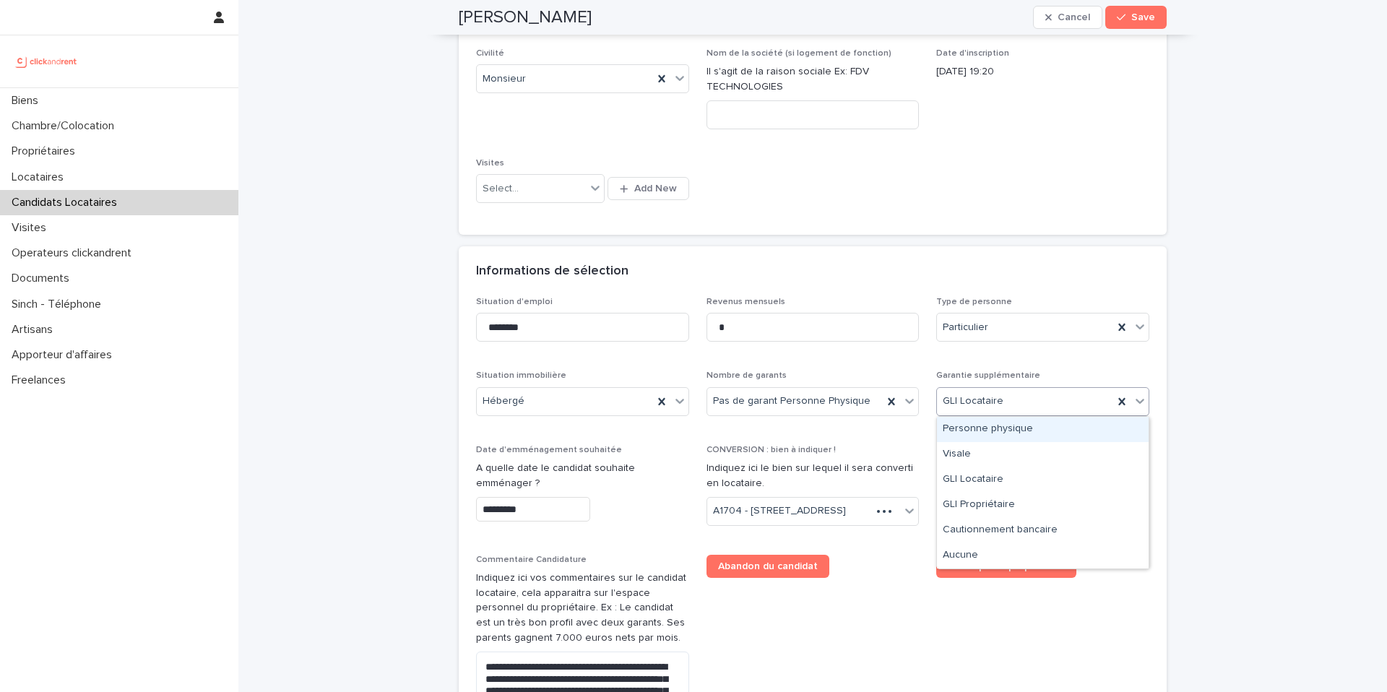
click at [1042, 412] on div "GLI Locataire" at bounding box center [1025, 401] width 176 height 24
click at [1018, 454] on div "Visale" at bounding box center [1043, 454] width 212 height 25
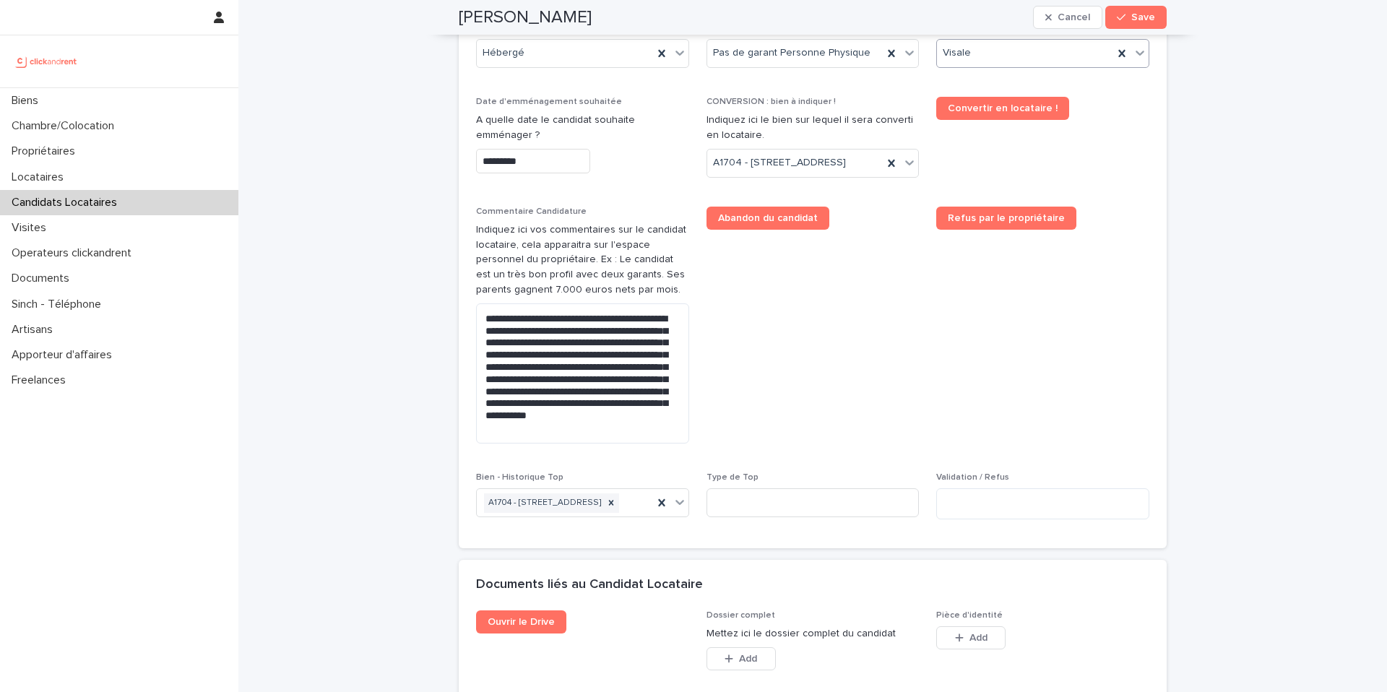
scroll to position [662, 0]
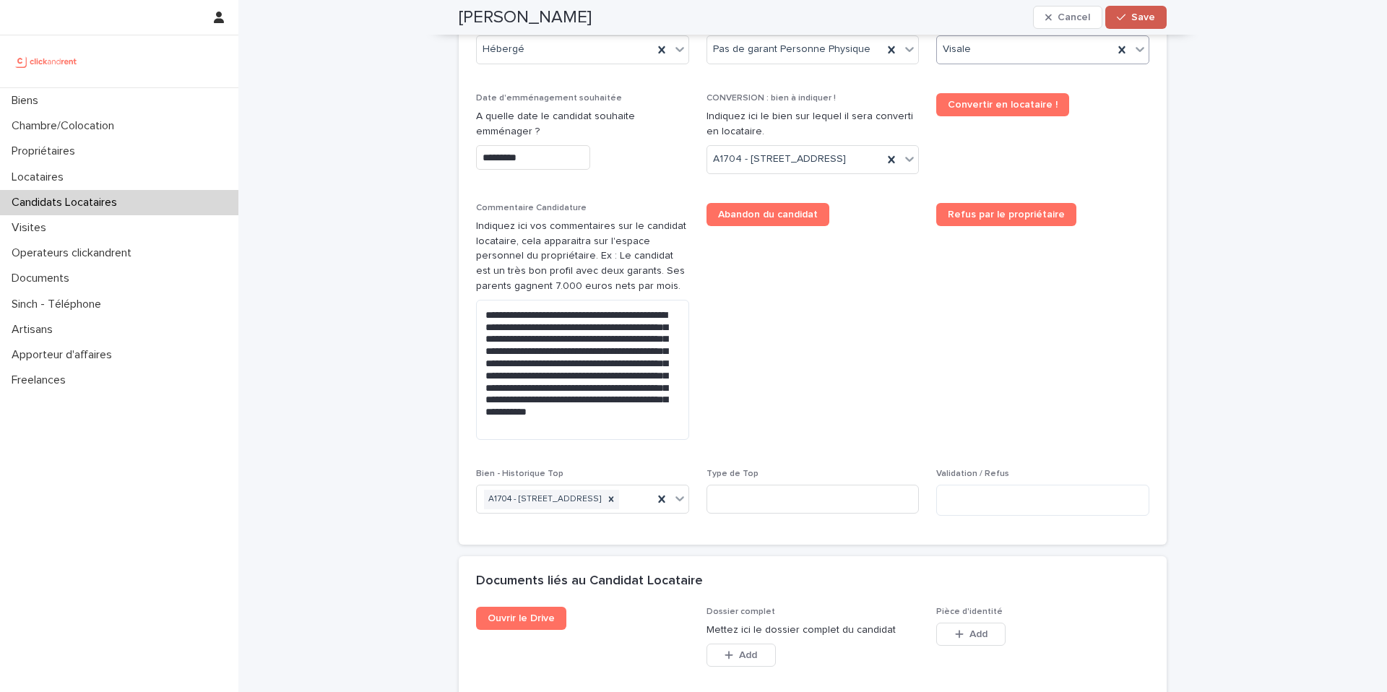
click at [1122, 18] on icon "button" at bounding box center [1121, 17] width 9 height 10
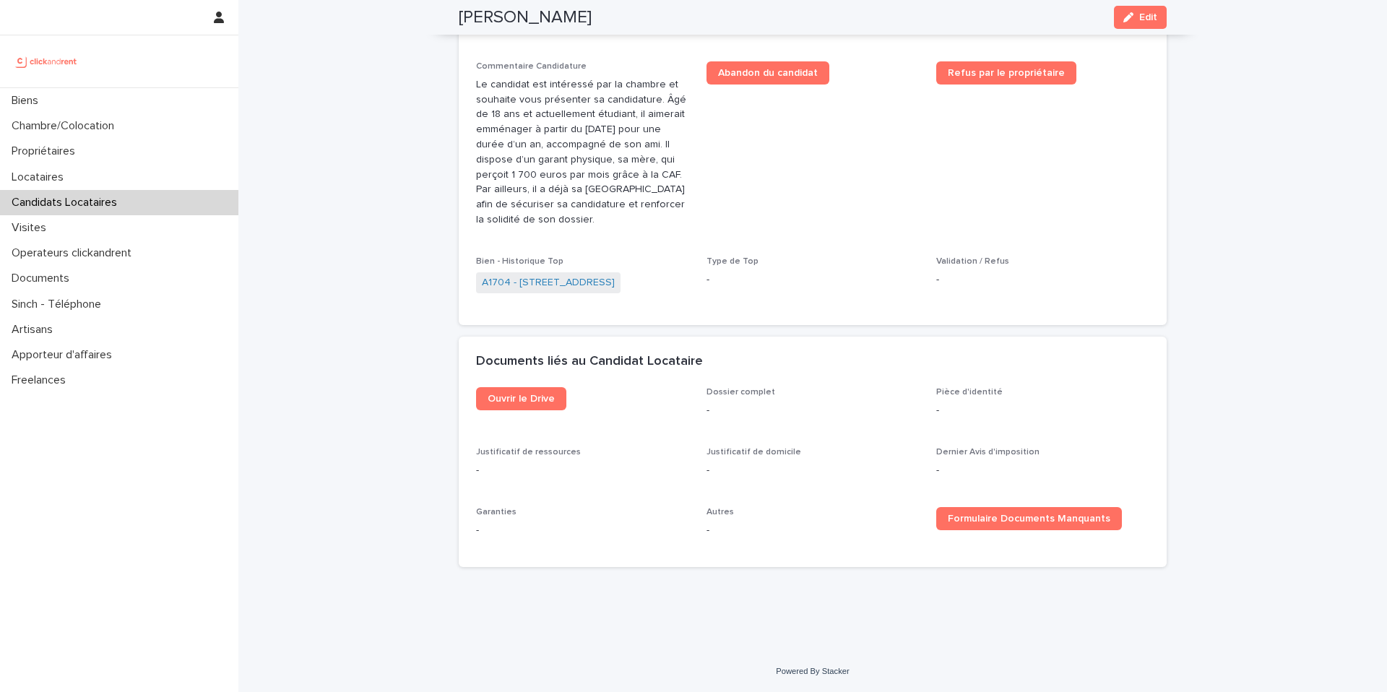
scroll to position [431, 0]
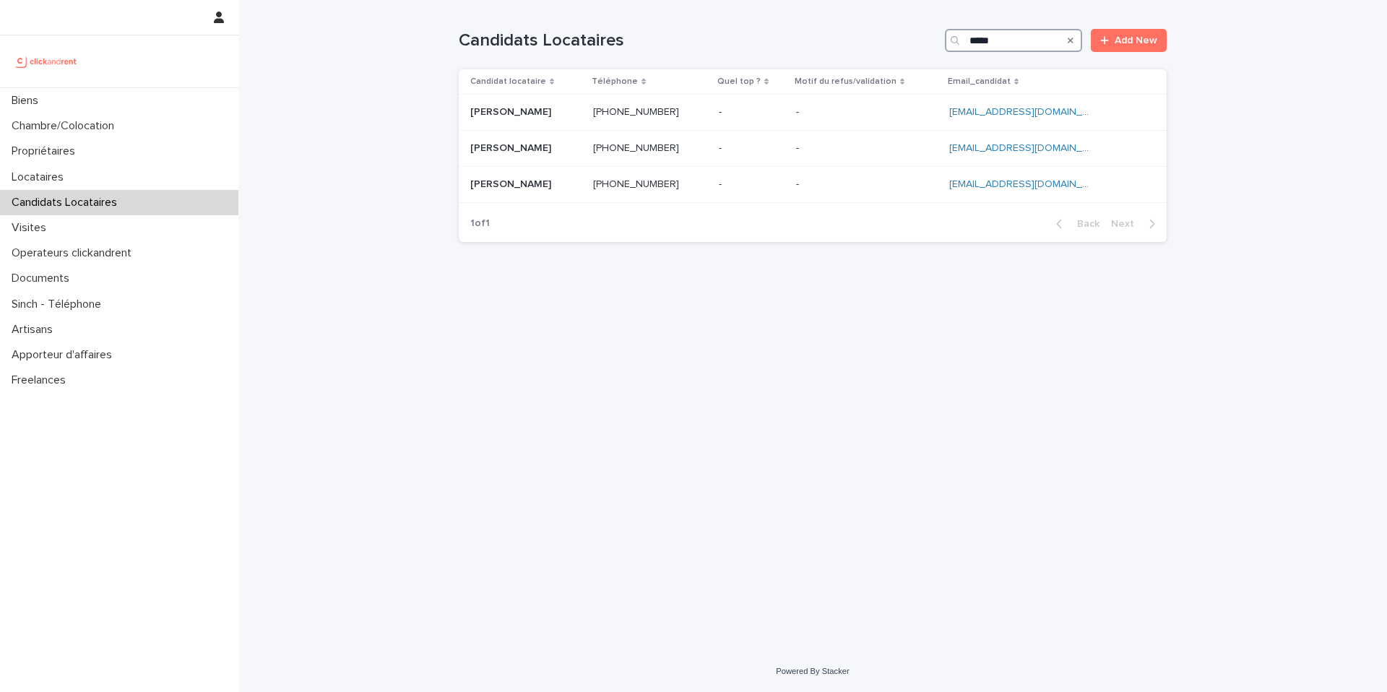
click at [1008, 40] on input "*****" at bounding box center [1013, 40] width 137 height 23
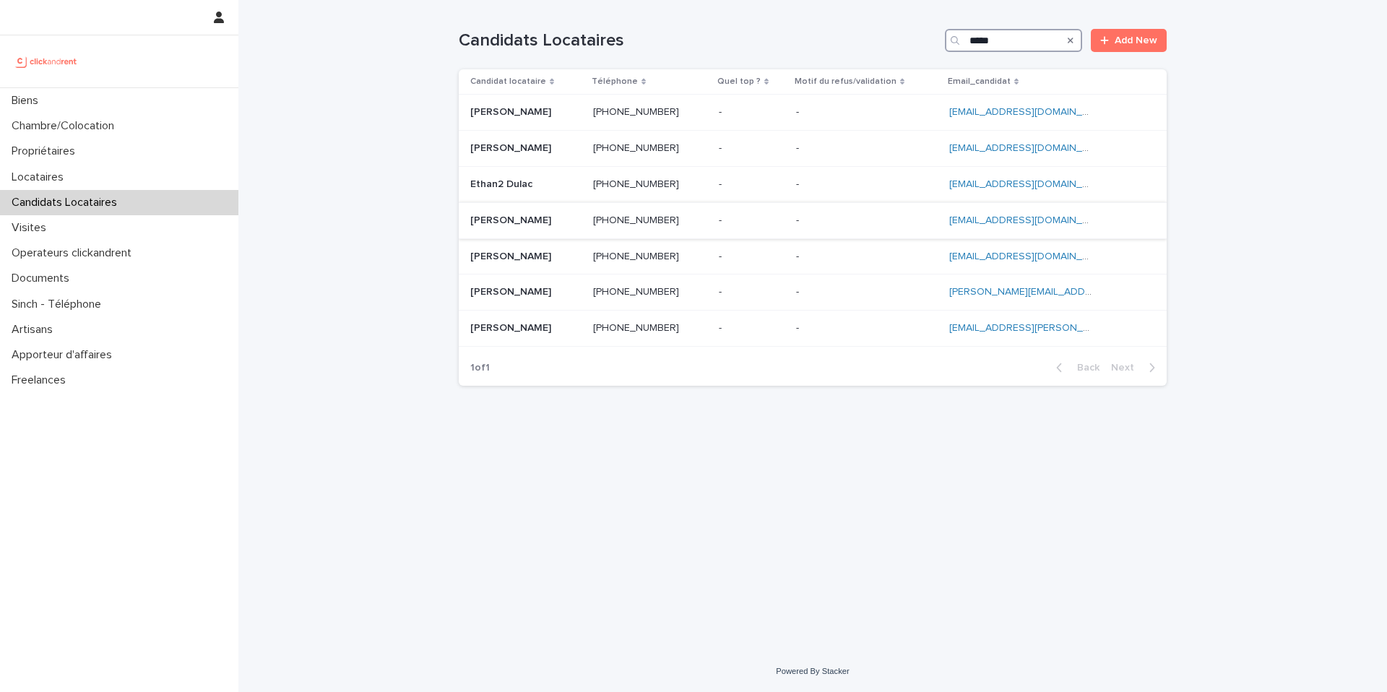
type input "*****"
click at [537, 224] on p at bounding box center [525, 221] width 111 height 12
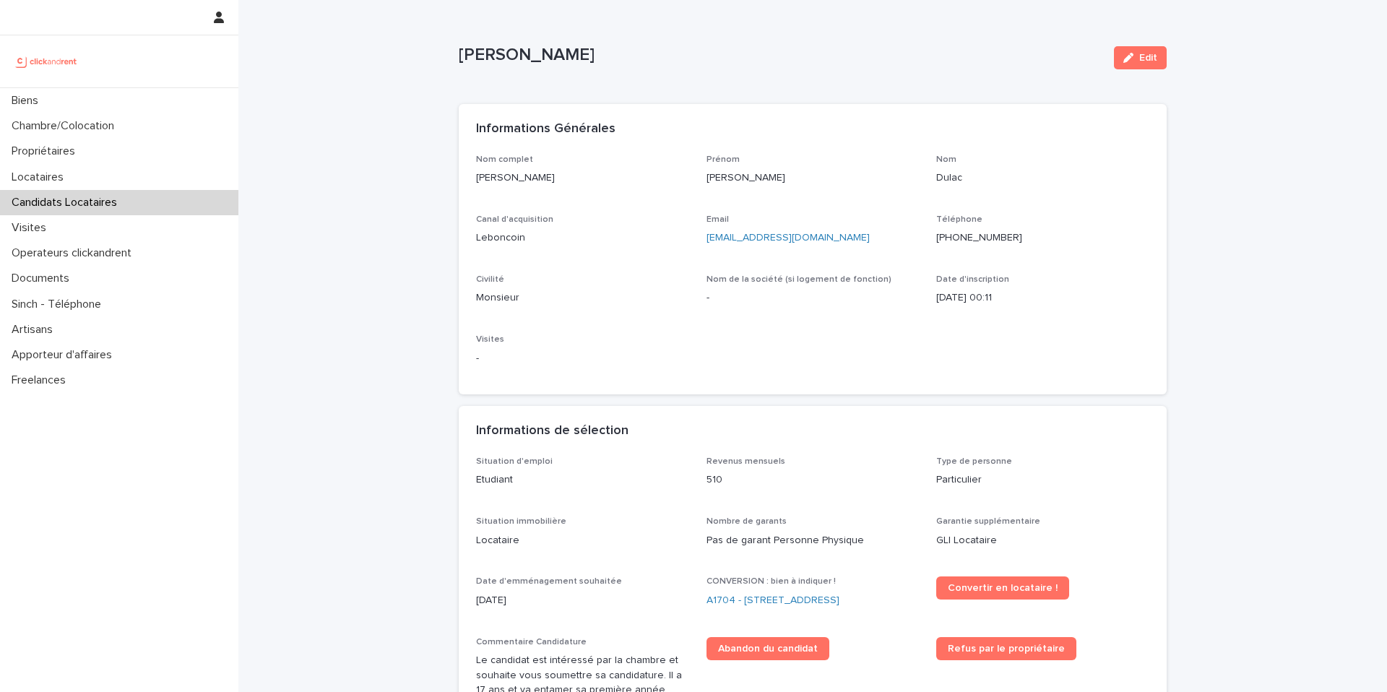
click at [1006, 235] on ringoverc2c-number-84e06f14122c "+590690949508" at bounding box center [979, 238] width 86 height 10
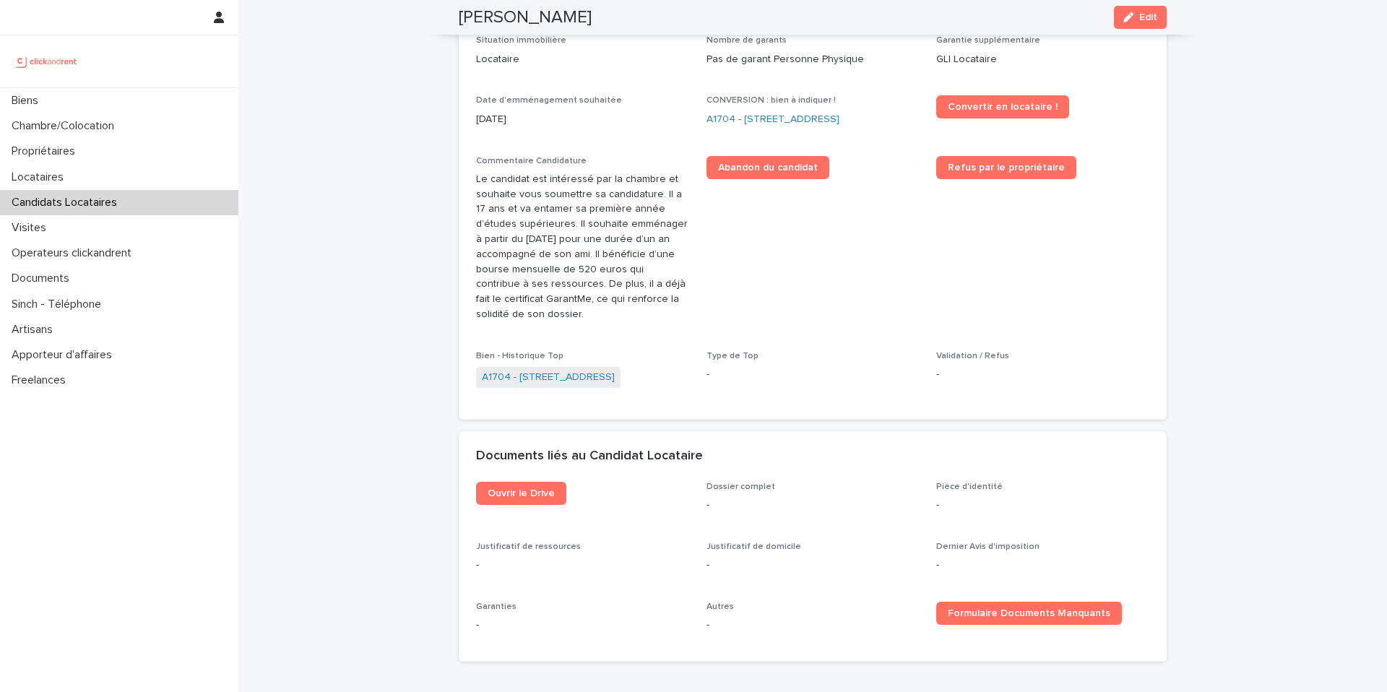
scroll to position [488, 0]
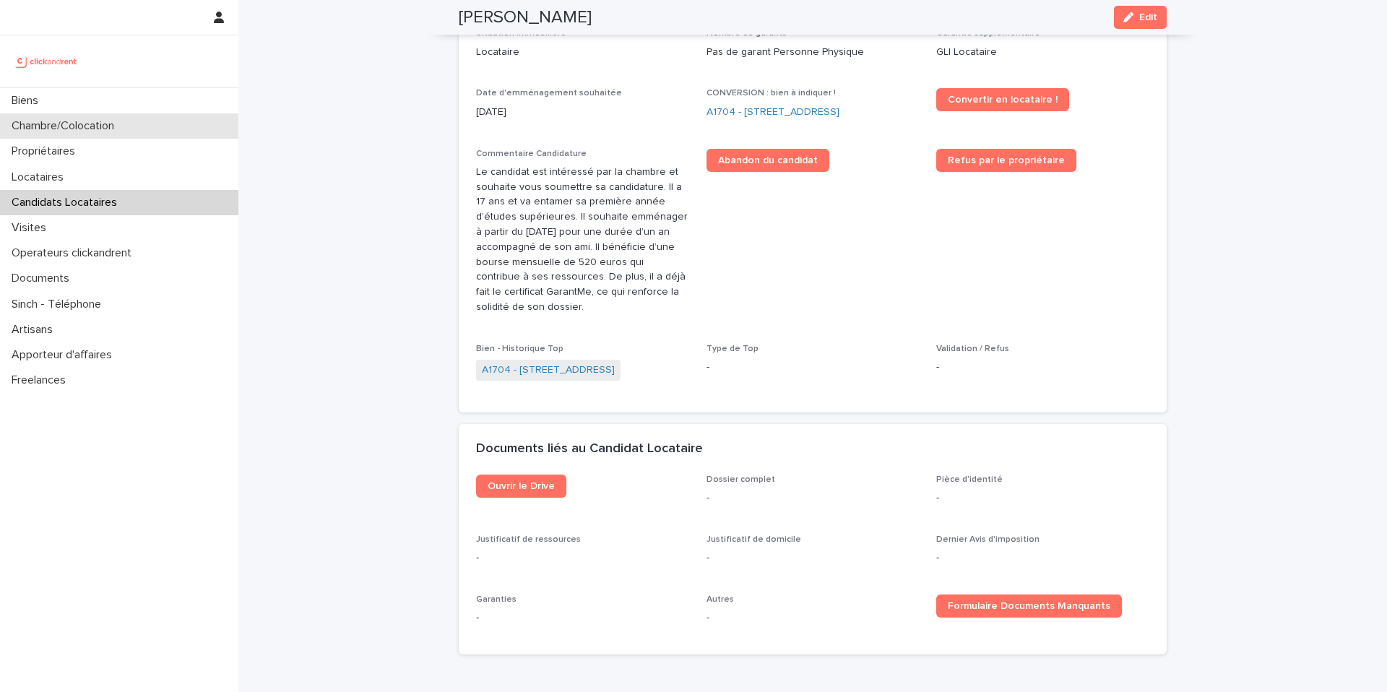
click at [152, 134] on div "Chambre/Colocation" at bounding box center [119, 125] width 238 height 25
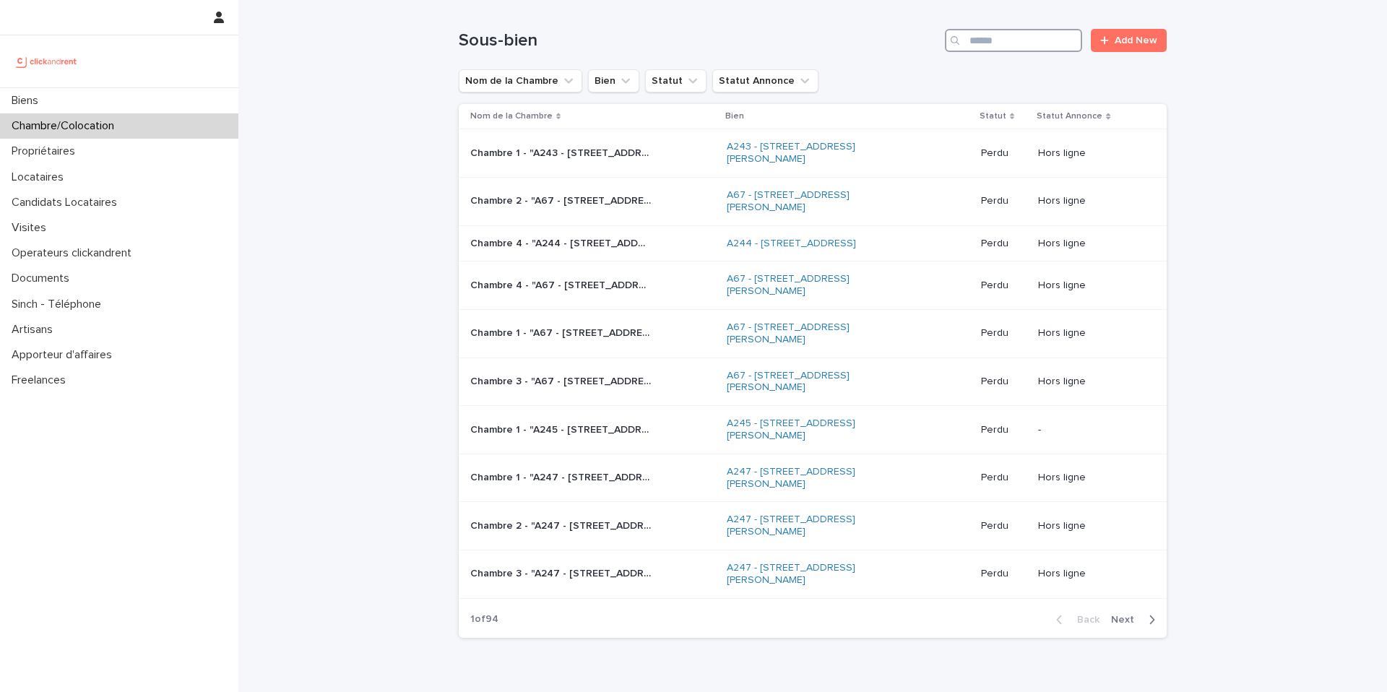
click at [1033, 39] on input "Search" at bounding box center [1013, 40] width 137 height 23
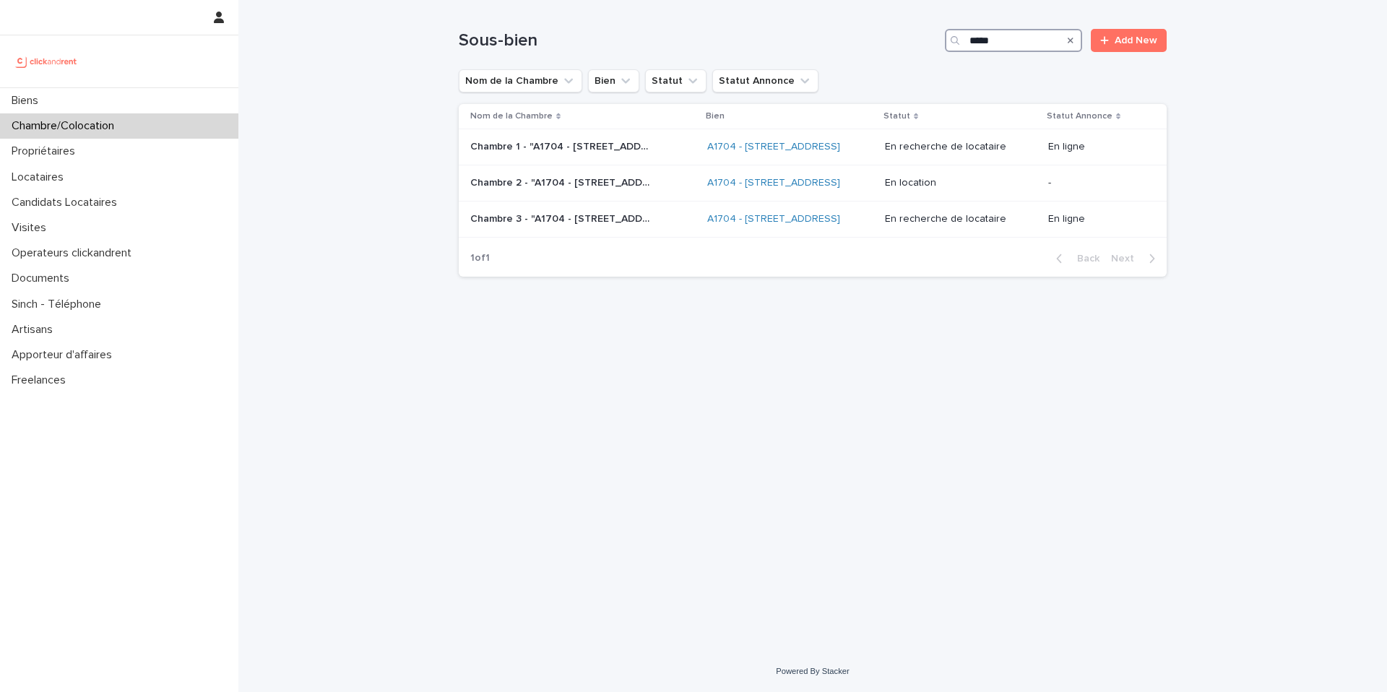
type input "*****"
click at [637, 153] on p "Chambre 1 - "A1704 - 4 rue de la Platrerie, Étampes 91150"" at bounding box center [561, 145] width 183 height 15
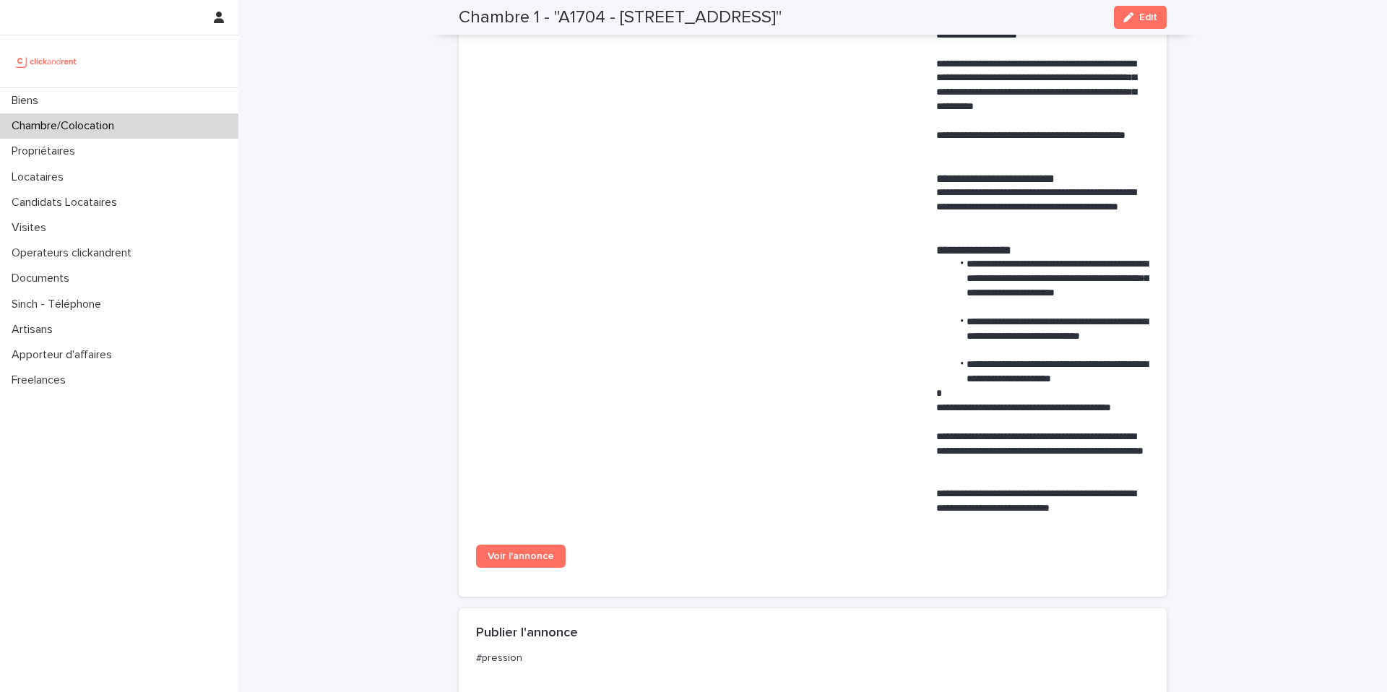
scroll to position [647, 0]
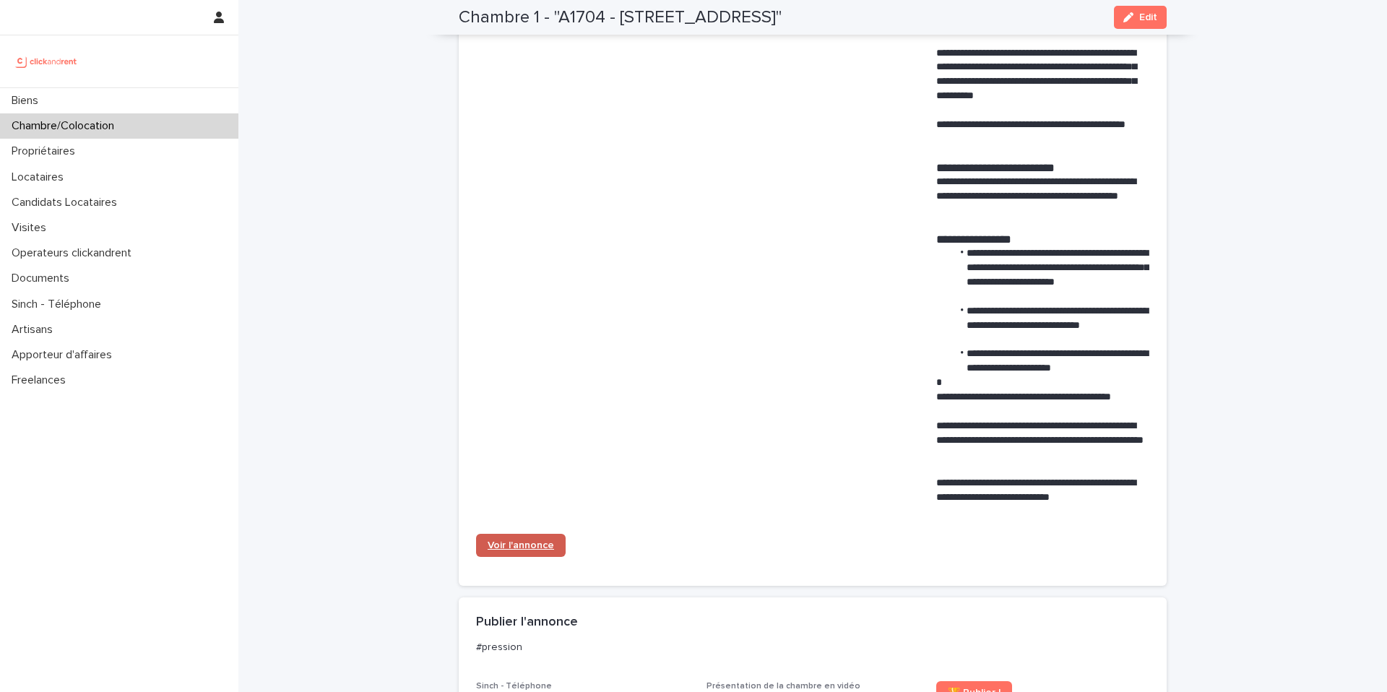
click at [545, 553] on link "Voir l'annonce" at bounding box center [521, 545] width 90 height 23
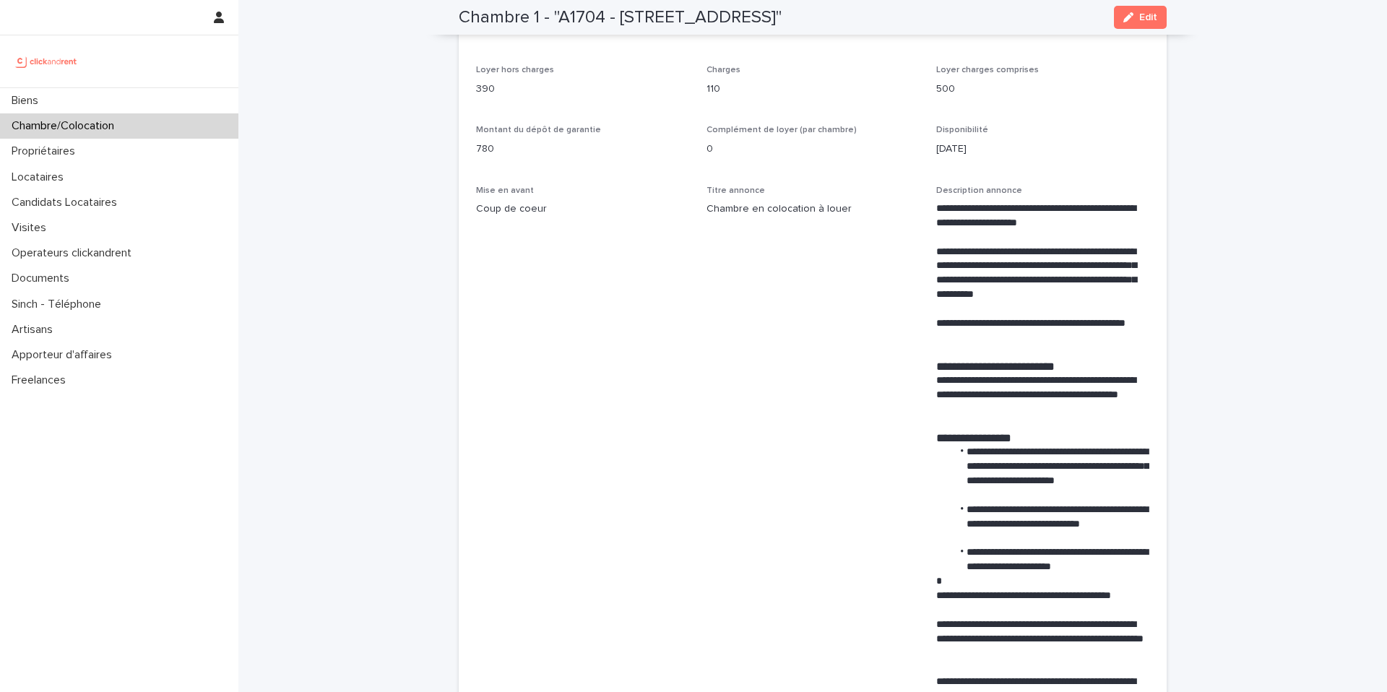
scroll to position [449, 0]
click at [100, 136] on div "Chambre/Colocation" at bounding box center [119, 125] width 238 height 25
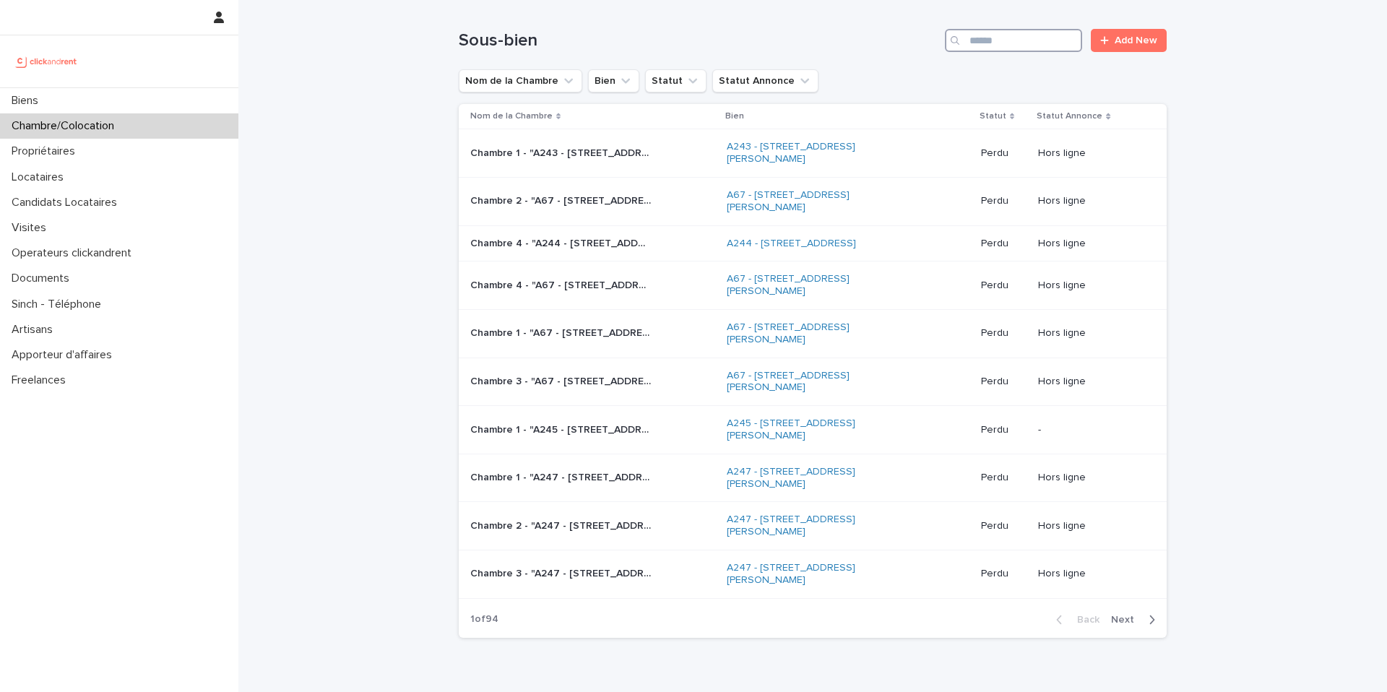
click at [1010, 42] on input "Search" at bounding box center [1013, 40] width 137 height 23
click at [1019, 44] on input "Search" at bounding box center [1013, 40] width 137 height 23
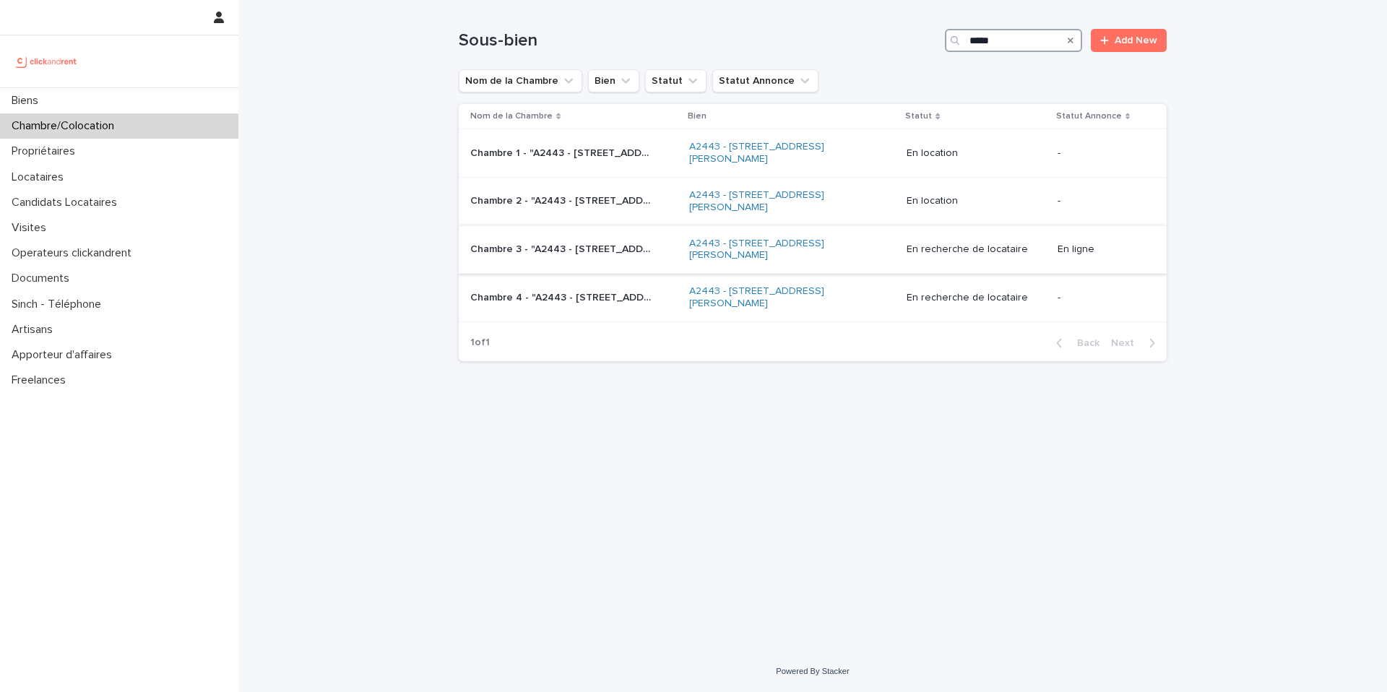
type input "*****"
click at [607, 258] on div "Chambre 3 - "A2443 - 18 place Georges Pompidou, Noisy-le-Grand 93160" Chambre 3…" at bounding box center [573, 250] width 207 height 24
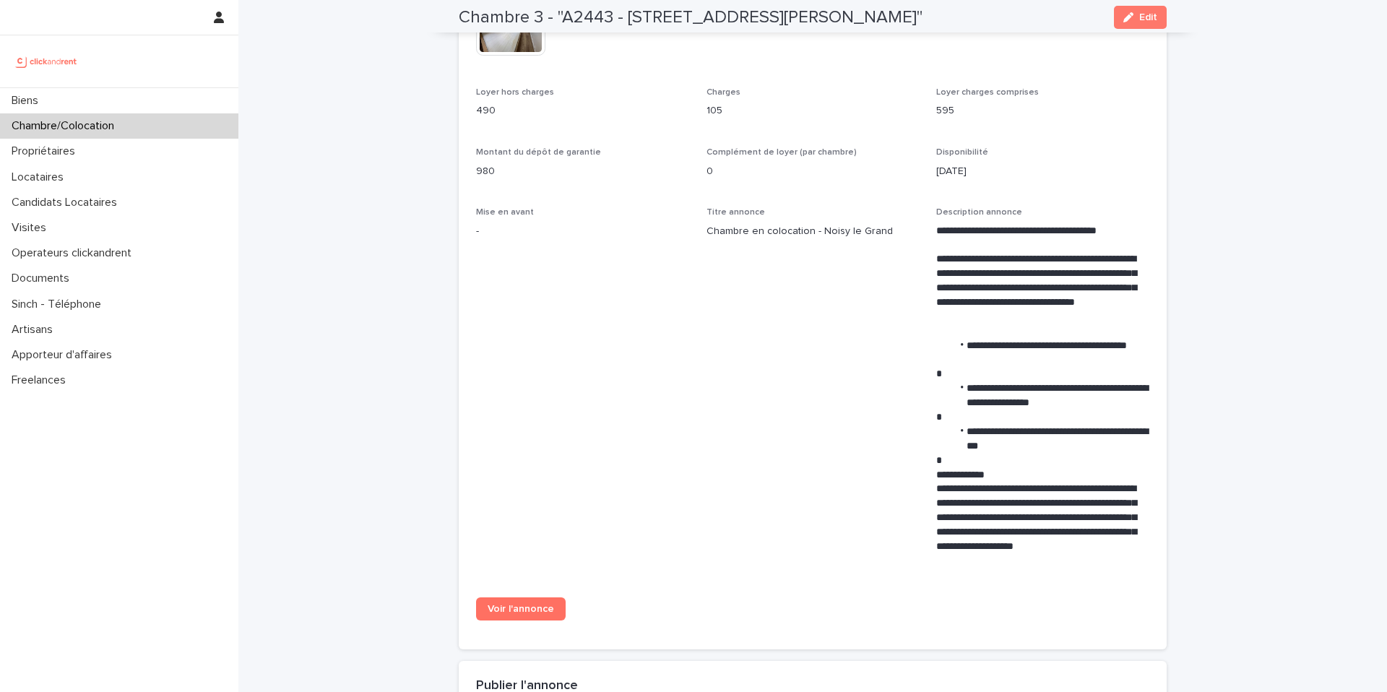
scroll to position [528, 0]
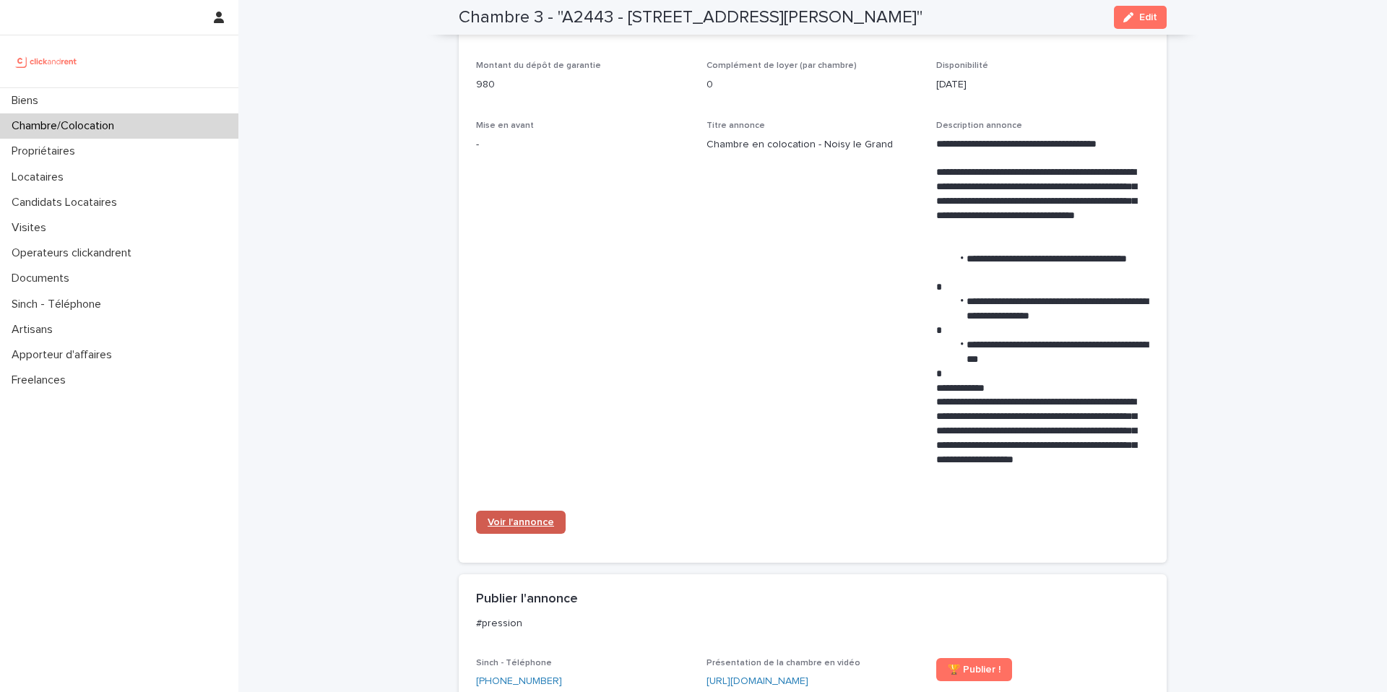
click at [529, 523] on span "Voir l'annonce" at bounding box center [521, 522] width 66 height 10
click at [62, 174] on p "Locataires" at bounding box center [40, 177] width 69 height 14
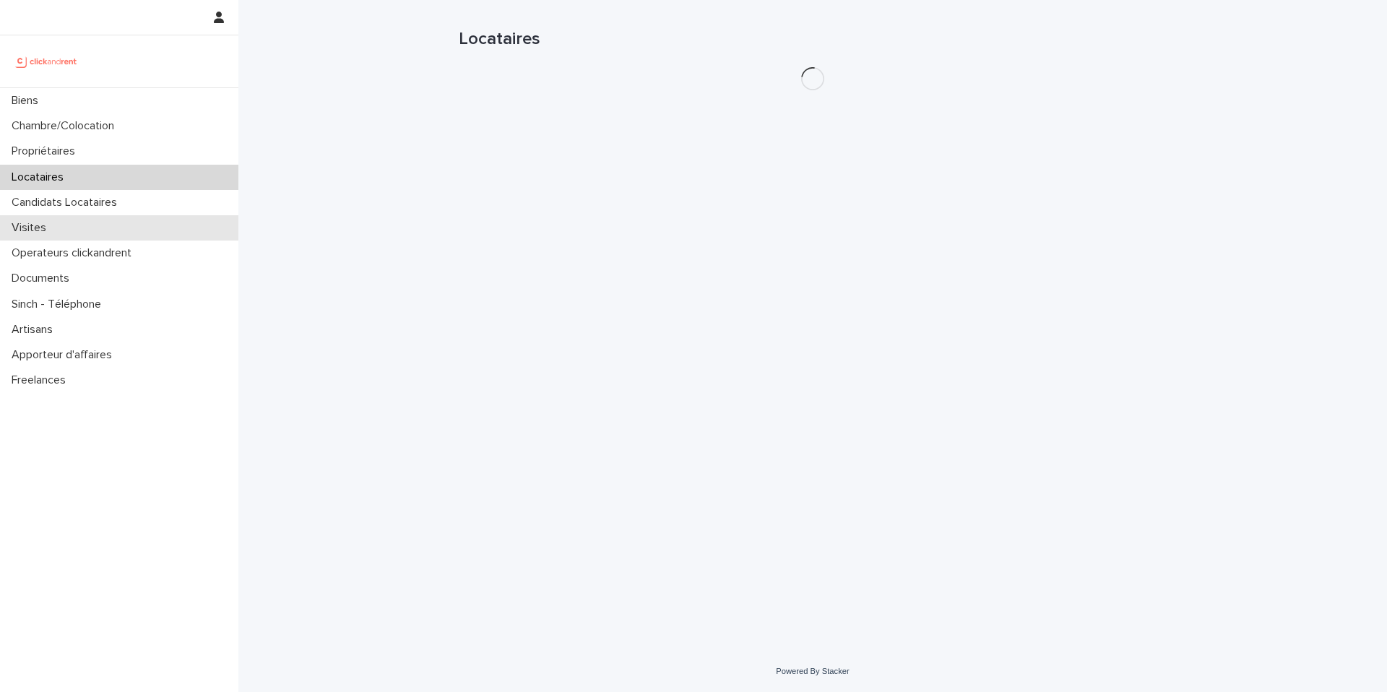
click at [47, 230] on p "Visites" at bounding box center [32, 228] width 52 height 14
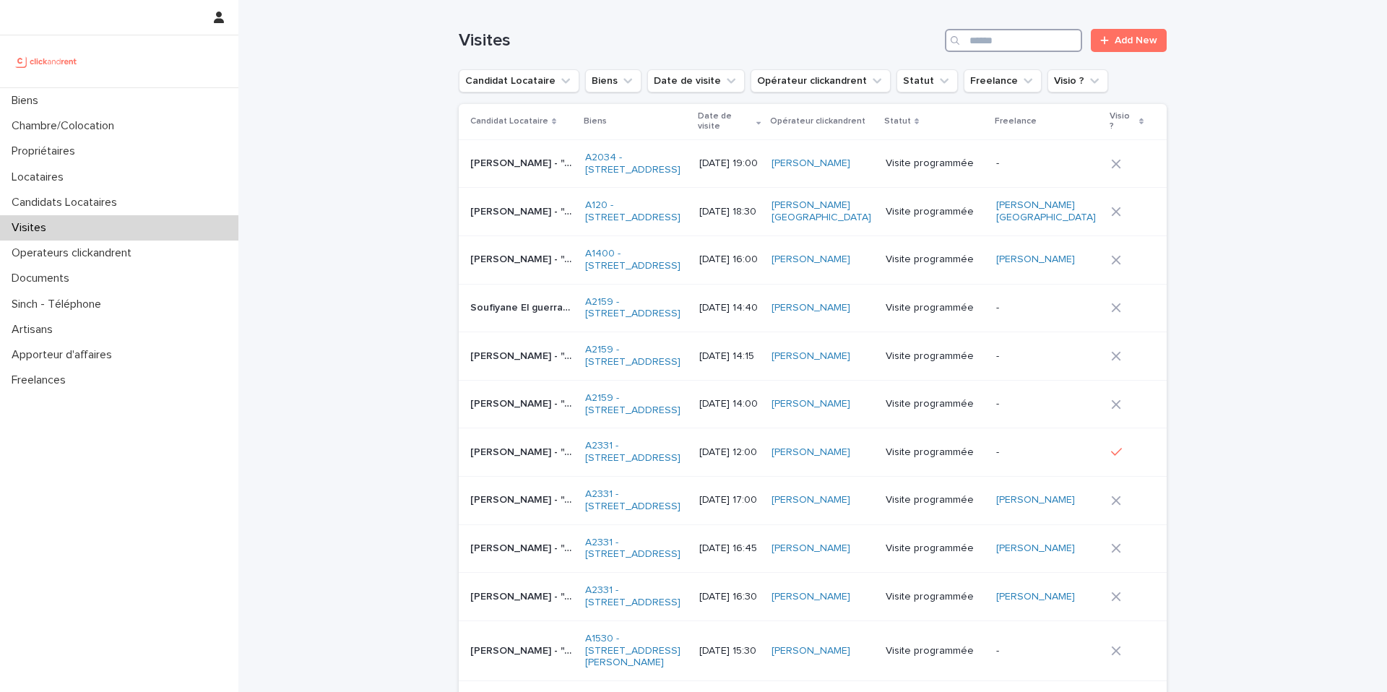
click at [1039, 46] on input "Search" at bounding box center [1013, 40] width 137 height 23
click at [1129, 47] on link "Add New" at bounding box center [1129, 40] width 76 height 23
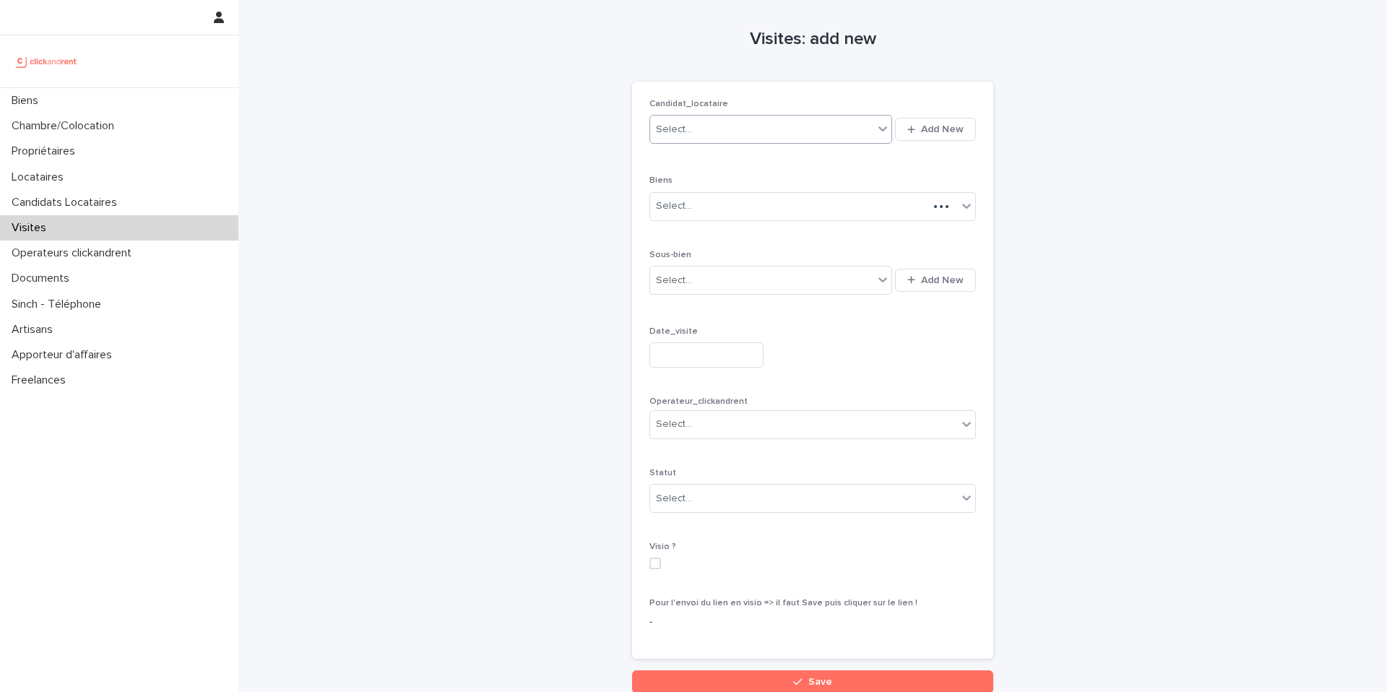
click at [745, 126] on div "Select..." at bounding box center [761, 130] width 223 height 24
paste input "**********"
type input "**********"
click at [771, 156] on div "Nathan Vanden Bossche" at bounding box center [771, 156] width 242 height 25
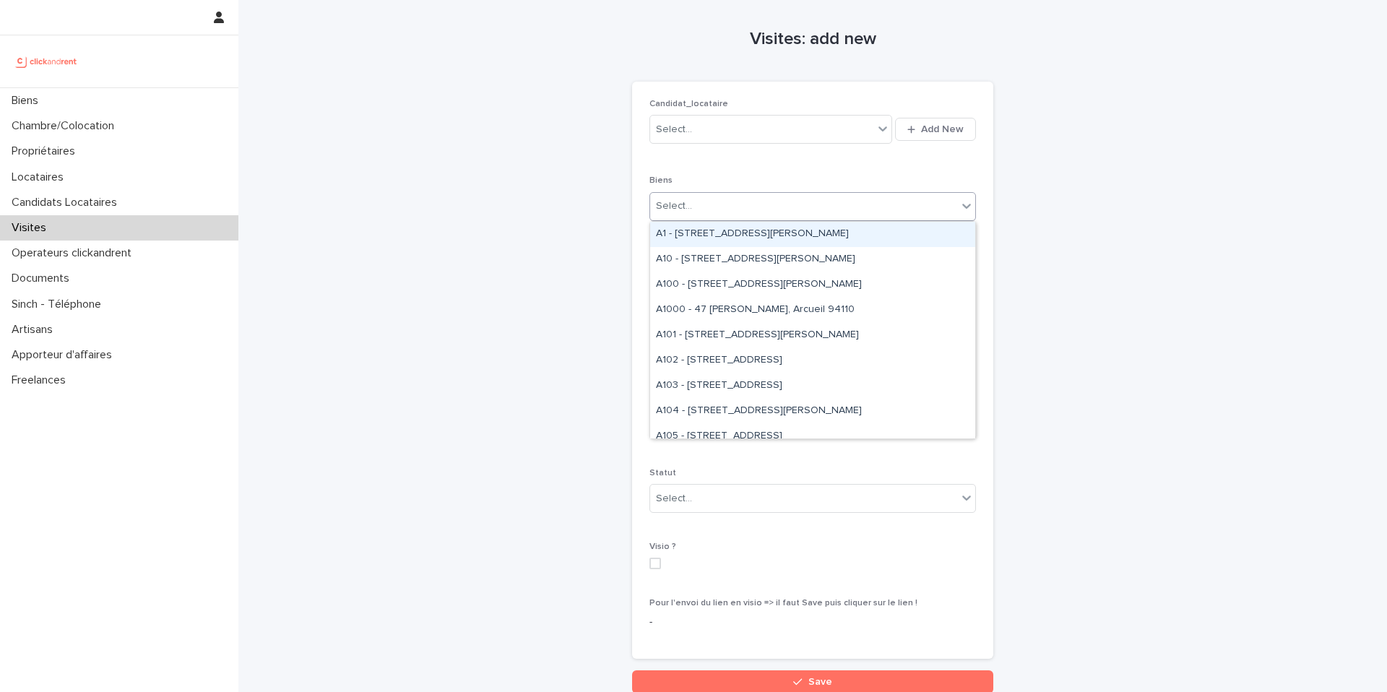
click at [740, 202] on div "Select..." at bounding box center [803, 206] width 307 height 24
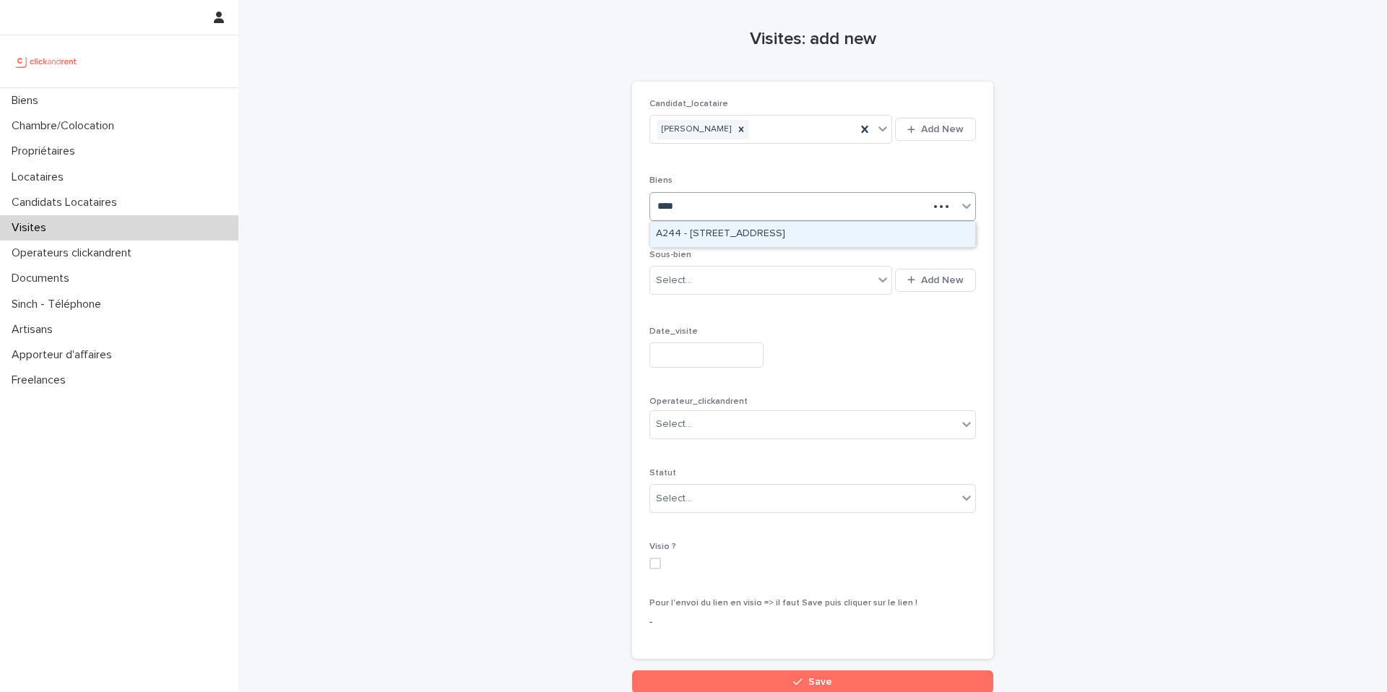
type input "*****"
click at [752, 234] on div "A2443 - 18 place Georges Pompidou, Noisy-le-Grand 93160" at bounding box center [812, 234] width 325 height 25
click at [717, 284] on div "Select..." at bounding box center [761, 281] width 223 height 24
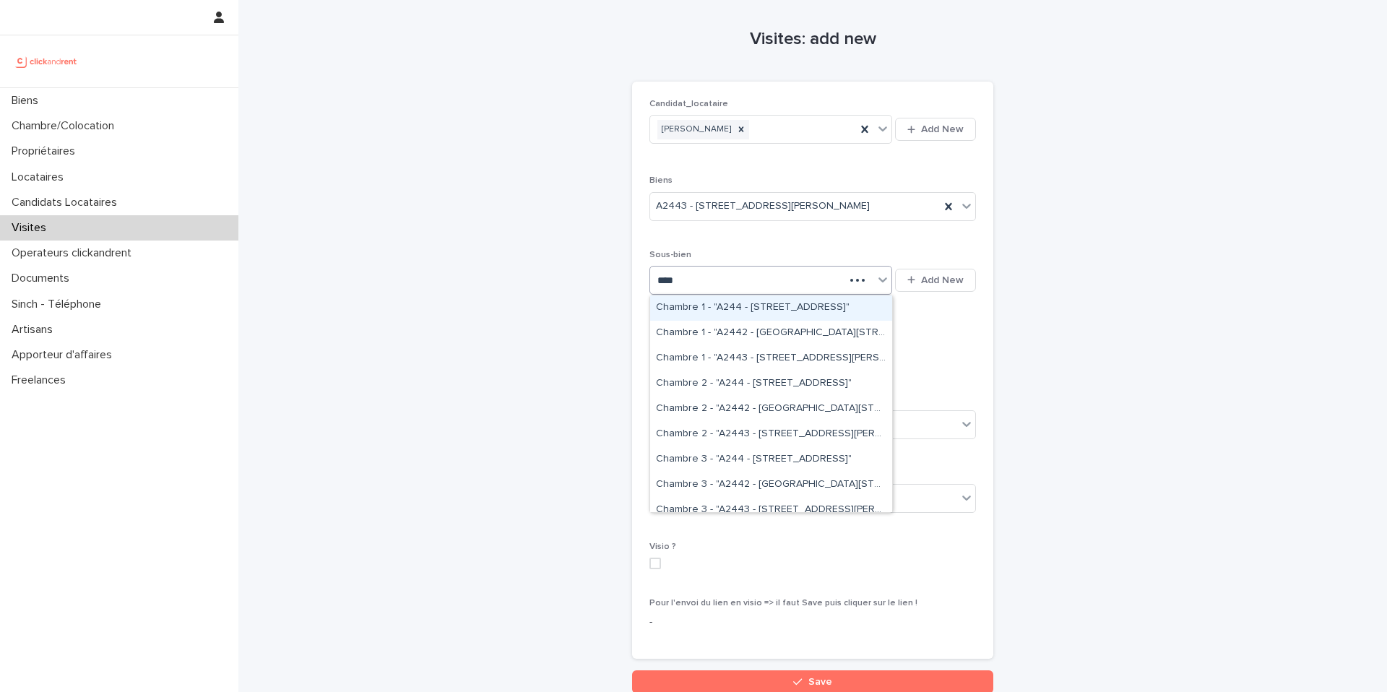
type input "*****"
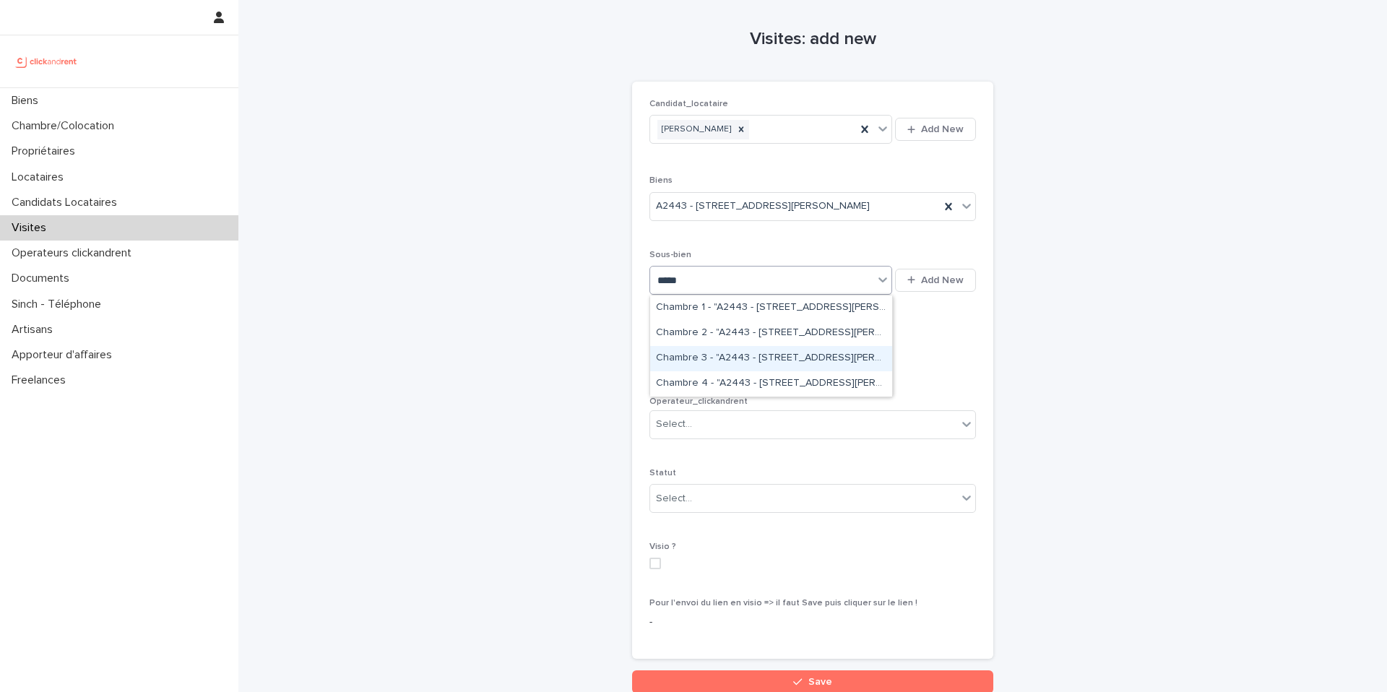
click at [804, 355] on div "Chambre 3 - "A2443 - 18 place Georges Pompidou, Noisy-le-Grand 93160"" at bounding box center [771, 358] width 242 height 25
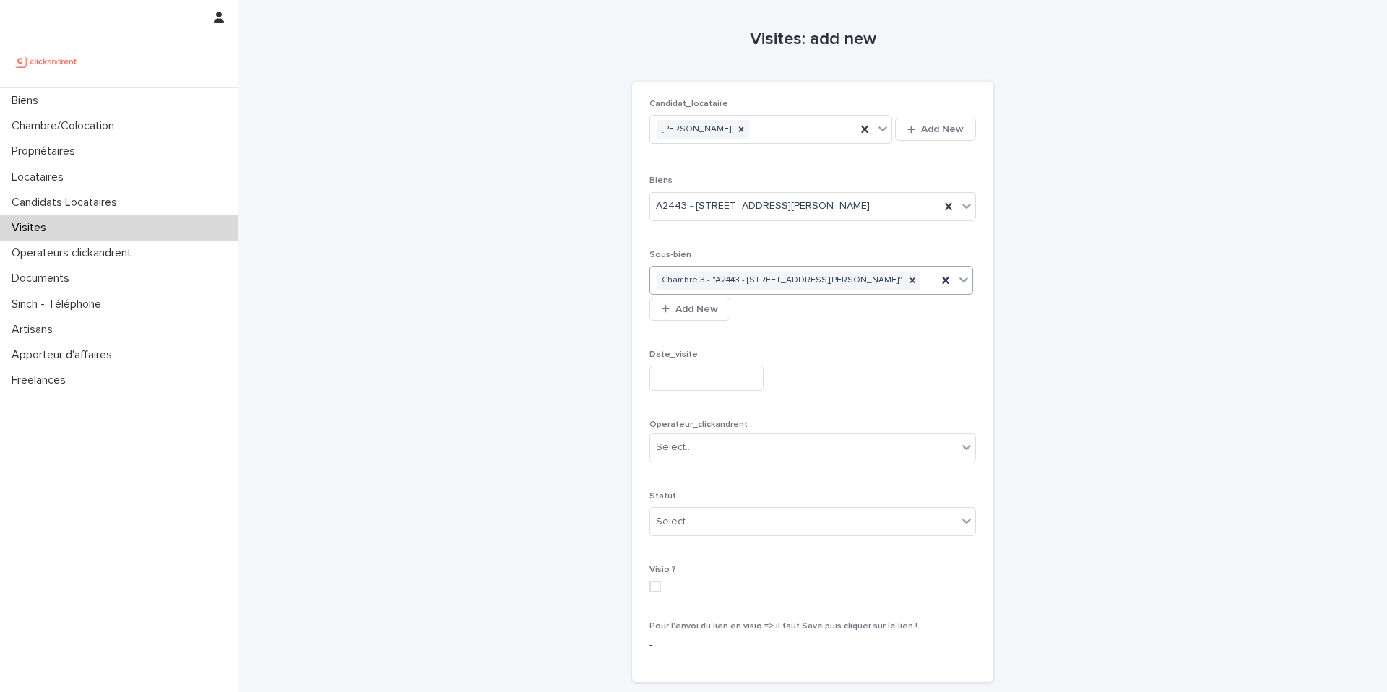
click at [709, 391] on input "text" at bounding box center [706, 377] width 114 height 25
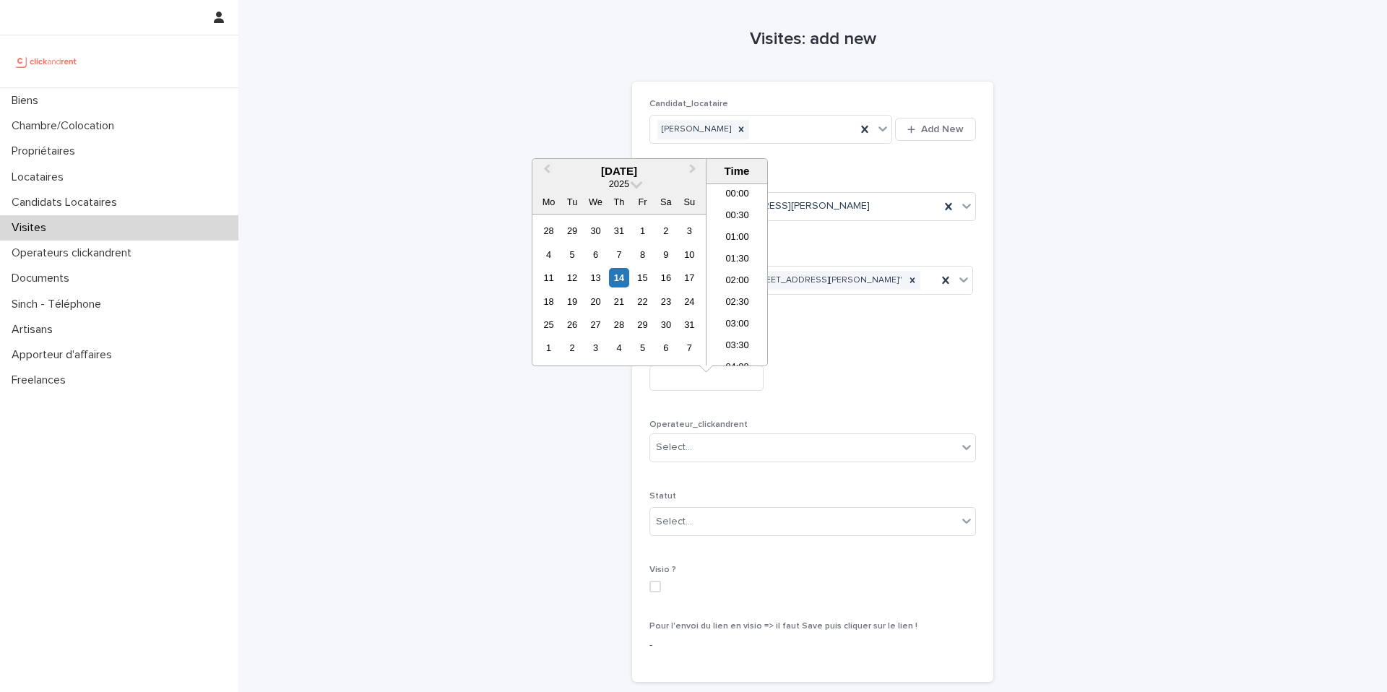
scroll to position [766, 0]
click at [639, 290] on div "18 19 20 21 22 23 24" at bounding box center [619, 301] width 164 height 23
click at [639, 287] on div "15" at bounding box center [643, 278] width 20 height 20
click at [735, 239] on li "13:00" at bounding box center [736, 236] width 61 height 22
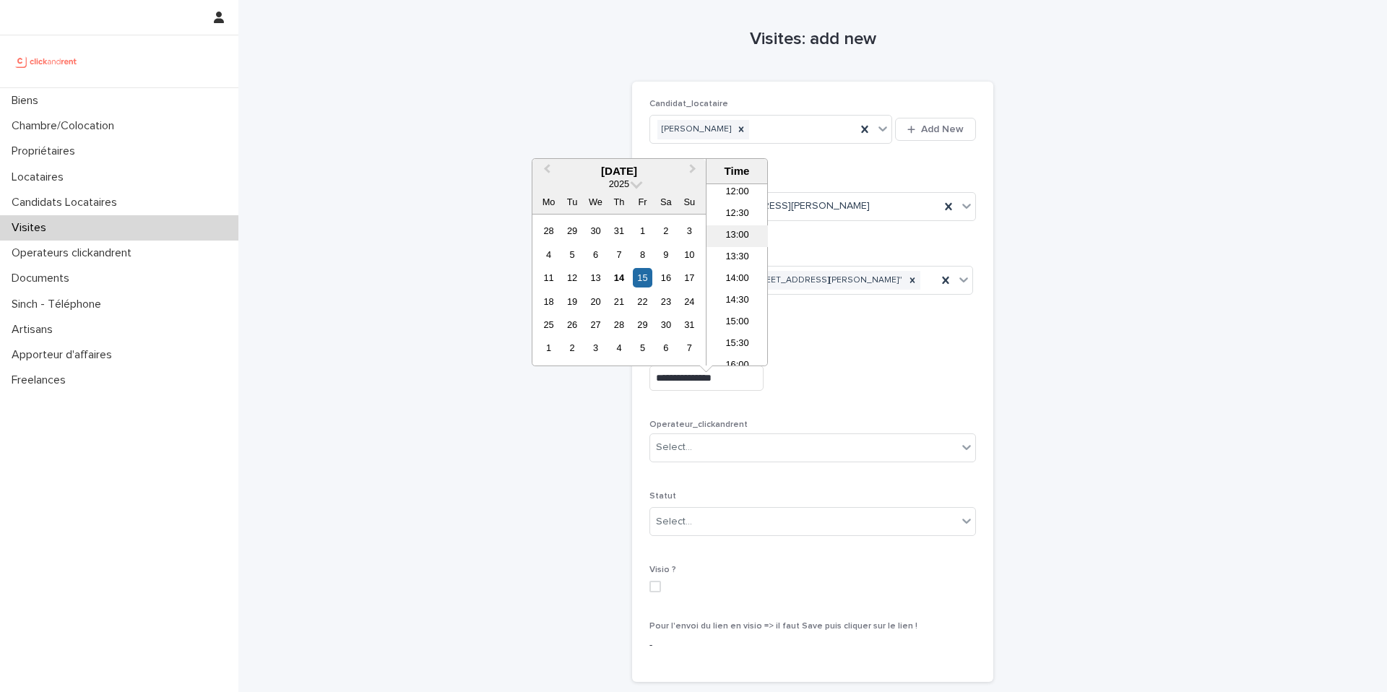
type input "**********"
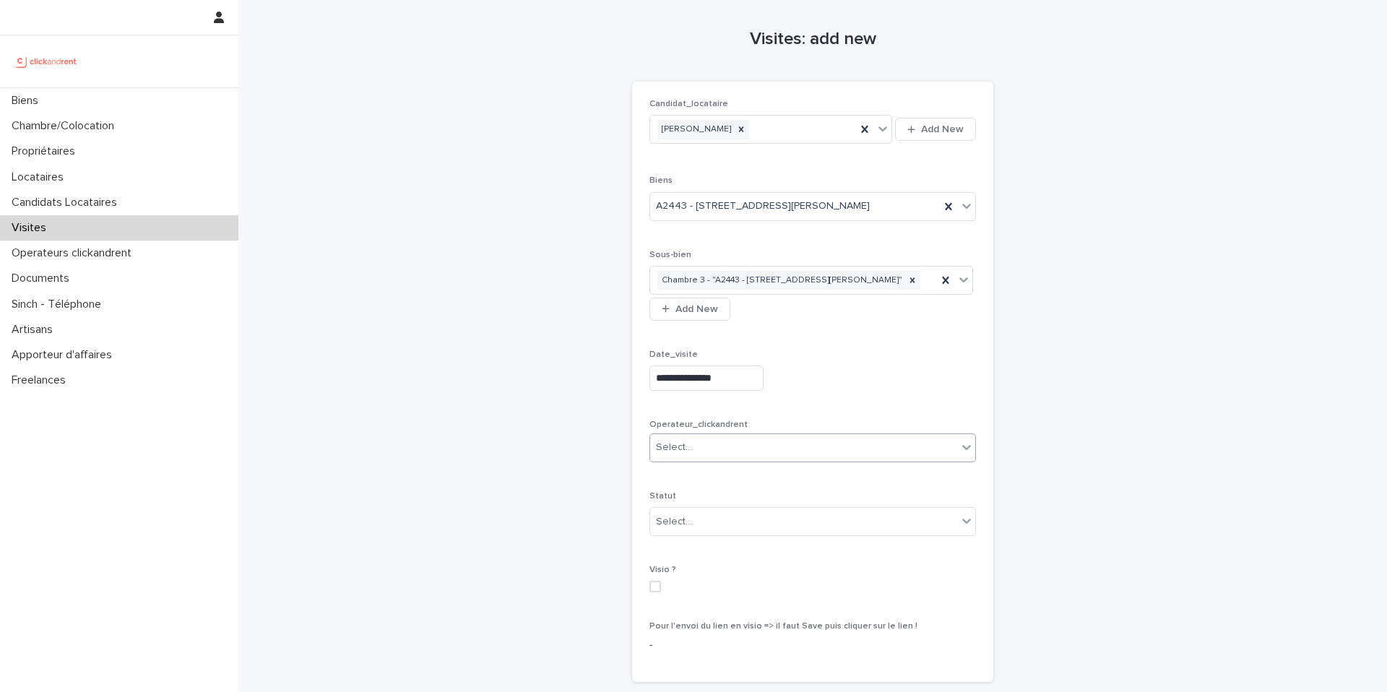
click at [797, 459] on div "Select..." at bounding box center [803, 448] width 307 height 24
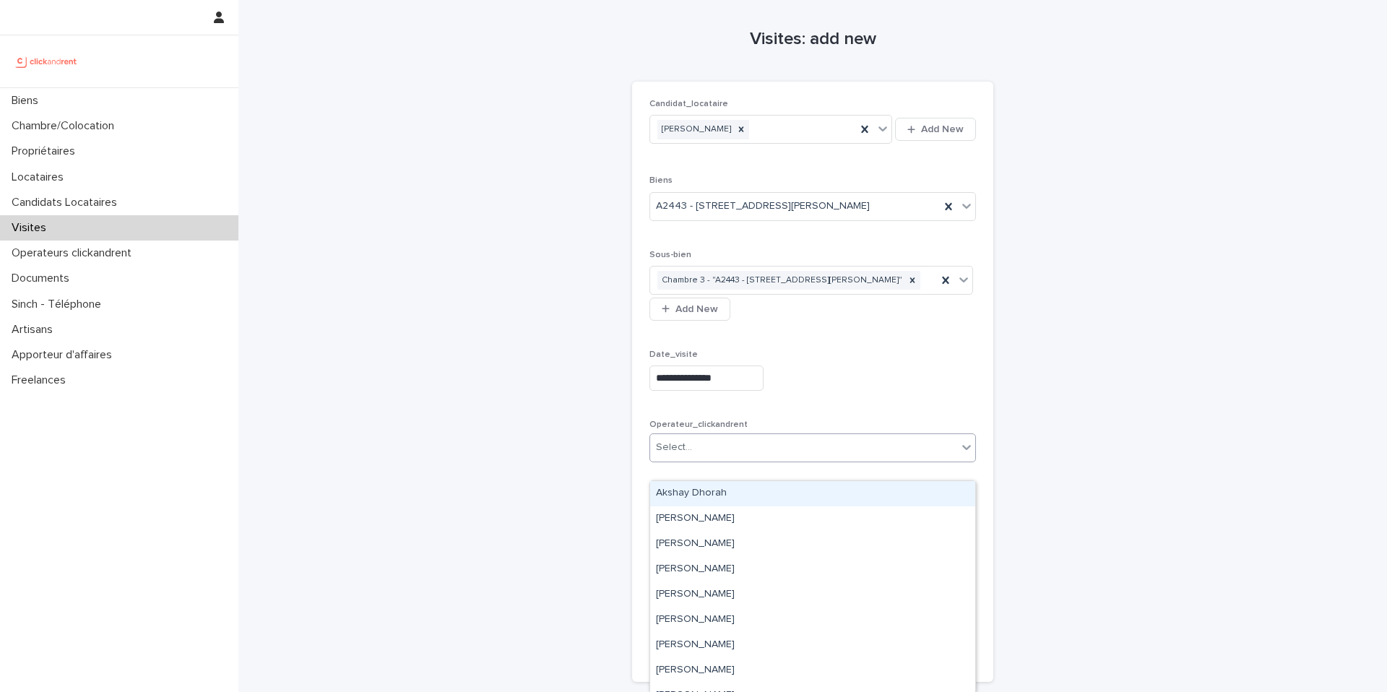
type input "*"
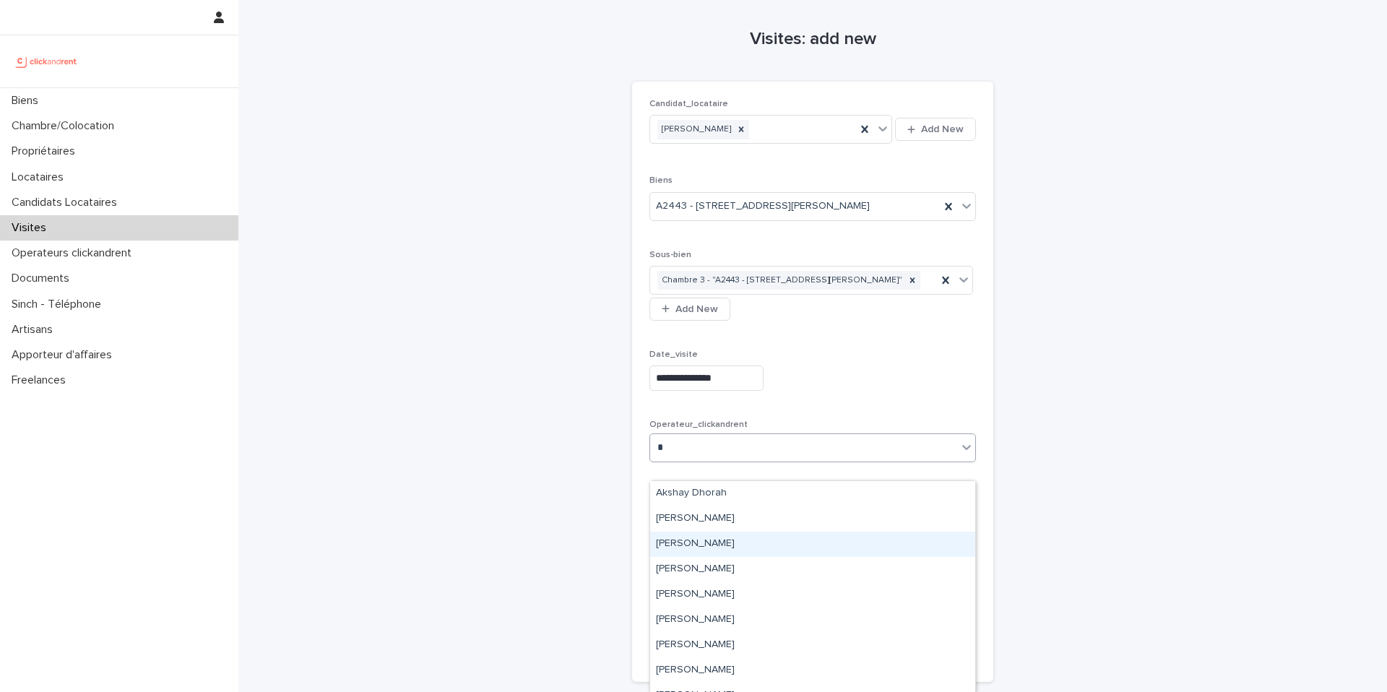
click at [763, 543] on div "[PERSON_NAME]" at bounding box center [812, 544] width 325 height 25
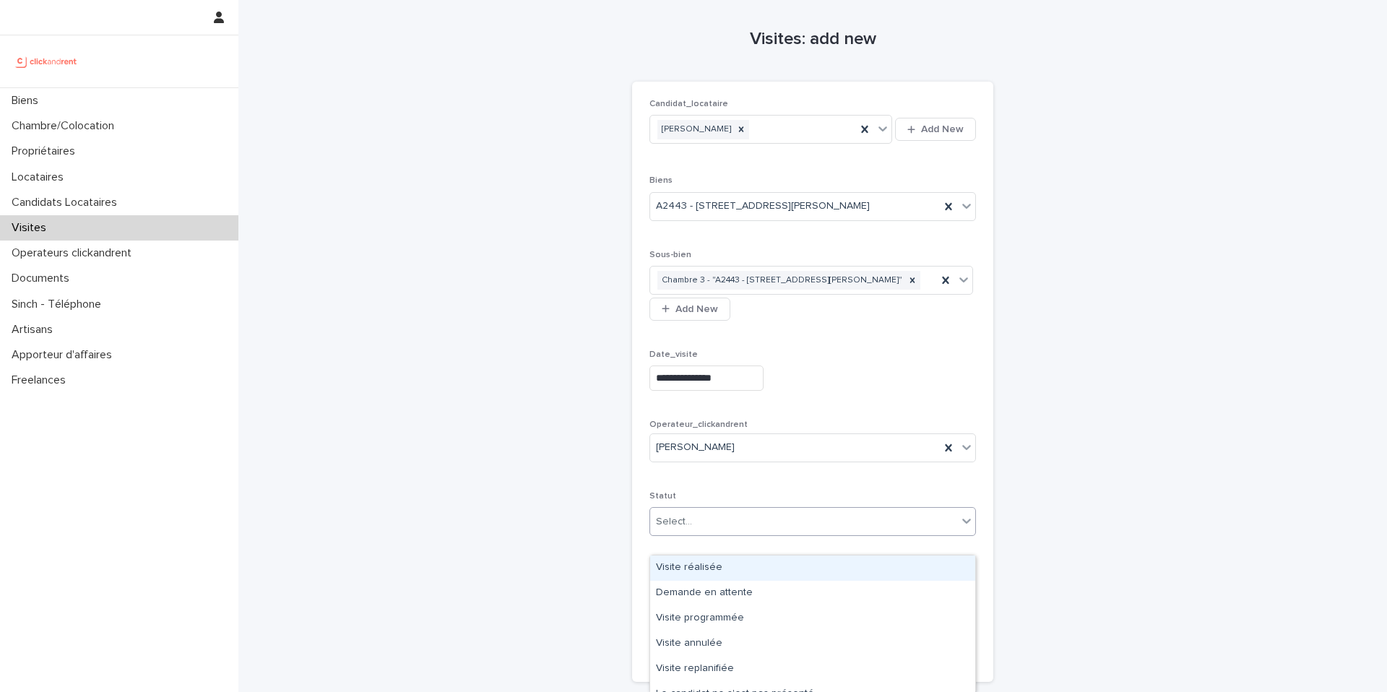
click at [757, 534] on div "Select..." at bounding box center [803, 522] width 307 height 24
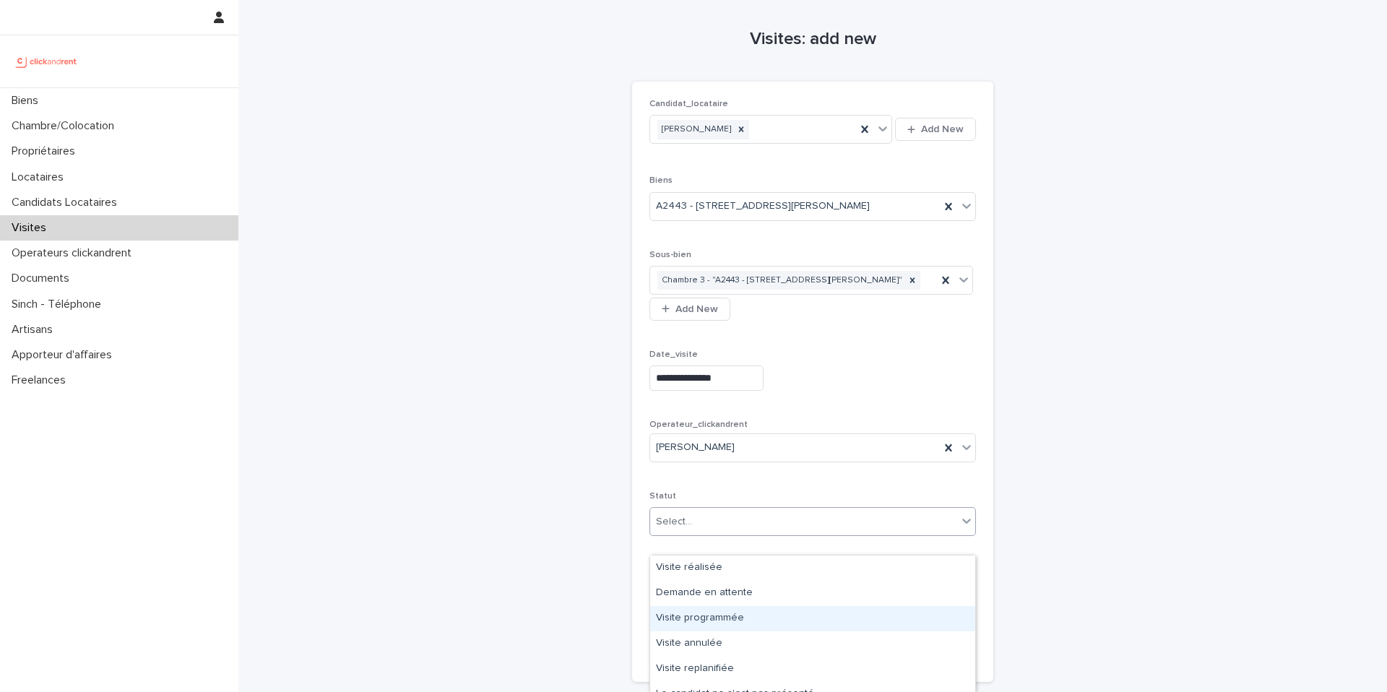
drag, startPoint x: 737, startPoint y: 602, endPoint x: 730, endPoint y: 621, distance: 19.9
click at [730, 621] on div "Visite programmée" at bounding box center [812, 618] width 325 height 25
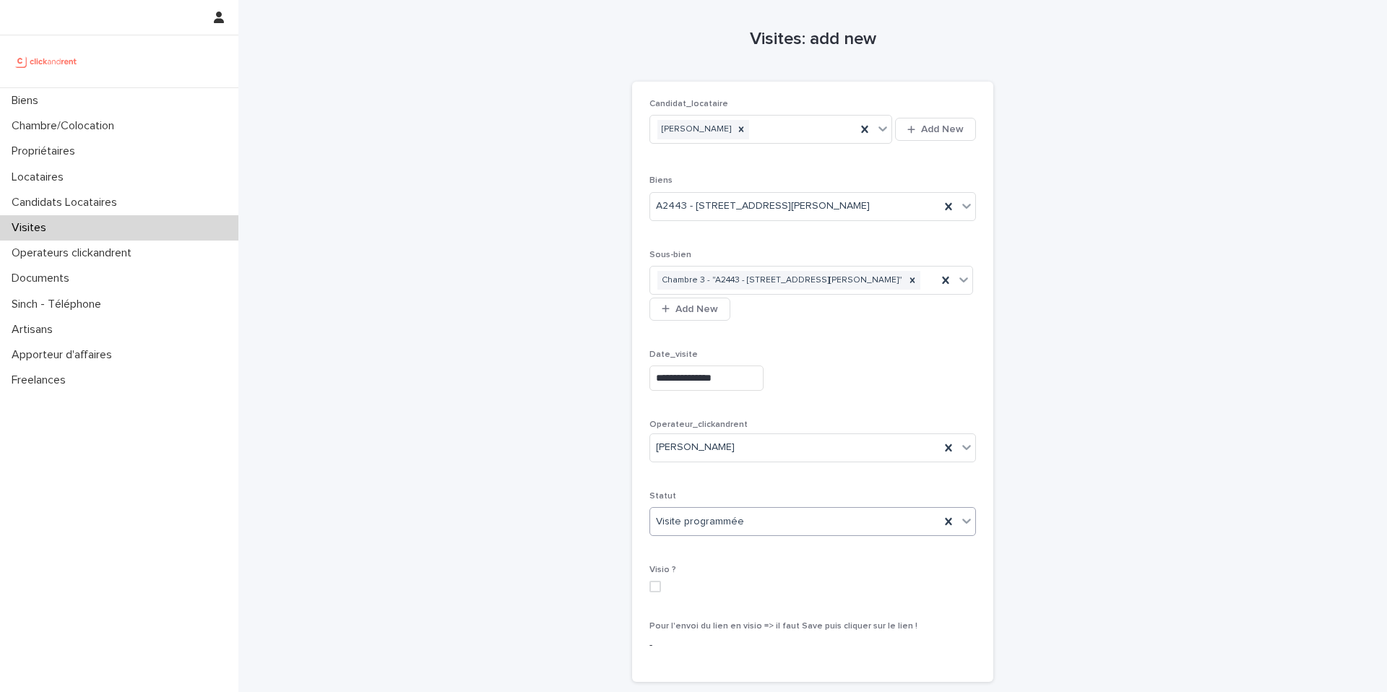
click at [652, 592] on span at bounding box center [655, 587] width 12 height 12
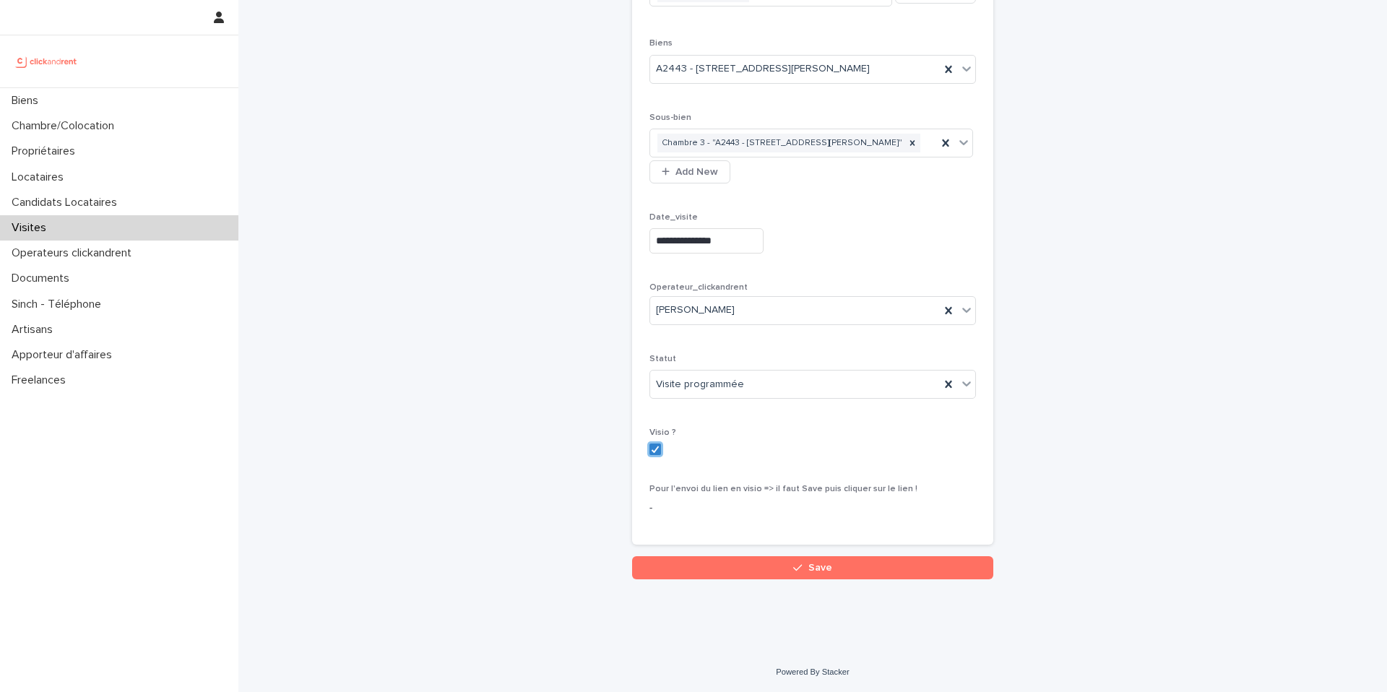
scroll to position [156, 0]
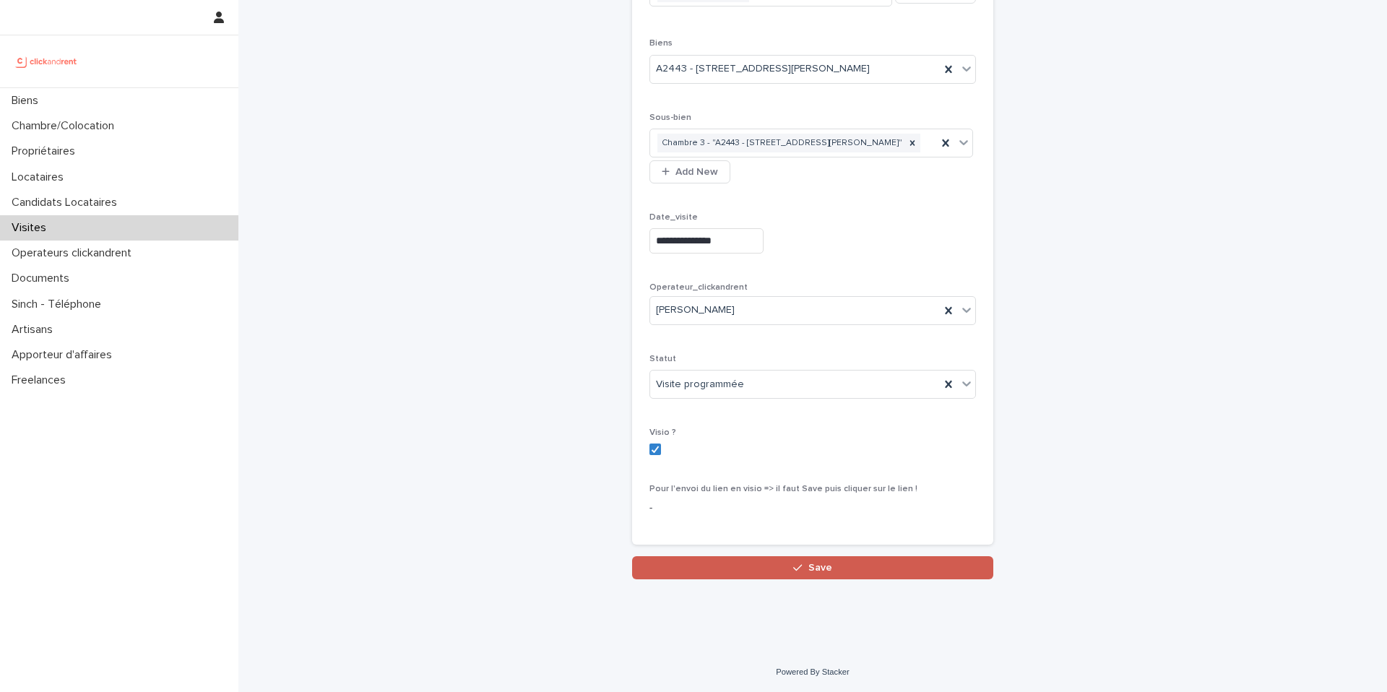
click at [734, 566] on button "Save" at bounding box center [812, 567] width 361 height 23
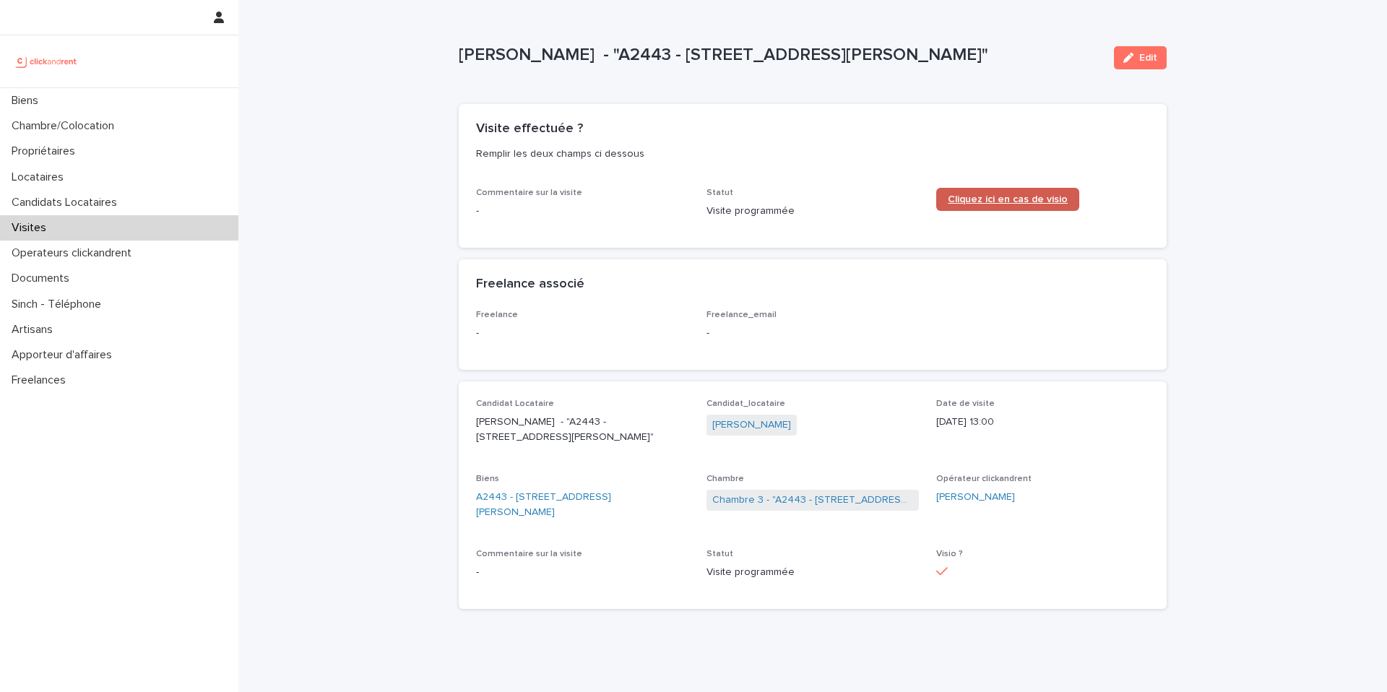
click at [992, 205] on link "Cliquez ici en cas de visio" at bounding box center [1007, 199] width 143 height 23
